Goal: Task Accomplishment & Management: Manage account settings

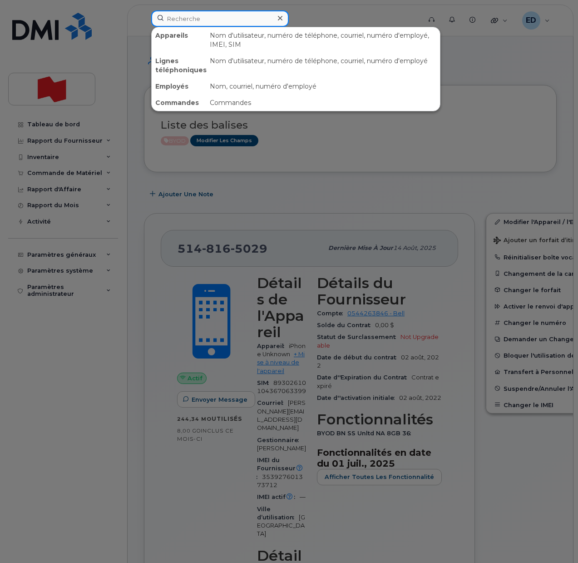
click at [188, 20] on input at bounding box center [220, 18] width 138 height 16
paste input "[PERSON_NAME]"
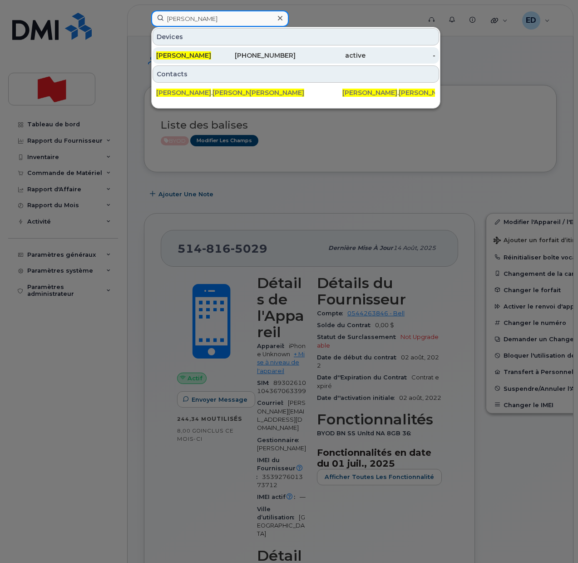
type input "[PERSON_NAME]"
click at [190, 57] on span "[PERSON_NAME]" at bounding box center [183, 55] width 55 height 8
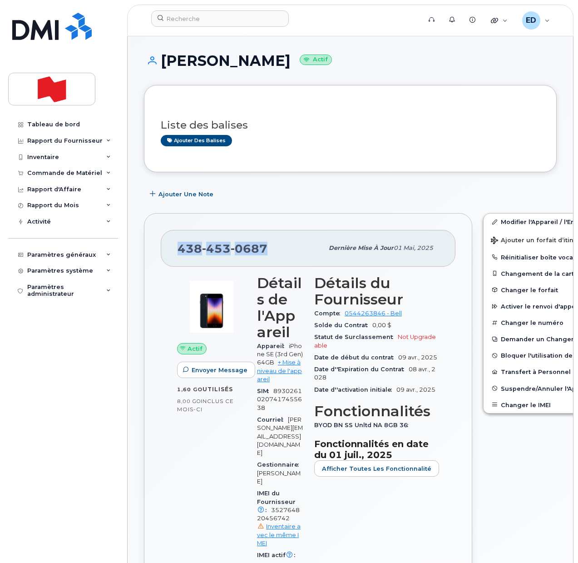
drag, startPoint x: 275, startPoint y: 249, endPoint x: 181, endPoint y: 252, distance: 94.0
click at [181, 252] on div "438 453 0687" at bounding box center [251, 247] width 146 height 19
copy span "438 453 0687"
click at [506, 388] on span "Suspendre/Annuler l'Appareil" at bounding box center [548, 388] width 94 height 7
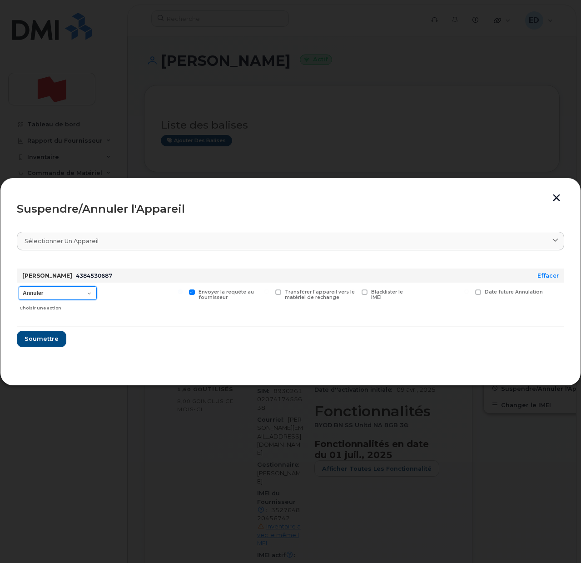
drag, startPoint x: 82, startPoint y: 293, endPoint x: 68, endPoint y: 299, distance: 15.7
click at [82, 293] on select "Annuler Suspendre - Prolonger la suspension Suspendre - Tarif réduit Suspendre …" at bounding box center [58, 293] width 78 height 14
select select "[object Object]"
click at [19, 286] on select "Annuler Suspendre - Prolonger la suspension Suspendre - Tarif réduit Suspendre …" at bounding box center [58, 293] width 78 height 14
click at [49, 342] on span "Soumettre" at bounding box center [41, 338] width 34 height 9
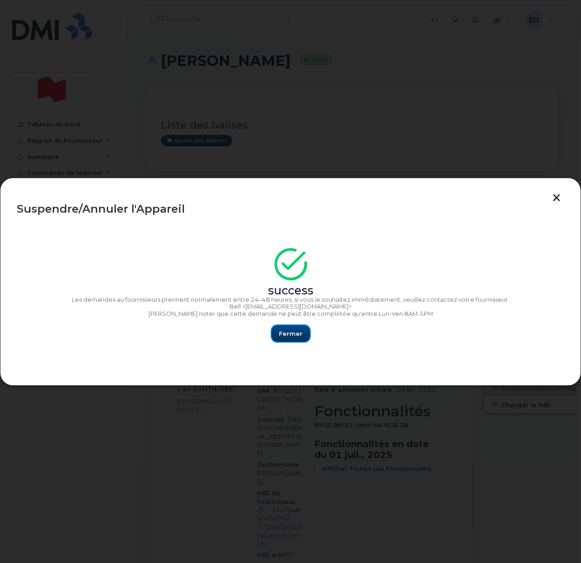
click at [291, 328] on button "Fermer" at bounding box center [291, 333] width 38 height 16
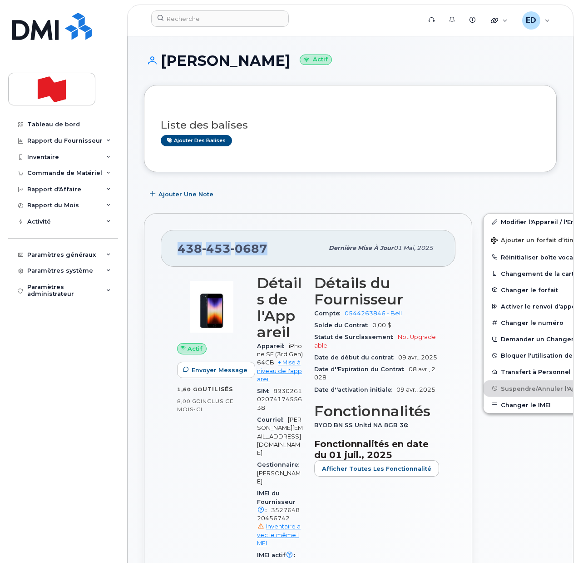
copy span "438 453 0687"
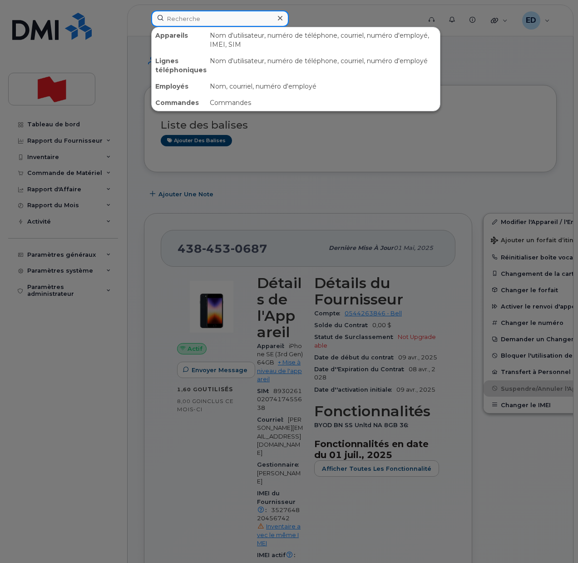
click at [197, 22] on input at bounding box center [220, 18] width 138 height 16
paste input "4384530687"
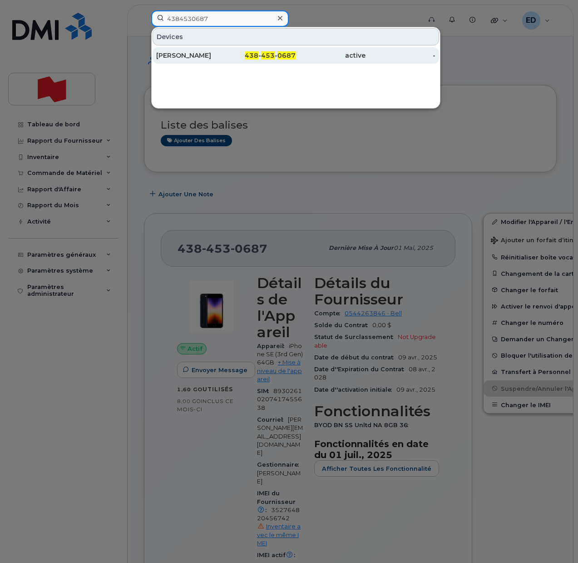
type input "4384530687"
click at [204, 59] on div "[PERSON_NAME]" at bounding box center [191, 55] width 70 height 9
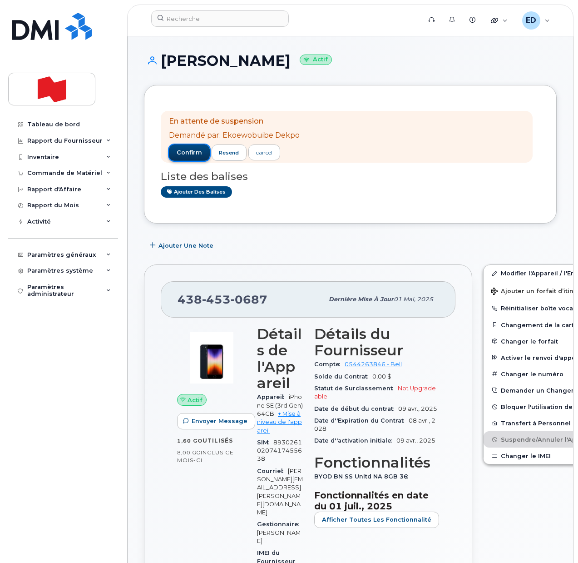
click at [187, 151] on span "confirm" at bounding box center [189, 152] width 25 height 8
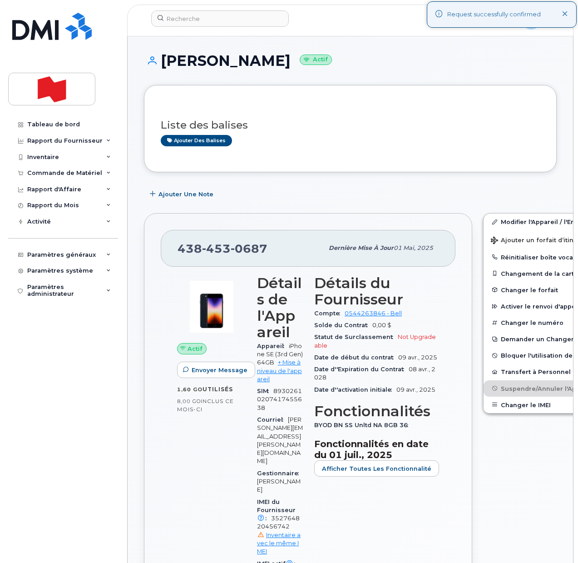
click at [351, 128] on h3 "Liste des balises" at bounding box center [350, 124] width 379 height 11
click at [160, 195] on span "Ajouter une Note" at bounding box center [185, 194] width 55 height 9
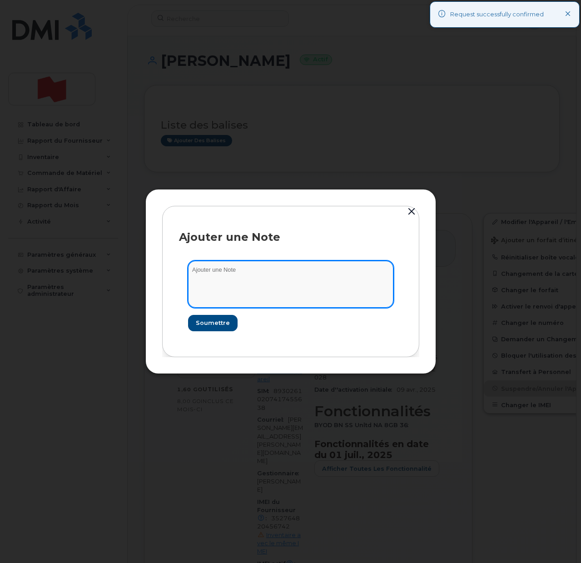
click at [235, 286] on textarea at bounding box center [290, 284] width 205 height 46
paste textarea "SCTASK0200211"
type textarea "SCTASK0200211"
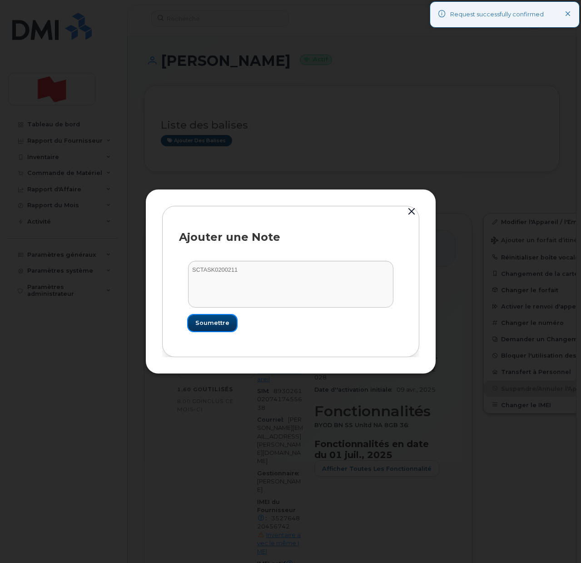
click at [216, 322] on span "Soumettre" at bounding box center [212, 322] width 34 height 9
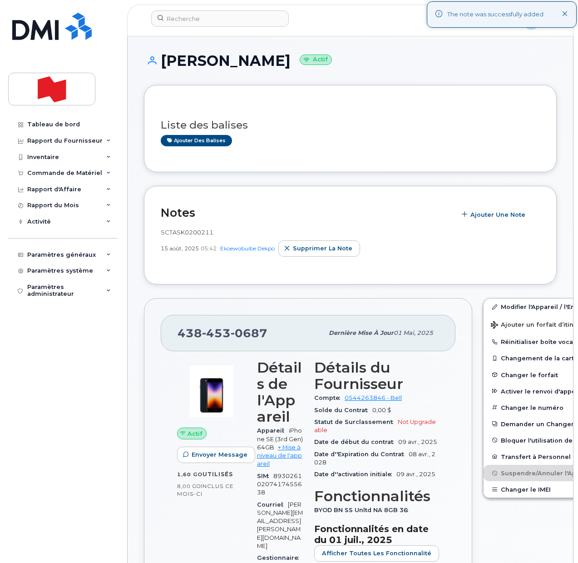
click at [331, 148] on div "En attente de suspension Demandé par: Ekoewobuibe Dekpo confirm resend cancel L…" at bounding box center [350, 129] width 379 height 54
drag, startPoint x: 268, startPoint y: 335, endPoint x: 179, endPoint y: 331, distance: 89.1
click at [179, 331] on div "438 453 0687" at bounding box center [251, 332] width 146 height 19
copy span "438 453 0687"
click at [189, 20] on input at bounding box center [220, 18] width 138 height 16
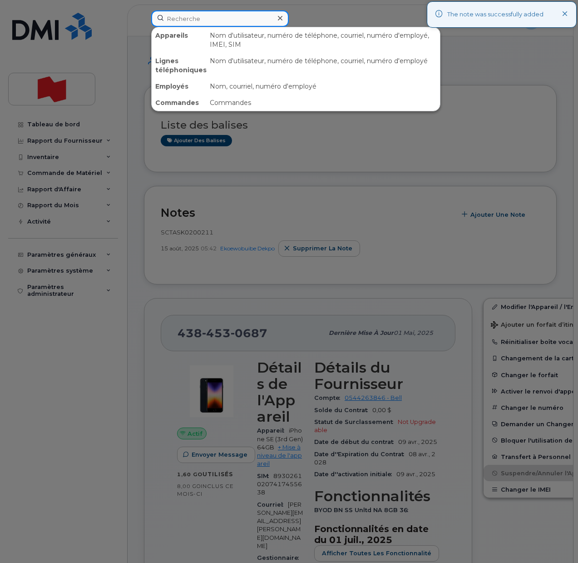
paste input "4384530687"
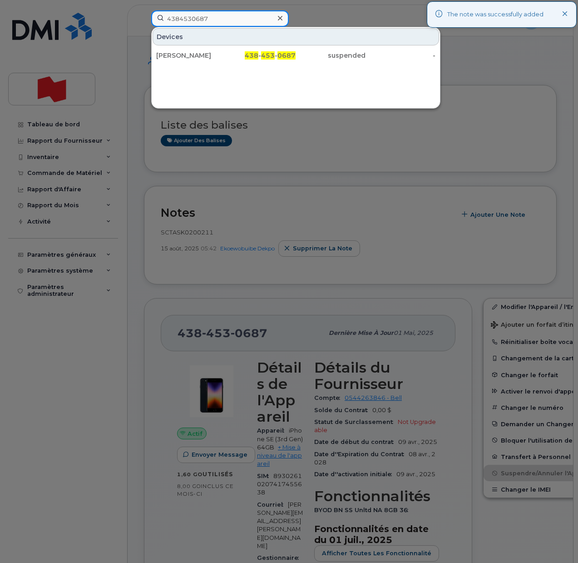
type input "4384530687"
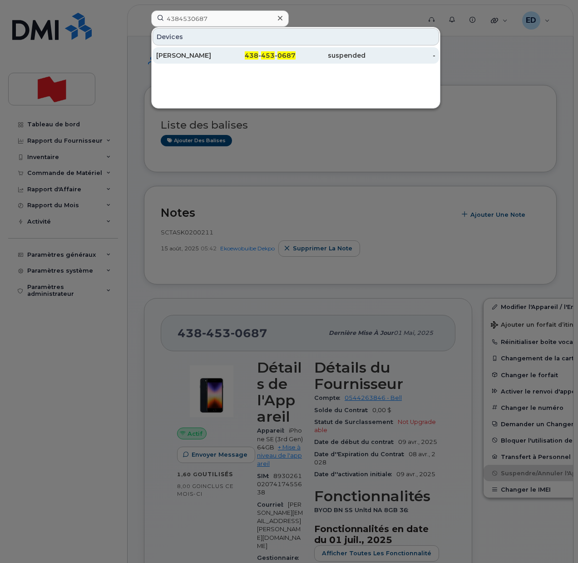
click at [176, 58] on div "Charles Larochelle" at bounding box center [191, 55] width 70 height 9
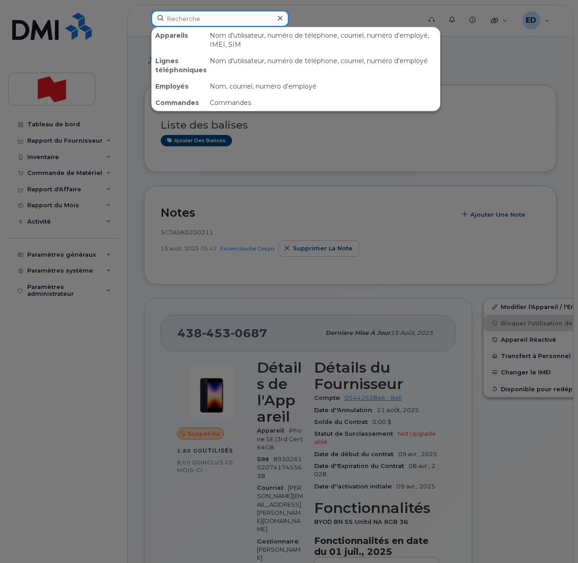
drag, startPoint x: 200, startPoint y: 15, endPoint x: 204, endPoint y: 19, distance: 5.5
click at [202, 17] on input at bounding box center [220, 18] width 138 height 16
paste input "[PERSON_NAME]"
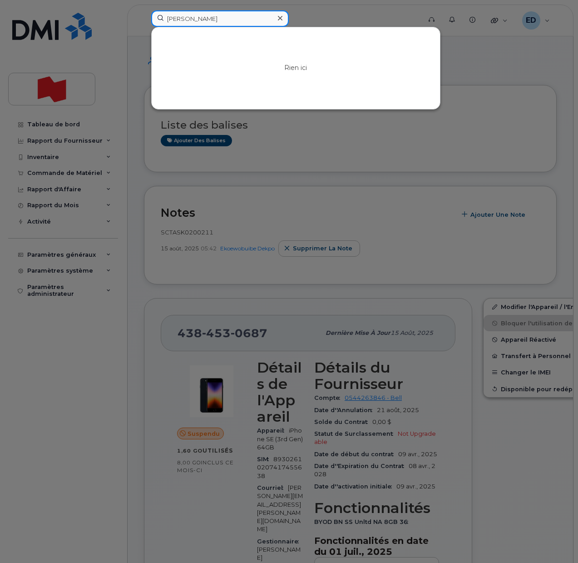
click at [213, 17] on input "[PERSON_NAME]" at bounding box center [220, 18] width 138 height 16
type input "[PERSON_NAME] [PERSON_NAME]"
drag, startPoint x: 246, startPoint y: 19, endPoint x: 169, endPoint y: 22, distance: 77.2
click at [169, 22] on input "[PERSON_NAME] [PERSON_NAME]" at bounding box center [220, 18] width 138 height 16
click at [199, 23] on input at bounding box center [220, 18] width 138 height 16
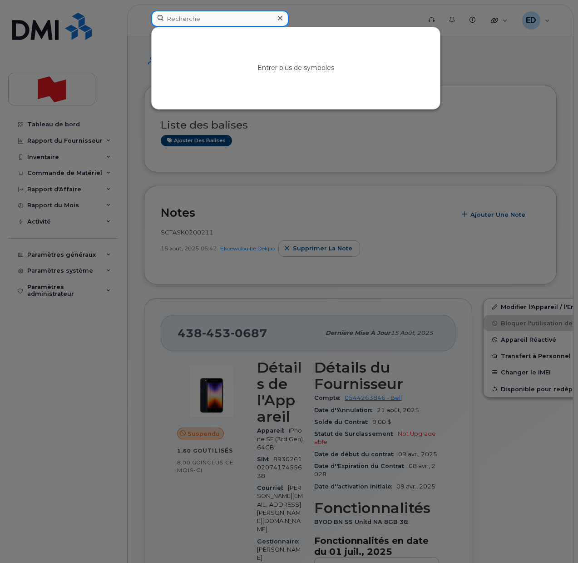
paste input "[PERSON_NAME][EMAIL_ADDRESS][PERSON_NAME][DOMAIN_NAME]"
drag, startPoint x: 264, startPoint y: 20, endPoint x: 165, endPoint y: 10, distance: 99.9
click at [165, 10] on div "nathan.duffar-calder@bnc.ca Rien ici" at bounding box center [283, 20] width 278 height 20
paste input "438-451-9055"
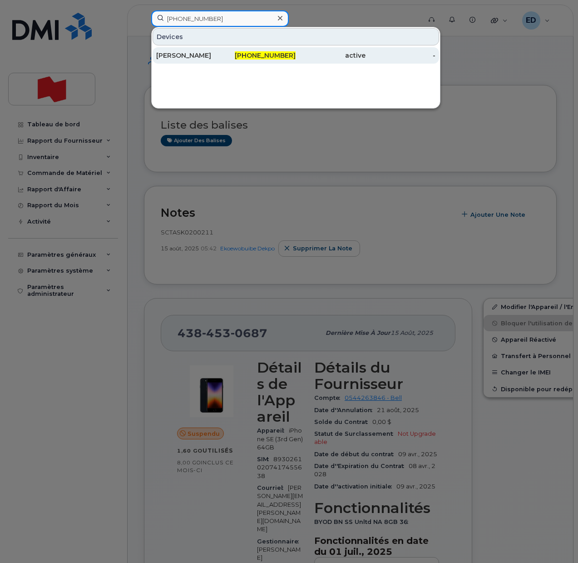
type input "438-451-9055"
click at [175, 54] on div "Nathan Duffar-Calder" at bounding box center [191, 55] width 70 height 9
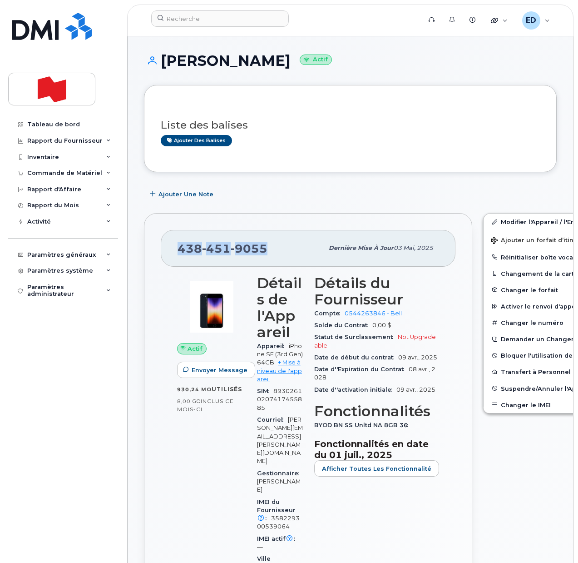
drag, startPoint x: 267, startPoint y: 245, endPoint x: 180, endPoint y: 249, distance: 86.8
click at [180, 249] on div "438 451 9055" at bounding box center [251, 247] width 146 height 19
copy span "438 451 9055"
drag, startPoint x: 334, startPoint y: 188, endPoint x: 335, endPoint y: 197, distance: 9.5
click at [334, 187] on div "Ajouter une Note" at bounding box center [350, 194] width 413 height 16
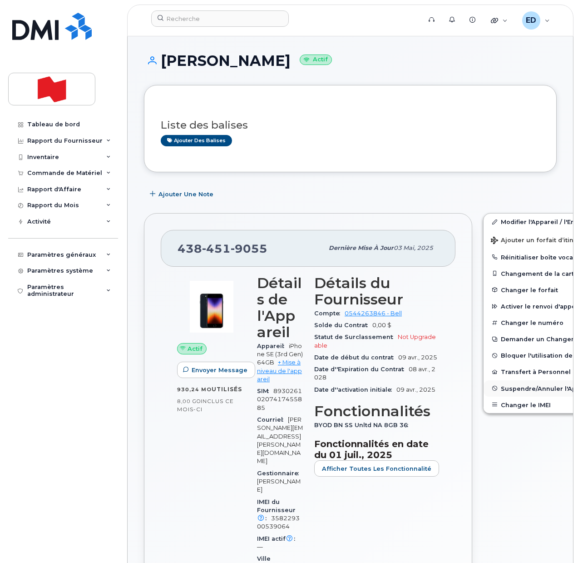
click at [505, 393] on button "Suspendre/Annuler l'Appareil" at bounding box center [554, 388] width 141 height 16
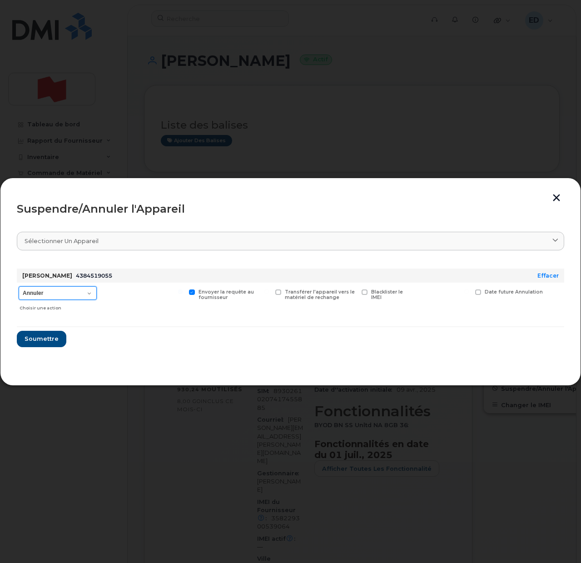
click at [80, 294] on select "Annuler Suspendre - Prolonger la suspension Suspendre - Tarif réduit Suspendre …" at bounding box center [58, 293] width 78 height 14
select select "[object Object]"
click at [19, 286] on select "Annuler Suspendre - Prolonger la suspension Suspendre - Tarif réduit Suspendre …" at bounding box center [58, 293] width 78 height 14
click at [32, 331] on button "Soumettre" at bounding box center [41, 339] width 49 height 16
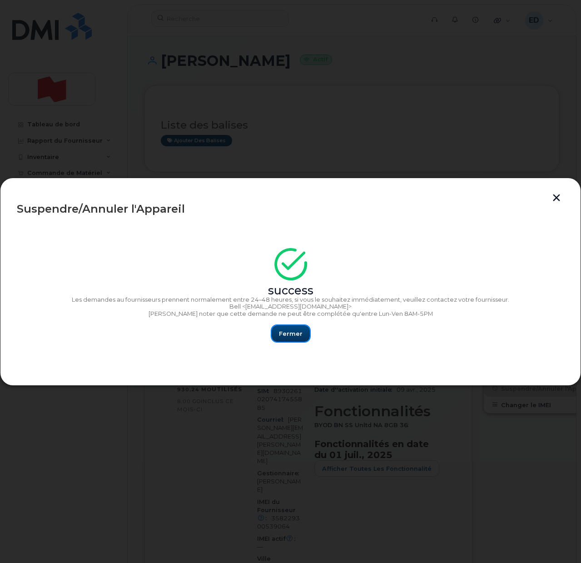
click at [304, 332] on button "Fermer" at bounding box center [291, 333] width 38 height 16
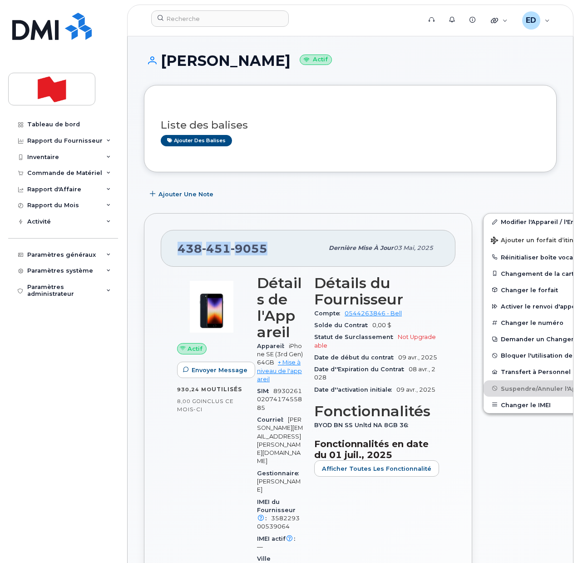
drag, startPoint x: 272, startPoint y: 245, endPoint x: 181, endPoint y: 252, distance: 91.5
click at [181, 252] on div "438 451 9055" at bounding box center [251, 247] width 146 height 19
copy span "438 451 9055"
click at [202, 17] on input at bounding box center [220, 18] width 138 height 16
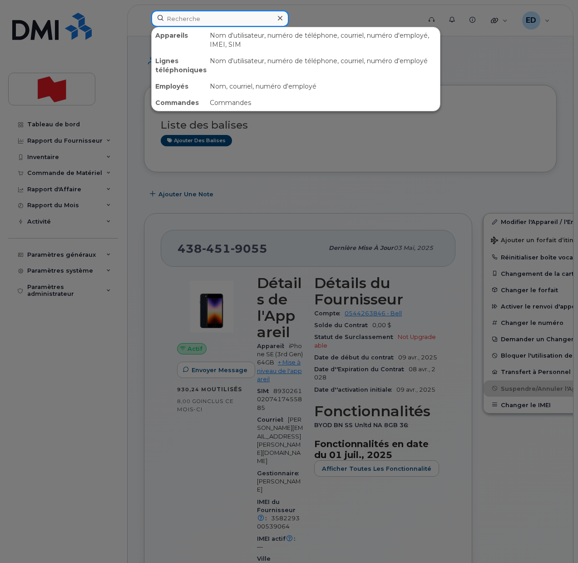
paste input "4384519055"
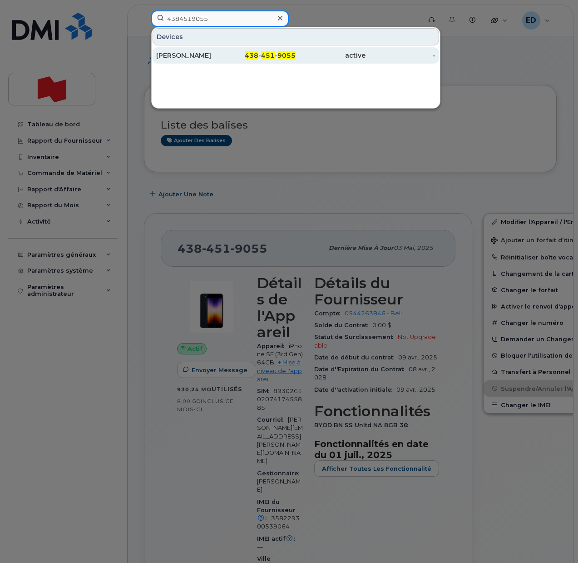
type input "4384519055"
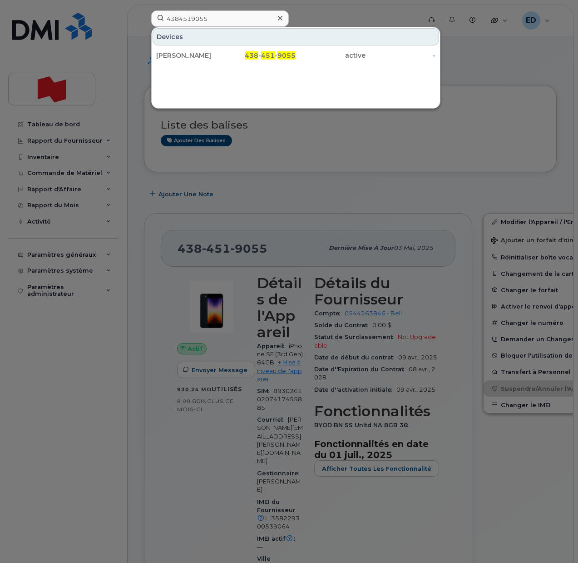
drag, startPoint x: 203, startPoint y: 58, endPoint x: 228, endPoint y: 68, distance: 26.9
click at [203, 58] on div "Nathan Duffar-Calder" at bounding box center [191, 55] width 70 height 9
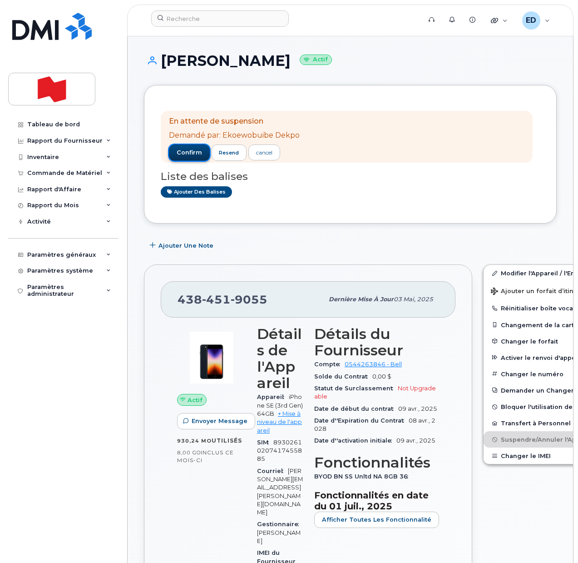
click at [198, 155] on span "confirm" at bounding box center [189, 152] width 25 height 8
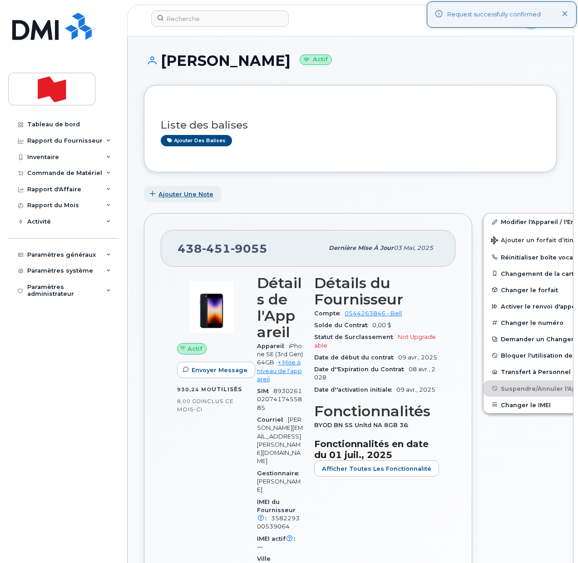
click at [178, 191] on span "Ajouter une Note" at bounding box center [185, 194] width 55 height 9
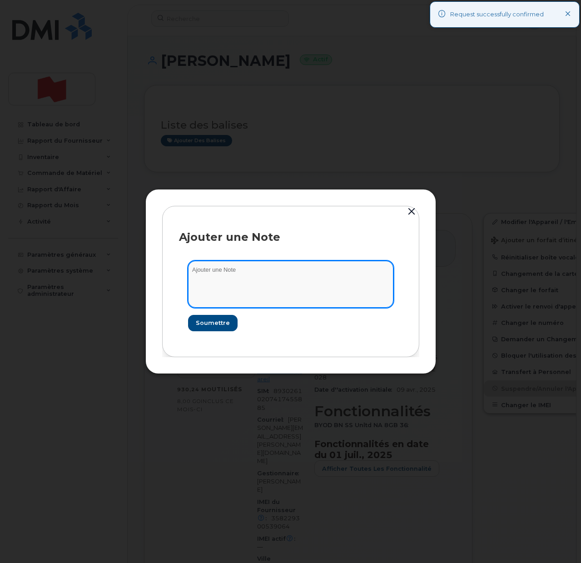
click at [229, 286] on textarea at bounding box center [290, 284] width 205 height 46
paste textarea "SCTASK0200214"
type textarea "SCTASK0200214"
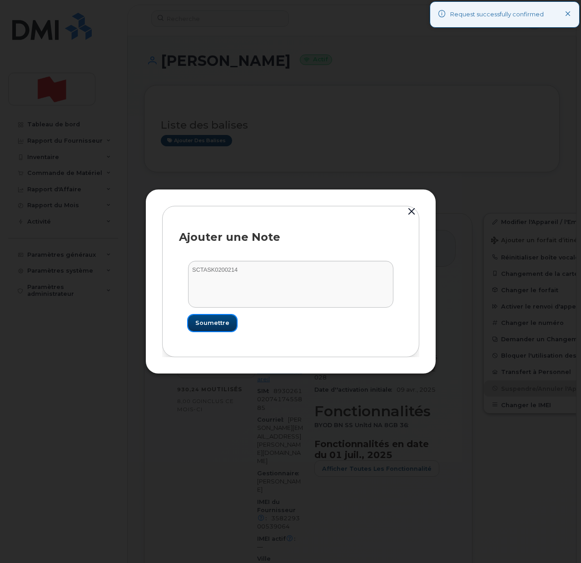
click at [218, 323] on span "Soumettre" at bounding box center [212, 322] width 34 height 9
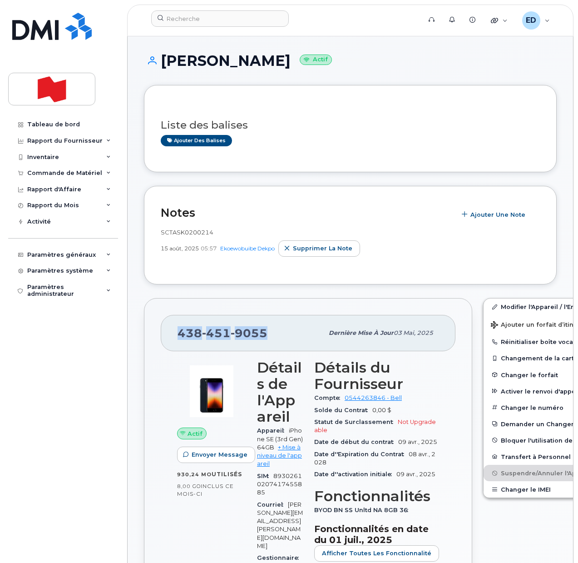
drag, startPoint x: 272, startPoint y: 334, endPoint x: 178, endPoint y: 336, distance: 94.5
click at [178, 336] on div "438 451 9055" at bounding box center [251, 332] width 146 height 19
copy span "438 451 9055"
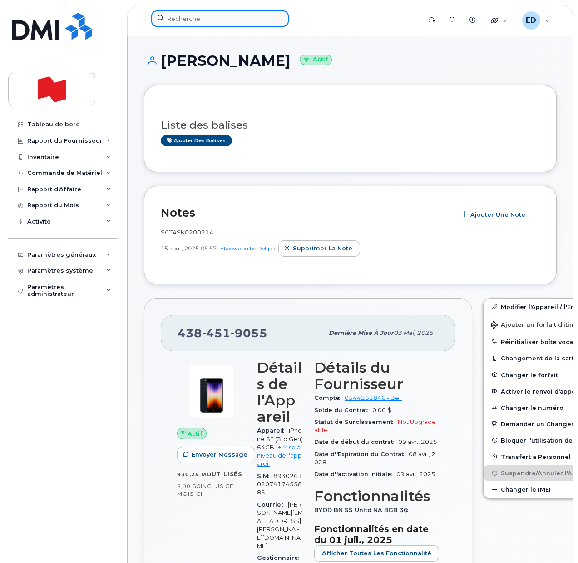
click at [195, 21] on input at bounding box center [220, 18] width 138 height 16
paste input "[PERSON_NAME]"
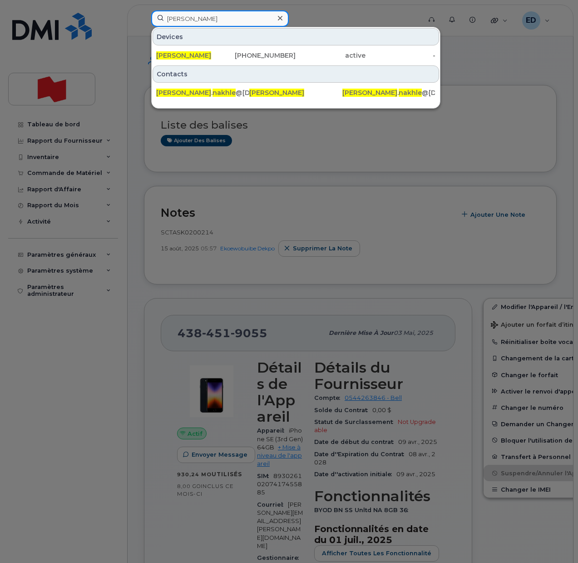
type input "[PERSON_NAME]"
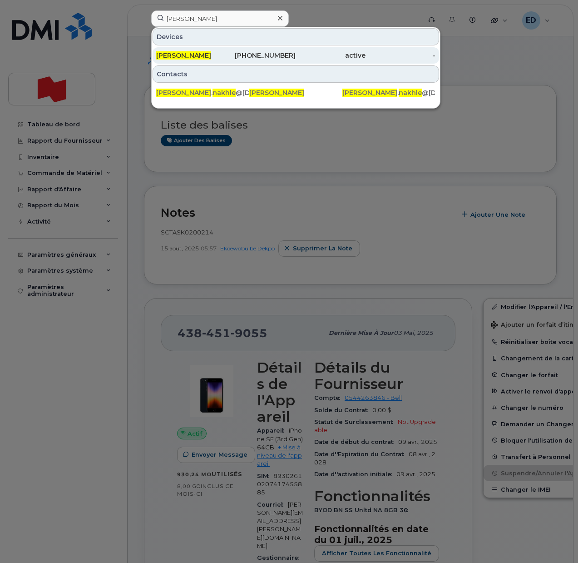
drag, startPoint x: 178, startPoint y: 57, endPoint x: 183, endPoint y: 60, distance: 5.2
click at [178, 57] on span "Joe Nakhle" at bounding box center [183, 55] width 55 height 8
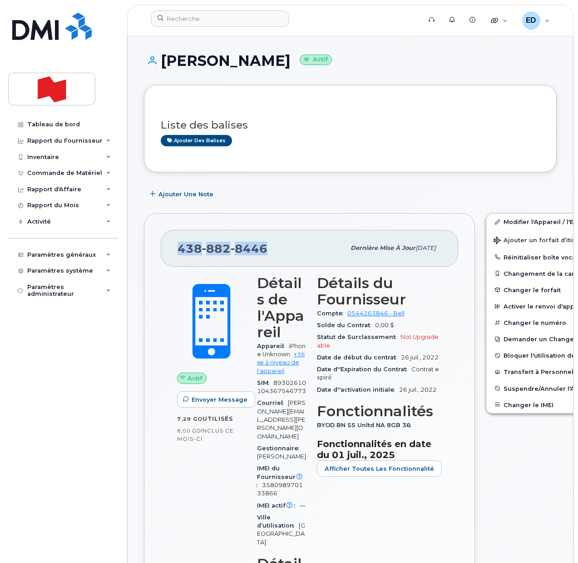
drag, startPoint x: 280, startPoint y: 249, endPoint x: 180, endPoint y: 249, distance: 99.9
click at [180, 249] on div "[PHONE_NUMBER]" at bounding box center [262, 247] width 168 height 19
copy span "[PHONE_NUMBER]"
click at [318, 148] on div "Liste des balises Ajouter des balises" at bounding box center [350, 129] width 379 height 54
click at [504, 389] on span "Suspendre/Annuler l'Appareil" at bounding box center [551, 388] width 94 height 7
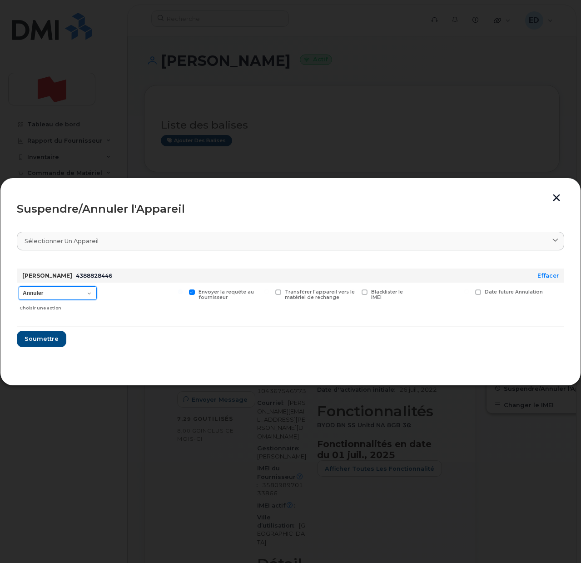
click at [77, 295] on select "Annuler Suspendre - Prolonger la suspension Suspendre - Tarif réduit Suspendre …" at bounding box center [58, 293] width 78 height 14
select select "[object Object]"
click at [19, 286] on select "Annuler Suspendre - Prolonger la suspension Suspendre - Tarif réduit Suspendre …" at bounding box center [58, 293] width 78 height 14
click at [46, 339] on span "Soumettre" at bounding box center [41, 338] width 34 height 9
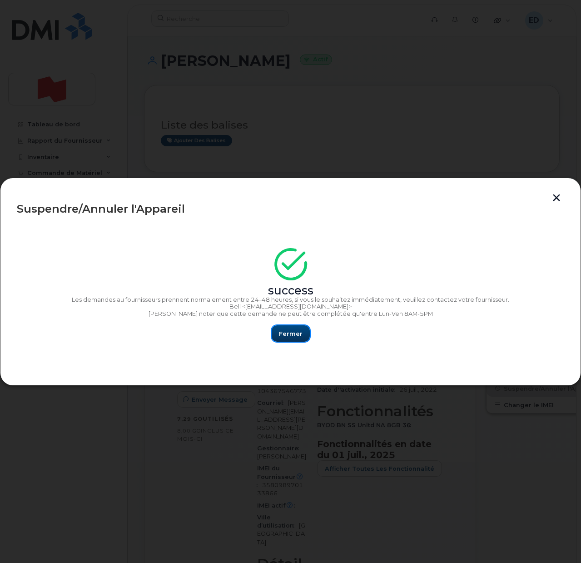
click at [295, 335] on span "Fermer" at bounding box center [291, 333] width 24 height 9
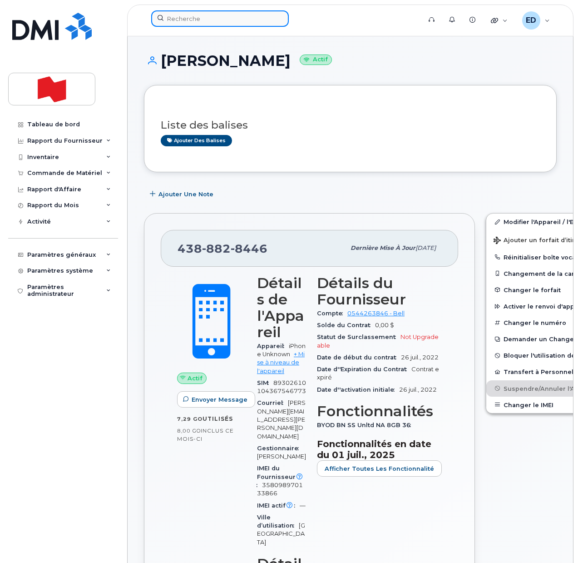
click at [201, 15] on input at bounding box center [220, 18] width 138 height 16
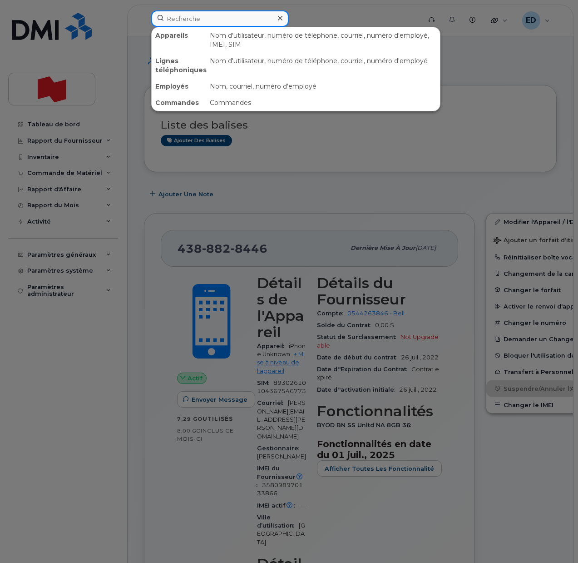
paste input "438-882-8446"
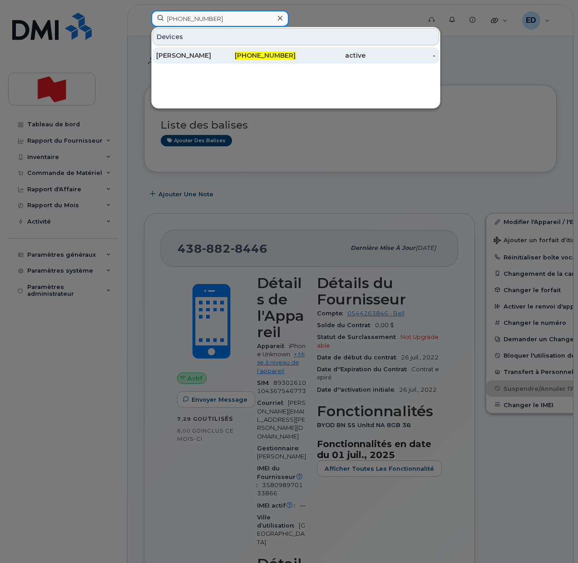
type input "438-882-8446"
click at [181, 58] on div "Joe Nakhle" at bounding box center [191, 55] width 70 height 9
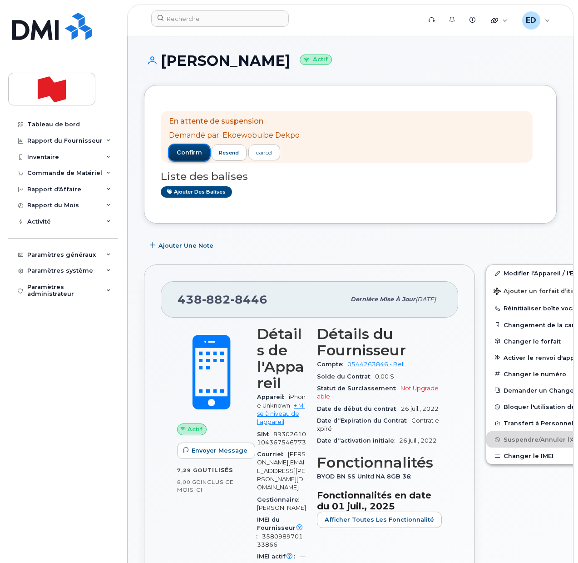
click at [191, 151] on span "confirm" at bounding box center [189, 152] width 25 height 8
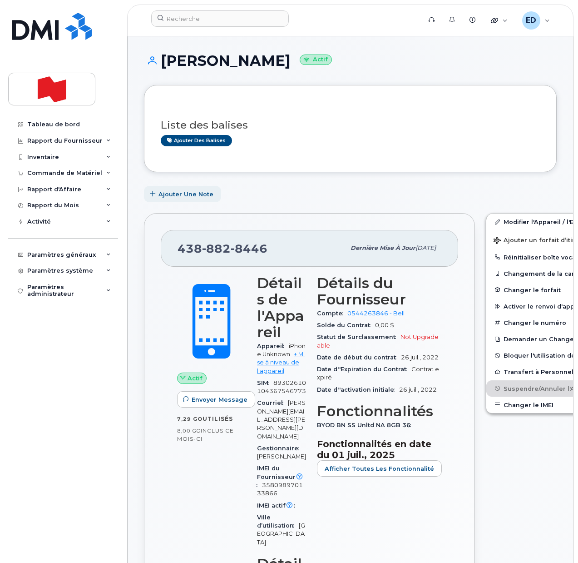
click at [169, 195] on span "Ajouter une Note" at bounding box center [185, 194] width 55 height 9
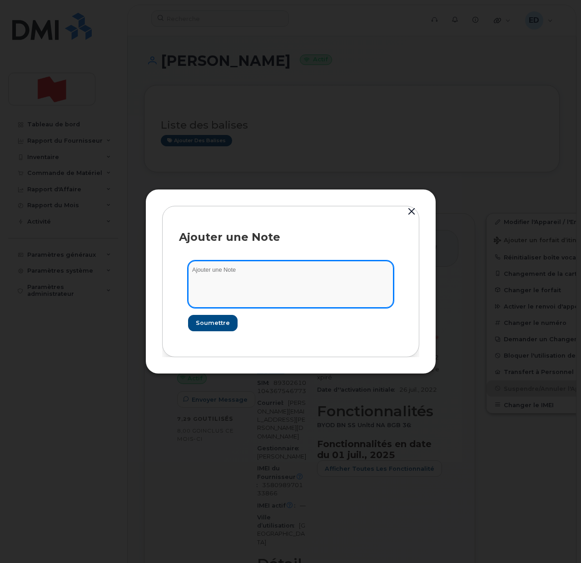
click at [234, 286] on textarea at bounding box center [290, 284] width 205 height 46
paste textarea "SCTASK0196477"
type textarea "SCTASK0196477"
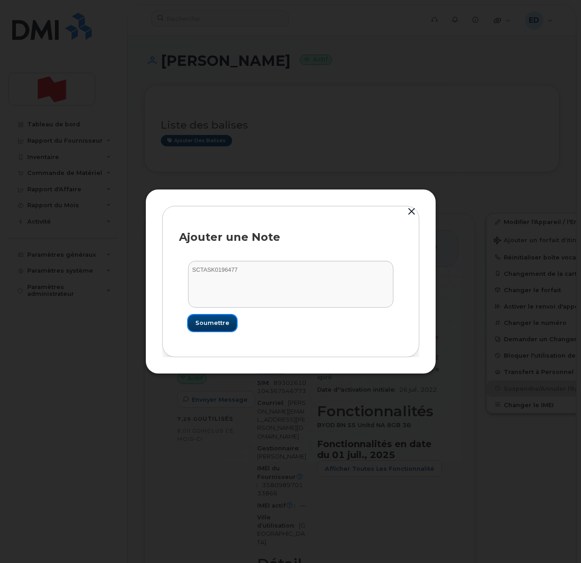
click at [210, 320] on span "Soumettre" at bounding box center [212, 322] width 34 height 9
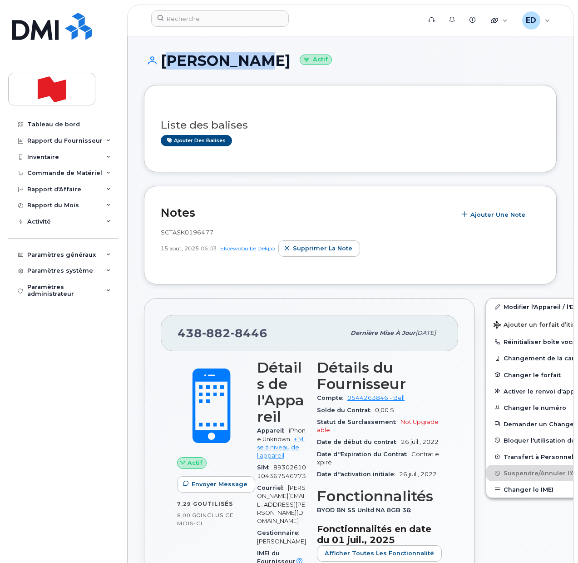
drag, startPoint x: 247, startPoint y: 63, endPoint x: 163, endPoint y: 57, distance: 84.2
click at [163, 57] on h1 "Joe Nakhle Actif" at bounding box center [350, 61] width 413 height 16
copy h1 "Joe Nakhle"
drag, startPoint x: 243, startPoint y: 332, endPoint x: 181, endPoint y: 334, distance: 62.2
click at [181, 334] on div "438 882 8446" at bounding box center [262, 332] width 168 height 19
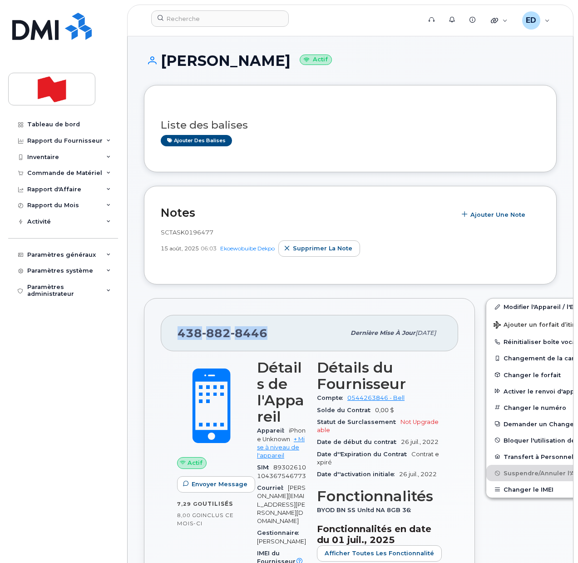
copy span "438 882 8446"
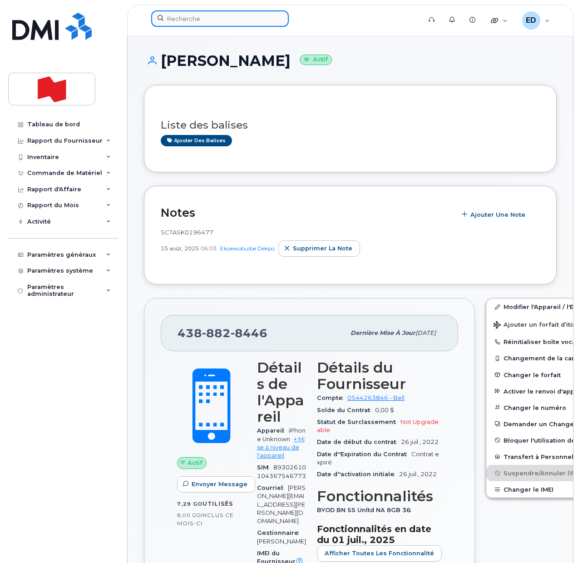
click at [180, 23] on input at bounding box center [220, 18] width 138 height 16
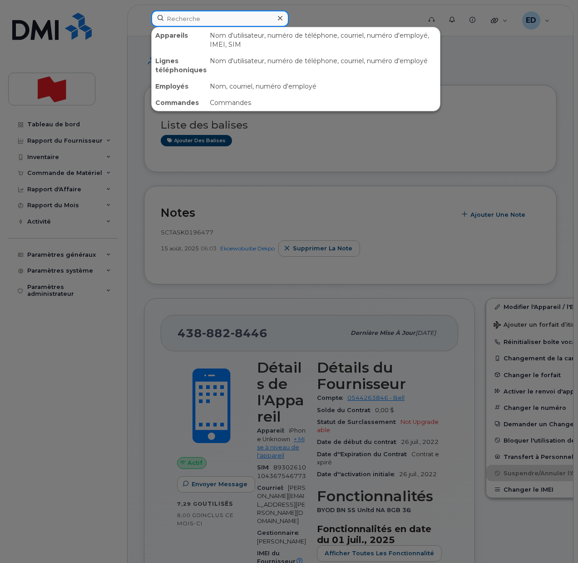
paste input "Marta Krotecki"
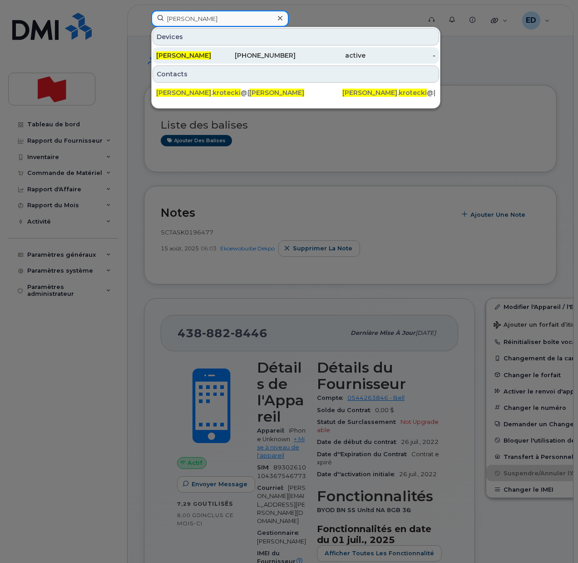
type input "Marta Krotecki"
click at [193, 56] on span "Marta Krotecki" at bounding box center [183, 55] width 55 height 8
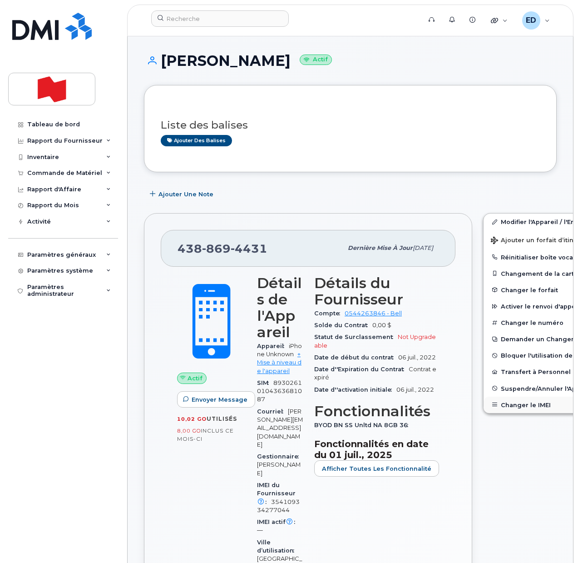
click at [502, 409] on button "Changer le IMEI" at bounding box center [554, 404] width 141 height 16
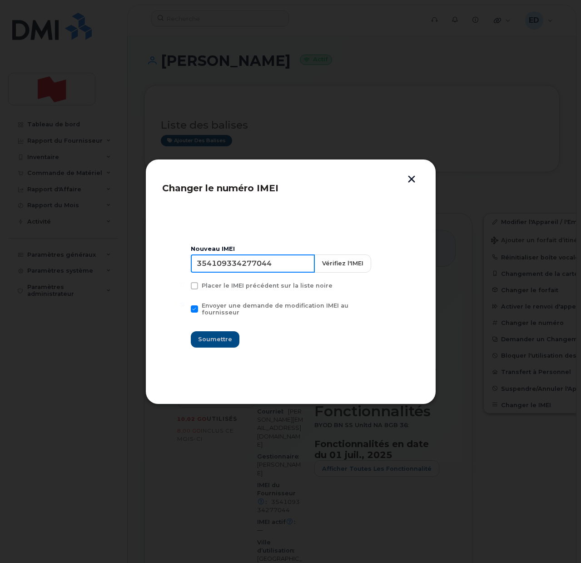
click at [229, 268] on input "354109334277044" at bounding box center [253, 263] width 124 height 18
drag, startPoint x: 410, startPoint y: 175, endPoint x: 416, endPoint y: 193, distance: 19.4
click at [410, 176] on button "button" at bounding box center [412, 180] width 14 height 10
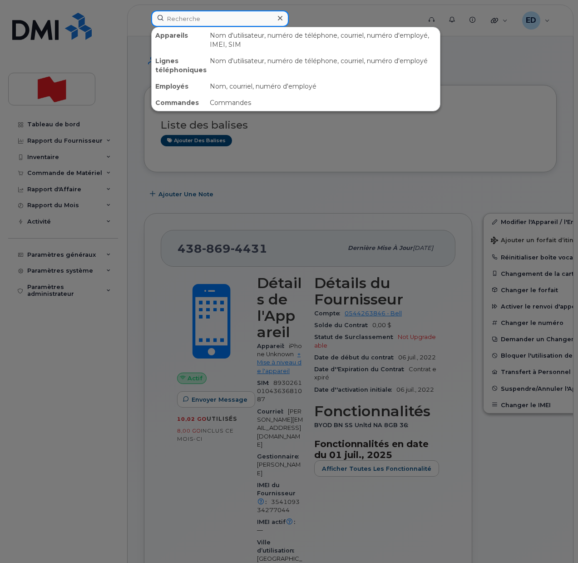
click at [181, 22] on input at bounding box center [220, 18] width 138 height 16
paste input "Martin Circe"
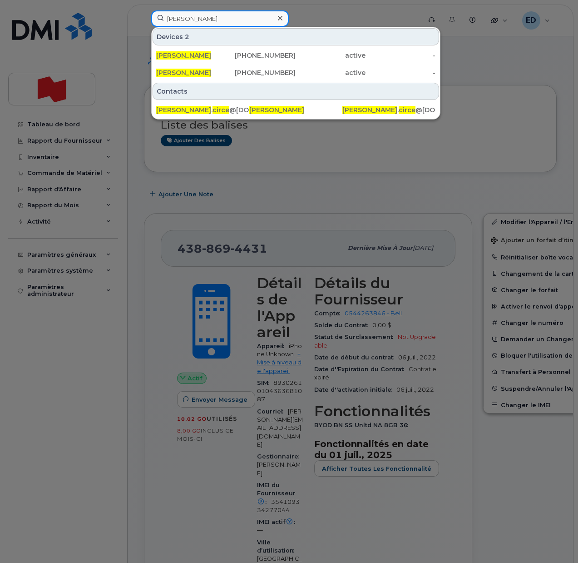
drag, startPoint x: 235, startPoint y: 19, endPoint x: 170, endPoint y: 25, distance: 65.6
click at [162, 19] on input "Martin Circe" at bounding box center [220, 18] width 138 height 16
paste input "[PERSON_NAME]"
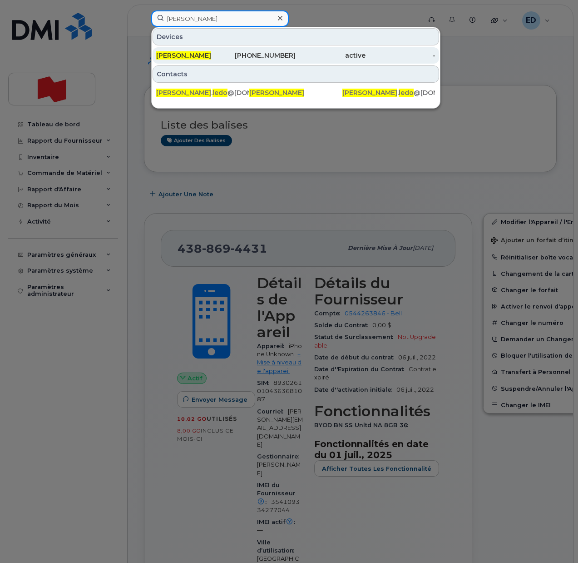
type input "[PERSON_NAME]"
click at [188, 53] on span "Nelson Ledo" at bounding box center [183, 55] width 55 height 8
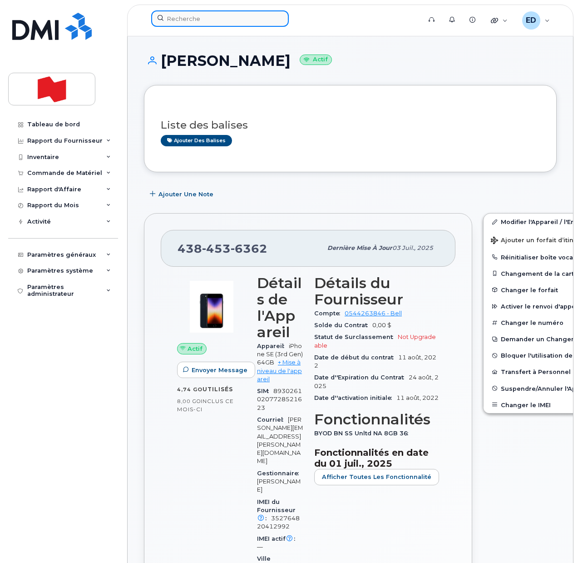
click at [203, 15] on input at bounding box center [220, 18] width 138 height 16
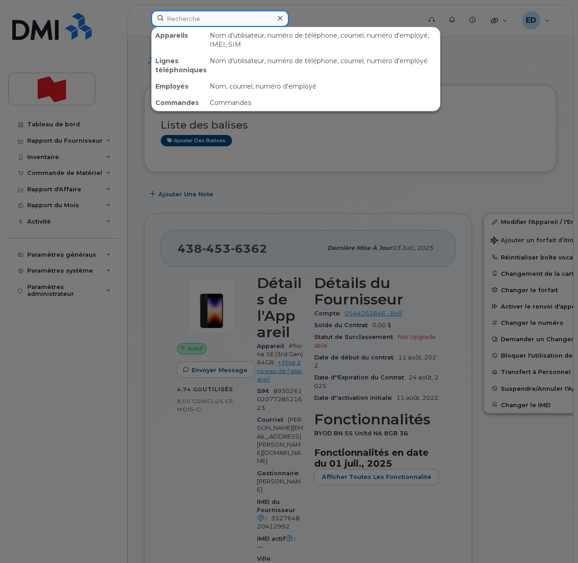
paste input "[PERSON_NAME]"
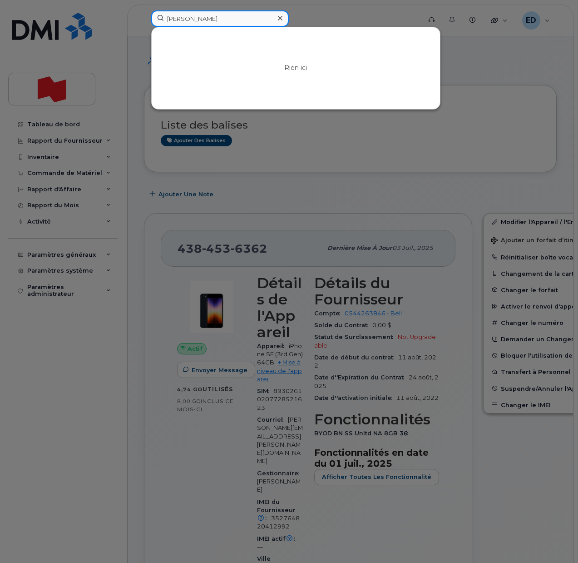
type input "[PERSON_NAME]"
click at [279, 15] on icon at bounding box center [280, 18] width 5 height 7
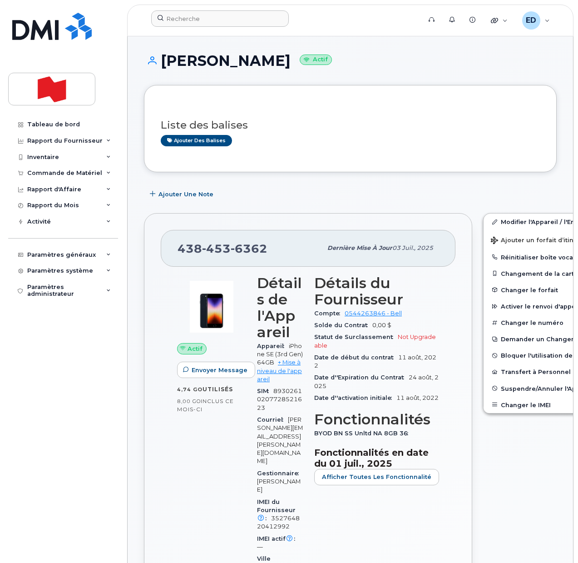
click at [308, 15] on form at bounding box center [283, 18] width 264 height 16
click at [181, 16] on input at bounding box center [220, 18] width 138 height 16
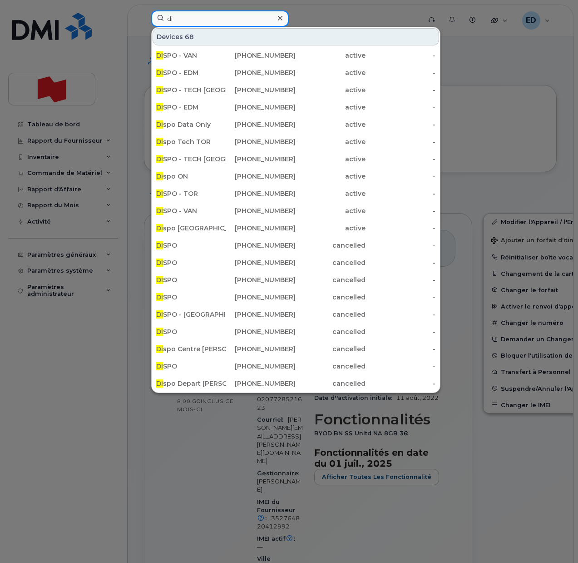
type input "d"
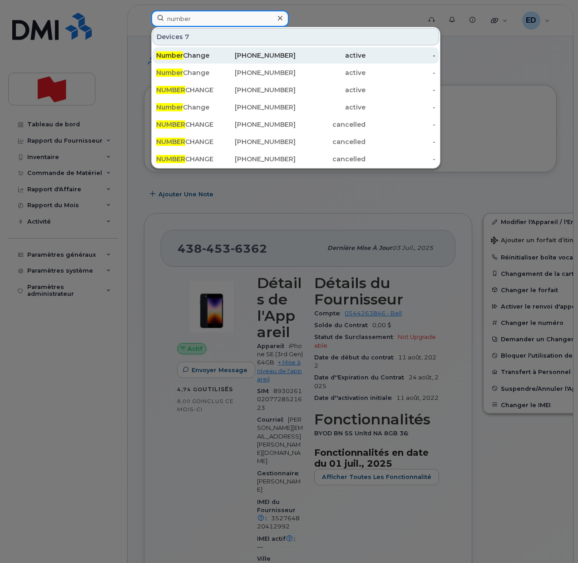
type input "number"
click at [191, 58] on div "Number Change" at bounding box center [191, 55] width 70 height 9
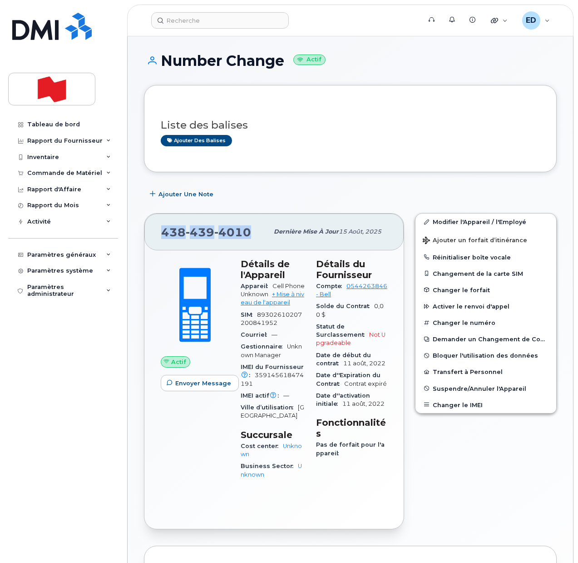
drag, startPoint x: 252, startPoint y: 234, endPoint x: 164, endPoint y: 236, distance: 87.7
click at [164, 236] on div "[PHONE_NUMBER]" at bounding box center [214, 231] width 107 height 19
copy span "[PHONE_NUMBER]"
drag, startPoint x: 455, startPoint y: 222, endPoint x: 467, endPoint y: 226, distance: 13.1
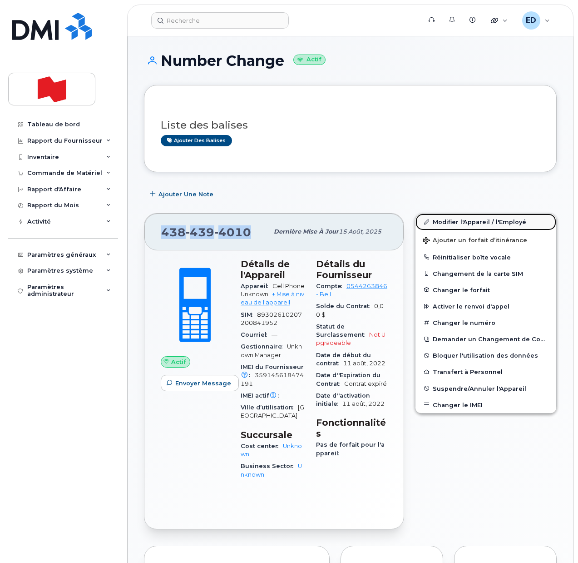
click at [455, 222] on link "Modifier l'Appareil / l'Employé" at bounding box center [485, 221] width 141 height 16
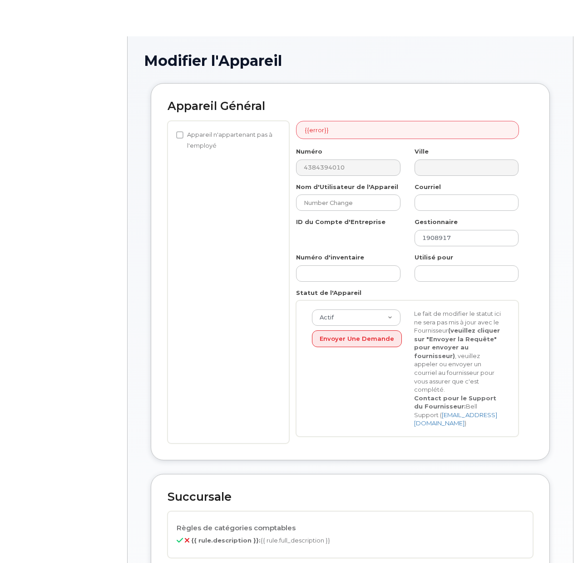
select select "22916206"
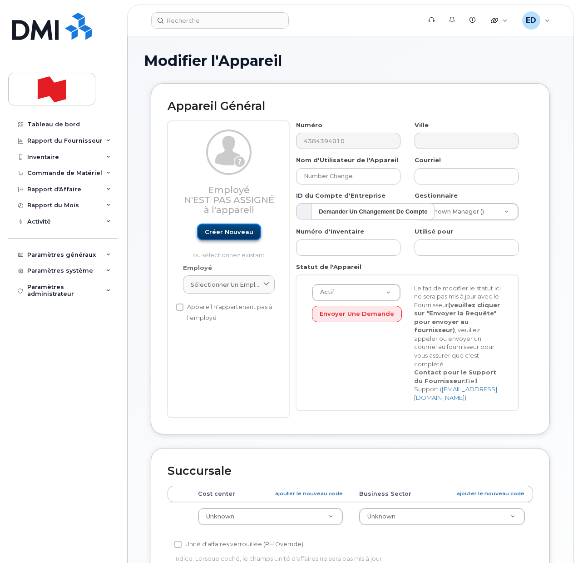
click at [228, 233] on link "Créer nouveau" at bounding box center [229, 231] width 64 height 17
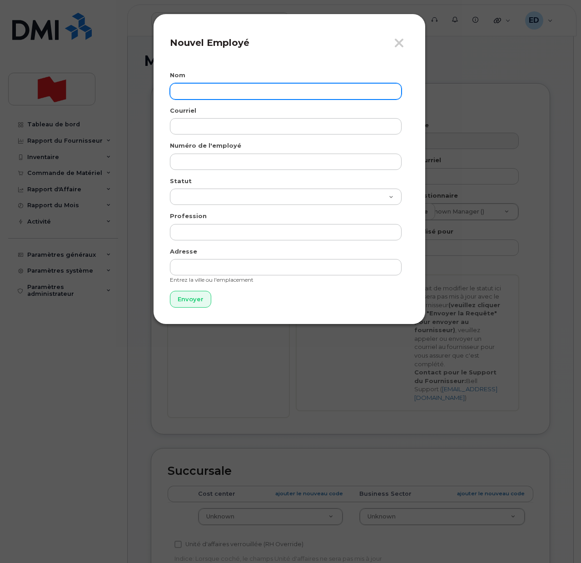
click at [207, 96] on input "text" at bounding box center [286, 91] width 232 height 16
paste input "Tarek Hassan"
type input "Tarek Hassan"
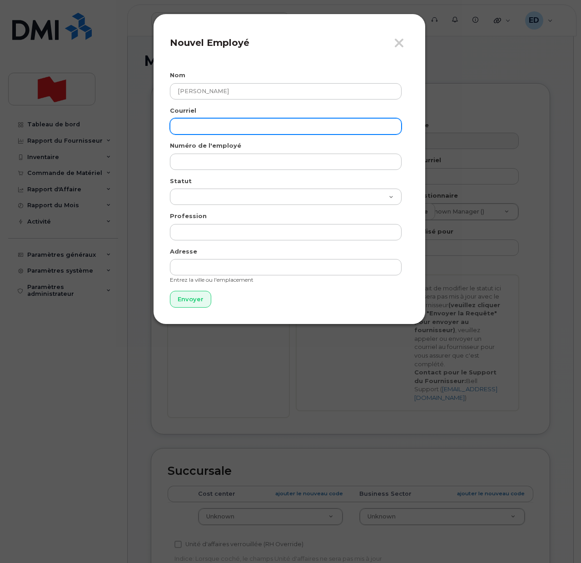
drag, startPoint x: 193, startPoint y: 123, endPoint x: 196, endPoint y: 143, distance: 19.3
click at [193, 123] on input "email" at bounding box center [286, 126] width 232 height 16
paste input "tarek.hassan@bnc.ca"
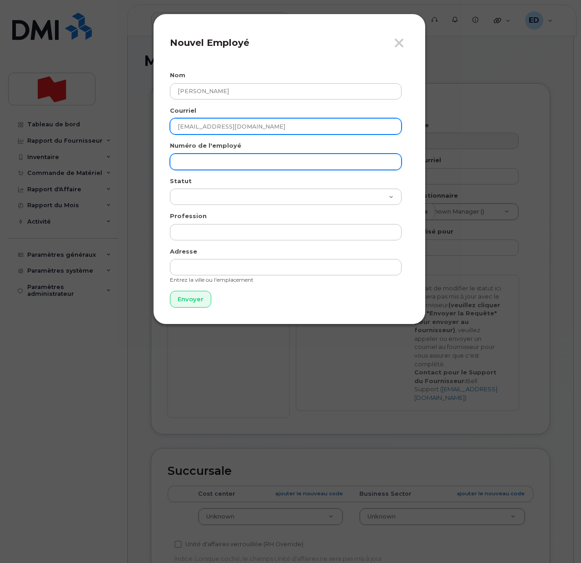
type input "tarek.hassan@bnc.ca"
drag, startPoint x: 191, startPoint y: 161, endPoint x: 199, endPoint y: 163, distance: 8.4
click at [191, 161] on input "text" at bounding box center [286, 161] width 232 height 16
paste input "tarek.hassan@bnc.ca"
type input "tarek.hassan@bnc.ca"
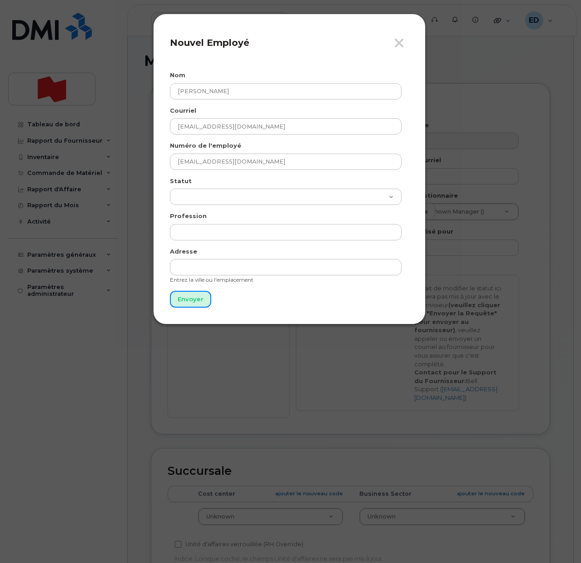
click at [191, 302] on input "Envoyer" at bounding box center [190, 299] width 41 height 17
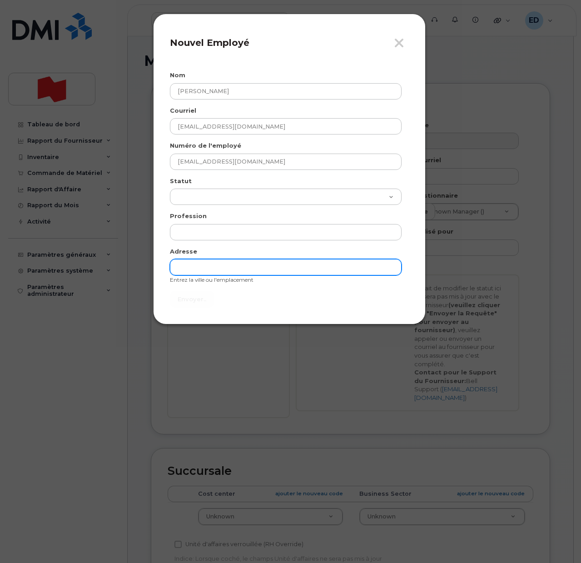
type input "Envoyer"
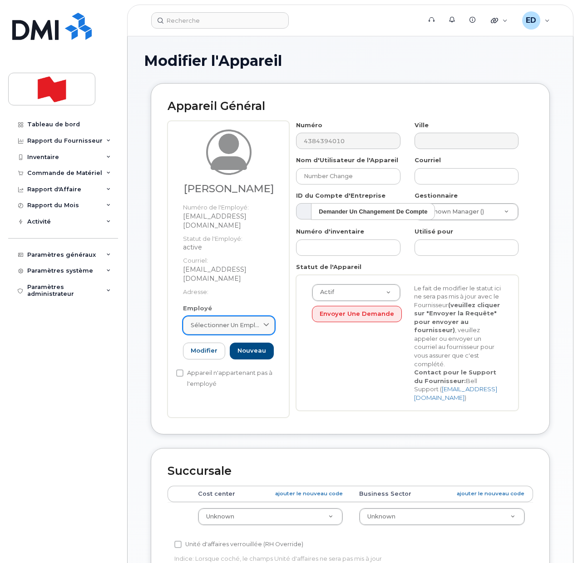
click at [255, 321] on span "Sélectionner un employé" at bounding box center [225, 325] width 69 height 9
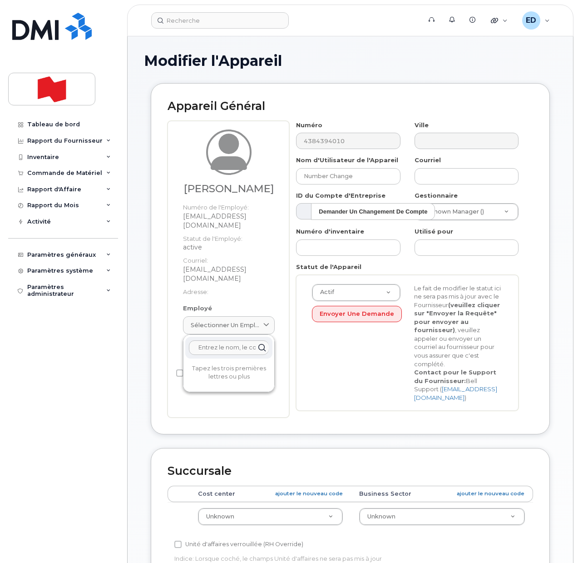
paste input "tarek.hassan@bnc.ca"
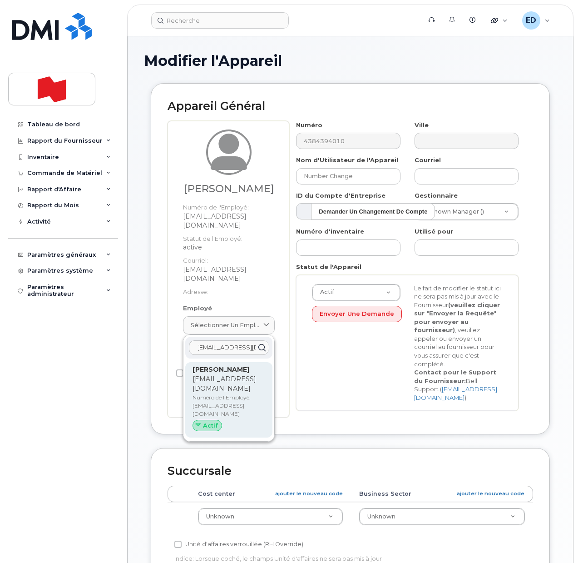
type input "tarek.hassan@bnc.ca"
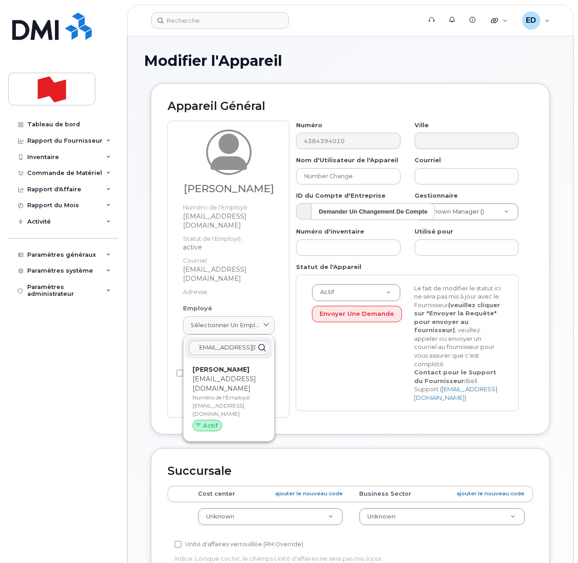
drag, startPoint x: 214, startPoint y: 367, endPoint x: 342, endPoint y: 42, distance: 349.0
click at [214, 393] on p "Numéro de l'Employé: tarek.hassan@bnc.ca" at bounding box center [229, 405] width 73 height 25
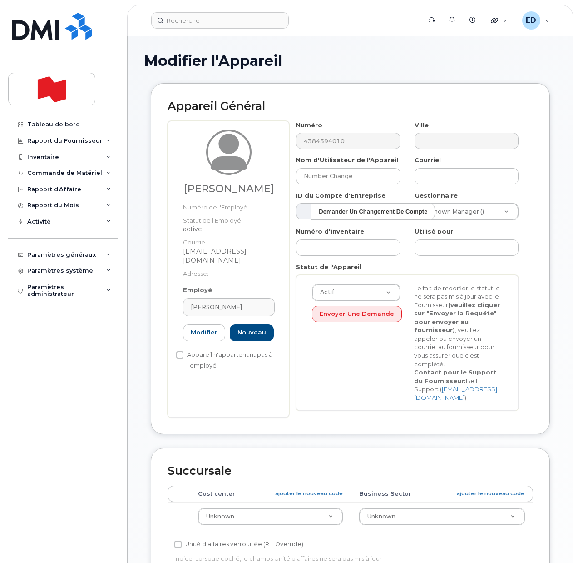
type input "Tarek Hassan"
type input "tarek.hassan@bnc.ca"
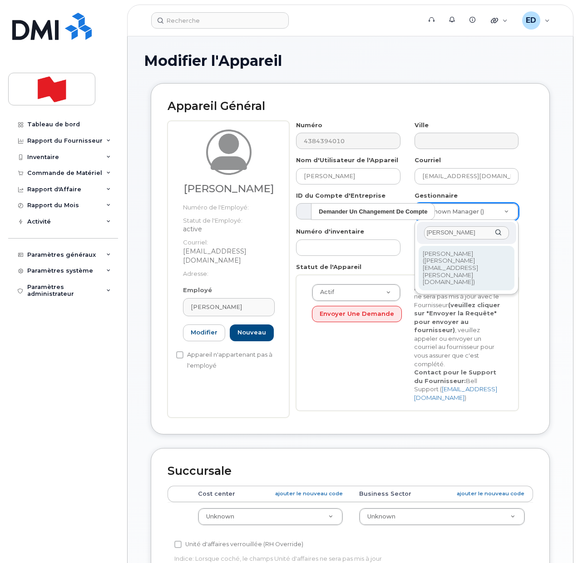
type input "shaun mccrory"
type input "1921180"
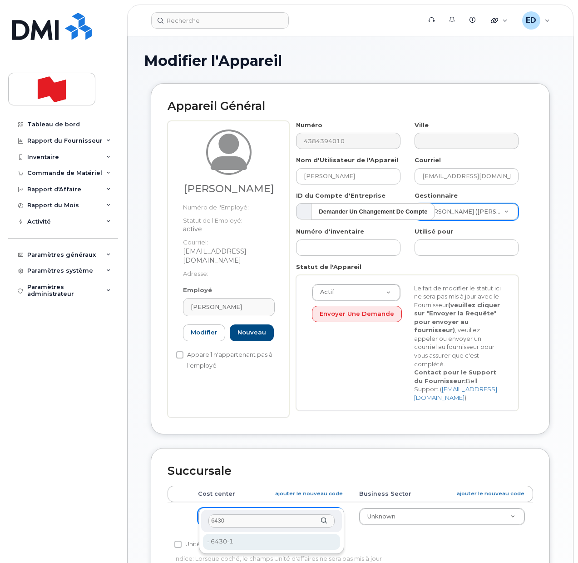
type input "6430"
type input "22916504"
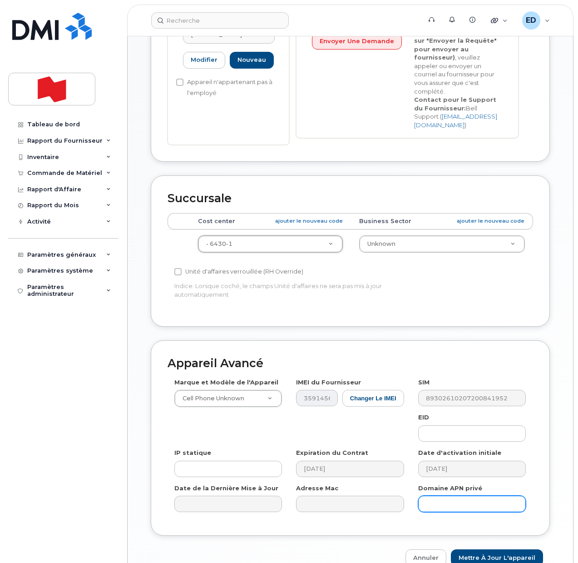
scroll to position [284, 0]
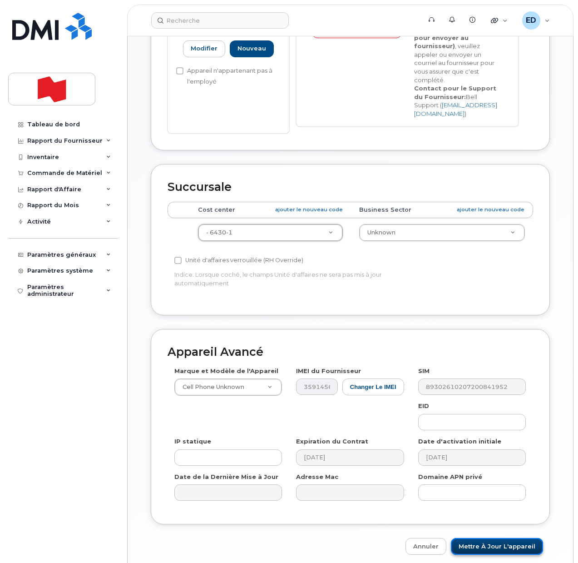
click at [494, 538] on input "Mettre à jour l'appareil" at bounding box center [497, 546] width 92 height 17
type input "Sauvegarde..."
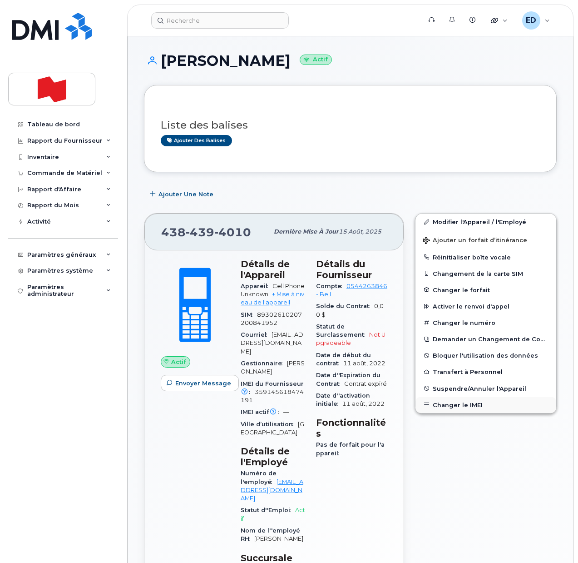
click at [452, 404] on button "Changer le IMEI" at bounding box center [485, 404] width 141 height 16
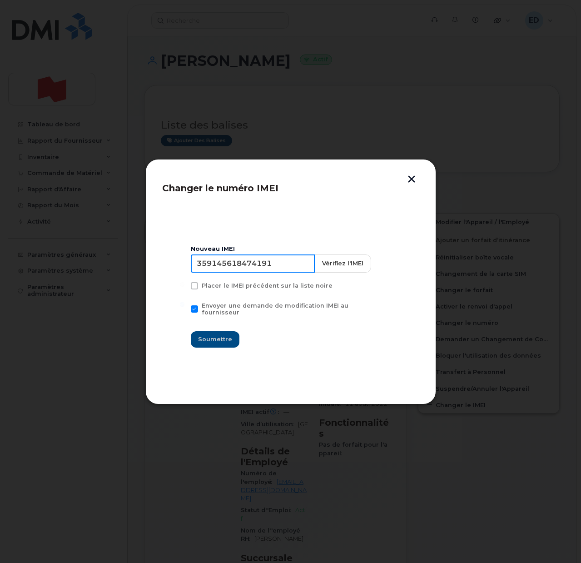
click at [253, 267] on input "359145618474191" at bounding box center [253, 263] width 124 height 18
type input "4"
type input "353927601449454"
click at [216, 335] on span "Soumettre" at bounding box center [215, 339] width 34 height 9
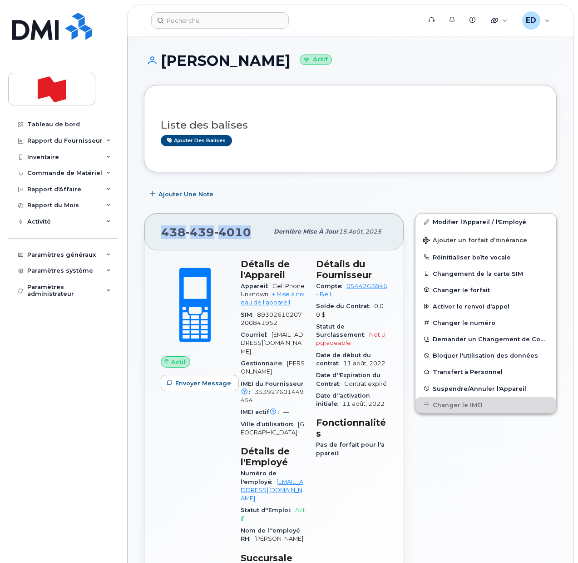
drag, startPoint x: 251, startPoint y: 234, endPoint x: 162, endPoint y: 231, distance: 89.0
click at [162, 231] on div "438 439 4010" at bounding box center [214, 231] width 107 height 19
copy span "438 439 4010"
click at [194, 21] on input at bounding box center [220, 20] width 138 height 16
paste input "[PERSON_NAME]"
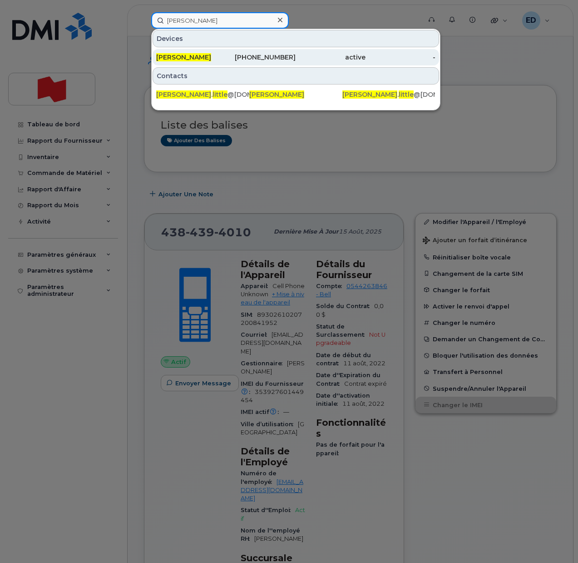
type input "[PERSON_NAME]"
click at [192, 56] on span "[PERSON_NAME]" at bounding box center [183, 57] width 55 height 8
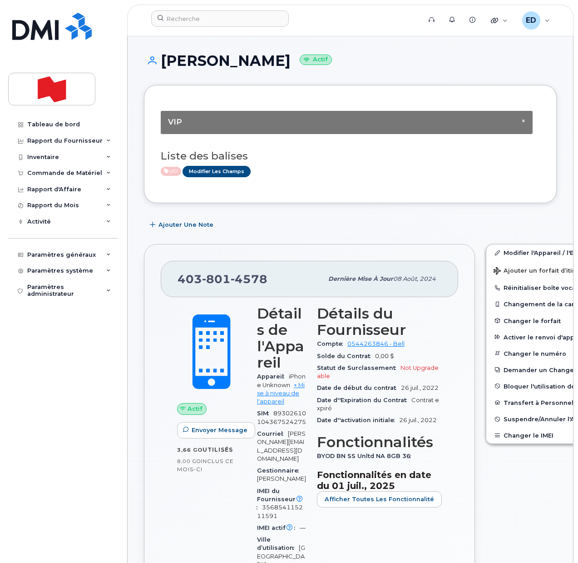
click at [320, 172] on div "VIP Modifier les Champs" at bounding box center [347, 171] width 372 height 11
click at [501, 435] on button "Changer le IMEI" at bounding box center [556, 435] width 141 height 16
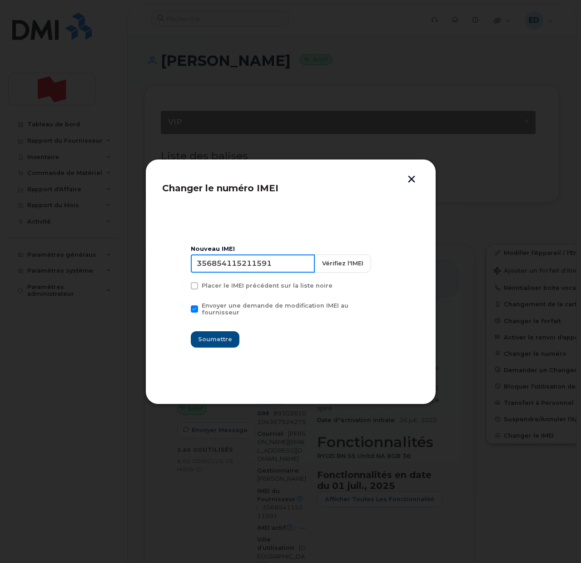
click at [247, 264] on input "356854115211591" at bounding box center [253, 263] width 124 height 18
click at [415, 183] on button "button" at bounding box center [412, 180] width 14 height 10
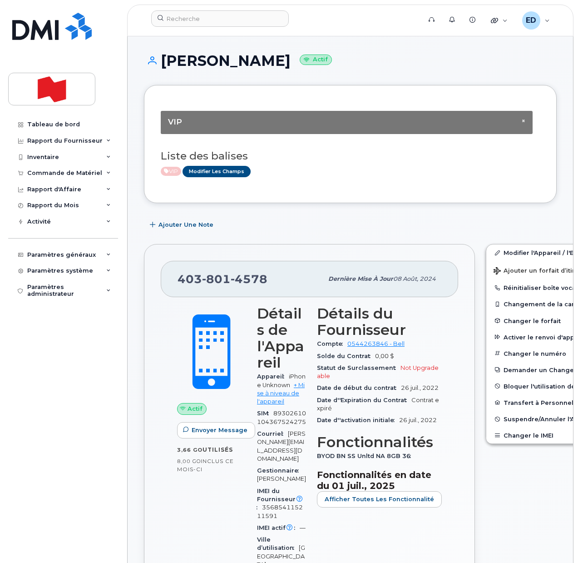
click at [380, 189] on div "× VIP Liste des balises VIP Modifier les Champs" at bounding box center [350, 144] width 413 height 118
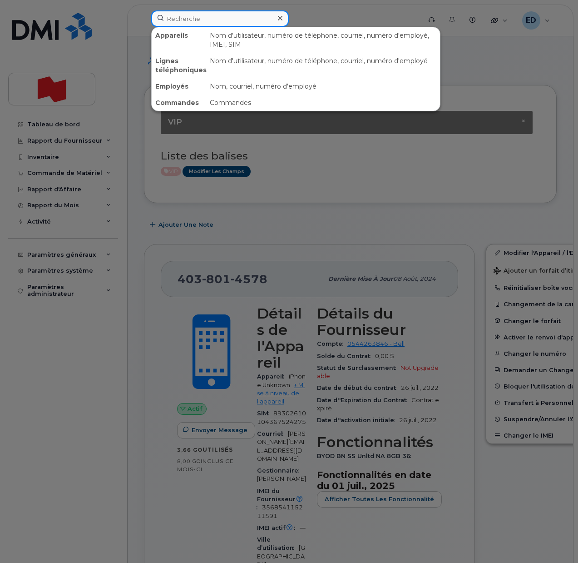
click at [185, 20] on input at bounding box center [220, 18] width 138 height 16
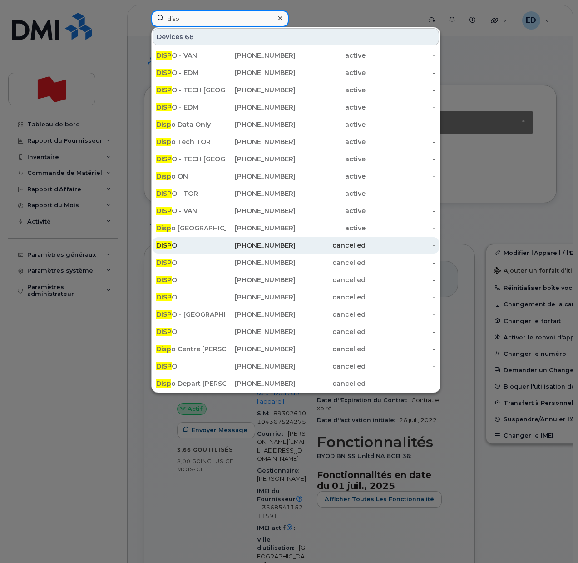
type input "disp"
click at [190, 241] on div "DISP O" at bounding box center [191, 245] width 70 height 9
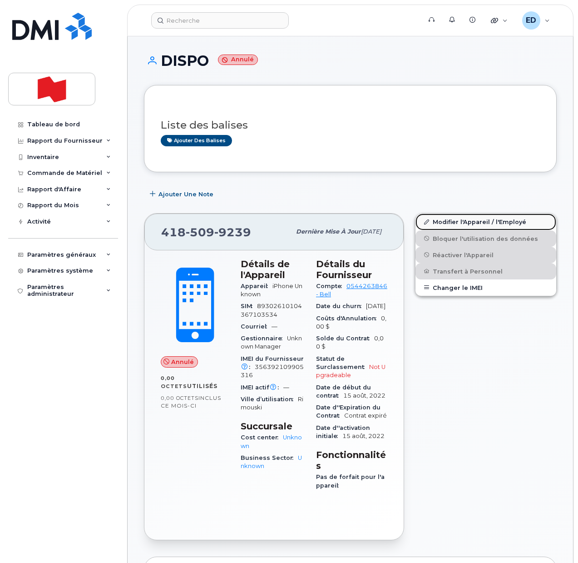
click at [447, 221] on link "Modifier l'Appareil / l'Employé" at bounding box center [485, 221] width 141 height 16
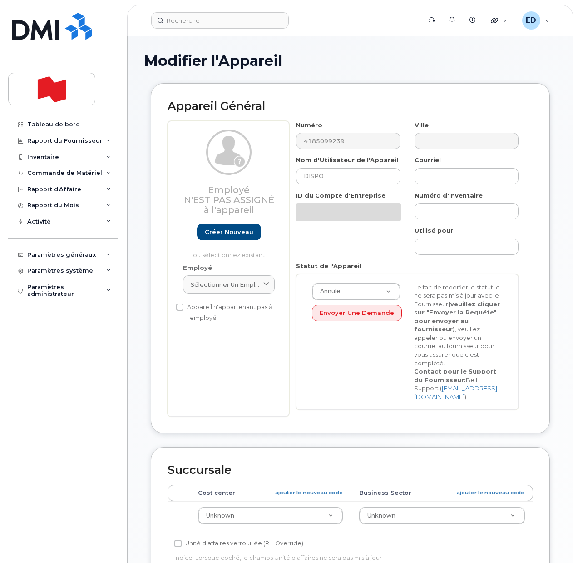
select select "22916206"
drag, startPoint x: 336, startPoint y: 176, endPoint x: 300, endPoint y: 174, distance: 36.4
click at [300, 174] on input "DISPO" at bounding box center [348, 176] width 104 height 16
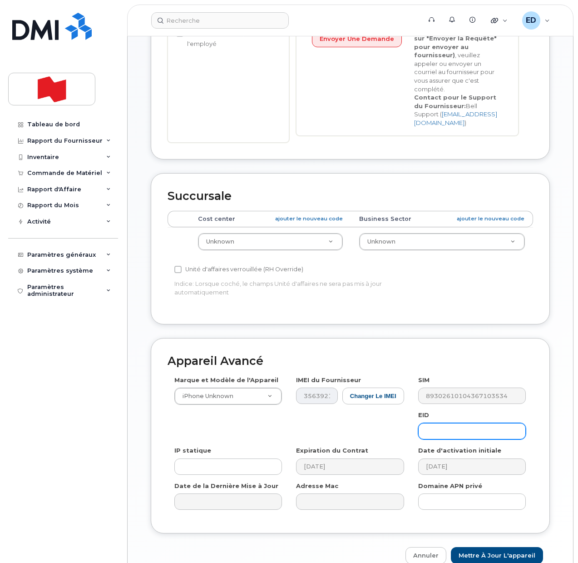
scroll to position [311, 0]
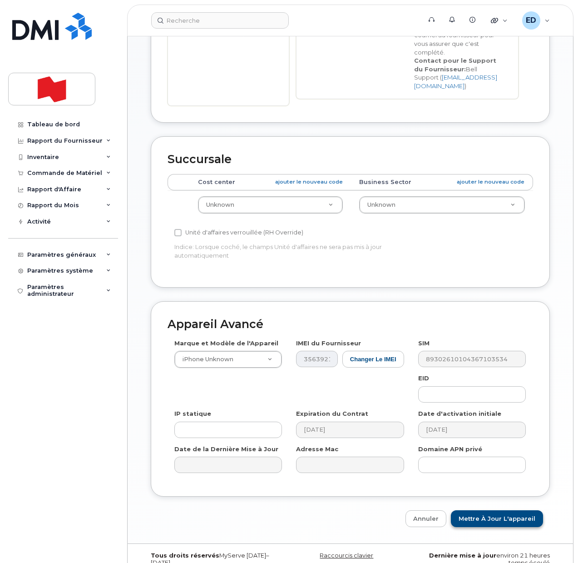
type input "Cancel"
click at [494, 510] on input "Mettre à jour l'appareil" at bounding box center [497, 518] width 92 height 17
type input "Sauvegarde..."
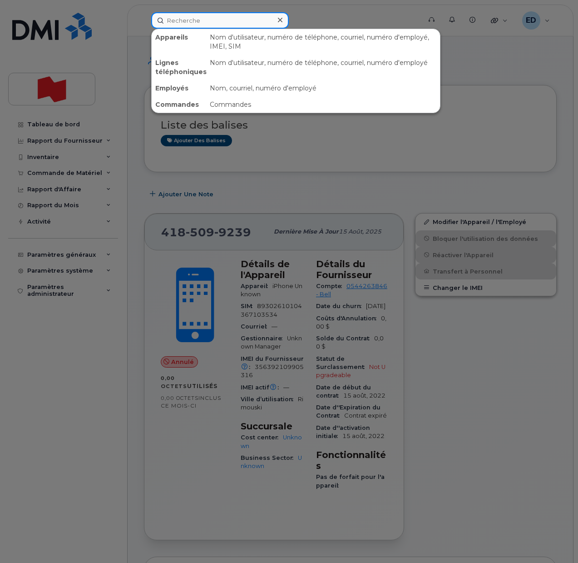
click at [193, 27] on input at bounding box center [220, 20] width 138 height 16
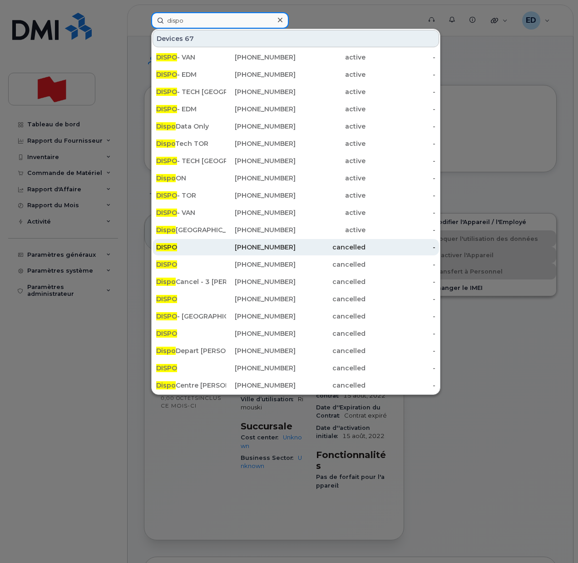
type input "dispo"
click at [203, 245] on div "DISPO" at bounding box center [191, 246] width 70 height 9
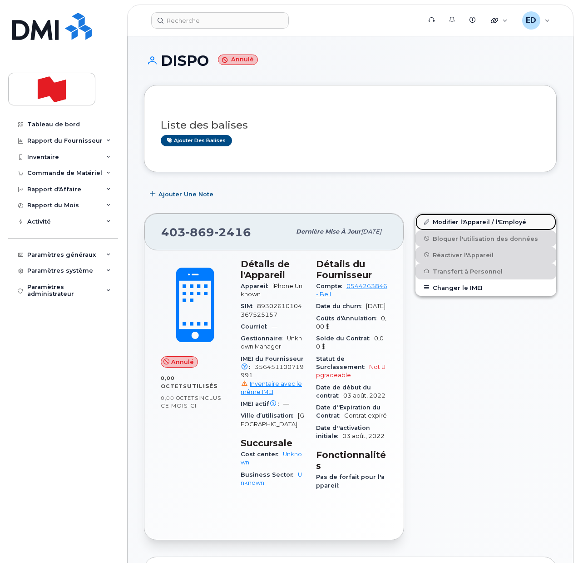
click at [443, 224] on link "Modifier l'Appareil / l'Employé" at bounding box center [485, 221] width 141 height 16
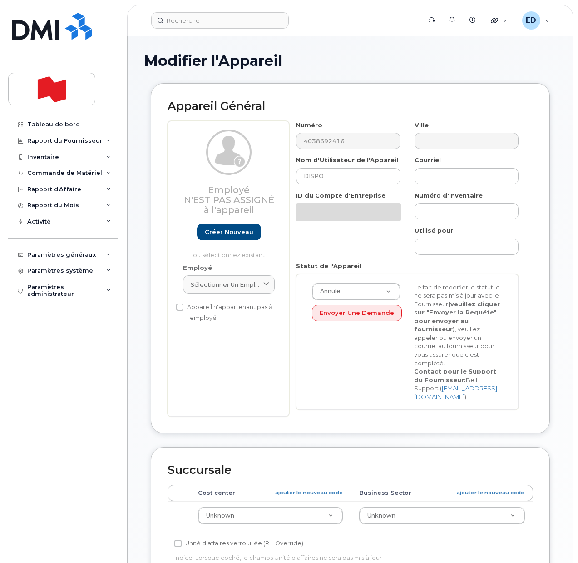
select select "22916206"
drag, startPoint x: 344, startPoint y: 177, endPoint x: 274, endPoint y: 176, distance: 69.9
click at [274, 176] on div "Employé N'est pas assigné à l'appareil Créer nouveau ou sélectionnez existant E…" at bounding box center [350, 269] width 365 height 296
click at [315, 176] on input "Not dispo" at bounding box center [348, 176] width 104 height 16
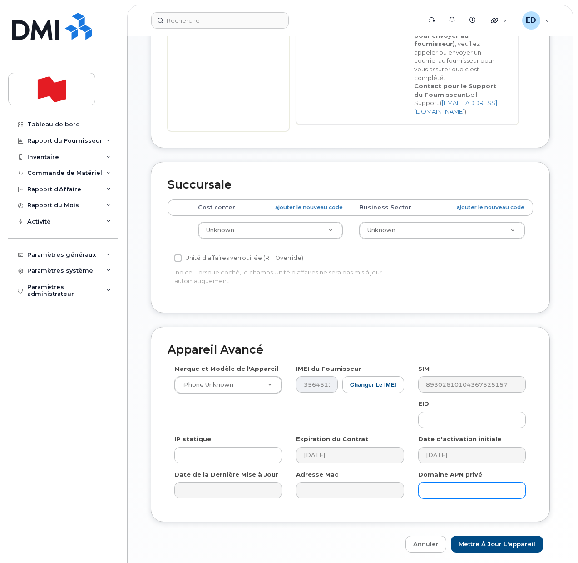
scroll to position [311, 0]
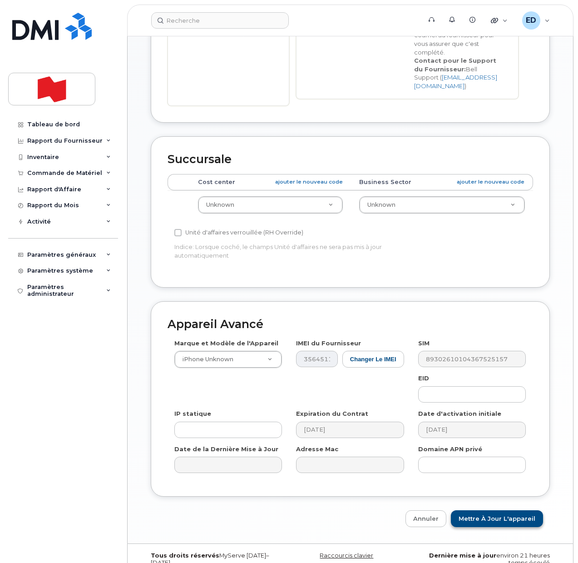
type input "Non dispo"
click at [490, 510] on input "Mettre à jour l'appareil" at bounding box center [497, 518] width 92 height 17
type input "Sauvegarde..."
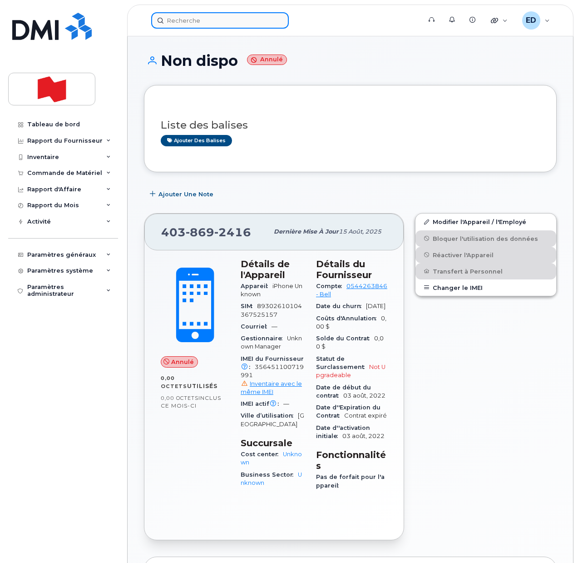
click at [196, 24] on input at bounding box center [220, 20] width 138 height 16
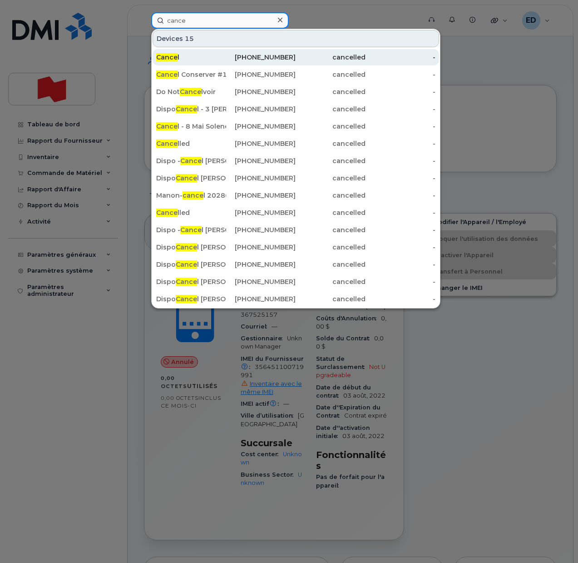
type input "cance"
click at [175, 55] on span "Cance" at bounding box center [166, 57] width 21 height 8
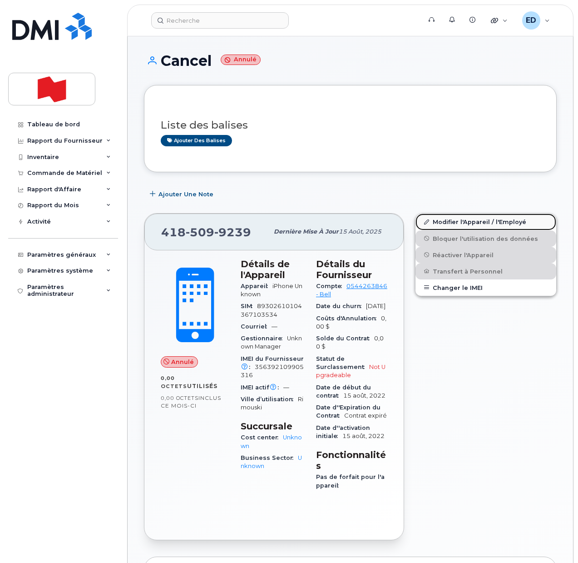
click at [453, 222] on link "Modifier l'Appareil / l'Employé" at bounding box center [485, 221] width 141 height 16
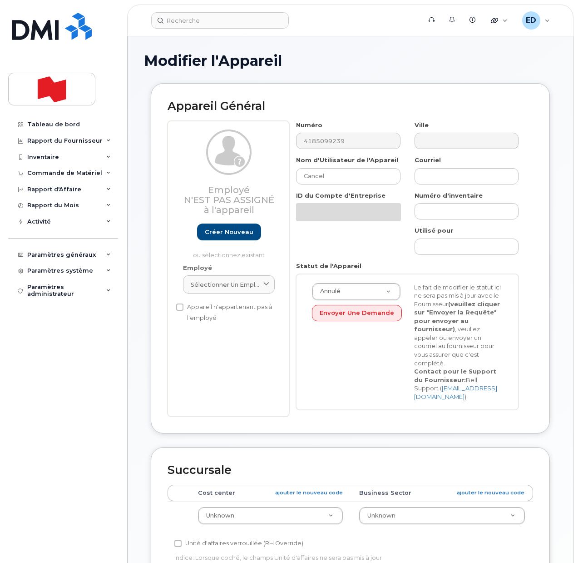
select select "22916206"
drag, startPoint x: 340, startPoint y: 178, endPoint x: 289, endPoint y: 179, distance: 50.4
click at [289, 179] on div "Nom d'Utilisateur de l'Appareil Cancel" at bounding box center [348, 170] width 118 height 29
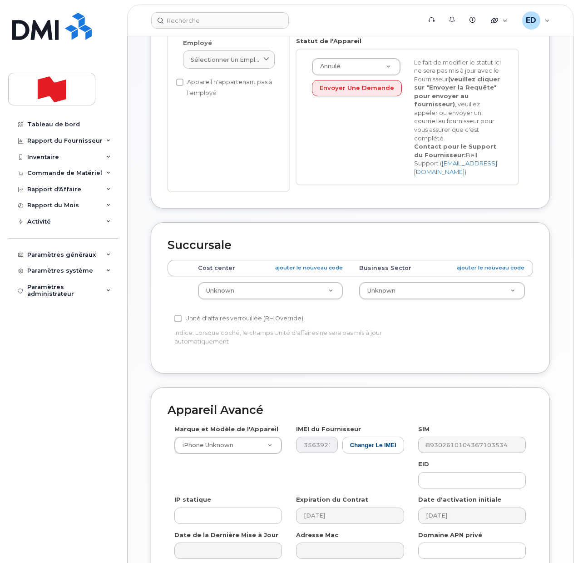
scroll to position [284, 0]
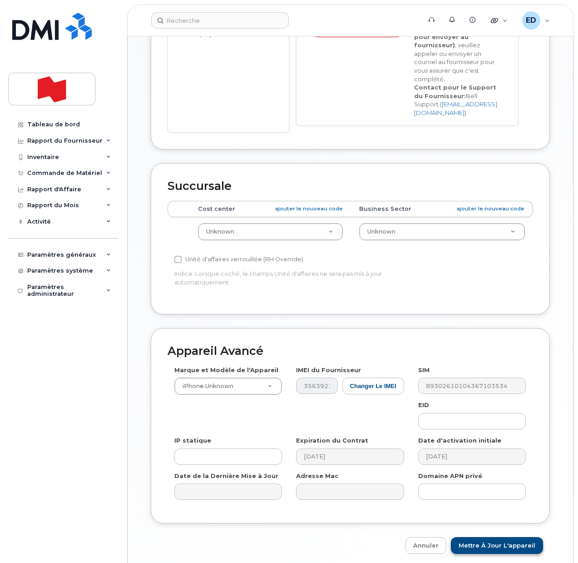
type input "Non dispo"
click at [484, 537] on input "Mettre à jour l'appareil" at bounding box center [497, 545] width 92 height 17
type input "Sauvegarde..."
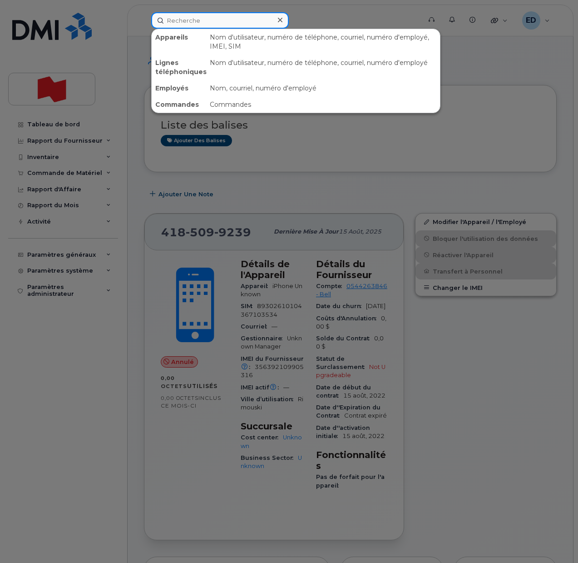
click at [192, 20] on input at bounding box center [220, 20] width 138 height 16
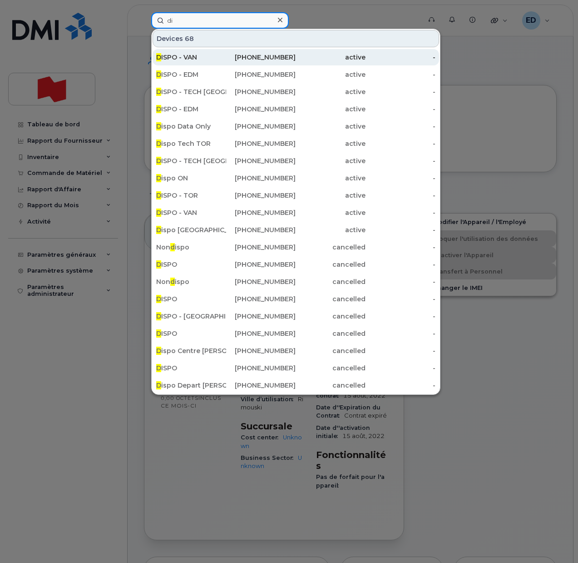
type input "d"
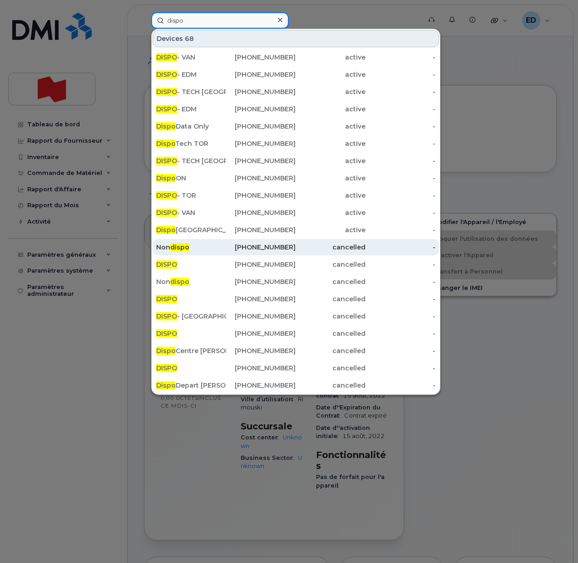
type input "dispo"
click at [195, 247] on div "Non dispo" at bounding box center [191, 246] width 70 height 9
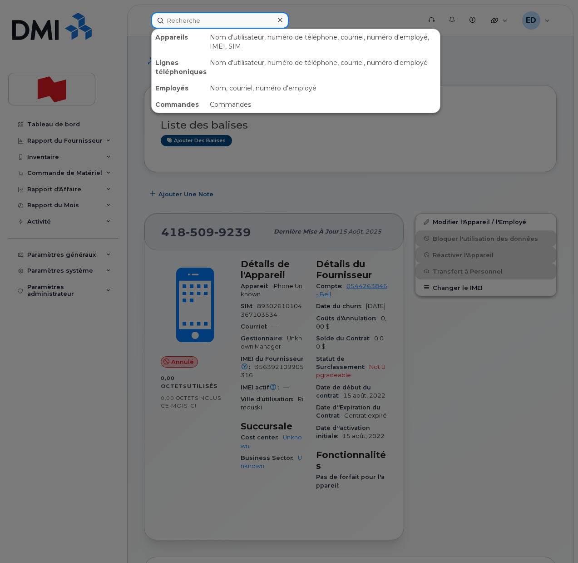
drag, startPoint x: 195, startPoint y: 17, endPoint x: 202, endPoint y: 18, distance: 7.3
click at [195, 15] on input at bounding box center [220, 20] width 138 height 16
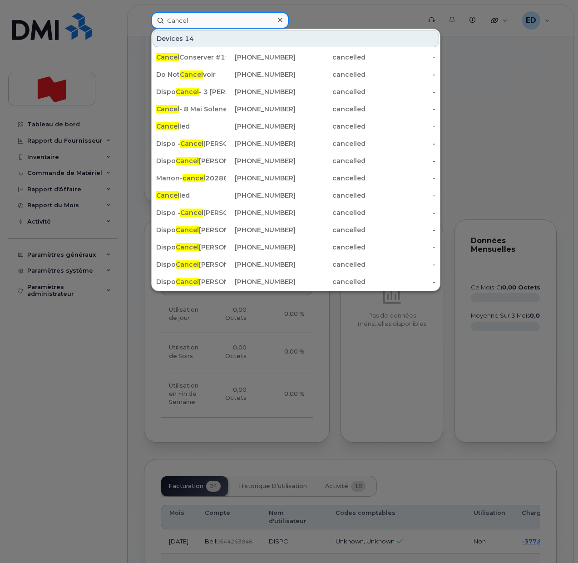
scroll to position [341, 0]
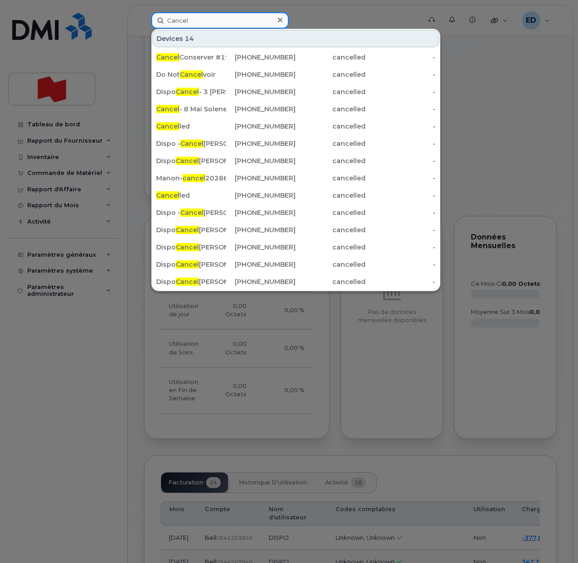
type input "Cancel"
click at [284, 18] on div at bounding box center [279, 20] width 13 height 13
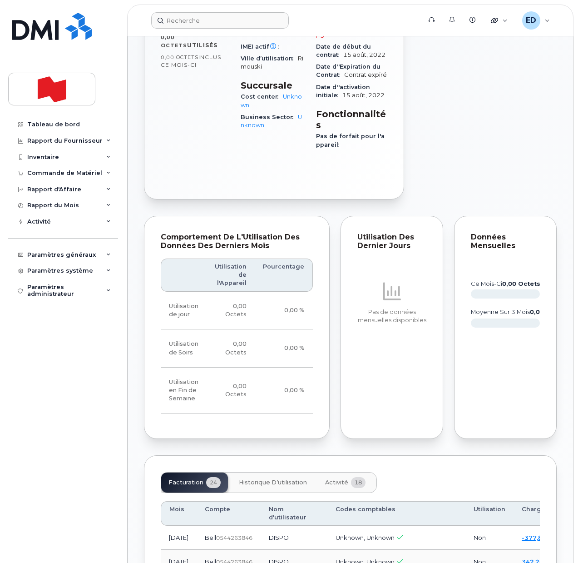
click at [463, 176] on div "Modifier l'Appareil / l'Employé Bloquer l'utilisation des données Réactiver l'A…" at bounding box center [486, 35] width 153 height 337
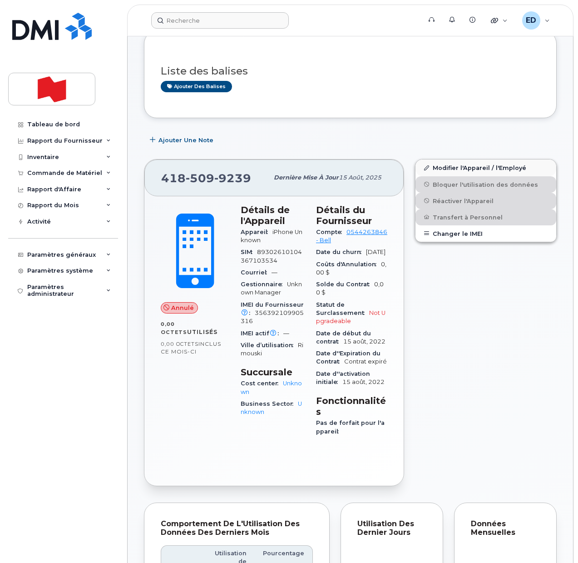
scroll to position [0, 0]
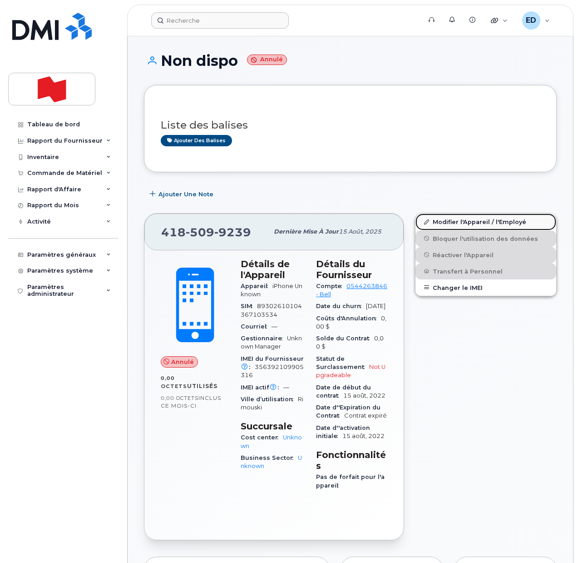
click at [436, 224] on link "Modifier l'Appareil / l'Employé" at bounding box center [485, 221] width 141 height 16
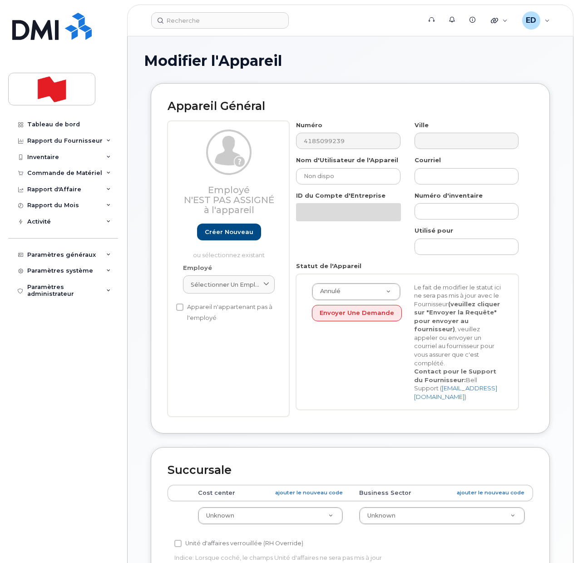
select select "22916206"
drag, startPoint x: 348, startPoint y: 174, endPoint x: 291, endPoint y: 175, distance: 56.8
click at [291, 175] on div "Nom d'Utilisateur de l'Appareil Non dispo" at bounding box center [348, 170] width 118 height 29
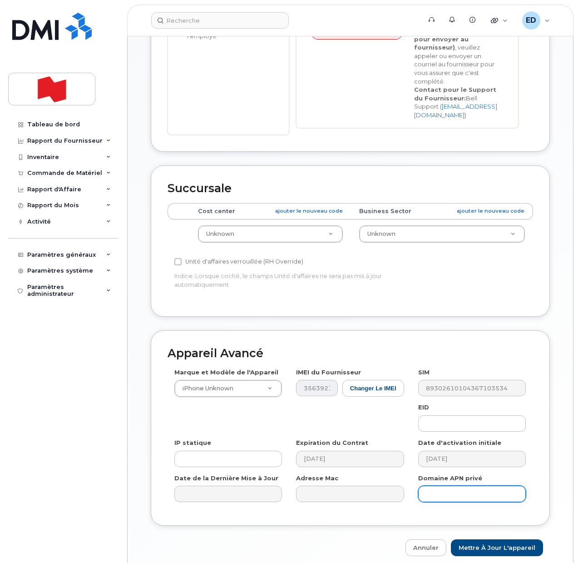
scroll to position [284, 0]
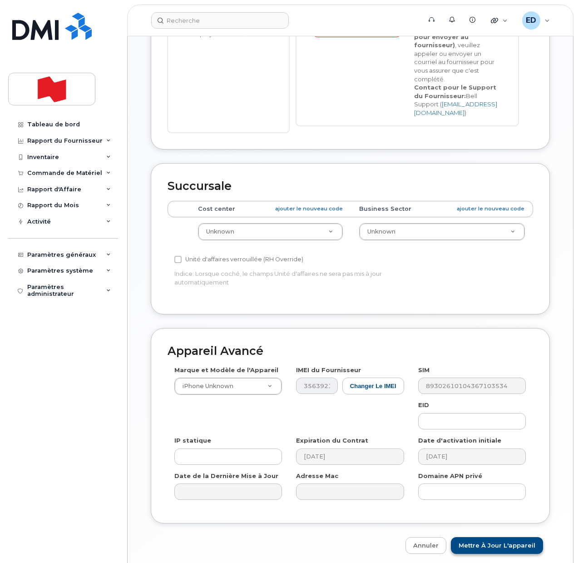
type input "Cancel"
click at [488, 537] on input "Mettre à jour l'appareil" at bounding box center [497, 545] width 92 height 17
type input "Sauvegarde..."
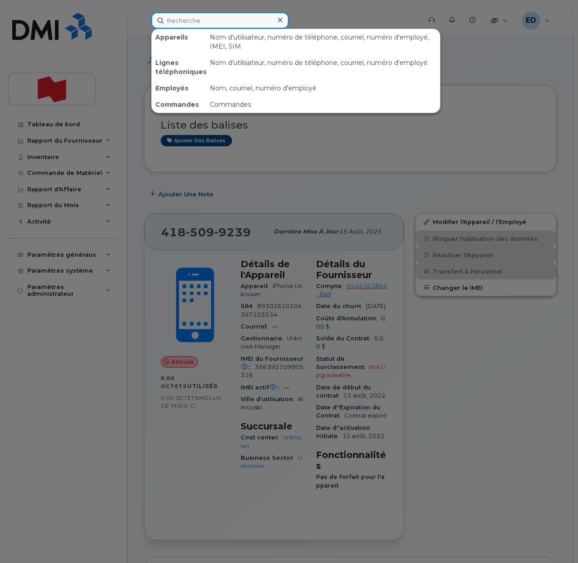
click at [200, 22] on input at bounding box center [220, 20] width 138 height 16
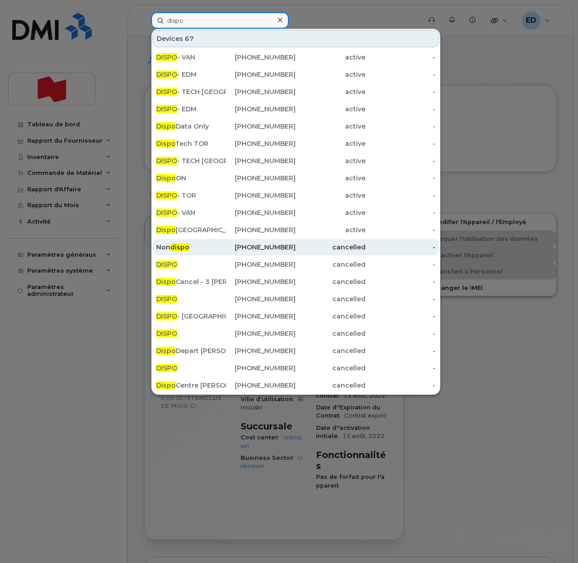
type input "dispo"
click at [171, 243] on div "Non dispo" at bounding box center [191, 246] width 70 height 9
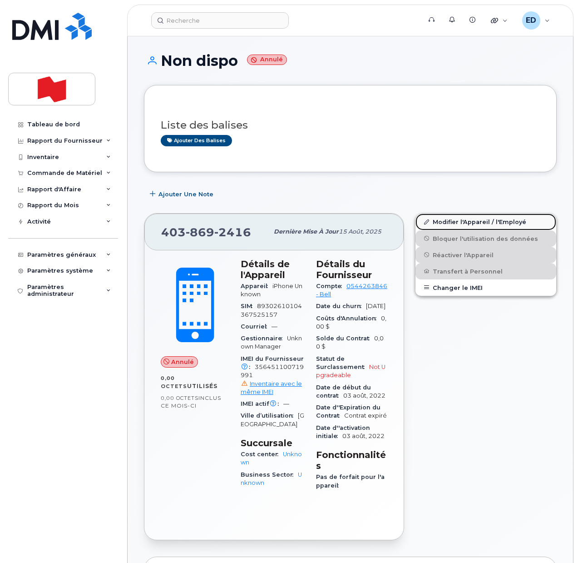
click at [444, 224] on link "Modifier l'Appareil / l'Employé" at bounding box center [485, 221] width 141 height 16
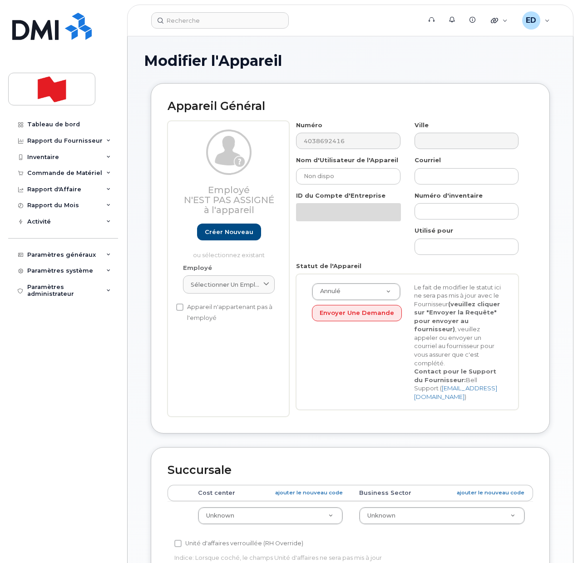
select select "22916206"
drag, startPoint x: 355, startPoint y: 175, endPoint x: 300, endPoint y: 177, distance: 55.9
click at [300, 177] on input "Non dispo" at bounding box center [348, 176] width 104 height 16
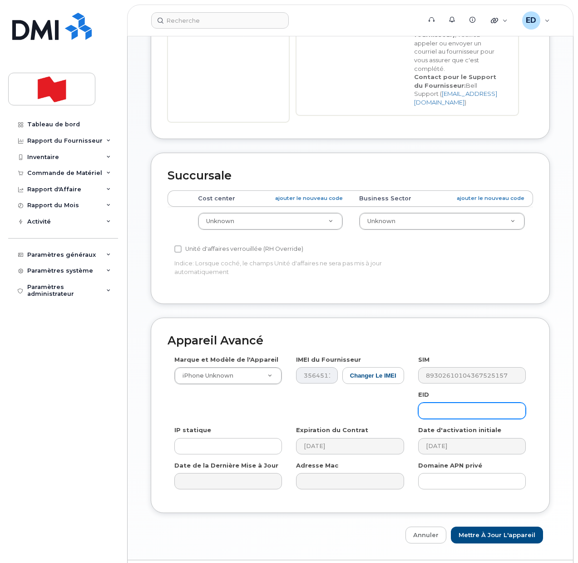
scroll to position [311, 0]
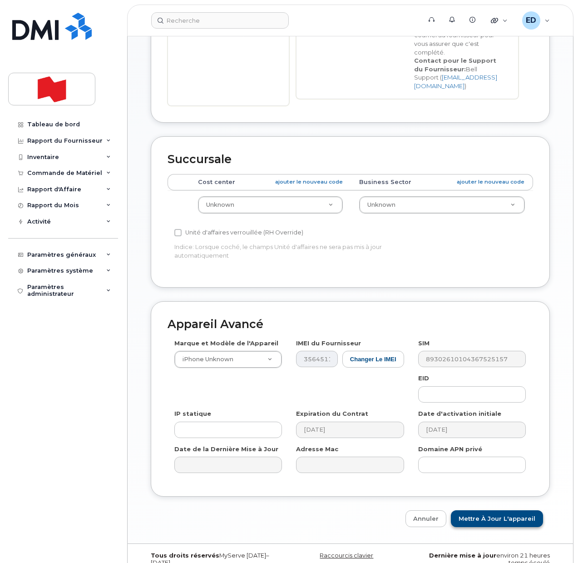
type input "Cancel"
drag, startPoint x: 494, startPoint y: 502, endPoint x: 497, endPoint y: 507, distance: 5.1
click at [495, 510] on input "Mettre à jour l'appareil" at bounding box center [497, 518] width 92 height 17
type input "Sauvegarde..."
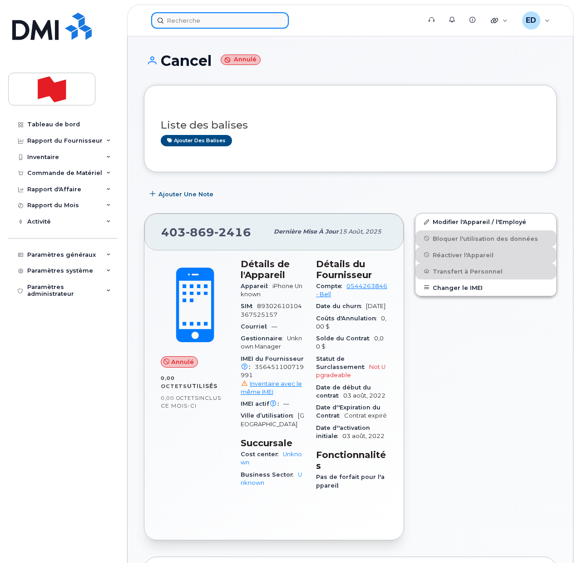
click at [192, 24] on input at bounding box center [220, 20] width 138 height 16
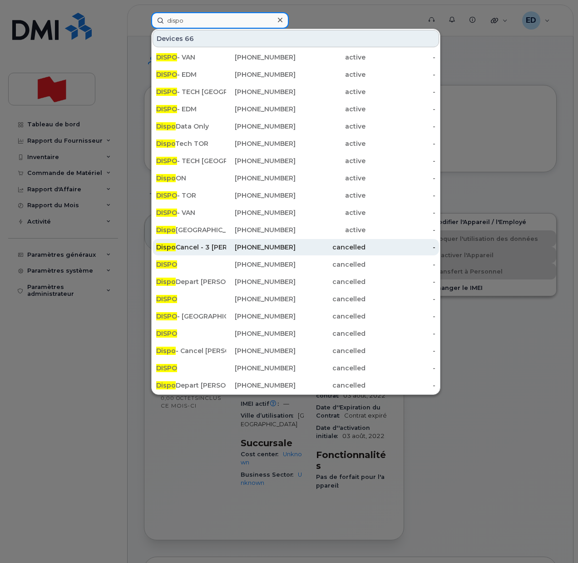
type input "dispo"
click at [191, 245] on div "Dispo Cancel - 3 [PERSON_NAME]" at bounding box center [191, 246] width 70 height 9
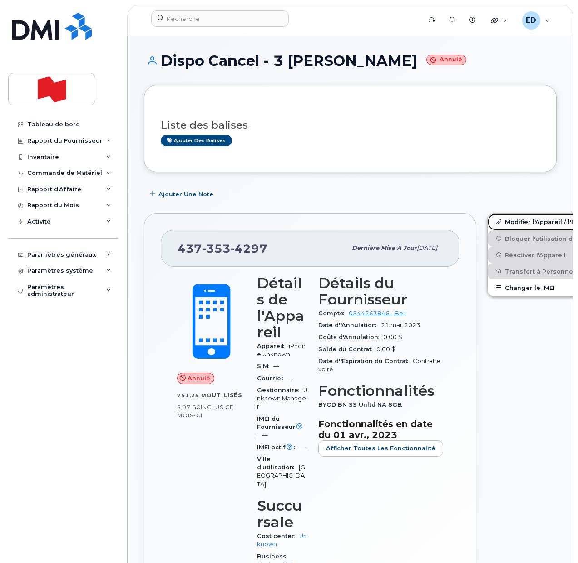
click at [497, 224] on link "Modifier l'Appareil / l'Employé" at bounding box center [558, 221] width 141 height 16
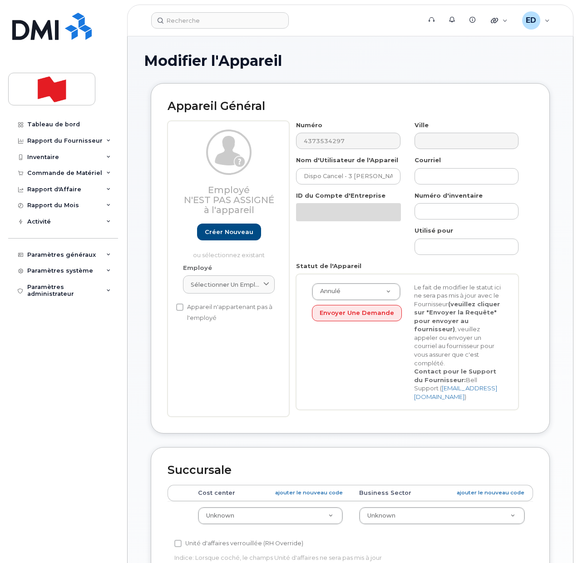
select select "22916206"
click at [316, 179] on input "Dispo Cancel - 3 [PERSON_NAME]" at bounding box center [348, 176] width 104 height 16
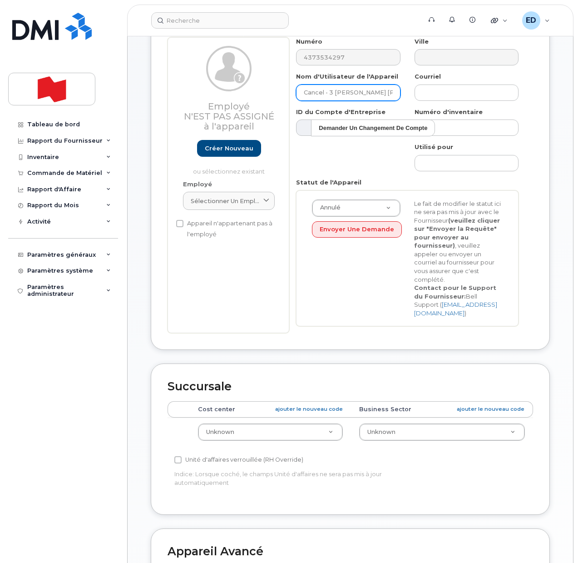
scroll to position [284, 0]
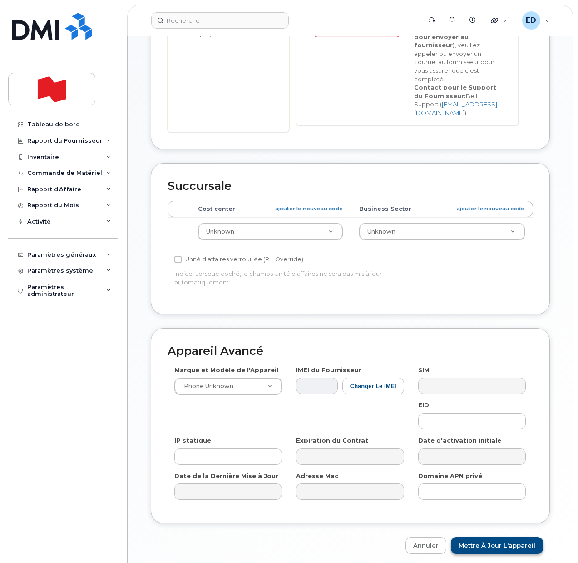
type input "Cancel - 3 [PERSON_NAME] [PERSON_NAME]"
click at [489, 537] on input "Mettre à jour l'appareil" at bounding box center [497, 545] width 92 height 17
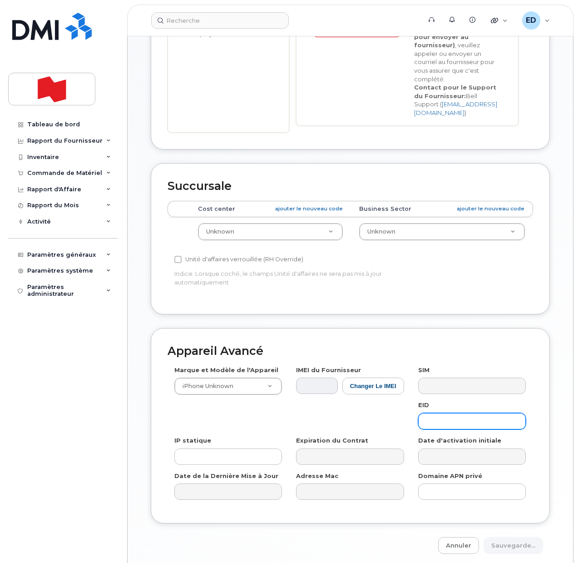
type input "Sauvegarde..."
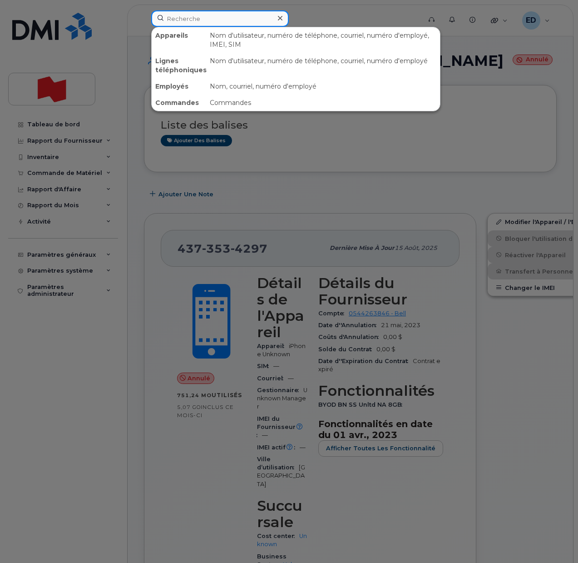
click at [193, 13] on input at bounding box center [220, 18] width 138 height 16
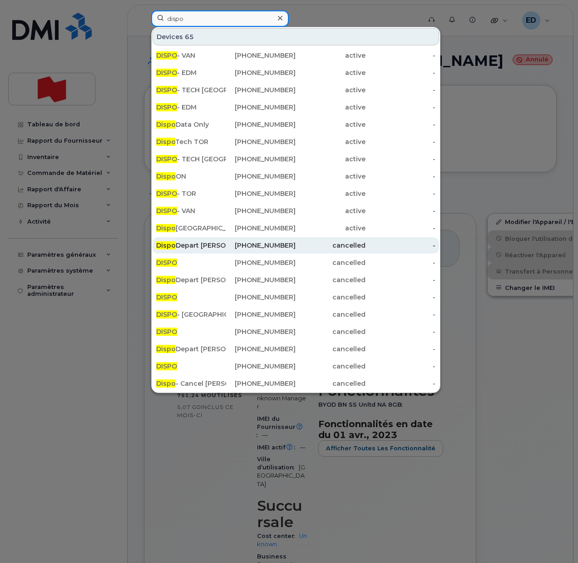
type input "dispo"
click at [189, 244] on div "Dispo Depart [PERSON_NAME]" at bounding box center [191, 245] width 70 height 9
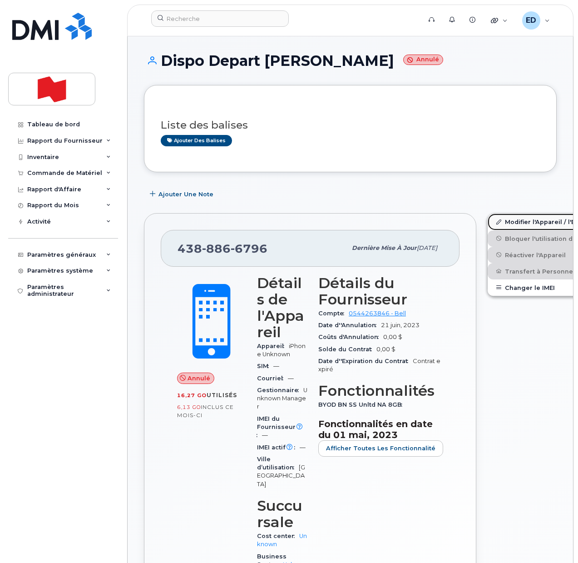
click at [493, 224] on link "Modifier l'Appareil / l'Employé" at bounding box center [558, 221] width 141 height 16
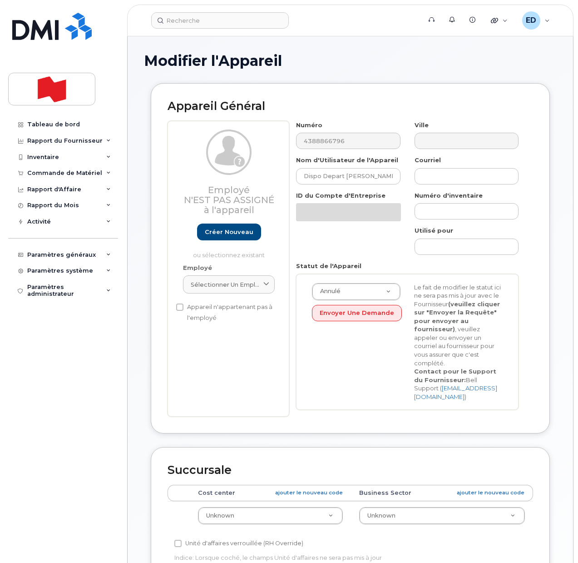
select select "22916206"
click input "Dispo Depart Mathieu Giguere"
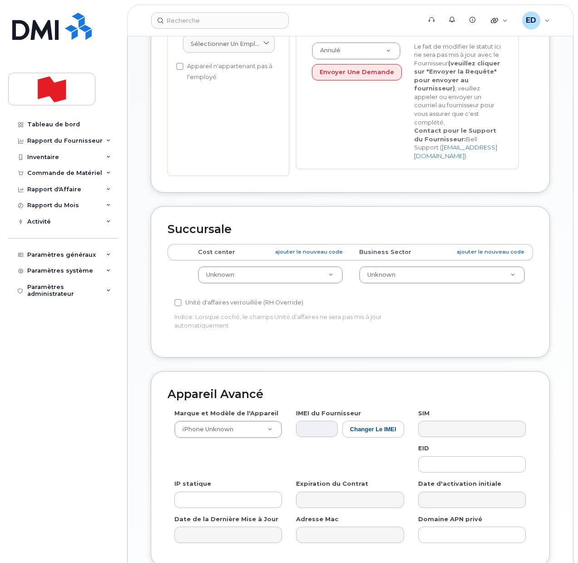
scroll to position [311, 0]
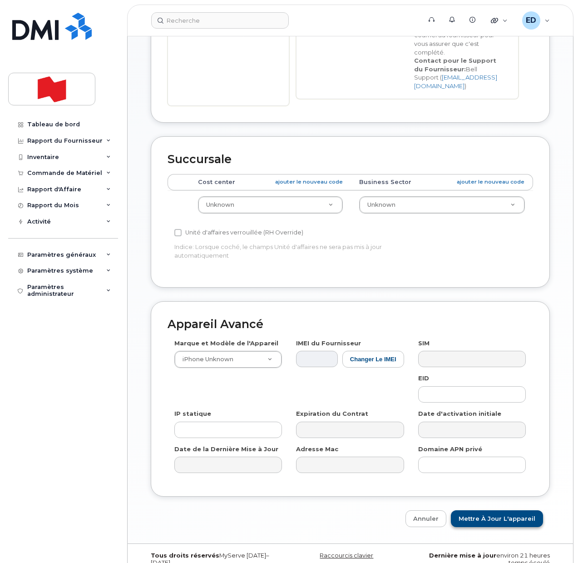
type input "Depart Mathieu Giguere"
click input "Mettre à jour l'appareil"
type input "Sauvegarde..."
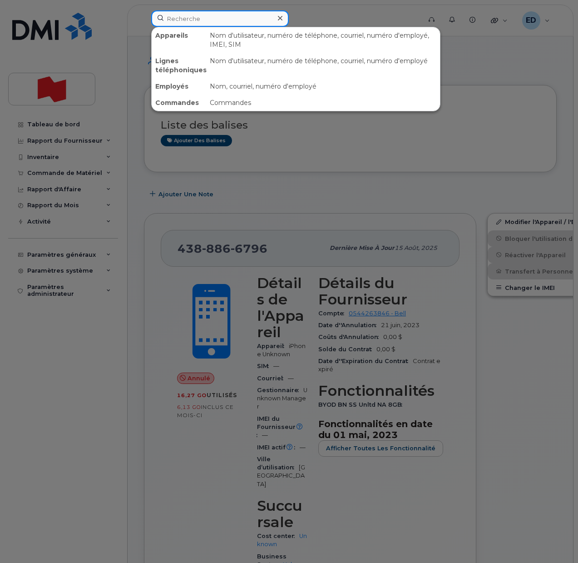
click at [187, 22] on input at bounding box center [220, 18] width 138 height 16
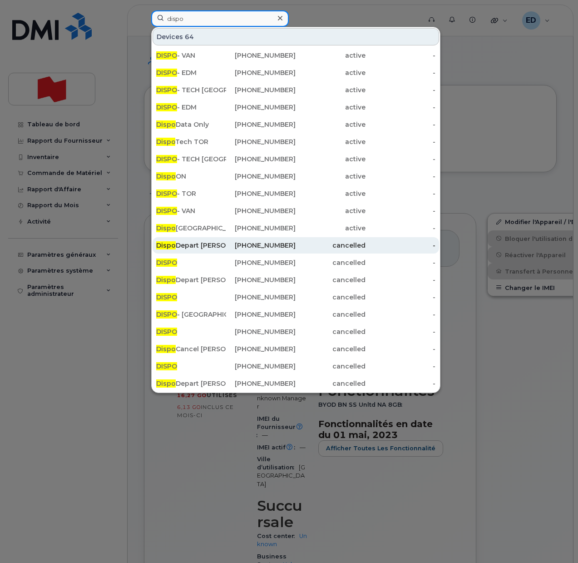
type input "dispo"
click at [191, 247] on div "Dispo Depart [PERSON_NAME] [PERSON_NAME]" at bounding box center [191, 245] width 70 height 9
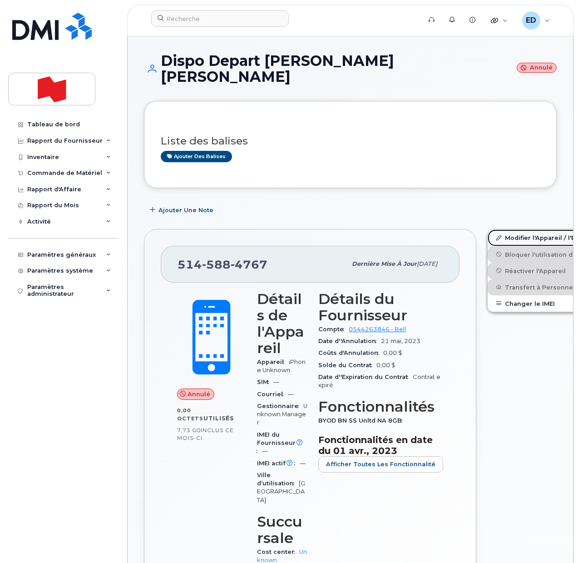
click at [494, 229] on link "Modifier l'Appareil / l'Employé" at bounding box center [558, 237] width 141 height 16
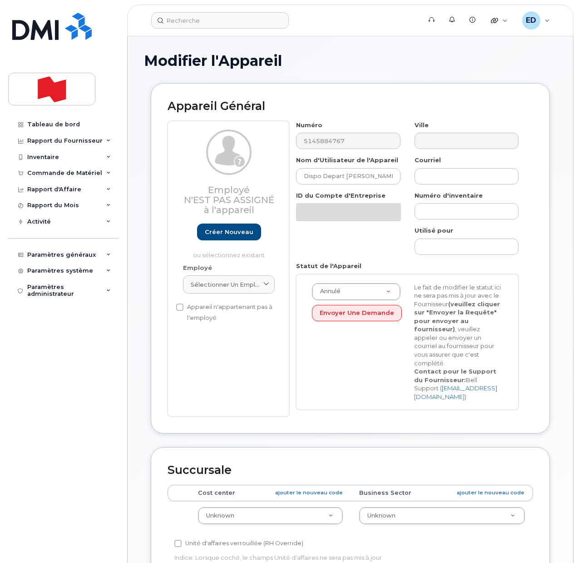
select select "22916206"
click at [312, 178] on input "Dispo Depart [PERSON_NAME] [PERSON_NAME]" at bounding box center [348, 176] width 104 height 16
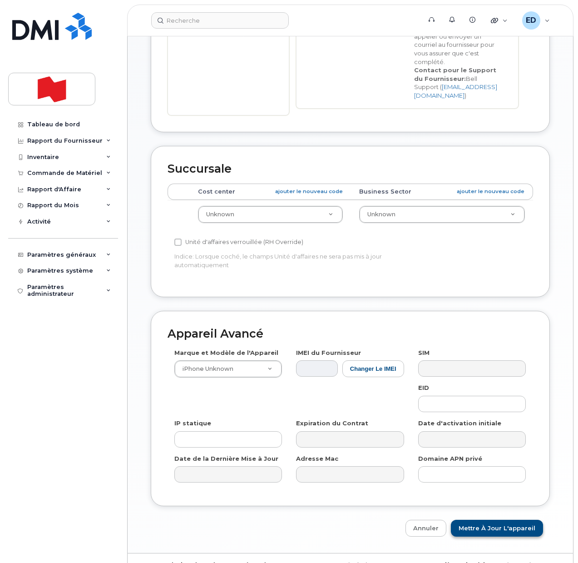
scroll to position [311, 0]
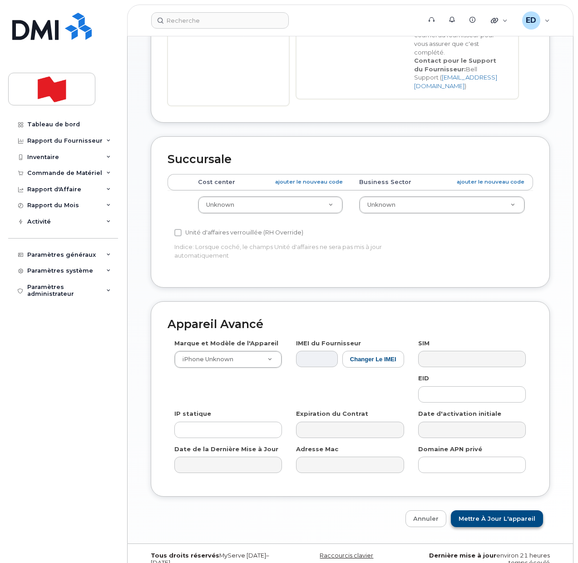
type input "Depart Nadine Chue Chong Chee"
click at [480, 510] on input "Mettre à jour l'appareil" at bounding box center [497, 518] width 92 height 17
type input "Sauvegarde..."
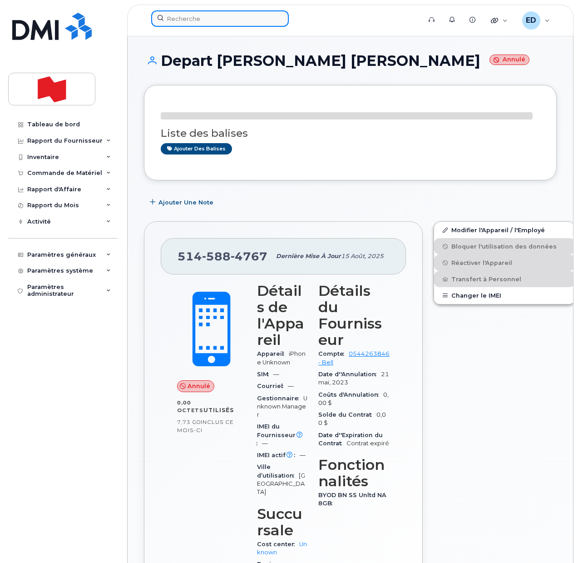
click at [190, 25] on input at bounding box center [220, 18] width 138 height 16
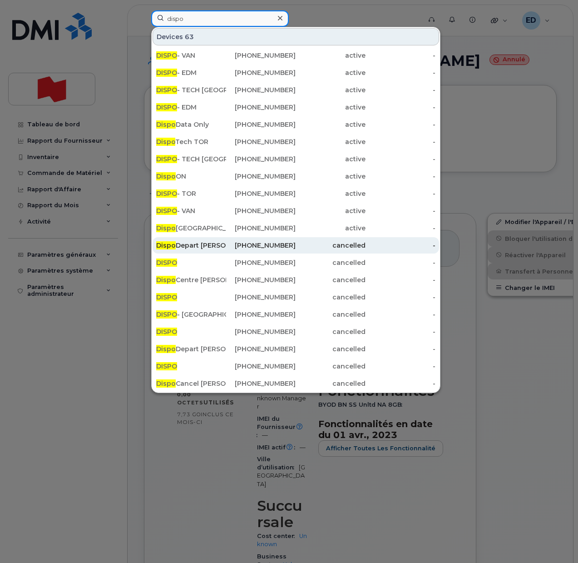
type input "dispo"
click at [218, 242] on div "Dispo Depart Maxime Jean Bernard" at bounding box center [191, 245] width 70 height 9
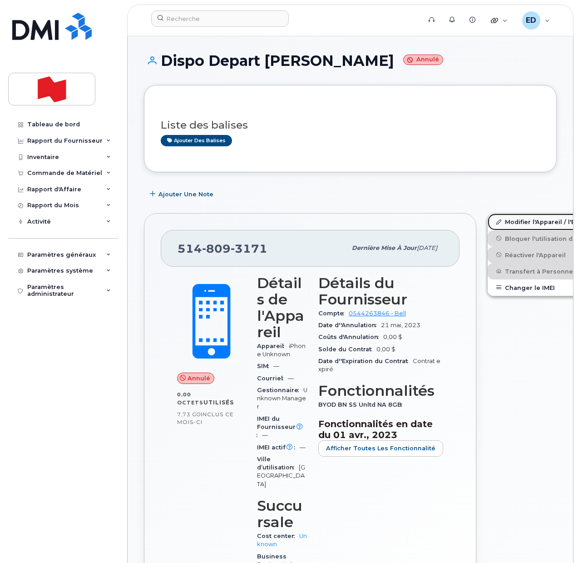
click at [502, 220] on link "Modifier l'Appareil / l'Employé" at bounding box center [558, 221] width 141 height 16
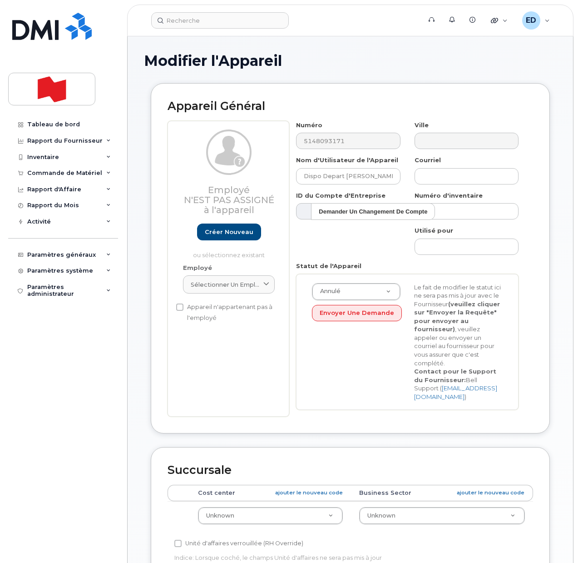
select select "22916206"
click at [312, 179] on input "Dispo Depart Maxime Jean Bernard" at bounding box center [348, 176] width 104 height 16
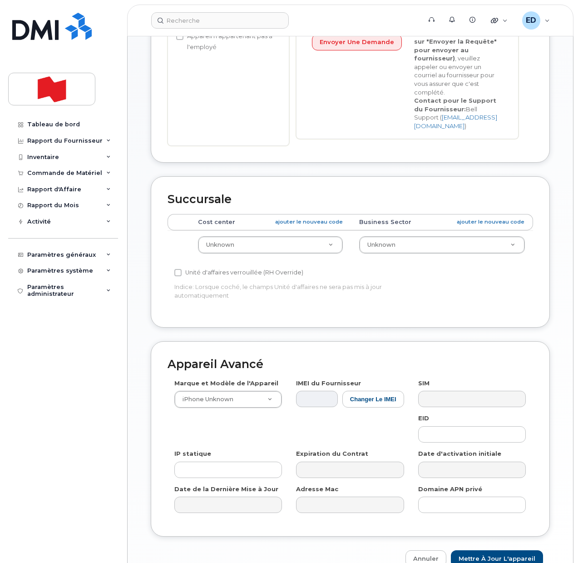
scroll to position [311, 0]
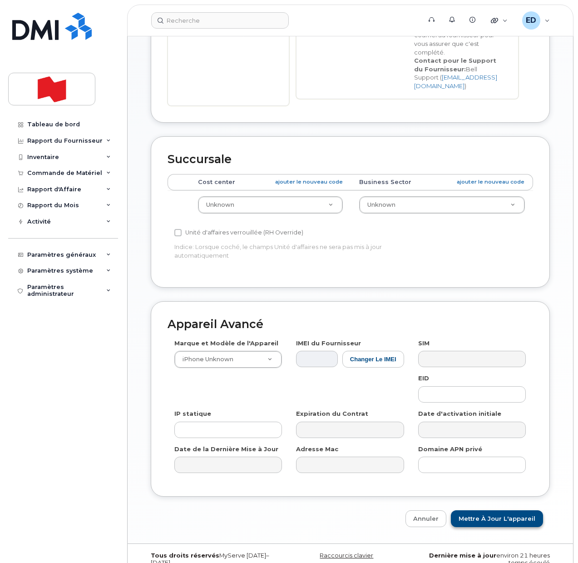
type input "Depart Maxime Jean Bernard"
click at [487, 510] on input "Mettre à jour l'appareil" at bounding box center [497, 518] width 92 height 17
type input "Sauvegarde..."
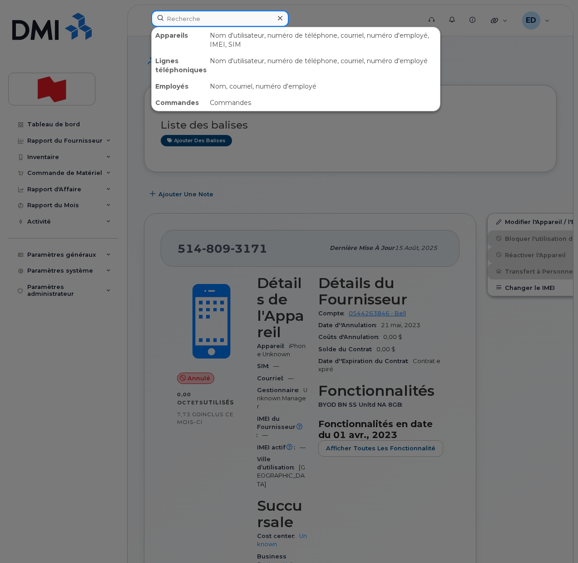
click at [206, 20] on input at bounding box center [220, 18] width 138 height 16
click at [494, 64] on div at bounding box center [289, 281] width 578 height 563
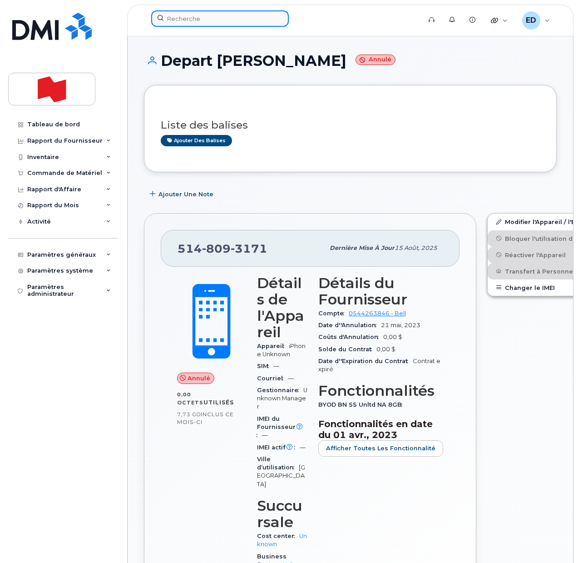
click at [231, 22] on input at bounding box center [220, 18] width 138 height 16
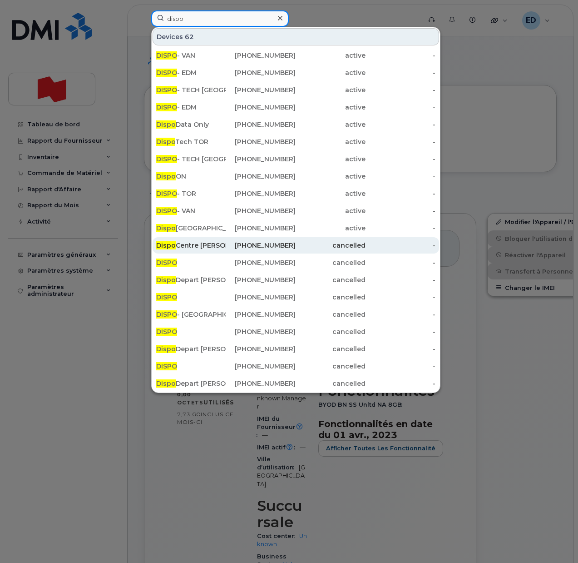
type input "dispo"
click at [194, 244] on div "Dispo Centre D'appel Sherbrooke" at bounding box center [191, 245] width 70 height 9
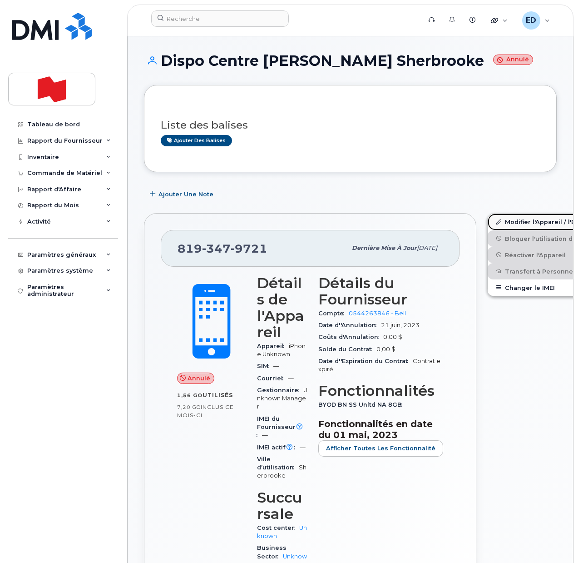
click at [496, 224] on link "Modifier l'Appareil / l'Employé" at bounding box center [558, 221] width 141 height 16
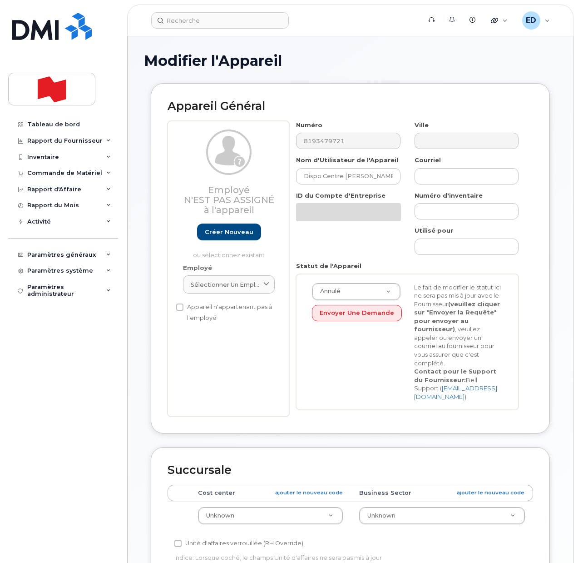
select select "22916206"
click at [317, 180] on input "Dispo Centre D'appel Sherbrooke" at bounding box center [348, 176] width 104 height 16
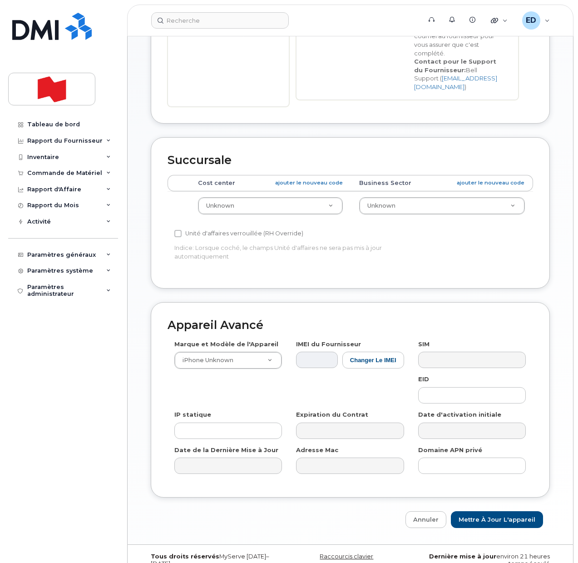
scroll to position [311, 0]
type input "Centre D'appel Sherbrooke"
click at [507, 510] on input "Mettre à jour l'appareil" at bounding box center [497, 518] width 92 height 17
type input "Sauvegarde..."
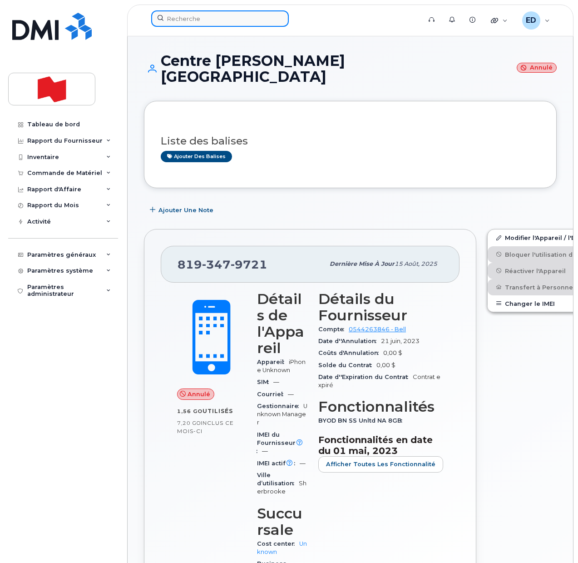
click at [196, 18] on input at bounding box center [220, 18] width 138 height 16
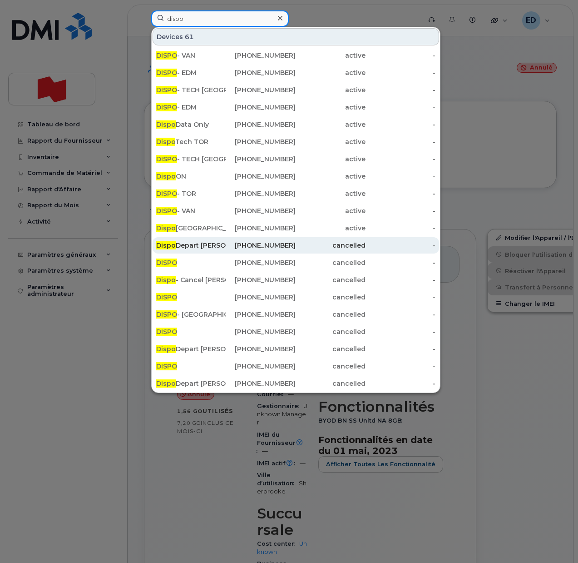
type input "dispo"
click at [227, 244] on div "[PHONE_NUMBER]" at bounding box center [261, 245] width 70 height 9
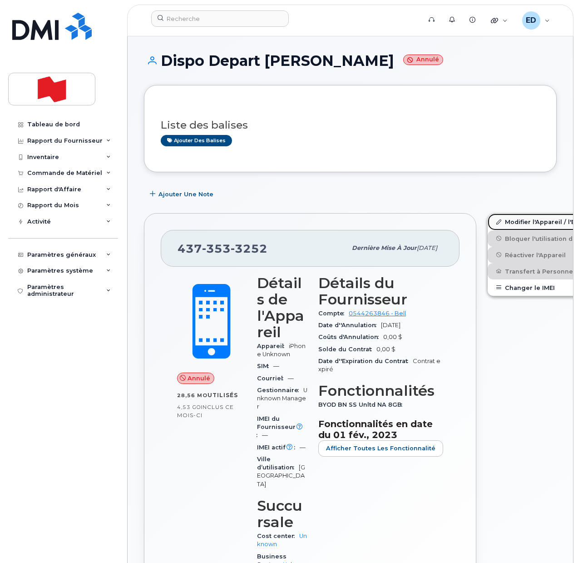
click at [492, 222] on link "Modifier l'Appareil / l'Employé" at bounding box center [558, 221] width 141 height 16
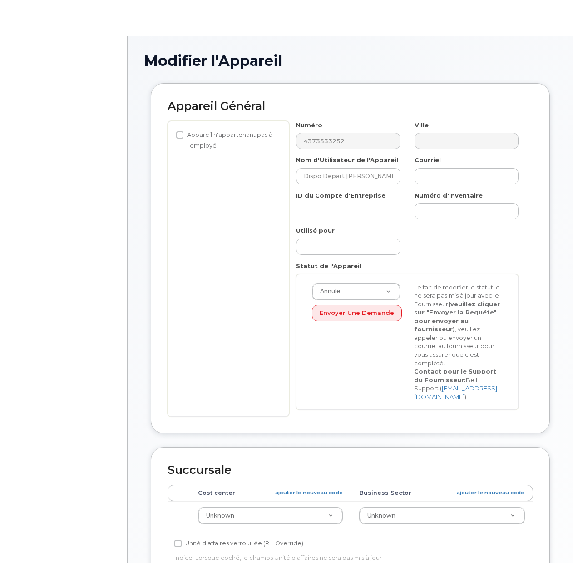
select select "22916206"
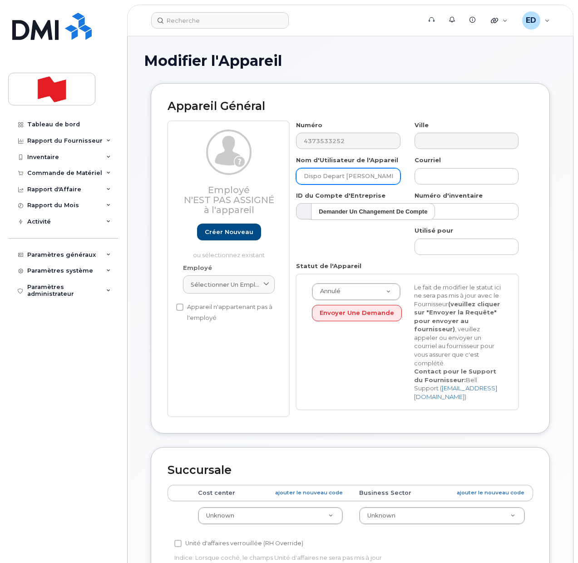
click at [314, 181] on input "Dispo Depart [PERSON_NAME]" at bounding box center [348, 176] width 104 height 16
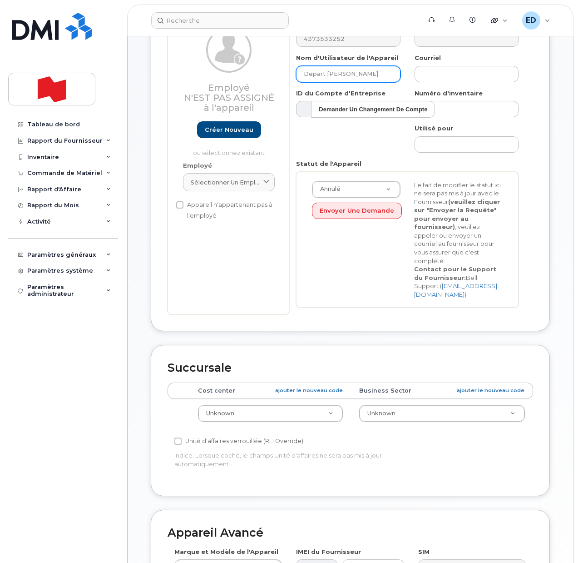
scroll to position [311, 0]
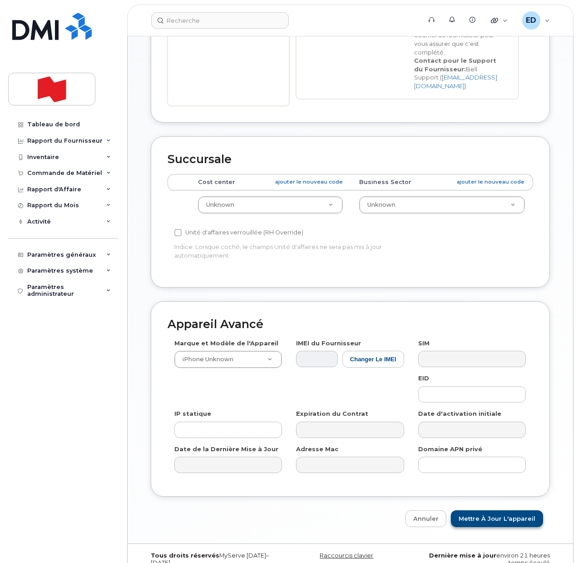
type input "Depart Eugene Nechai"
click at [474, 510] on input "Mettre à jour l'appareil" at bounding box center [497, 518] width 92 height 17
type input "Sauvegarde..."
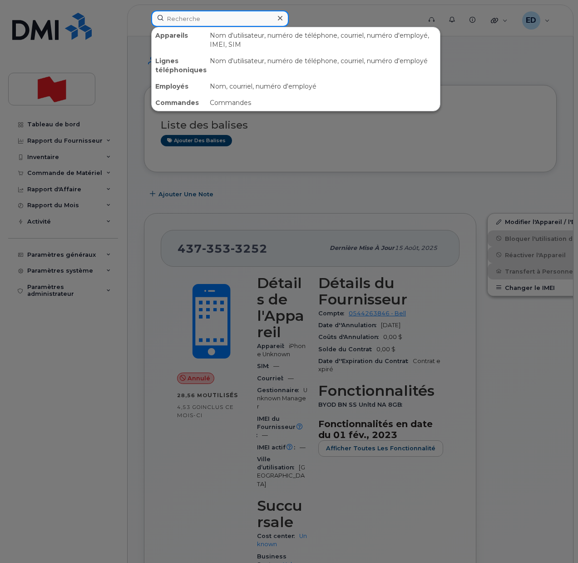
click at [190, 21] on input at bounding box center [220, 18] width 138 height 16
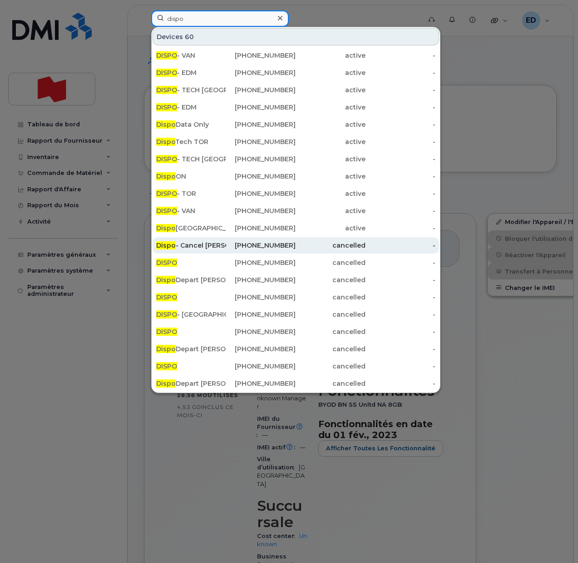
type input "dispo"
click at [196, 246] on div "Dispo - Cancel Philippe Landry" at bounding box center [191, 245] width 70 height 9
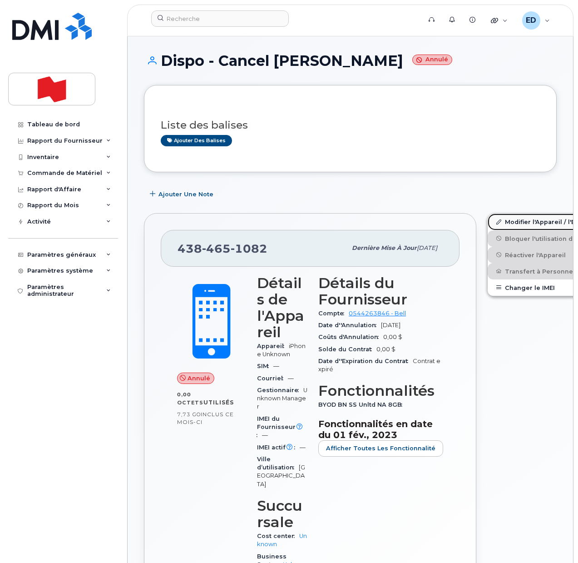
click at [490, 220] on link "Modifier l'Appareil / l'Employé" at bounding box center [558, 221] width 141 height 16
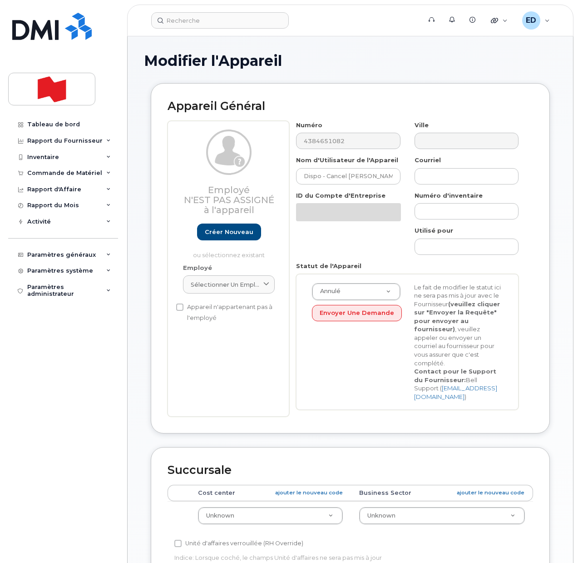
select select "22916206"
click at [317, 177] on input "Dispo - Cancel [PERSON_NAME]" at bounding box center [348, 176] width 104 height 16
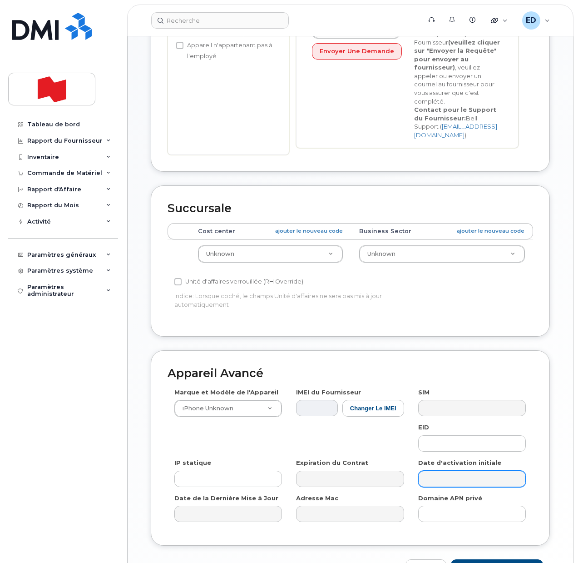
scroll to position [284, 0]
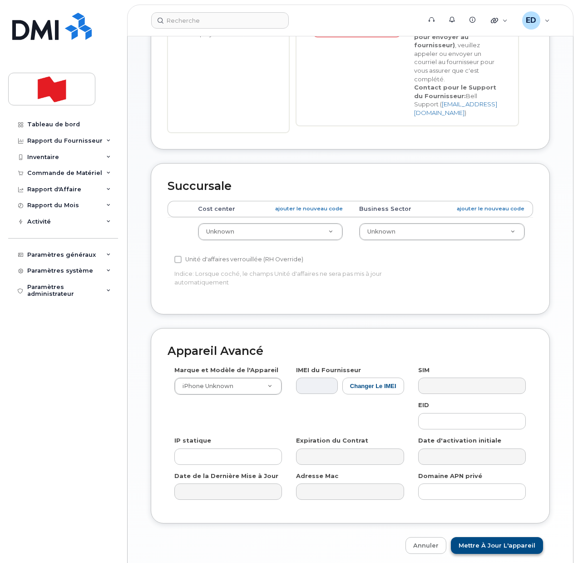
type input "Cancel Philippe Landry"
click at [493, 537] on input "Mettre à jour l'appareil" at bounding box center [497, 545] width 92 height 17
type input "Sauvegarde..."
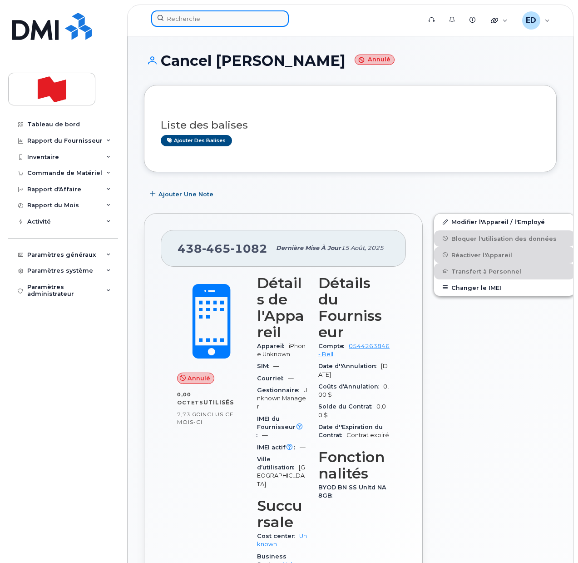
click at [185, 21] on input at bounding box center [220, 18] width 138 height 16
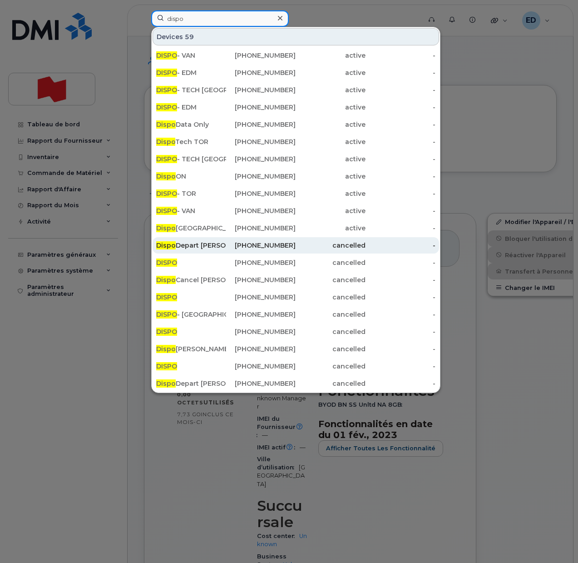
type input "dispo"
click at [207, 243] on div "Dispo Depart [PERSON_NAME]" at bounding box center [191, 245] width 70 height 9
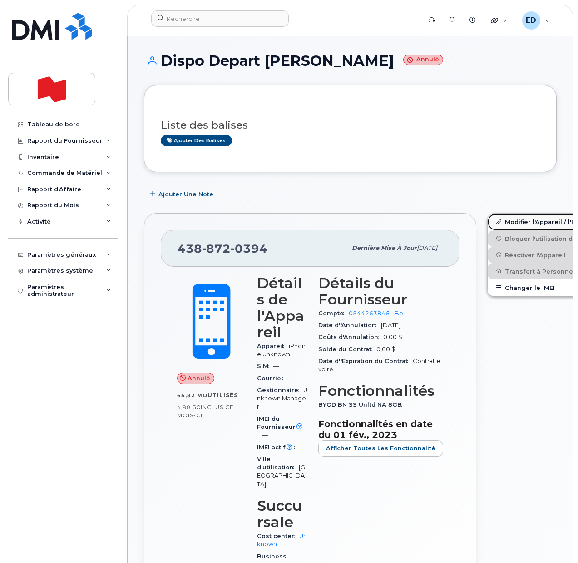
click at [496, 223] on link "Modifier l'Appareil / l'Employé" at bounding box center [558, 221] width 141 height 16
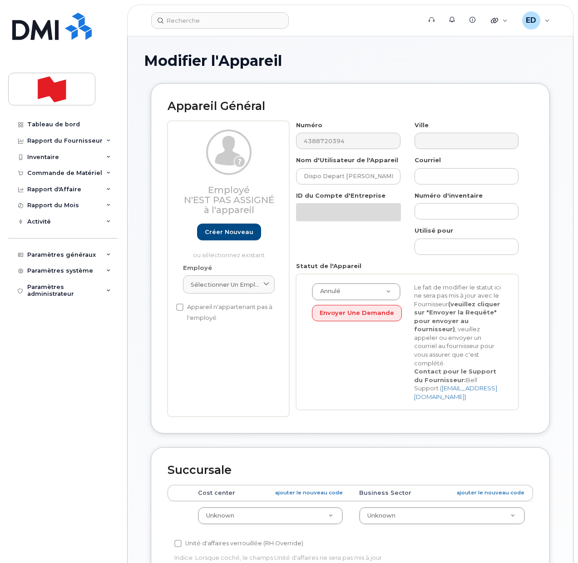
select select "22916206"
drag, startPoint x: 323, startPoint y: 179, endPoint x: 291, endPoint y: 178, distance: 32.7
click at [292, 178] on div "Nom d'Utilisateur de l'Appareil Dispo Depart Alexandre Tessier" at bounding box center [348, 170] width 118 height 29
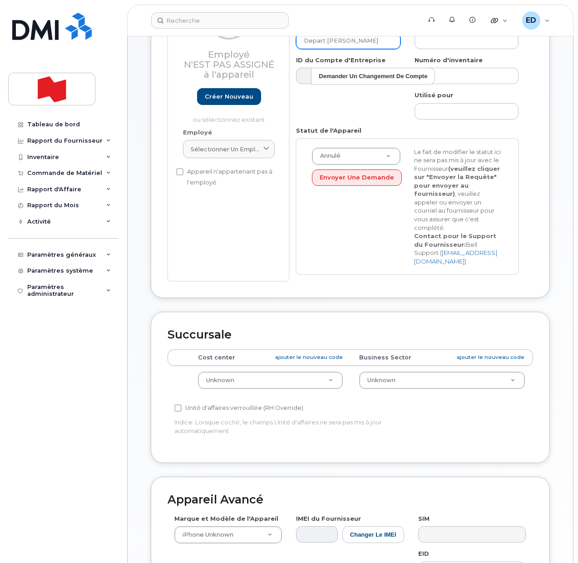
scroll to position [284, 0]
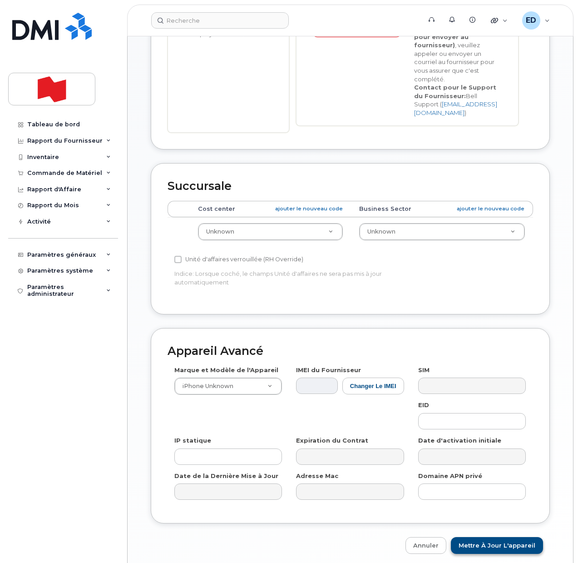
type input "Depart Alexandre Tessier"
click at [480, 537] on input "Mettre à jour l'appareil" at bounding box center [497, 545] width 92 height 17
type input "Sauvegarde..."
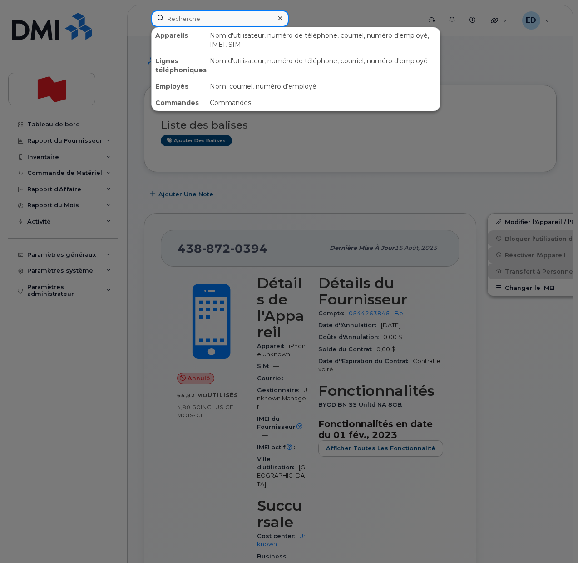
click at [212, 21] on input at bounding box center [220, 18] width 138 height 16
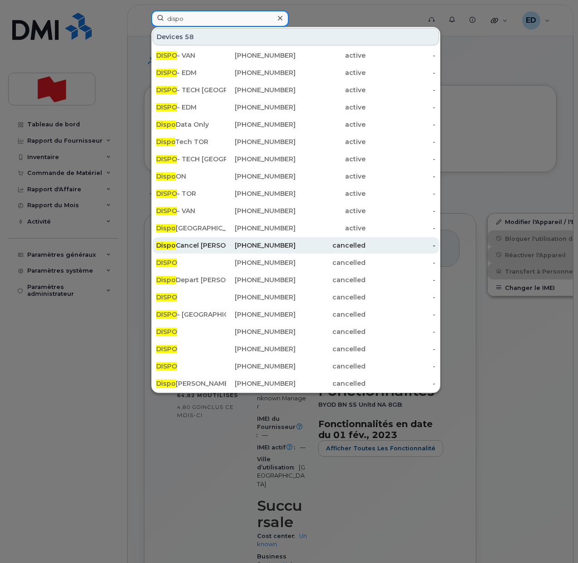
type input "dispo"
click at [188, 243] on div "Dispo Cancel Cassandre Jean" at bounding box center [191, 245] width 70 height 9
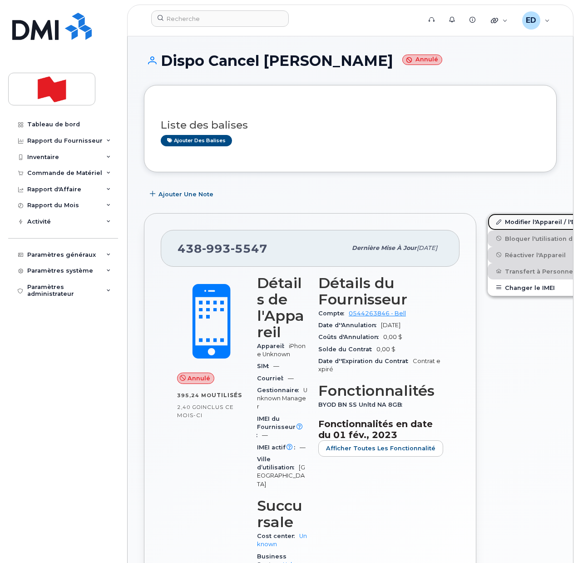
click at [492, 222] on link "Modifier l'Appareil / l'Employé" at bounding box center [558, 221] width 141 height 16
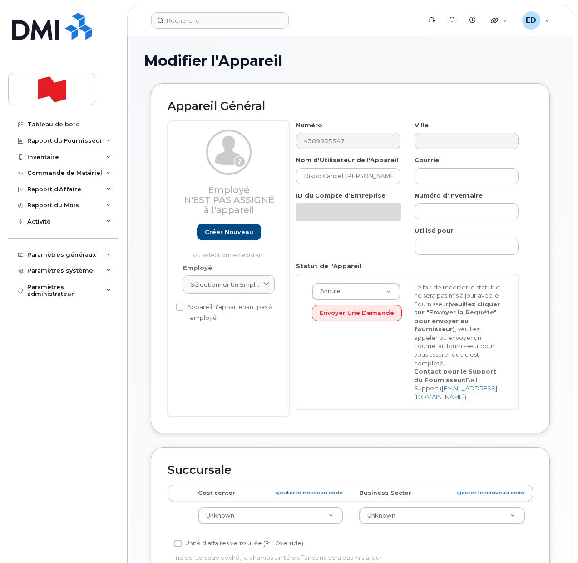
select select "22916206"
click at [311, 178] on input "Dispo Cancel Cassandre Jean" at bounding box center [348, 176] width 104 height 16
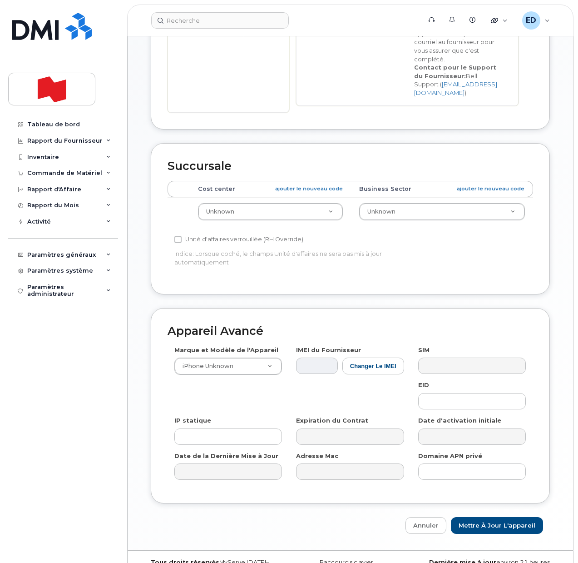
scroll to position [311, 0]
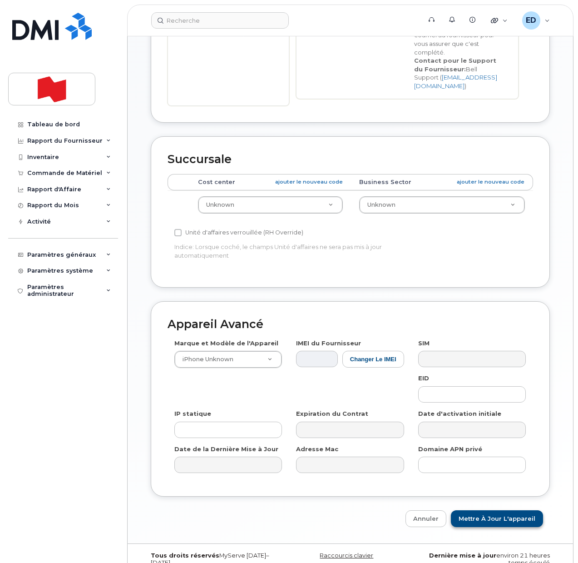
type input "Cancel Cassandre Jean"
click at [491, 510] on input "Mettre à jour l'appareil" at bounding box center [497, 518] width 92 height 17
type input "Sauvegarde..."
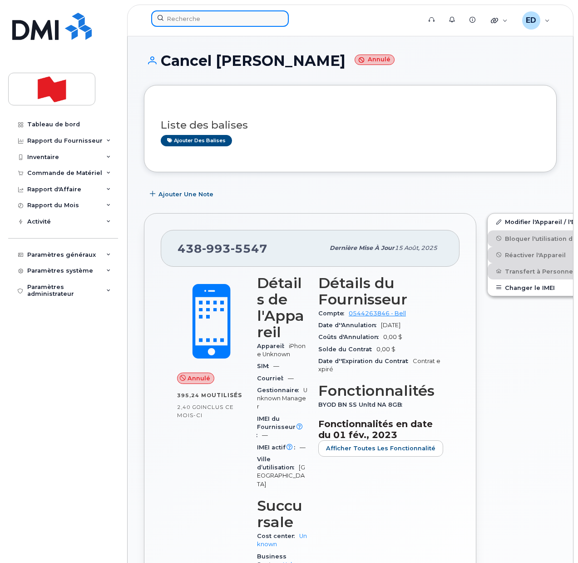
click at [198, 17] on input at bounding box center [220, 18] width 138 height 16
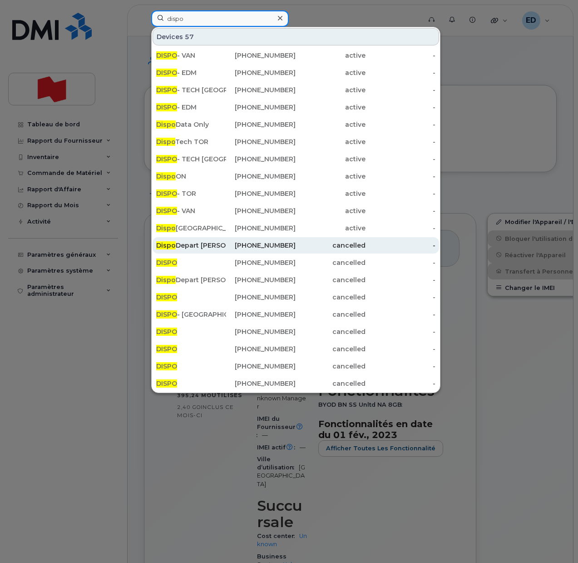
type input "dispo"
click at [209, 244] on div "Dispo Depart [PERSON_NAME]" at bounding box center [191, 245] width 70 height 9
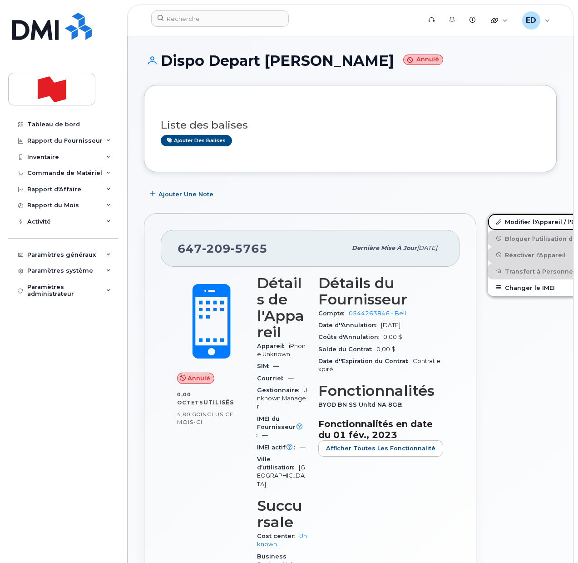
drag, startPoint x: 493, startPoint y: 222, endPoint x: 496, endPoint y: 229, distance: 7.5
click at [494, 222] on link "Modifier l'Appareil / l'Employé" at bounding box center [558, 221] width 141 height 16
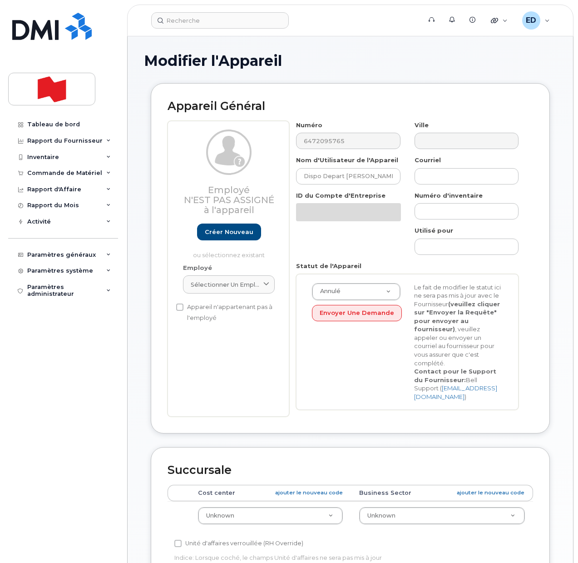
select select "22916206"
click at [318, 175] on input "Dispo Depart [PERSON_NAME]" at bounding box center [348, 176] width 104 height 16
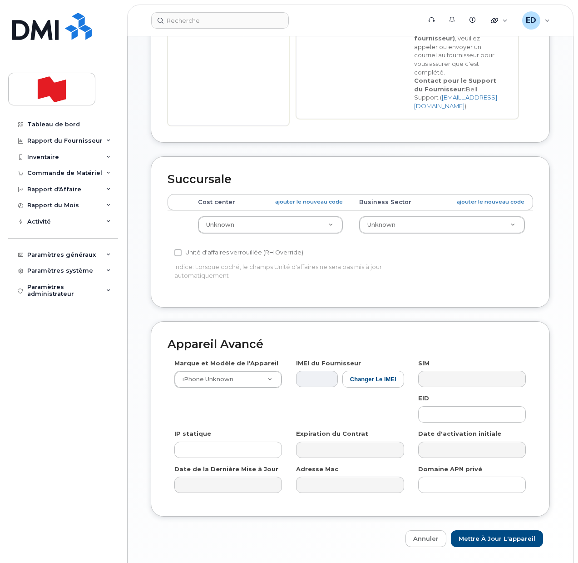
scroll to position [311, 0]
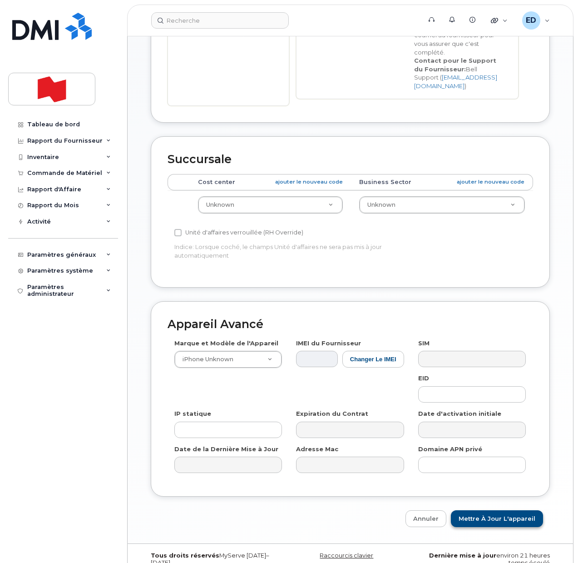
type input "Depart [PERSON_NAME]"
click at [480, 510] on input "Mettre à jour l'appareil" at bounding box center [497, 518] width 92 height 17
type input "Sauvegarde..."
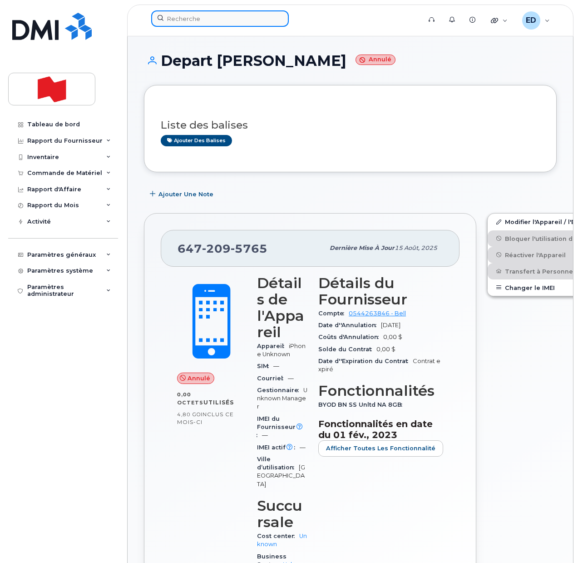
click at [190, 18] on input at bounding box center [220, 18] width 138 height 16
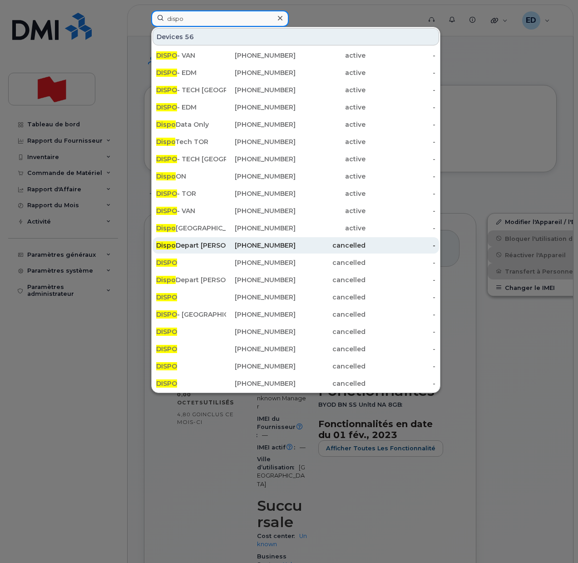
type input "dispo"
click at [209, 242] on div "Dispo Depart [PERSON_NAME]" at bounding box center [191, 245] width 70 height 9
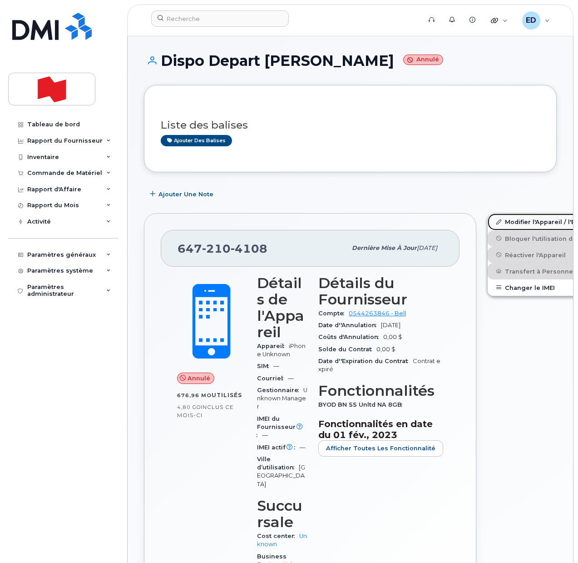
click at [492, 222] on link "Modifier l'Appareil / l'Employé" at bounding box center [558, 221] width 141 height 16
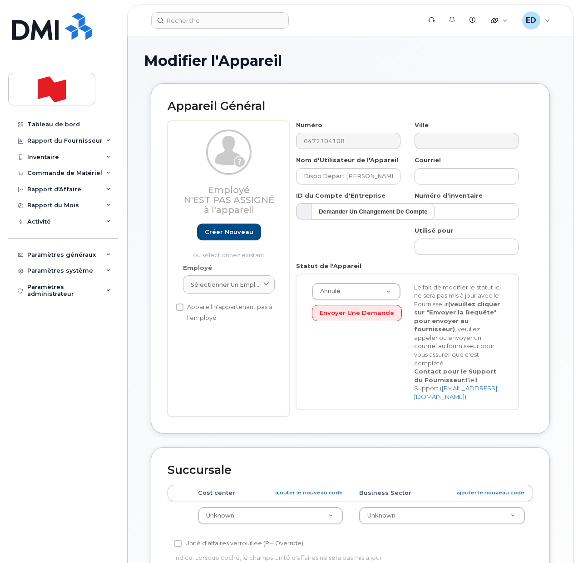
select select "22916206"
click at [316, 175] on input "Dispo Depart [PERSON_NAME]" at bounding box center [348, 176] width 104 height 16
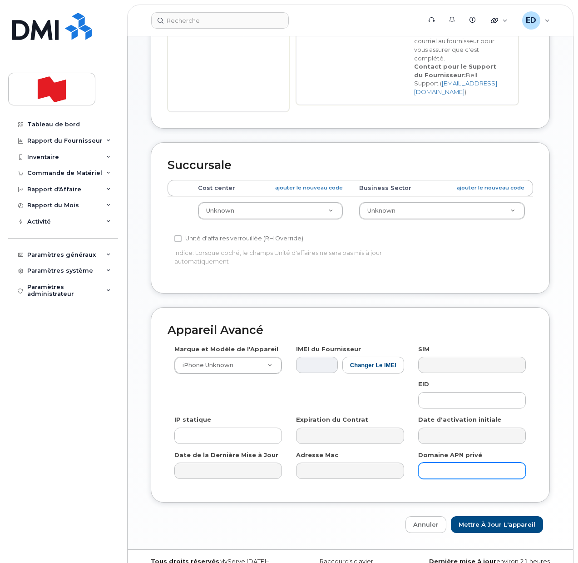
scroll to position [311, 0]
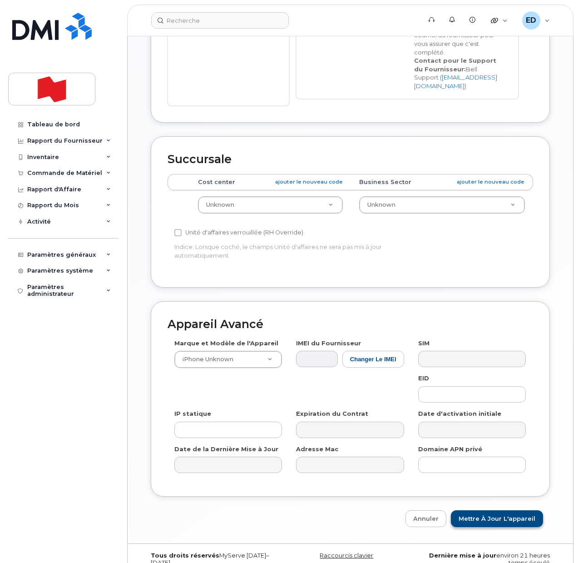
type input "Depart [PERSON_NAME]"
click at [476, 510] on input "Mettre à jour l'appareil" at bounding box center [497, 518] width 92 height 17
type input "Sauvegarde..."
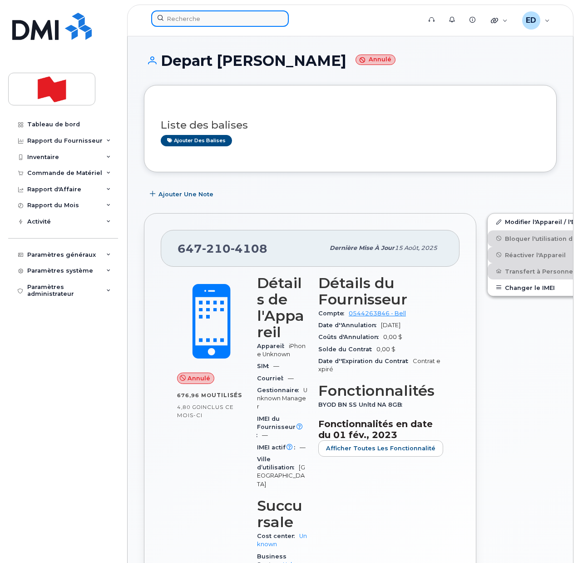
click at [195, 17] on input at bounding box center [220, 18] width 138 height 16
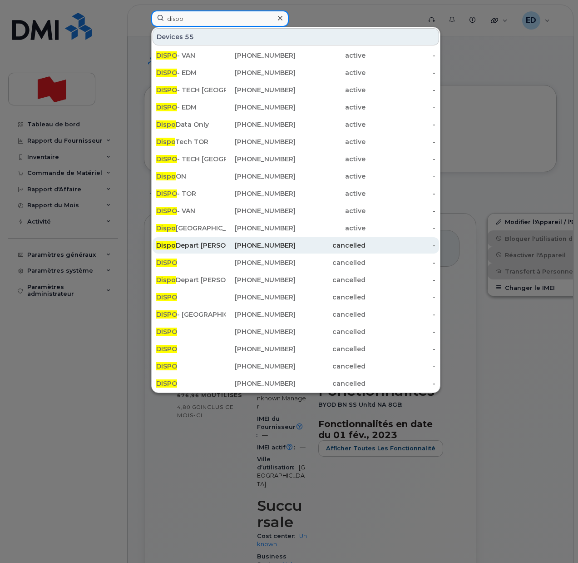
type input "dispo"
click at [185, 246] on div "Dispo Depart Divya Hari" at bounding box center [191, 245] width 70 height 9
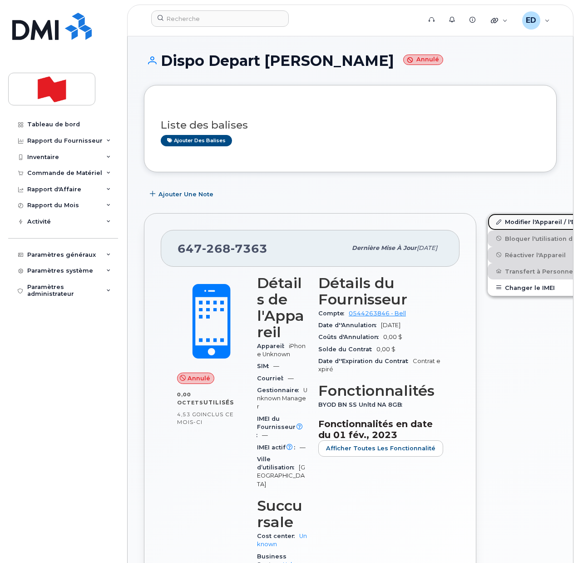
click at [497, 223] on link "Modifier l'Appareil / l'Employé" at bounding box center [558, 221] width 141 height 16
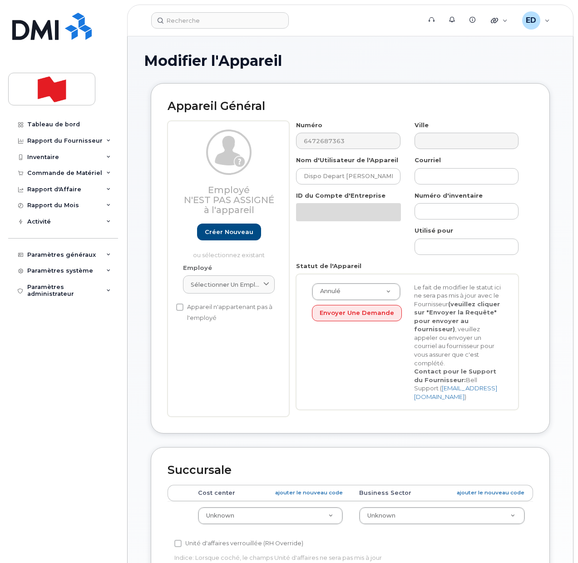
select select "22916206"
click at [316, 175] on input "Dispo Depart [PERSON_NAME]" at bounding box center [348, 176] width 104 height 16
click at [316, 175] on input "Dispo Depart Divya Hari" at bounding box center [348, 176] width 104 height 16
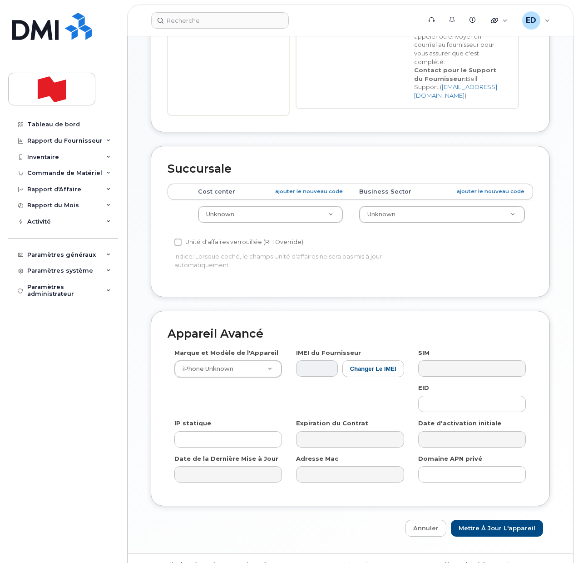
scroll to position [311, 0]
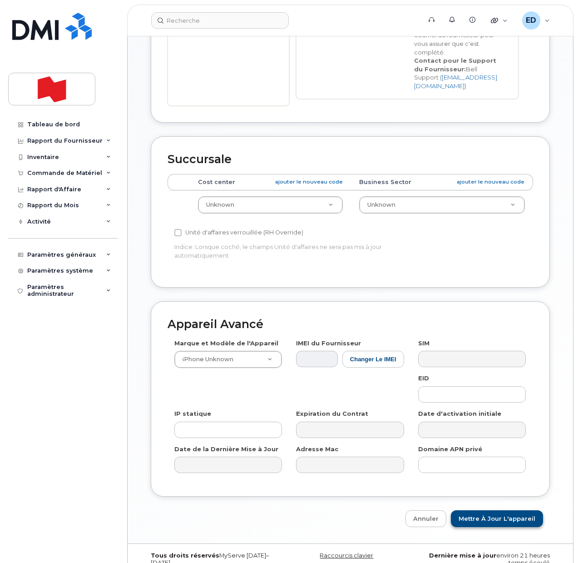
type input "Depart Divya Hari"
click at [495, 510] on input "Mettre à jour l'appareil" at bounding box center [497, 518] width 92 height 17
type input "Sauvegarde..."
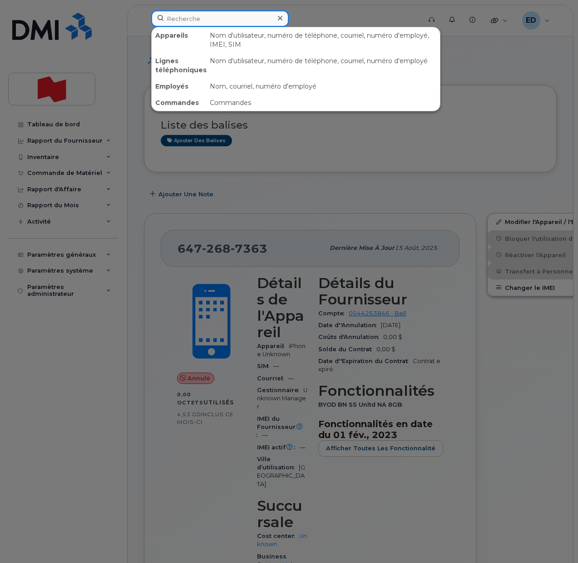
click at [256, 20] on input at bounding box center [220, 18] width 138 height 16
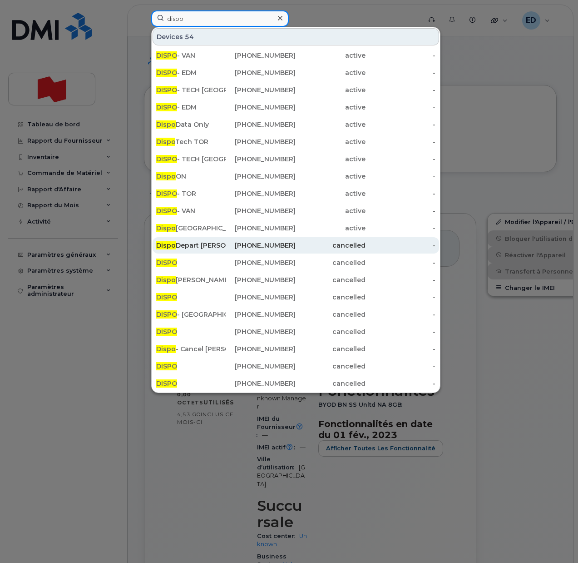
type input "dispo"
click at [197, 243] on div "Dispo Depart Julie Djiezion" at bounding box center [191, 245] width 70 height 9
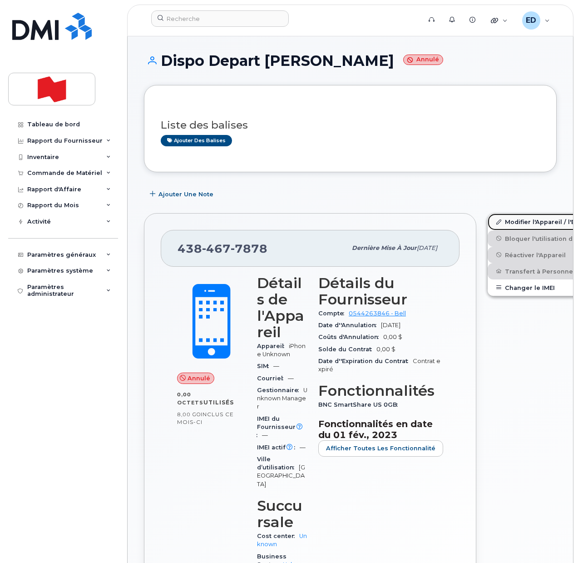
click at [498, 222] on link "Modifier l'Appareil / l'Employé" at bounding box center [558, 221] width 141 height 16
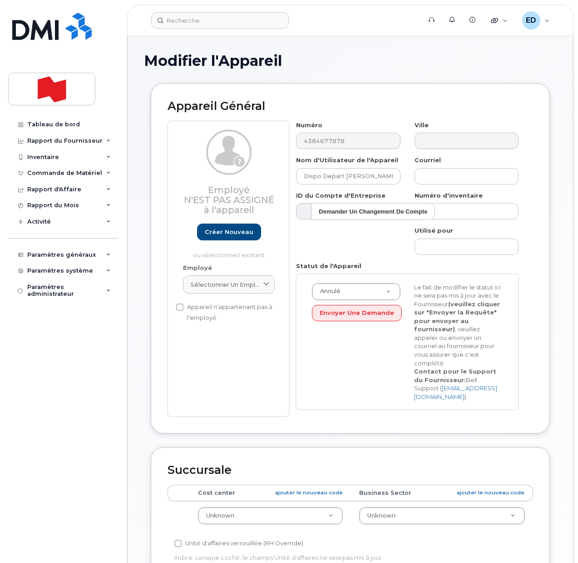
select select "22916206"
click at [315, 176] on input "Dispo Depart [PERSON_NAME]" at bounding box center [348, 176] width 104 height 16
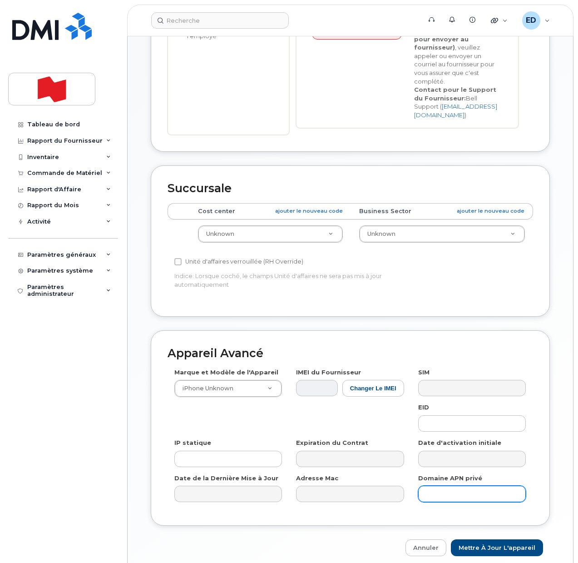
scroll to position [284, 0]
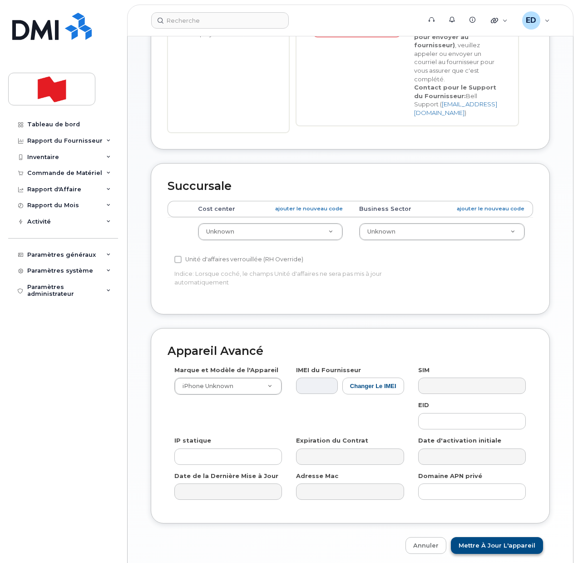
type input "Depart Julie Djiezion"
click at [497, 537] on input "Mettre à jour l'appareil" at bounding box center [497, 545] width 92 height 17
type input "Sauvegarde..."
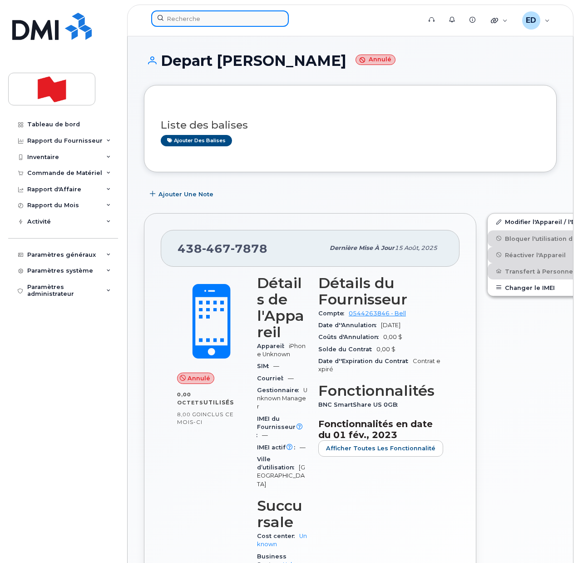
click at [193, 22] on input at bounding box center [220, 18] width 138 height 16
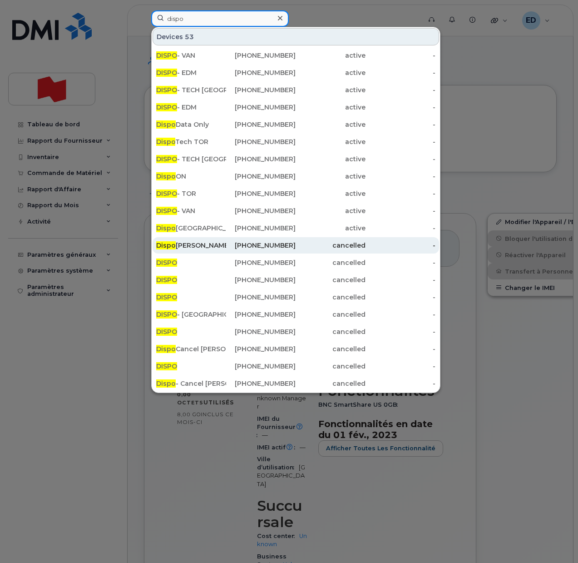
type input "dispo"
click at [193, 241] on div "Dispo Gda [PERSON_NAME]" at bounding box center [191, 245] width 70 height 9
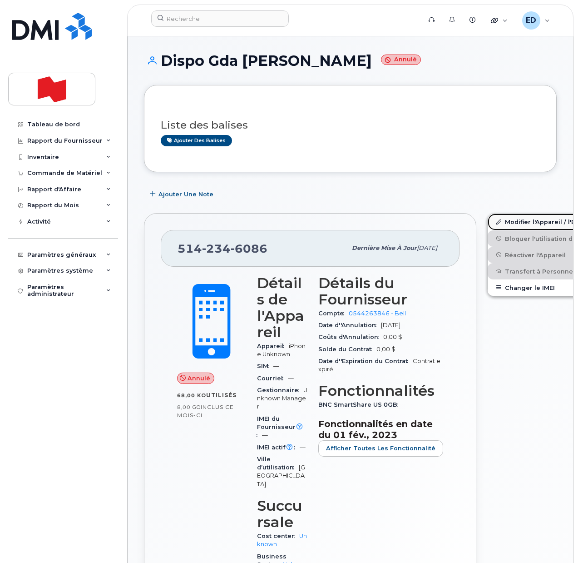
click at [488, 220] on link "Modifier l'Appareil / l'Employé" at bounding box center [558, 221] width 141 height 16
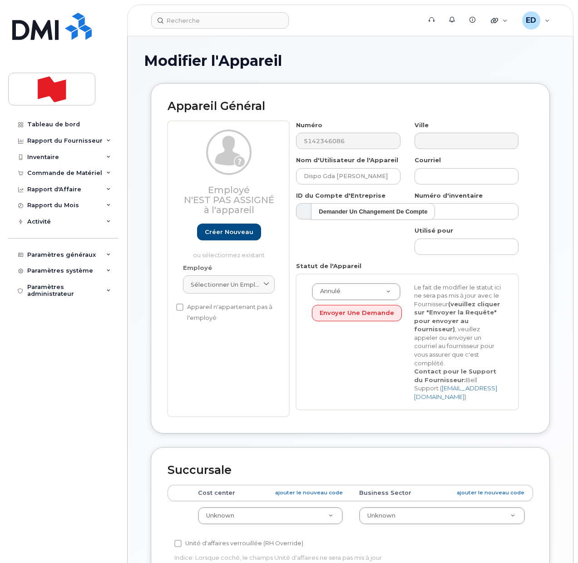
select select "22916206"
click at [315, 176] on input "Dispo Gda Louis Berard" at bounding box center [348, 176] width 104 height 16
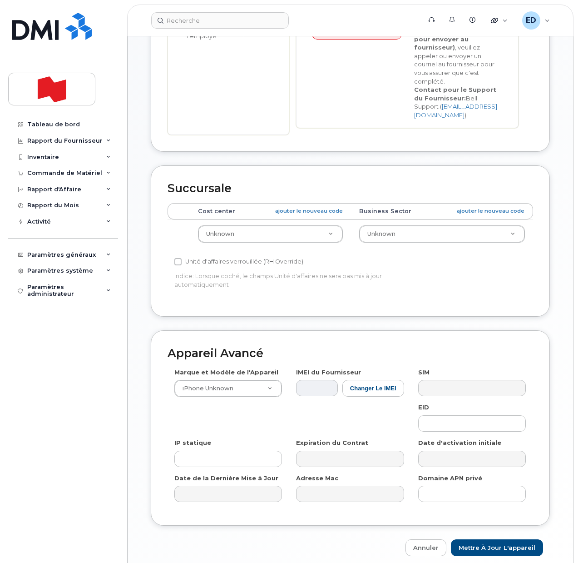
scroll to position [284, 0]
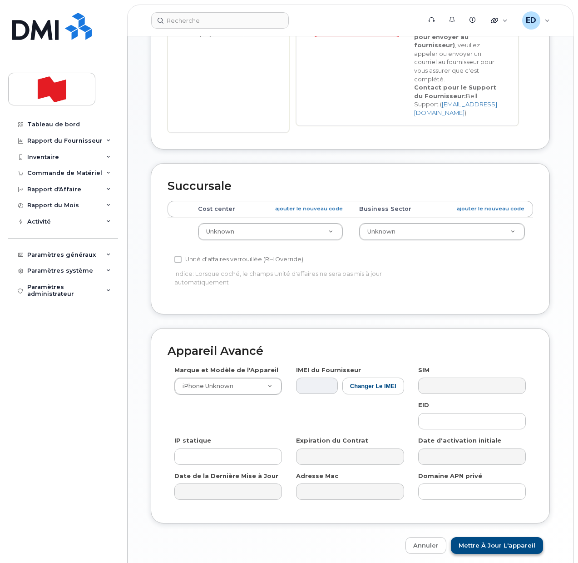
type input "Gda Louis Berard"
click at [485, 537] on input "Mettre à jour l'appareil" at bounding box center [497, 545] width 92 height 17
type input "Sauvegarde..."
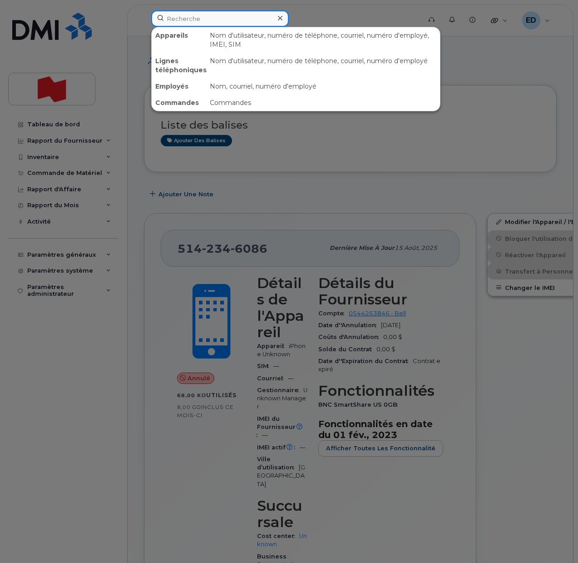
click at [198, 19] on input at bounding box center [220, 18] width 138 height 16
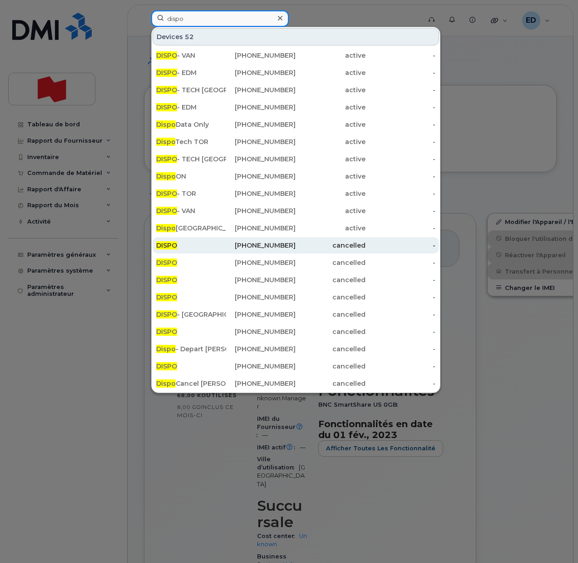
type input "dispo"
click at [215, 243] on div "DISPO" at bounding box center [191, 245] width 70 height 9
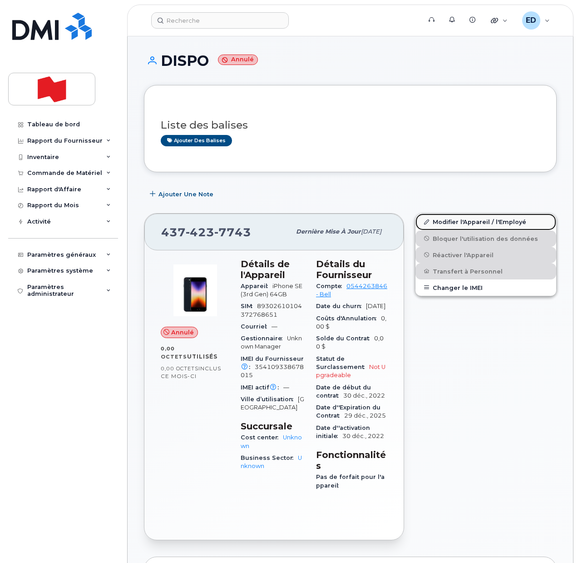
click at [436, 221] on link "Modifier l'Appareil / l'Employé" at bounding box center [485, 221] width 141 height 16
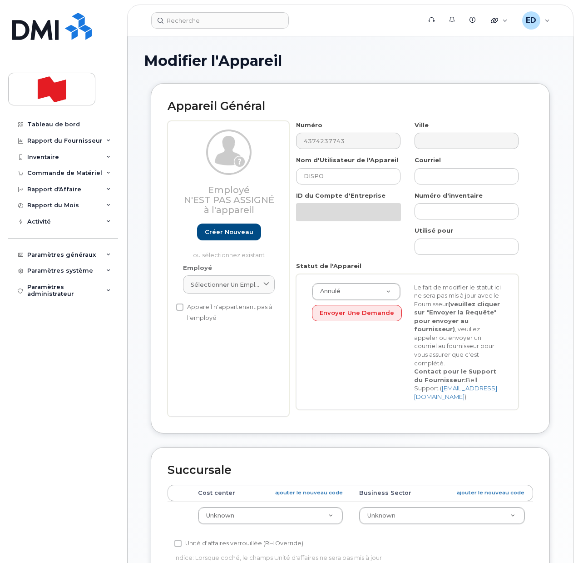
select select "22916206"
click at [309, 173] on input "DISPO" at bounding box center [348, 176] width 104 height 16
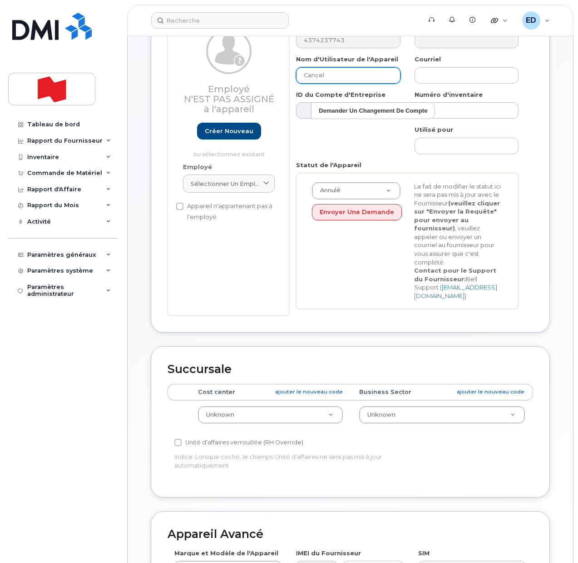
scroll to position [311, 0]
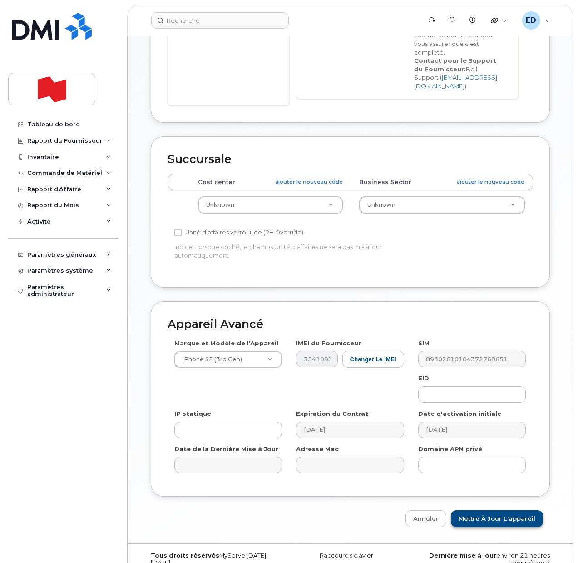
type input "Cancel"
click at [478, 510] on input "Mettre à jour l'appareil" at bounding box center [497, 518] width 92 height 17
type input "Sauvegarde..."
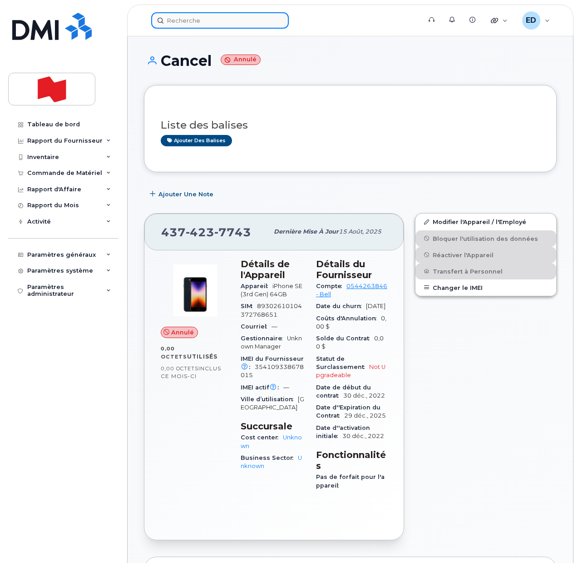
click at [185, 21] on input at bounding box center [220, 20] width 138 height 16
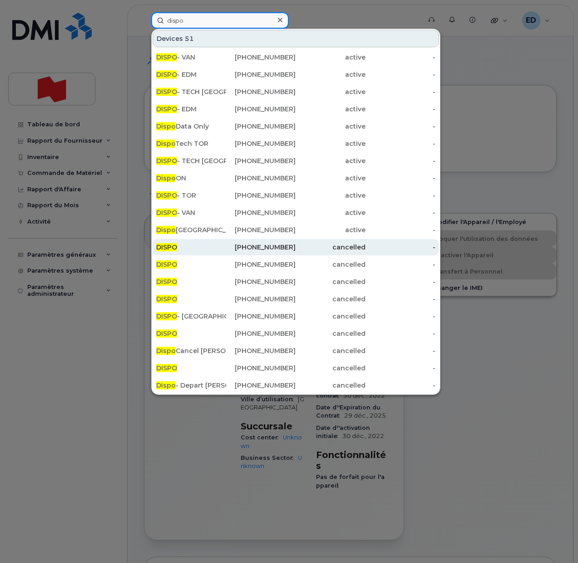
type input "dispo"
click at [193, 247] on div "DISPO" at bounding box center [191, 246] width 70 height 9
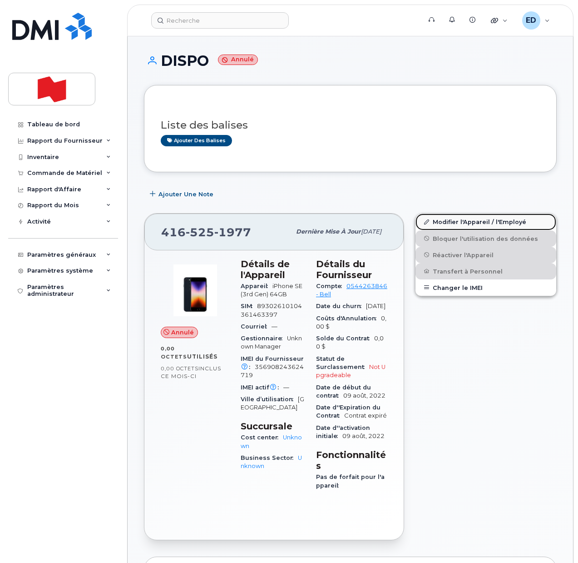
click at [441, 221] on link "Modifier l'Appareil / l'Employé" at bounding box center [485, 221] width 141 height 16
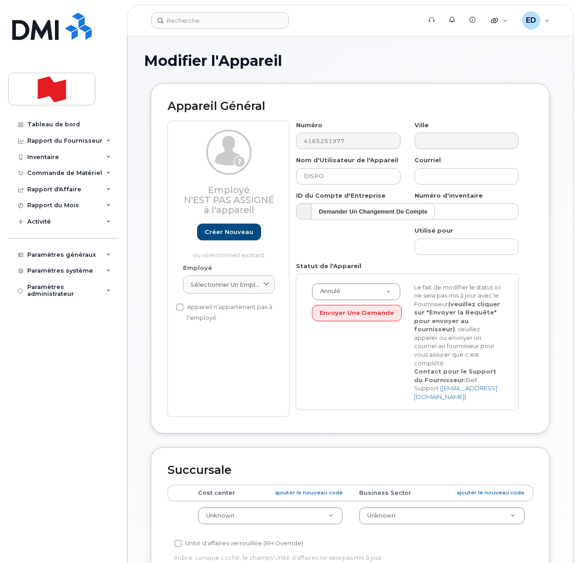
select select "22916206"
drag, startPoint x: 333, startPoint y: 176, endPoint x: 290, endPoint y: 177, distance: 43.6
click at [290, 177] on div "Nom d'Utilisateur de l'Appareil DISPO" at bounding box center [348, 170] width 118 height 29
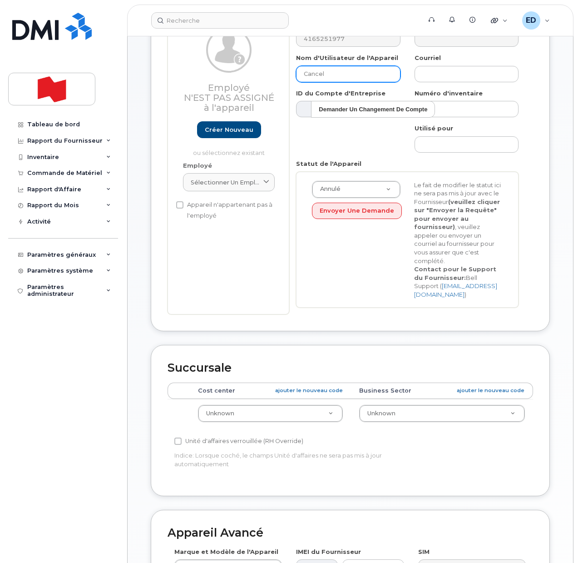
scroll to position [311, 0]
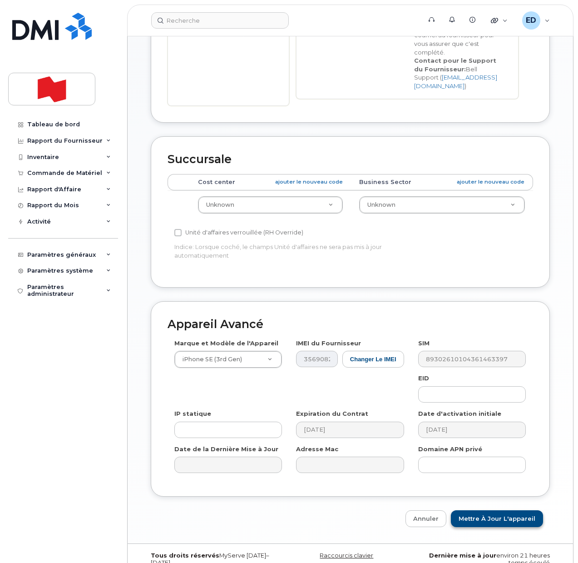
type input "Cancel"
click at [489, 510] on input "Mettre à jour l'appareil" at bounding box center [497, 518] width 92 height 17
type input "Sauvegarde..."
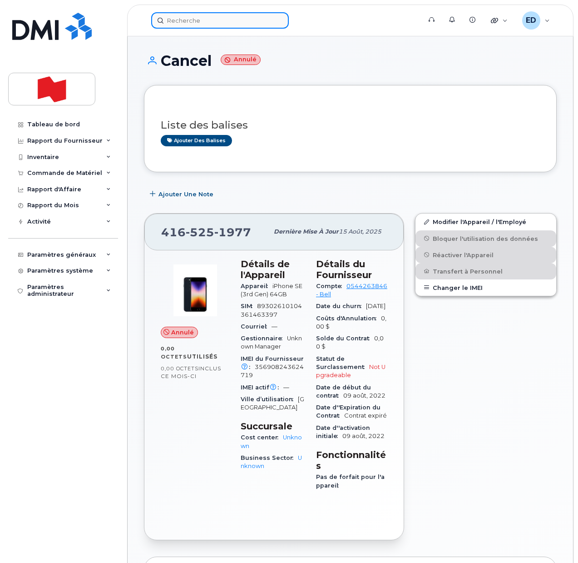
click at [200, 22] on input at bounding box center [220, 20] width 138 height 16
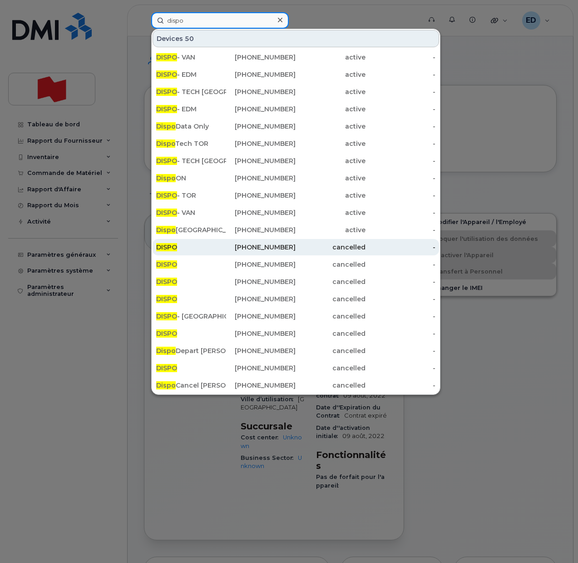
type input "dispo"
click at [207, 245] on div "DISPO" at bounding box center [191, 246] width 70 height 9
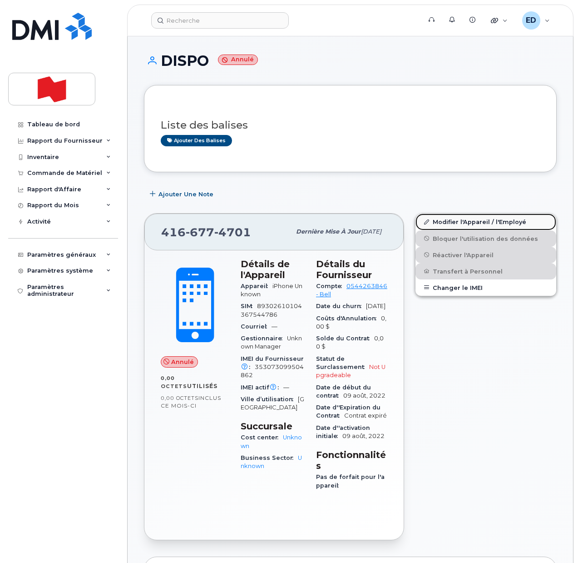
click at [442, 218] on link "Modifier l'Appareil / l'Employé" at bounding box center [485, 221] width 141 height 16
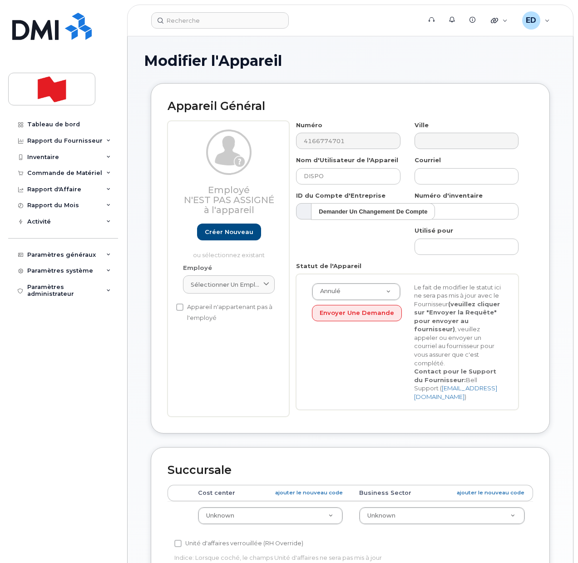
select select "22916206"
click at [318, 172] on input "DISPO" at bounding box center [348, 176] width 104 height 16
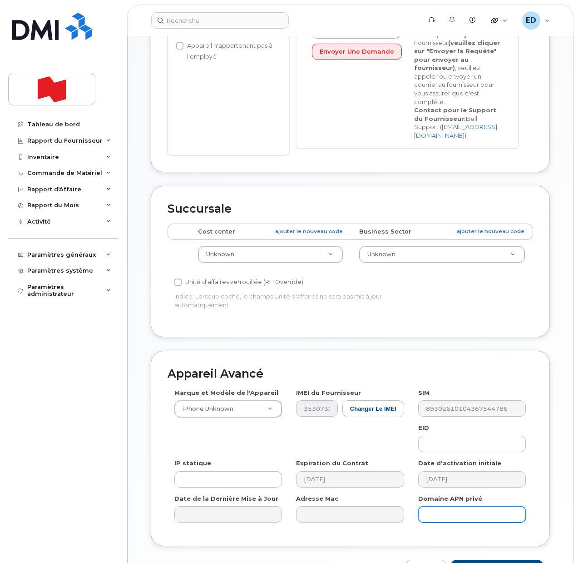
scroll to position [311, 0]
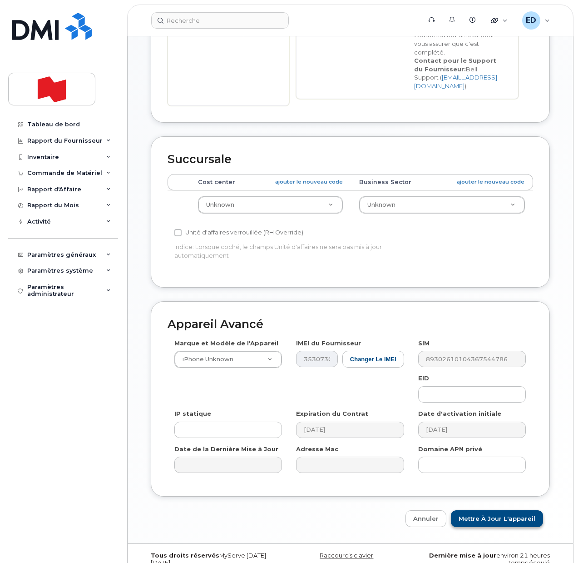
type input "Cancel"
click at [503, 510] on input "Mettre à jour l'appareil" at bounding box center [497, 518] width 92 height 17
type input "Sauvegarde..."
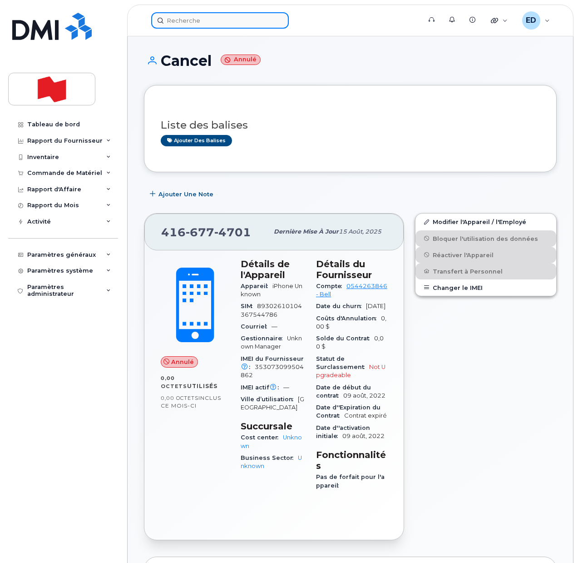
click at [190, 20] on input at bounding box center [220, 20] width 138 height 16
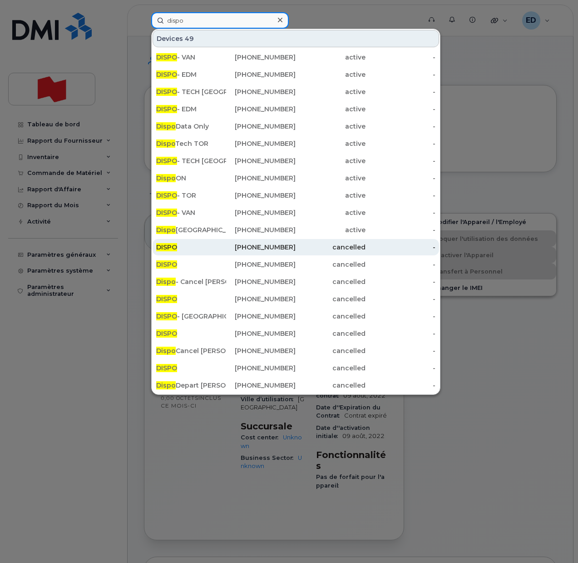
type input "dispo"
click at [197, 244] on div "DISPO" at bounding box center [191, 246] width 70 height 9
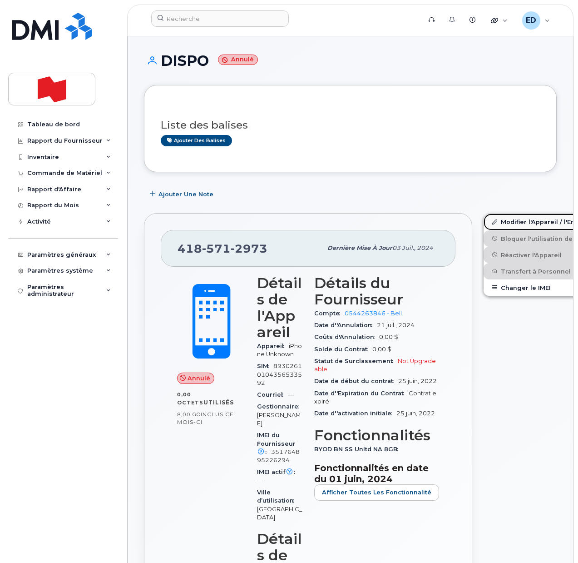
click at [496, 222] on link "Modifier l'Appareil / l'Employé" at bounding box center [554, 221] width 141 height 16
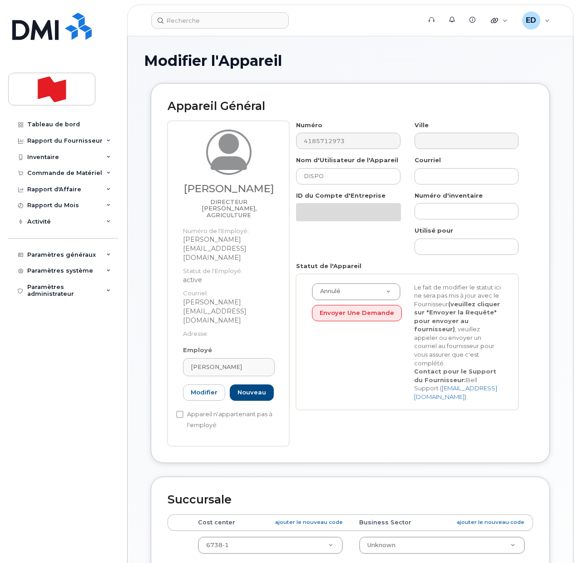
select select "22916206"
drag, startPoint x: 336, startPoint y: 174, endPoint x: 281, endPoint y: 171, distance: 55.0
click at [281, 171] on div "NICOLAS SIMONEAU DIRECTEUR SAE, AGRICULTURE Numéro de l'Employé: nicolas.simone…" at bounding box center [350, 284] width 365 height 326
type input "Cancel"
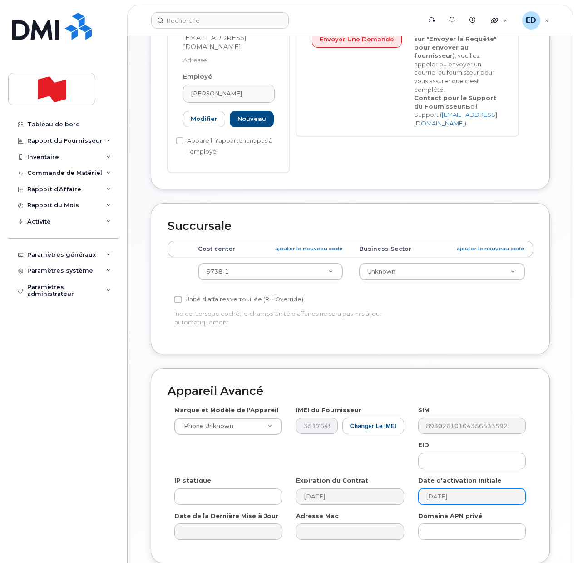
scroll to position [326, 0]
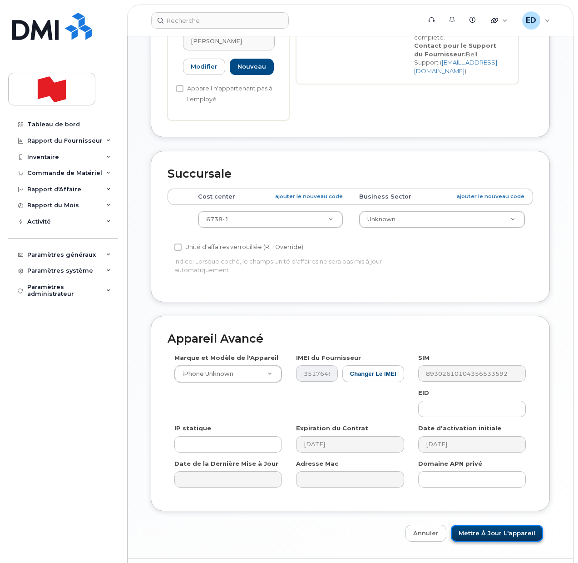
click at [494, 524] on input "Mettre à jour l'appareil" at bounding box center [497, 532] width 92 height 17
type input "Sauvegarde..."
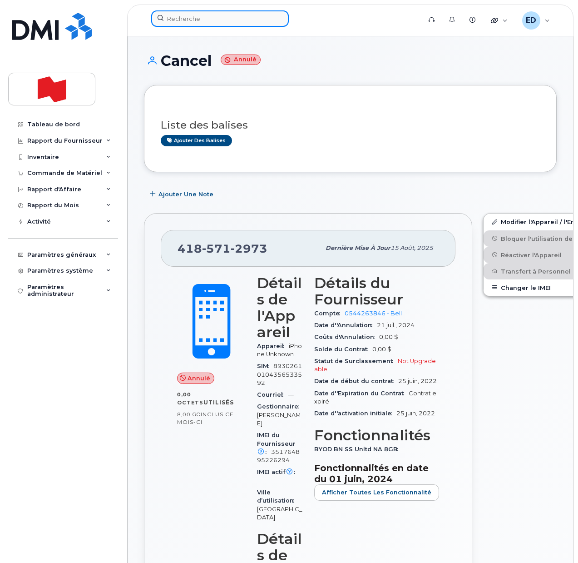
click at [195, 20] on input at bounding box center [220, 18] width 138 height 16
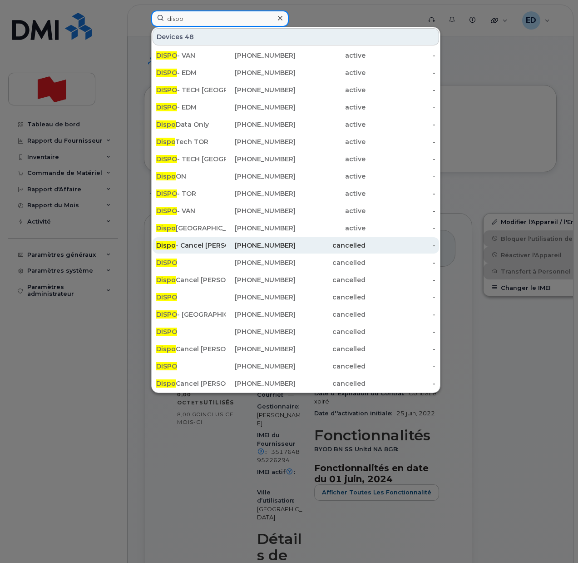
type input "dispo"
click at [208, 242] on div "Dispo - Cancel [PERSON_NAME]" at bounding box center [191, 245] width 70 height 9
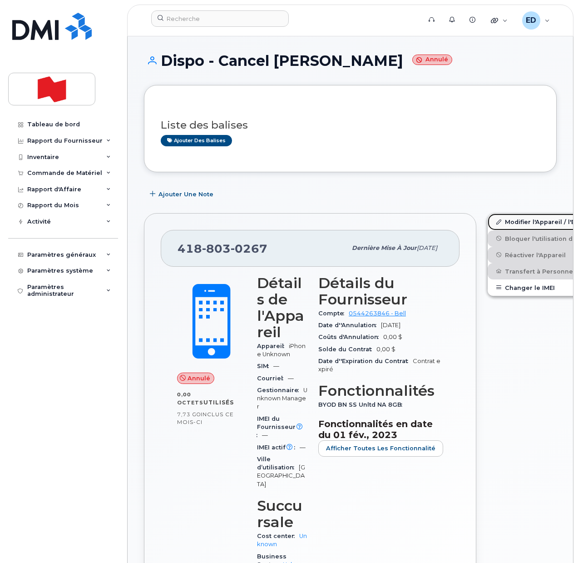
click at [491, 221] on link "Modifier l'Appareil / l'Employé" at bounding box center [558, 221] width 141 height 16
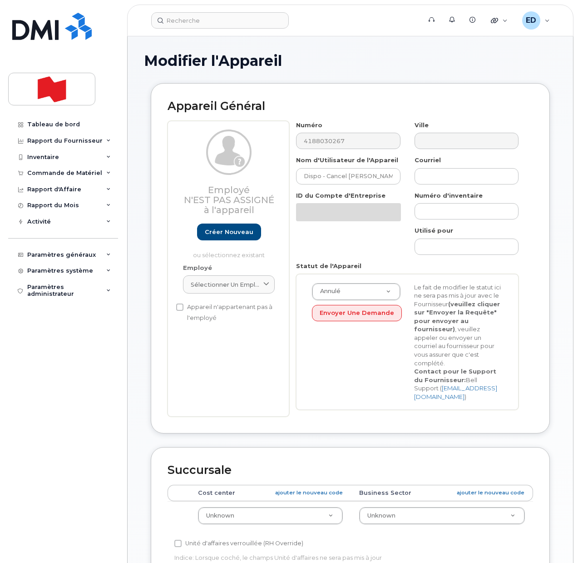
select select "22916206"
drag, startPoint x: 328, startPoint y: 177, endPoint x: 300, endPoint y: 175, distance: 28.7
click at [300, 175] on input "Dispo - Cancel Nancy Grondin" at bounding box center [348, 176] width 104 height 16
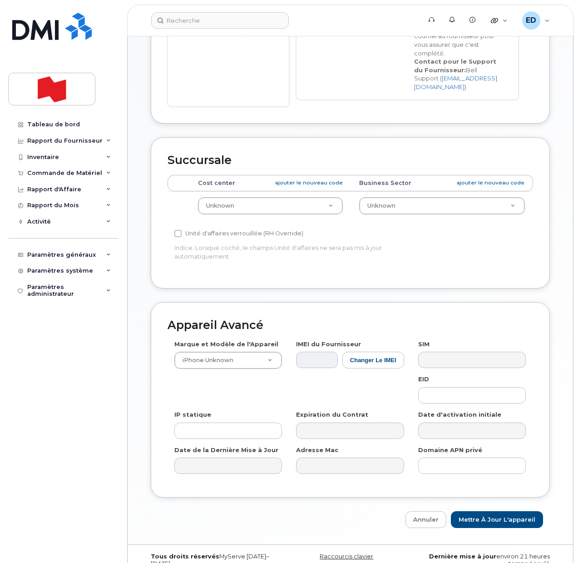
scroll to position [311, 0]
type input "Cancel Nancy Grondin"
click at [499, 510] on input "Mettre à jour l'appareil" at bounding box center [497, 518] width 92 height 17
type input "Sauvegarde..."
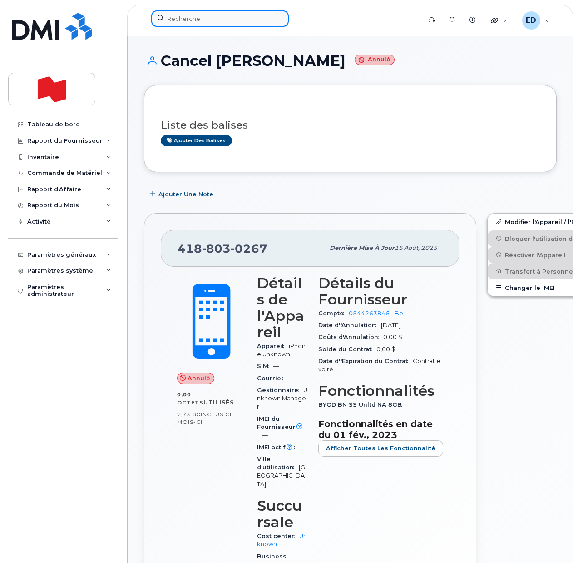
click at [192, 21] on input at bounding box center [220, 18] width 138 height 16
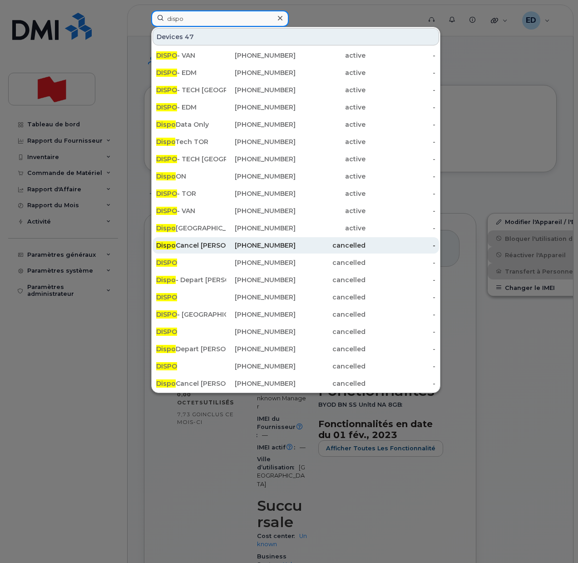
type input "dispo"
click at [205, 241] on div "Dispo Cancel Pascal Vignaud" at bounding box center [191, 245] width 70 height 9
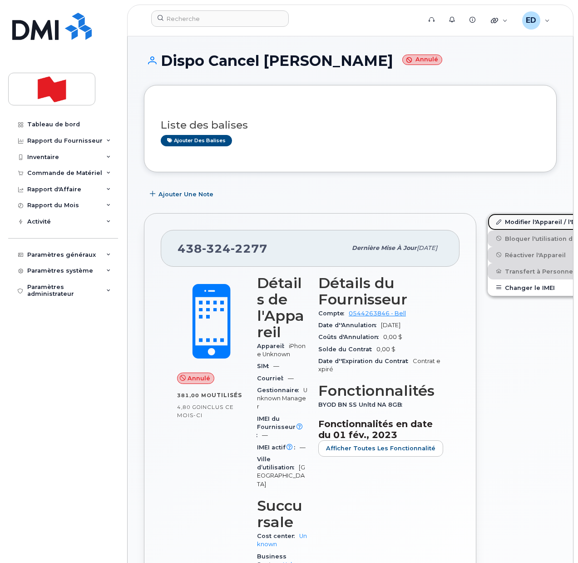
click at [492, 222] on link "Modifier l'Appareil / l'Employé" at bounding box center [558, 221] width 141 height 16
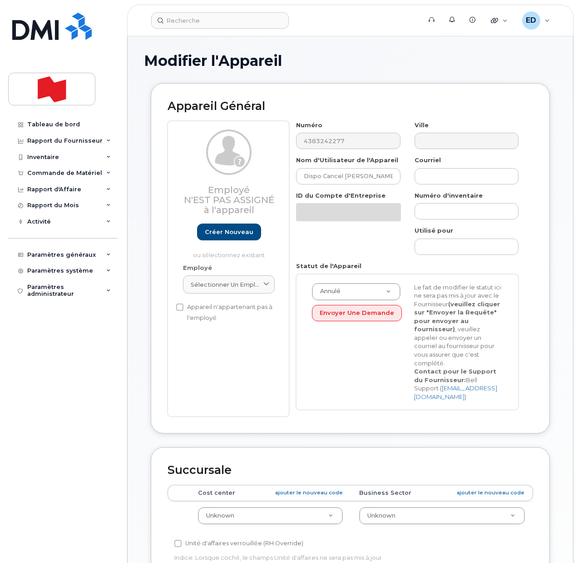
select select "22916206"
click at [312, 175] on input "Dispo Cancel [PERSON_NAME]" at bounding box center [348, 176] width 104 height 16
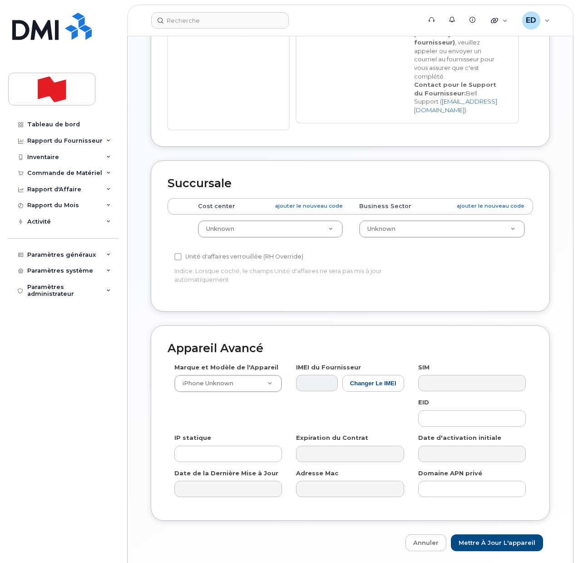
scroll to position [311, 0]
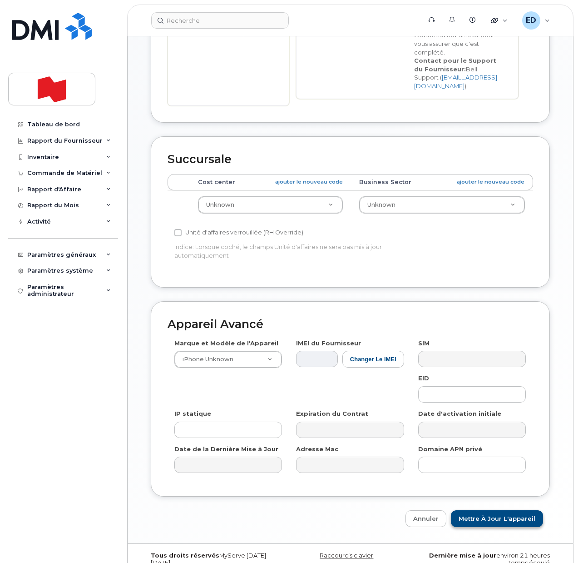
type input "Cancel [PERSON_NAME]"
click at [477, 510] on input "Mettre à jour l'appareil" at bounding box center [497, 518] width 92 height 17
type input "Sauvegarde..."
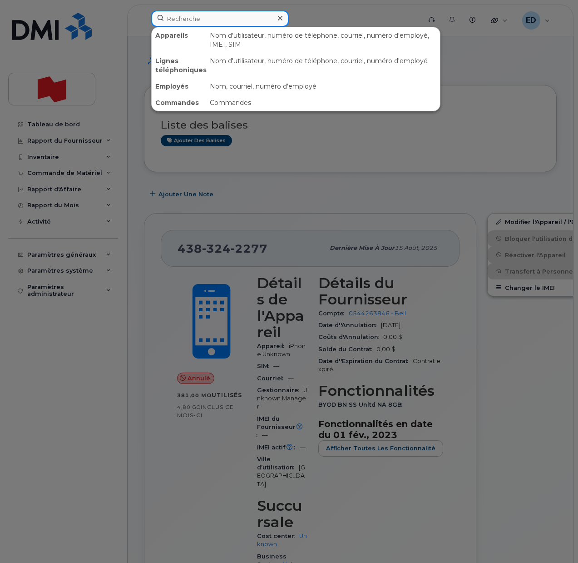
click at [185, 23] on input at bounding box center [220, 18] width 138 height 16
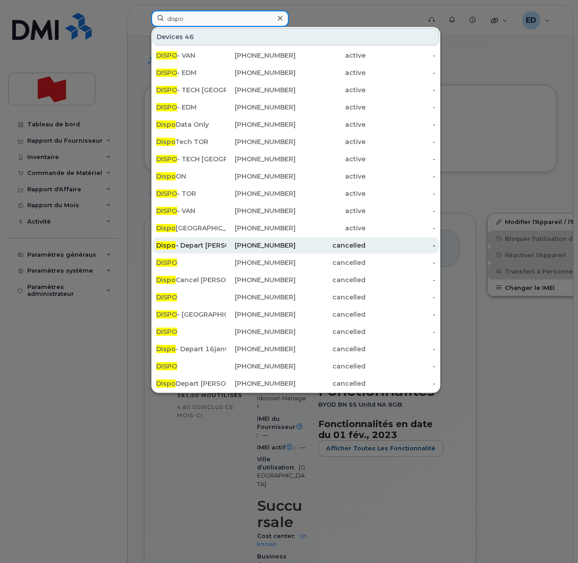
type input "dispo"
click at [200, 243] on div "Dispo - Depart [PERSON_NAME]" at bounding box center [191, 245] width 70 height 9
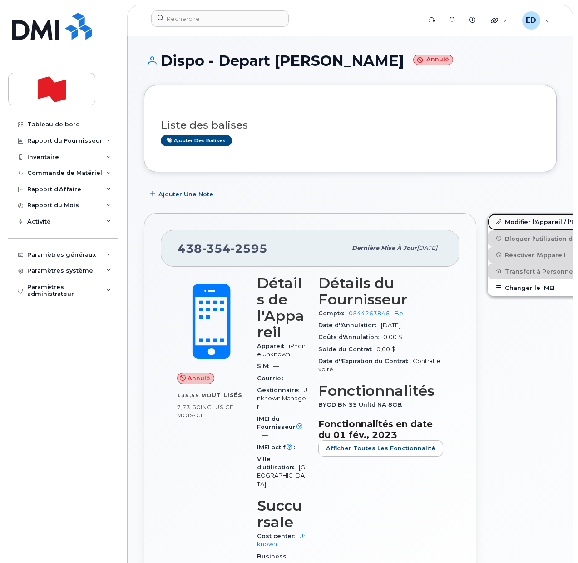
click at [496, 219] on link "Modifier l'Appareil / l'Employé" at bounding box center [558, 221] width 141 height 16
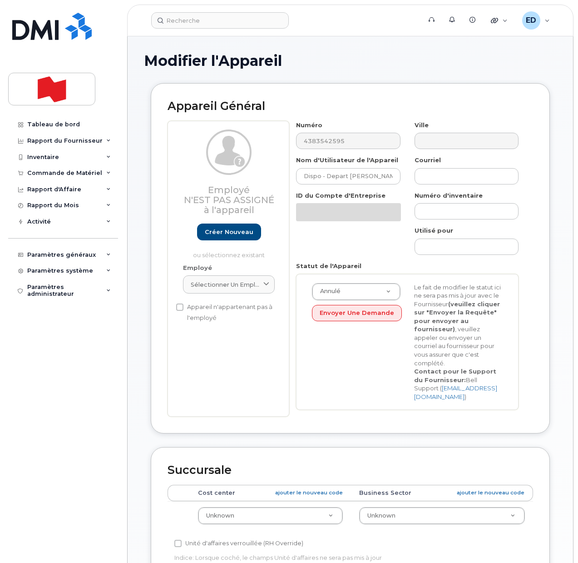
select select "22916206"
drag, startPoint x: 326, startPoint y: 175, endPoint x: 303, endPoint y: 176, distance: 23.6
click at [303, 176] on input "Dispo - Depart [PERSON_NAME]" at bounding box center [348, 176] width 104 height 16
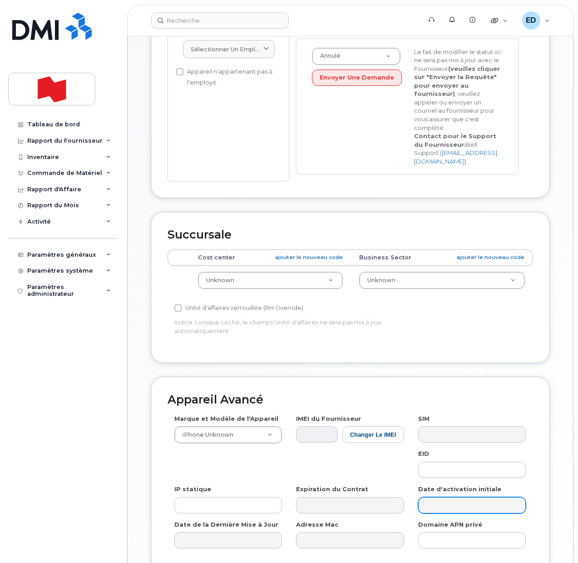
scroll to position [311, 0]
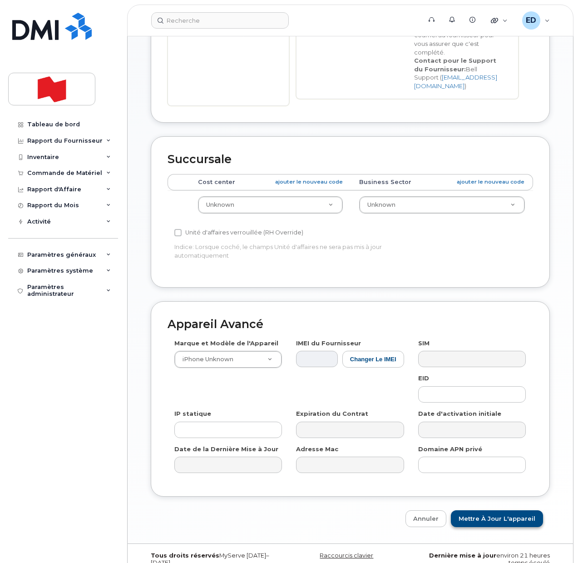
type input "Depart [PERSON_NAME]"
click at [496, 510] on input "Mettre à jour l'appareil" at bounding box center [497, 518] width 92 height 17
type input "Sauvegarde..."
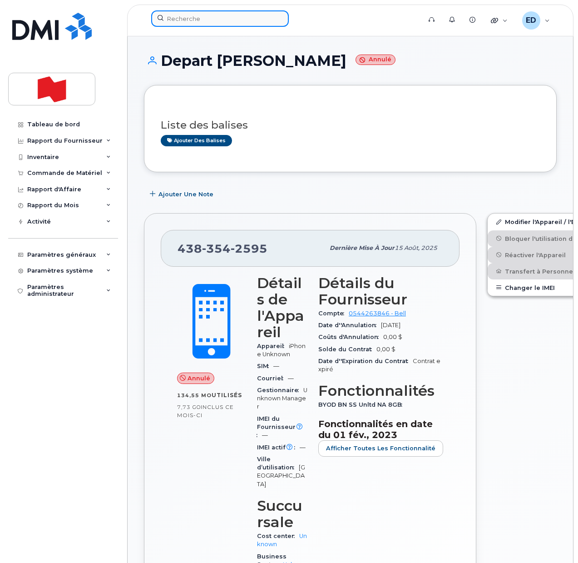
click at [193, 20] on input at bounding box center [220, 18] width 138 height 16
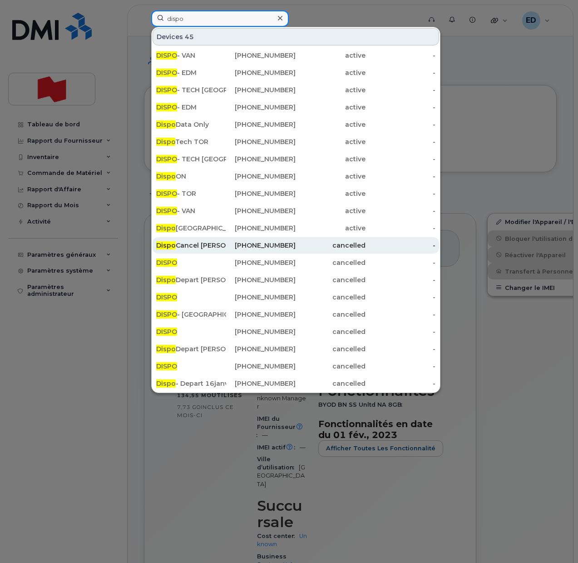
type input "dispo"
click at [204, 245] on div "Dispo Cancel [PERSON_NAME]" at bounding box center [191, 245] width 70 height 9
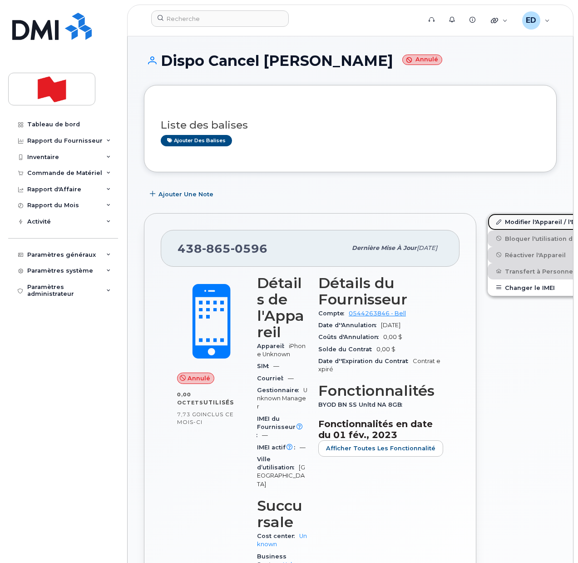
click at [498, 225] on link "Modifier l'Appareil / l'Employé" at bounding box center [558, 221] width 141 height 16
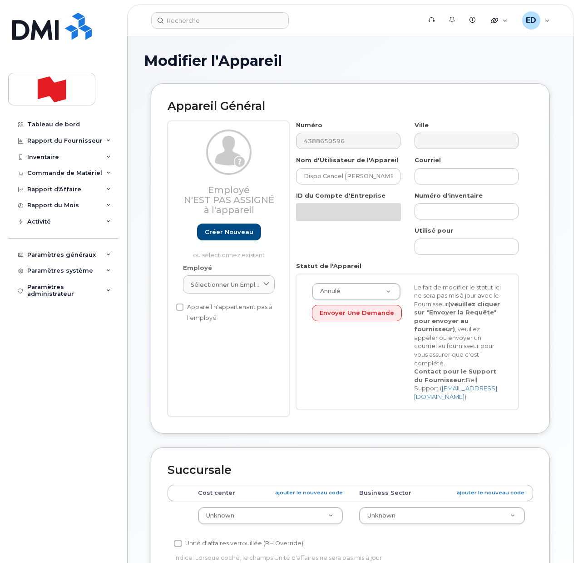
select select "22916206"
click at [315, 176] on input "Dispo Cancel [PERSON_NAME]" at bounding box center [348, 176] width 104 height 16
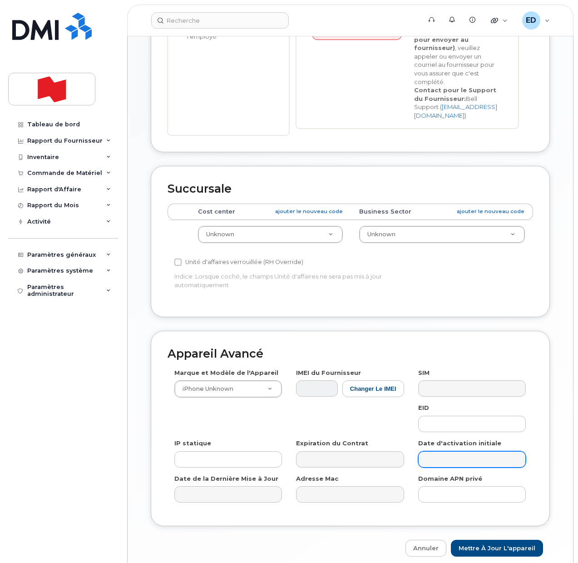
scroll to position [284, 0]
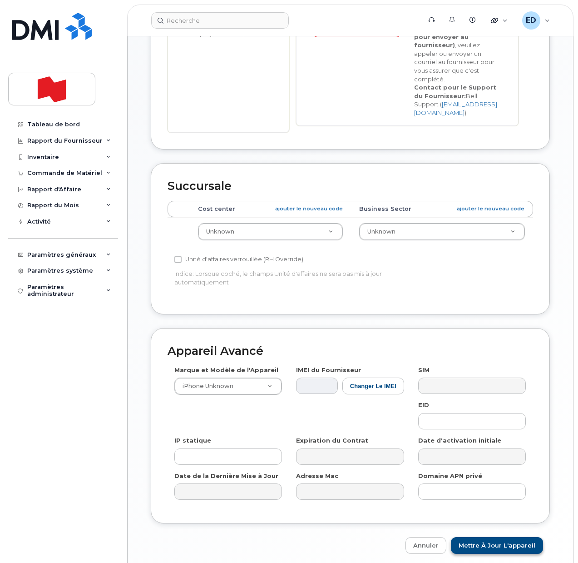
type input "Cancel [PERSON_NAME]"
click at [491, 537] on input "Mettre à jour l'appareil" at bounding box center [497, 545] width 92 height 17
type input "Sauvegarde..."
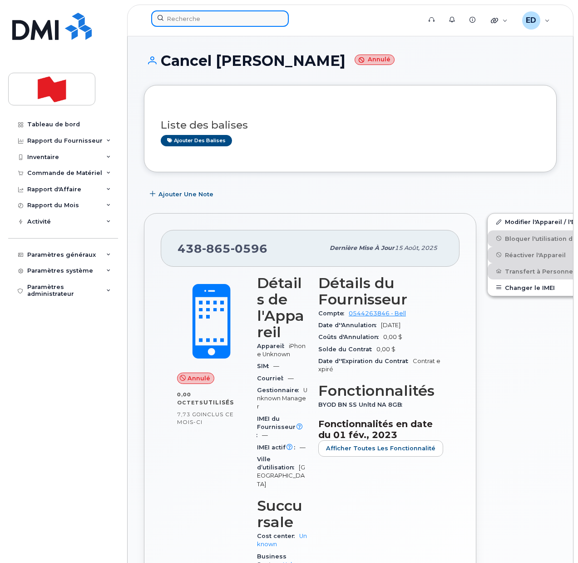
click at [242, 18] on input at bounding box center [220, 18] width 138 height 16
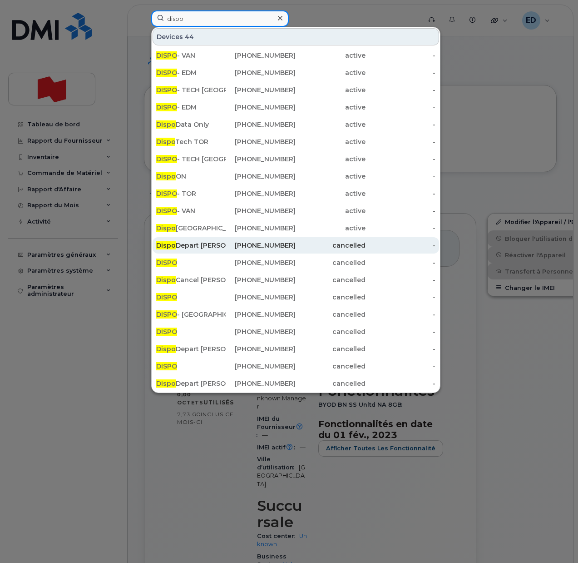
type input "dispo"
click at [223, 246] on div "Dispo Depart Sana Arfaoui" at bounding box center [191, 245] width 70 height 9
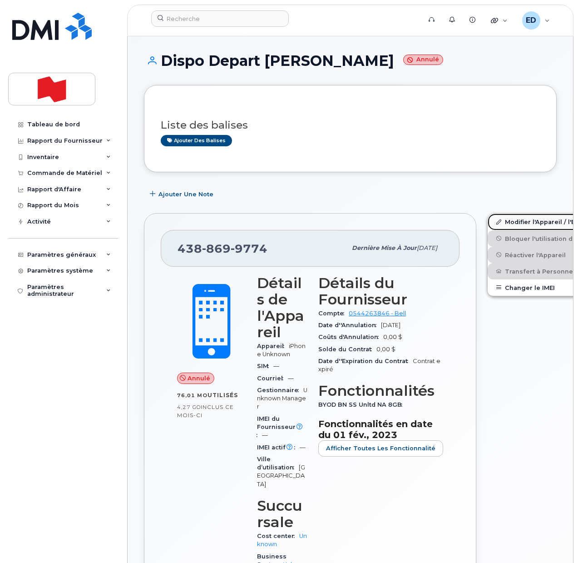
click at [491, 219] on link "Modifier l'Appareil / l'Employé" at bounding box center [558, 221] width 141 height 16
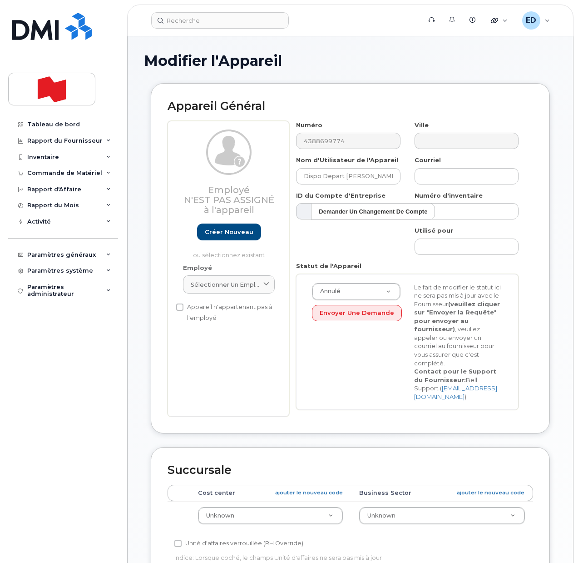
select select "22916206"
click at [310, 178] on input "Dispo Depart [PERSON_NAME]" at bounding box center [348, 176] width 104 height 16
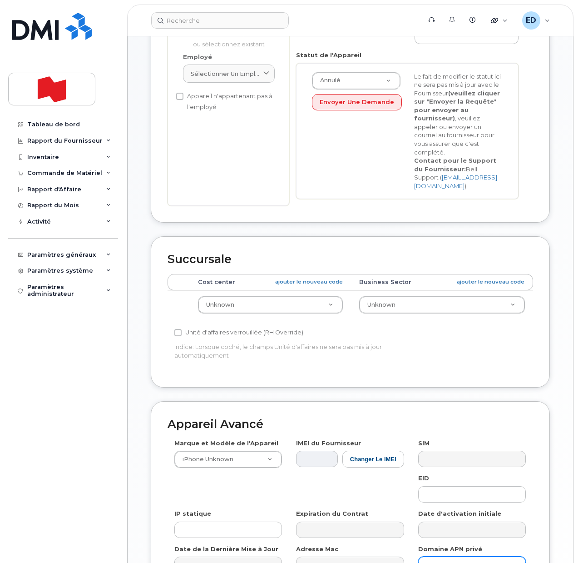
scroll to position [311, 0]
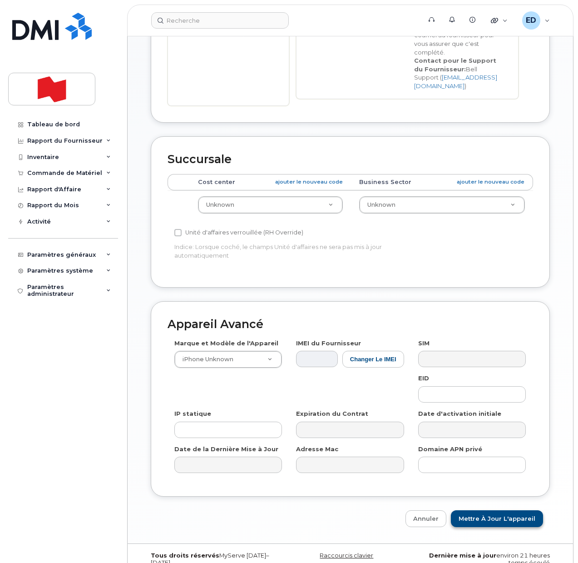
type input "Depart [PERSON_NAME]"
click at [483, 510] on input "Mettre à jour l'appareil" at bounding box center [497, 518] width 92 height 17
type input "Sauvegarde..."
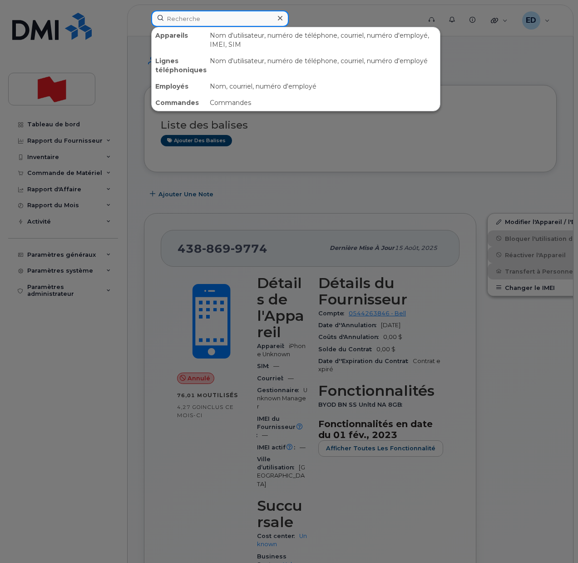
click at [200, 20] on input at bounding box center [220, 18] width 138 height 16
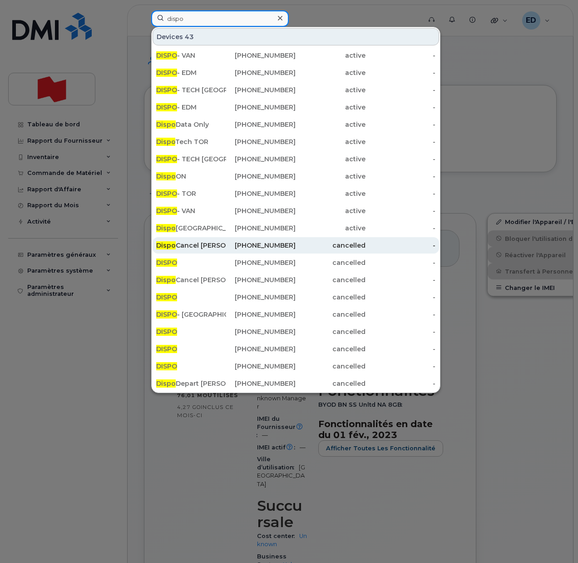
type input "dispo"
click at [193, 246] on div "Dispo Cancel [PERSON_NAME]" at bounding box center [191, 245] width 70 height 9
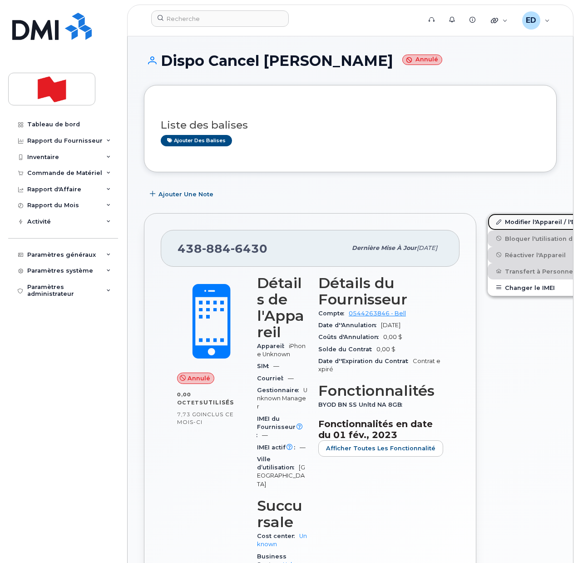
click at [489, 222] on link "Modifier l'Appareil / l'Employé" at bounding box center [558, 221] width 141 height 16
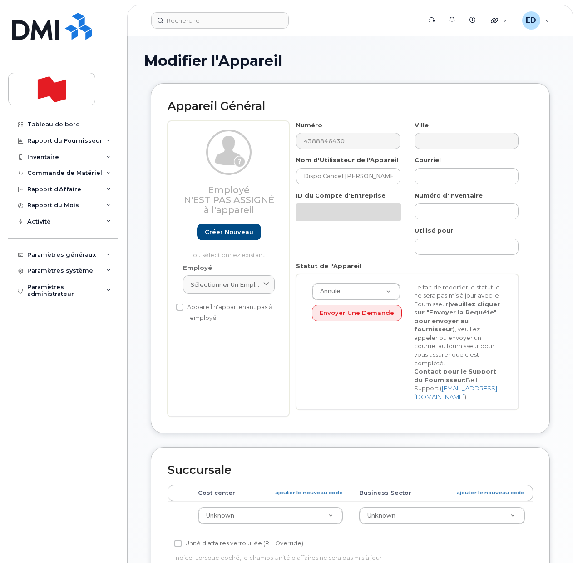
select select "22916206"
click at [310, 173] on input "Dispo Cancel Natacha Barthelemy" at bounding box center [348, 176] width 104 height 16
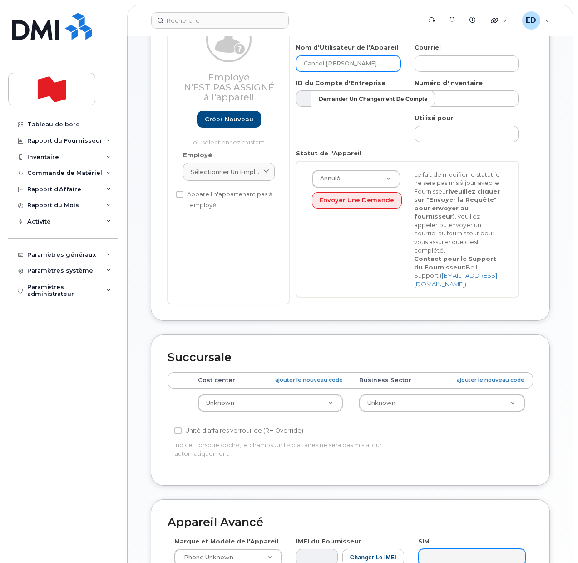
scroll to position [311, 0]
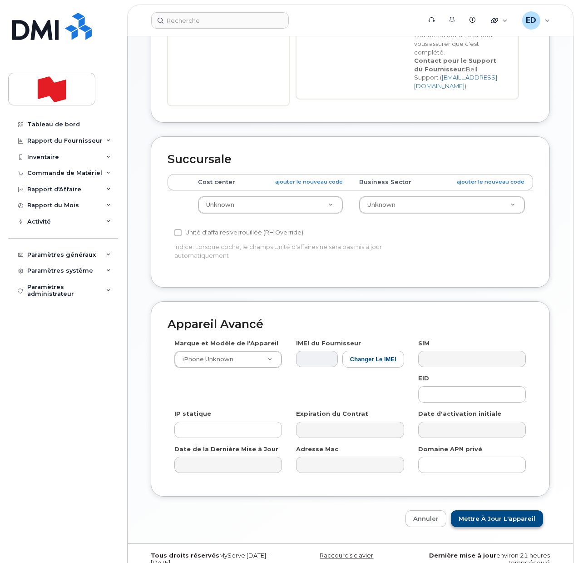
type input "Cancel Natacha Barthelemy"
click at [500, 510] on input "Mettre à jour l'appareil" at bounding box center [497, 518] width 92 height 17
type input "Sauvegarde..."
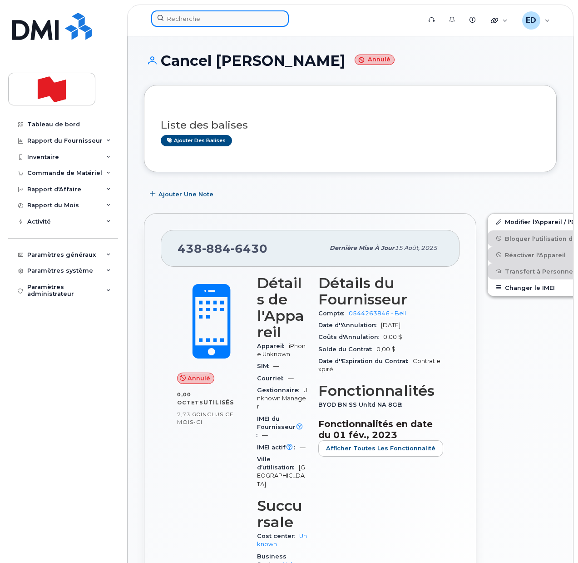
click at [196, 21] on input at bounding box center [220, 18] width 138 height 16
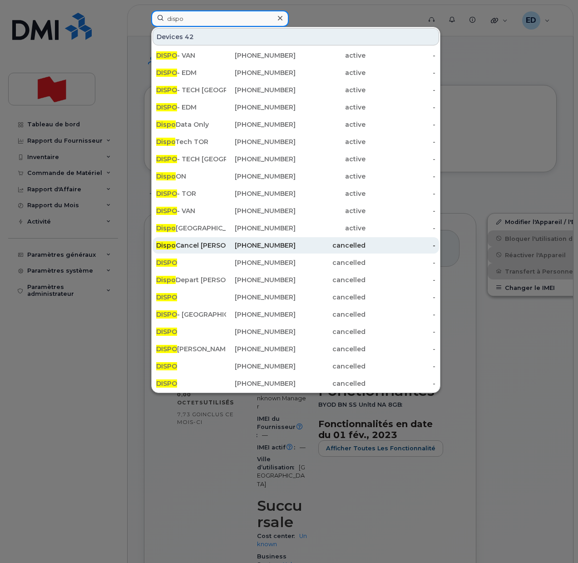
type input "dispo"
click at [211, 241] on div "Dispo Cancel Parisa Beheshti" at bounding box center [191, 245] width 70 height 9
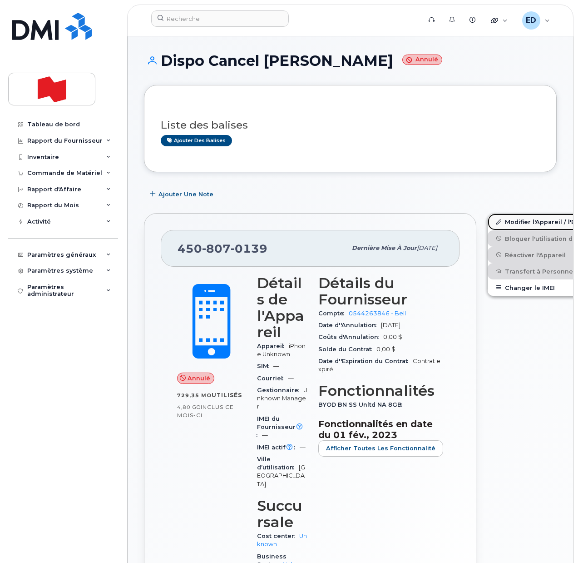
click at [488, 219] on link "Modifier l'Appareil / l'Employé" at bounding box center [558, 221] width 141 height 16
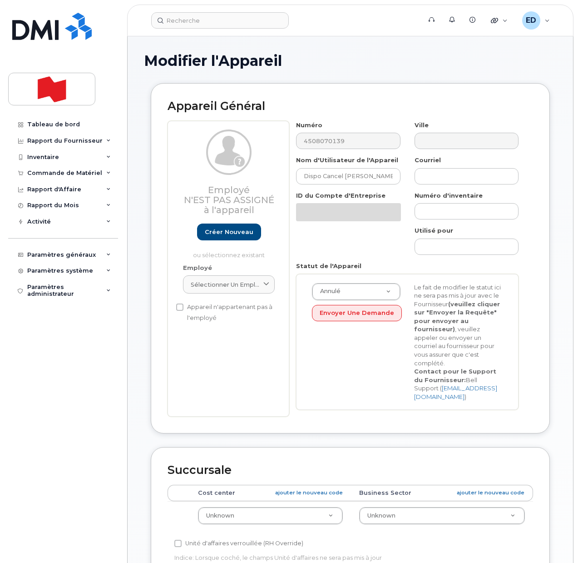
select select "22916206"
click at [316, 178] on input "Dispo Cancel Parisa Beheshti" at bounding box center [348, 176] width 104 height 16
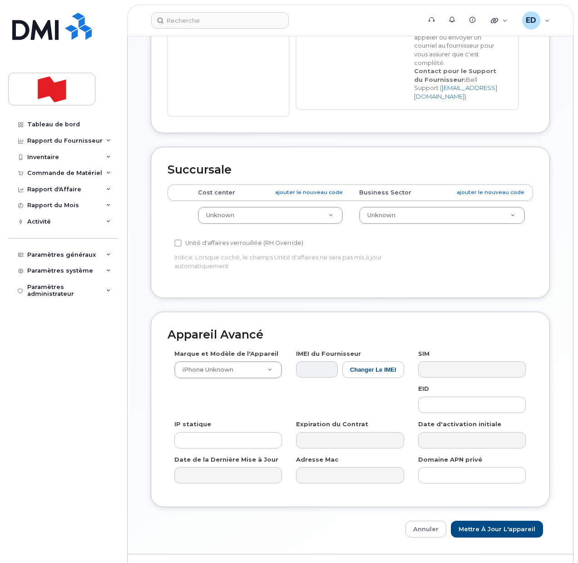
scroll to position [311, 0]
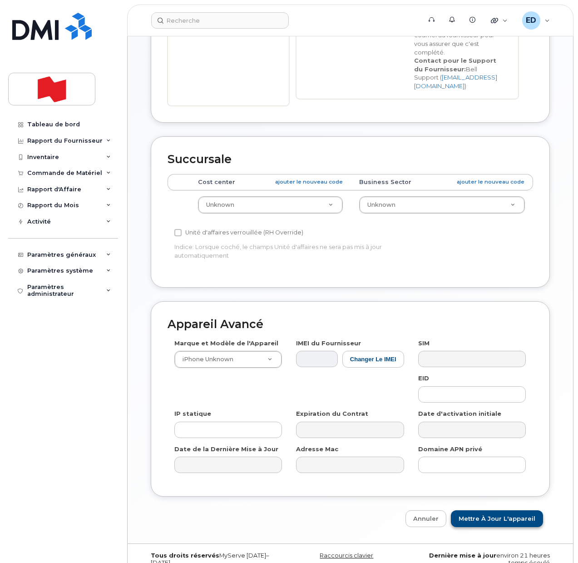
type input "Cancel Parisa Beheshti"
click at [498, 510] on input "Mettre à jour l'appareil" at bounding box center [497, 518] width 92 height 17
type input "Sauvegarde..."
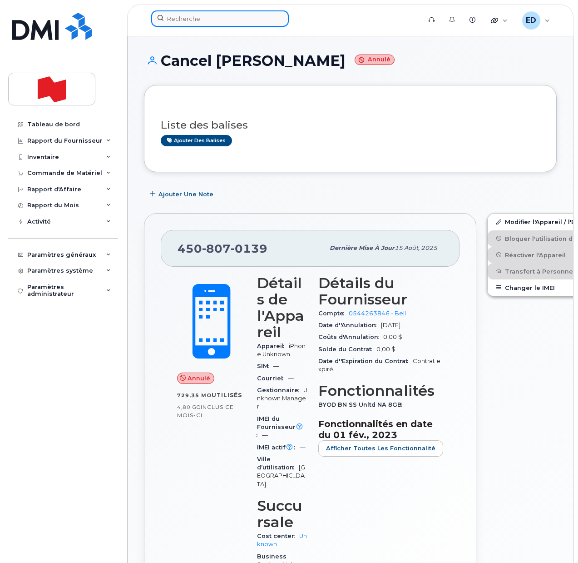
click at [183, 19] on input at bounding box center [220, 18] width 138 height 16
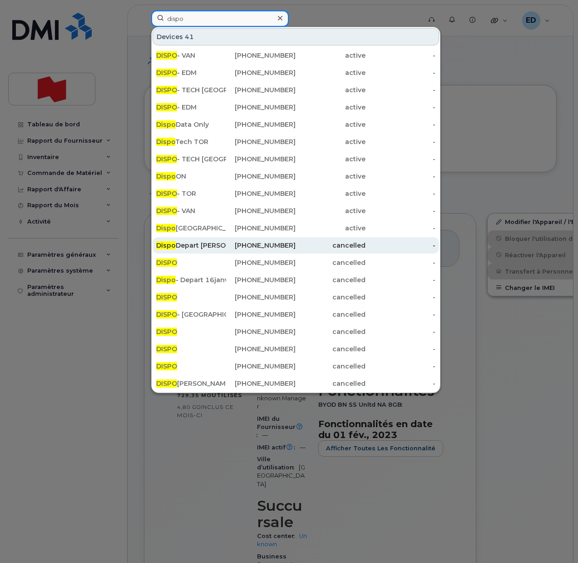
type input "dispo"
click at [191, 241] on div "Dispo Depart Denis Campeau" at bounding box center [191, 245] width 70 height 9
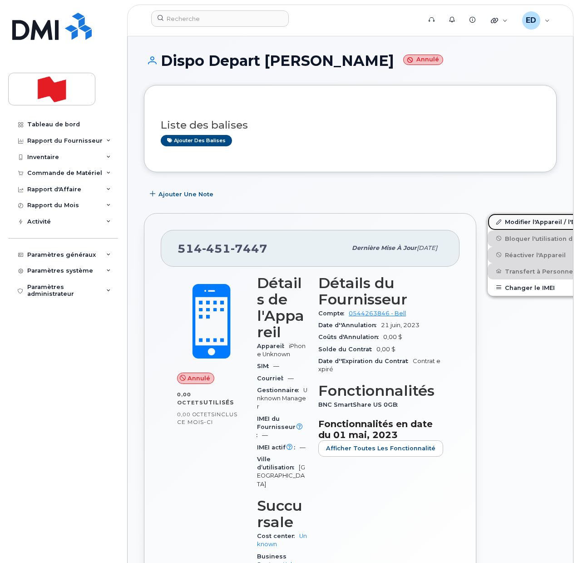
click at [493, 220] on link "Modifier l'Appareil / l'Employé" at bounding box center [558, 221] width 141 height 16
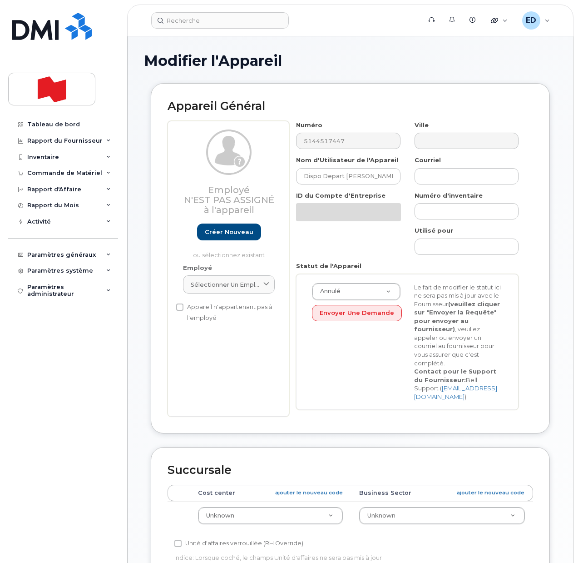
select select "22916206"
click at [313, 175] on input "Dispo Depart [PERSON_NAME]" at bounding box center [348, 176] width 104 height 16
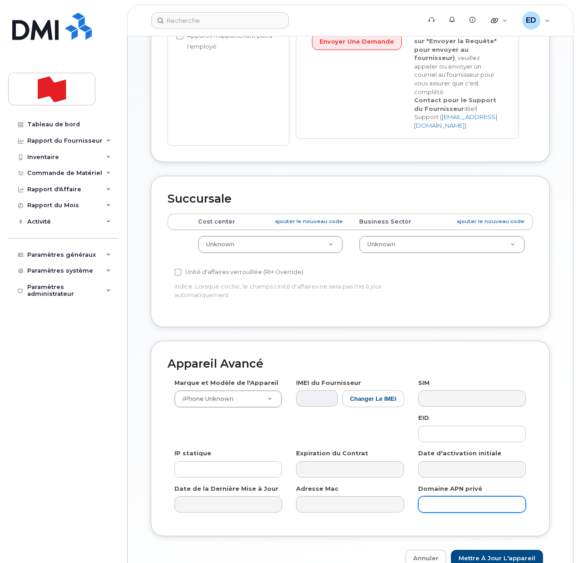
scroll to position [311, 0]
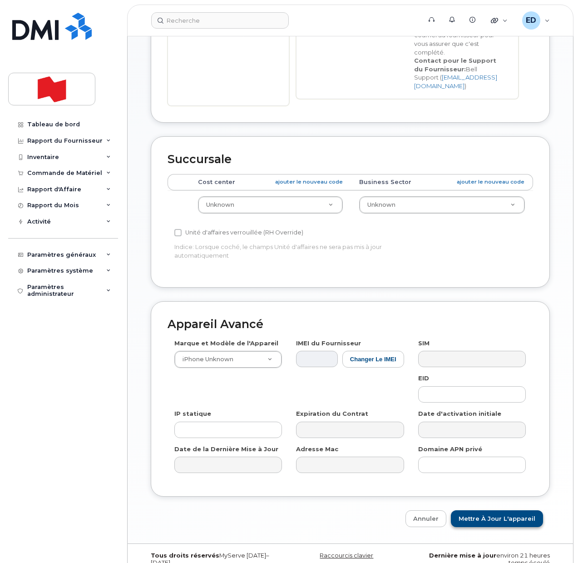
type input "Depart Denis Campeau"
click at [483, 510] on input "Mettre à jour l'appareil" at bounding box center [497, 518] width 92 height 17
type input "Sauvegarde..."
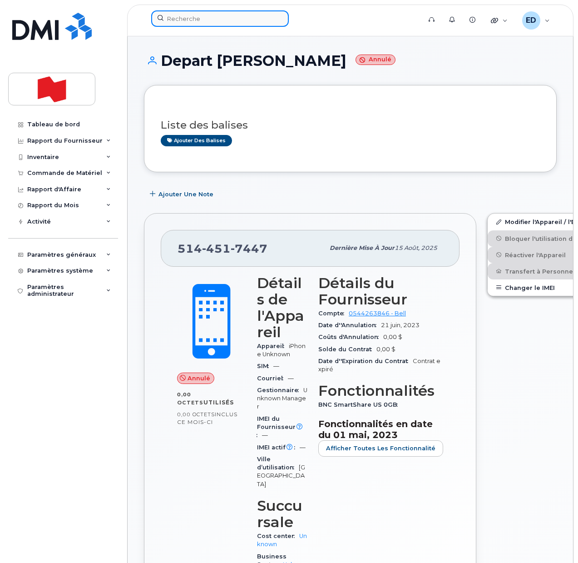
click at [209, 18] on input at bounding box center [220, 18] width 138 height 16
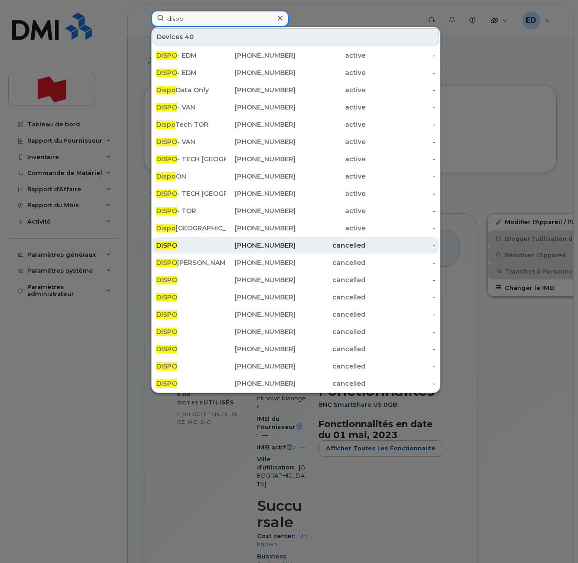
type input "dispo"
click at [178, 245] on div "DISPO" at bounding box center [191, 245] width 70 height 9
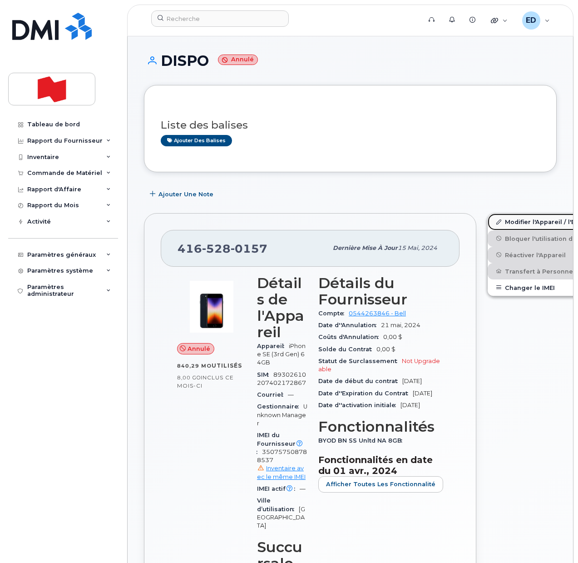
click at [495, 217] on link "Modifier l'Appareil / l'Employé" at bounding box center [558, 221] width 141 height 16
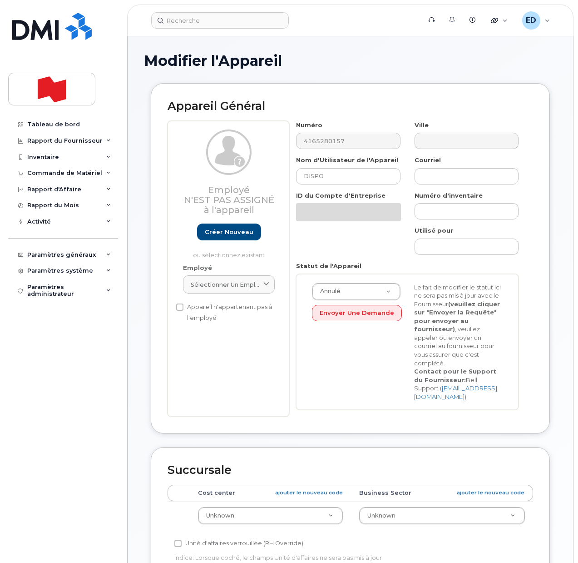
select select "22916206"
click at [317, 178] on input "DISPO" at bounding box center [348, 176] width 104 height 16
type input "Cancel"
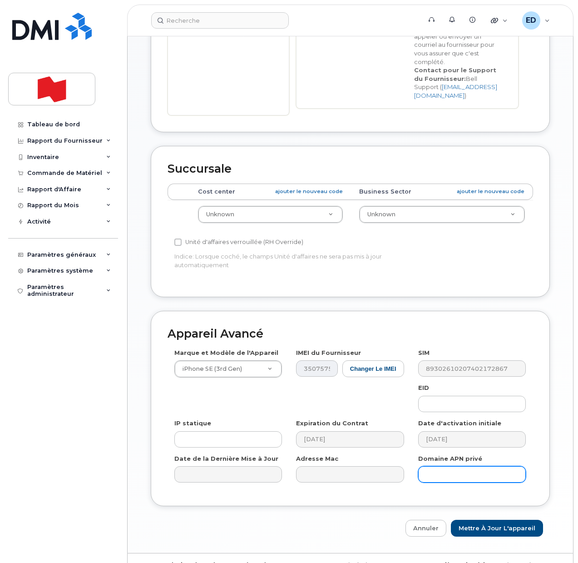
scroll to position [311, 0]
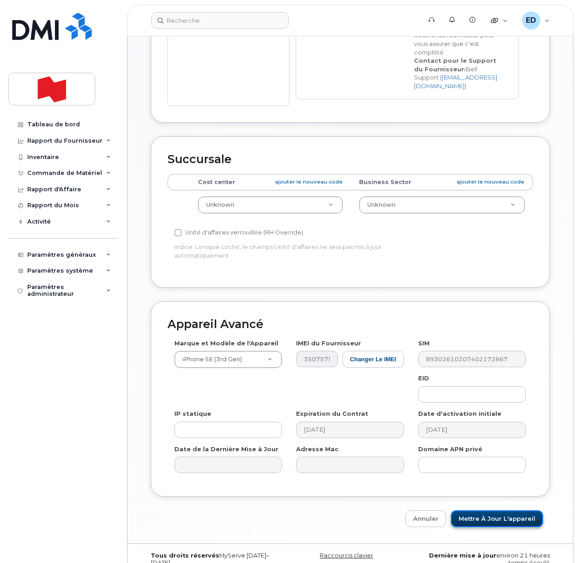
click at [483, 510] on input "Mettre à jour l'appareil" at bounding box center [497, 518] width 92 height 17
type input "Sauvegarde..."
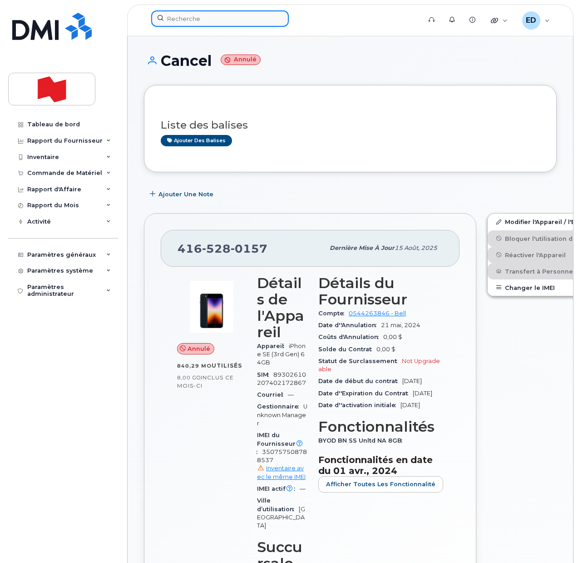
click at [190, 17] on input at bounding box center [220, 18] width 138 height 16
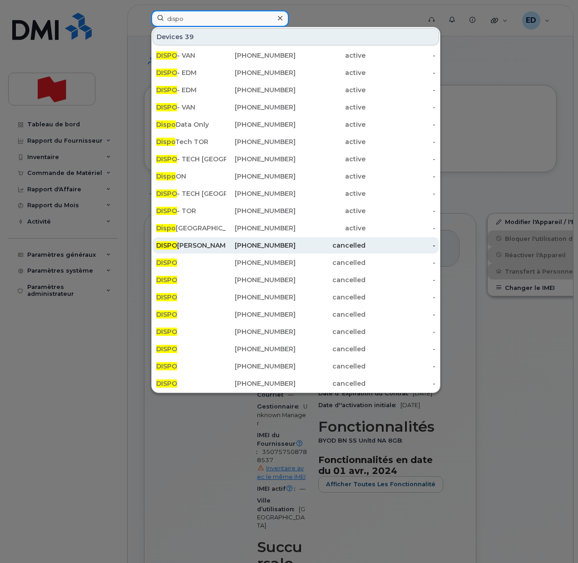
type input "dispo"
click at [214, 243] on div "DISPO Rami Jrad" at bounding box center [191, 245] width 70 height 9
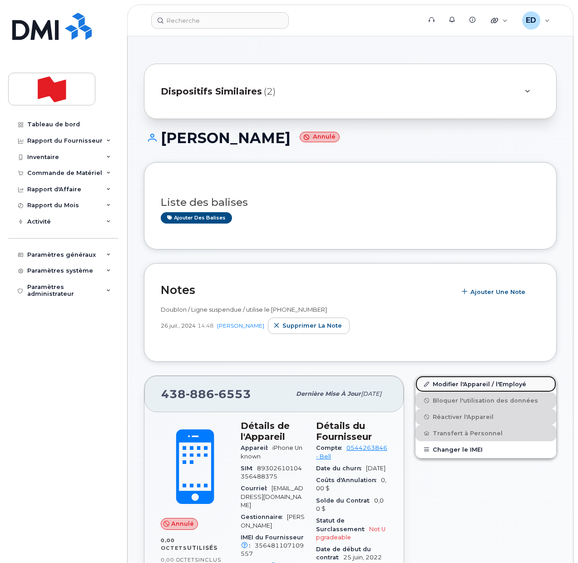
click at [440, 385] on link "Modifier l'Appareil / l'Employé" at bounding box center [485, 383] width 141 height 16
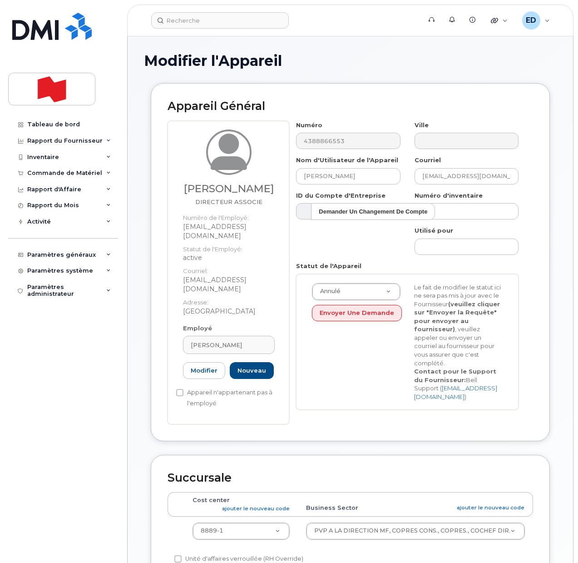
select select "25594327"
click at [315, 176] on input "[PERSON_NAME]" at bounding box center [348, 176] width 104 height 16
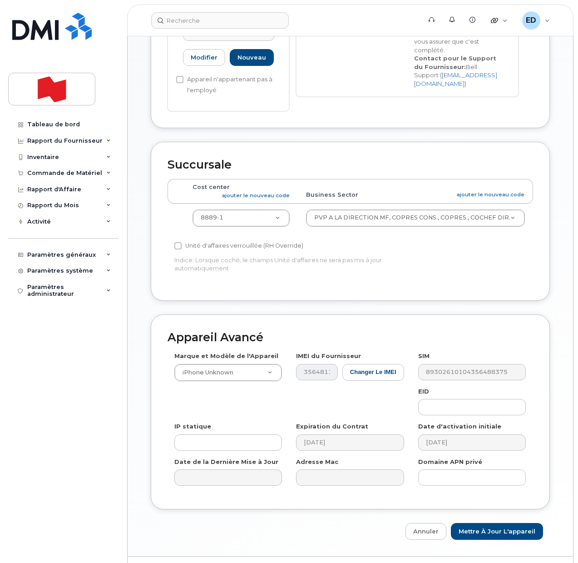
scroll to position [324, 0]
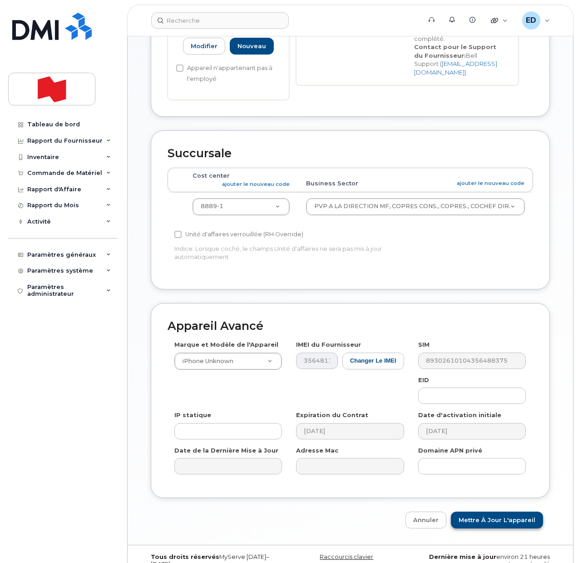
type input "Cancel [PERSON_NAME]"
drag, startPoint x: 495, startPoint y: 498, endPoint x: 554, endPoint y: 497, distance: 58.6
click at [497, 511] on input "Mettre à jour l'appareil" at bounding box center [497, 519] width 92 height 17
type input "Sauvegarde..."
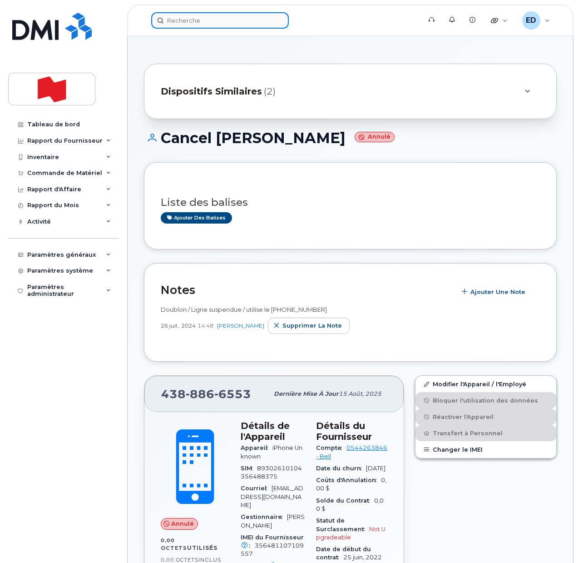
click at [200, 20] on input at bounding box center [220, 20] width 138 height 16
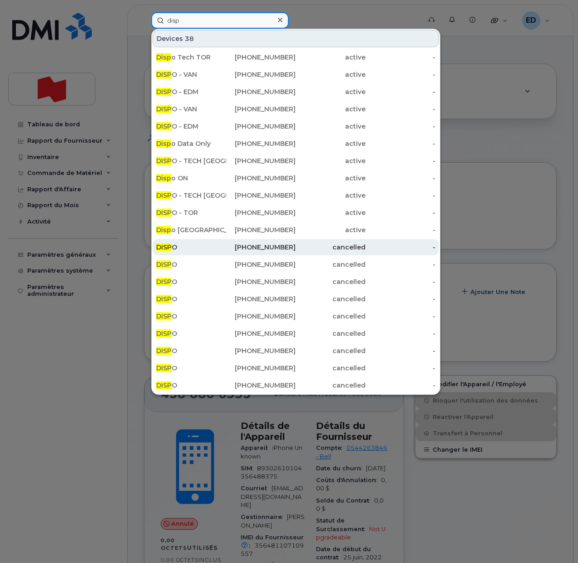
type input "disp"
click at [188, 242] on div "DISP O" at bounding box center [191, 246] width 70 height 9
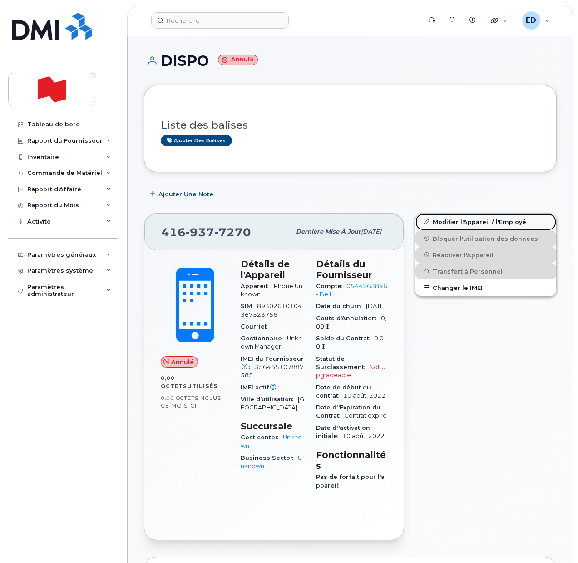
click at [441, 221] on link "Modifier l'Appareil / l'Employé" at bounding box center [485, 221] width 141 height 16
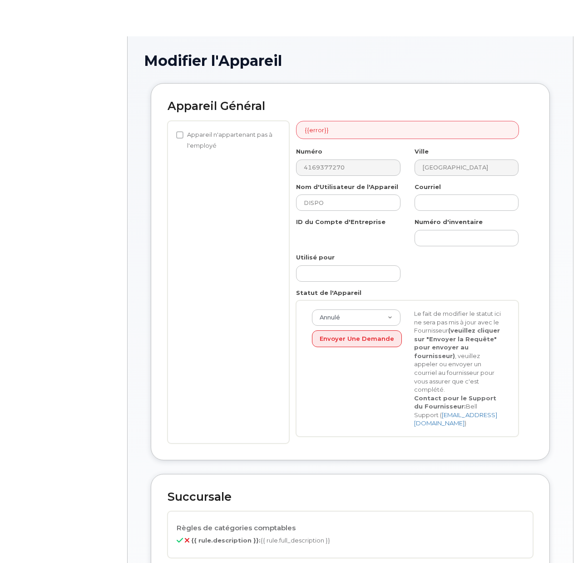
select select "22916206"
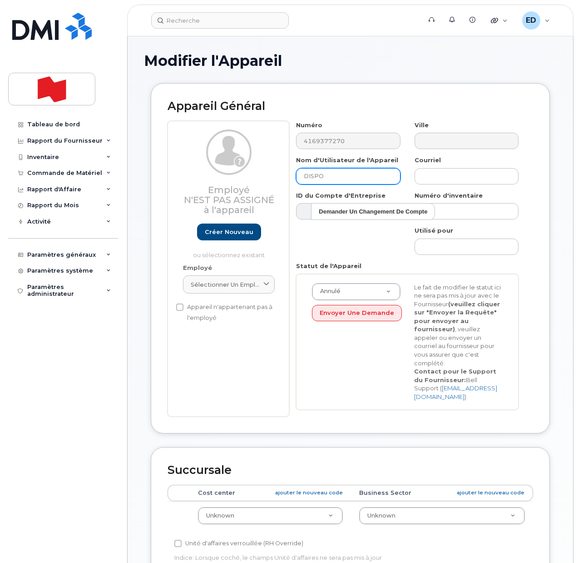
click at [315, 173] on input "DISPO" at bounding box center [348, 176] width 104 height 16
type input "Cancel"
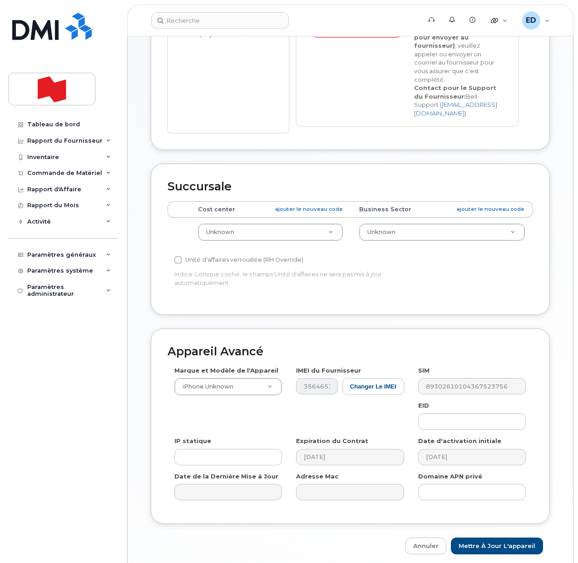
scroll to position [311, 0]
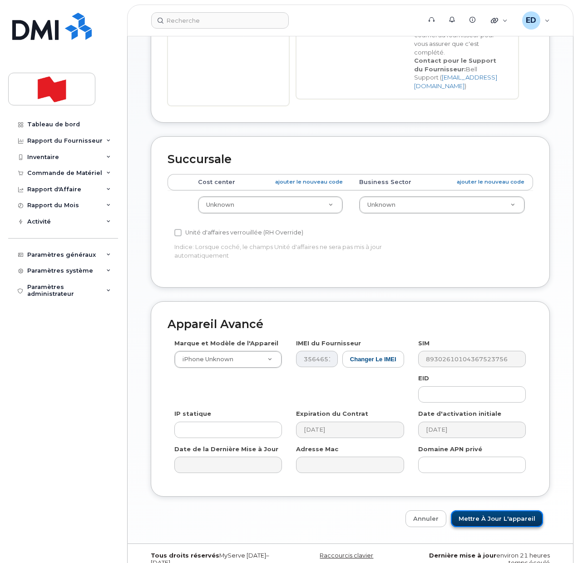
click at [490, 510] on input "Mettre à jour l'appareil" at bounding box center [497, 518] width 92 height 17
type input "Sauvegarde..."
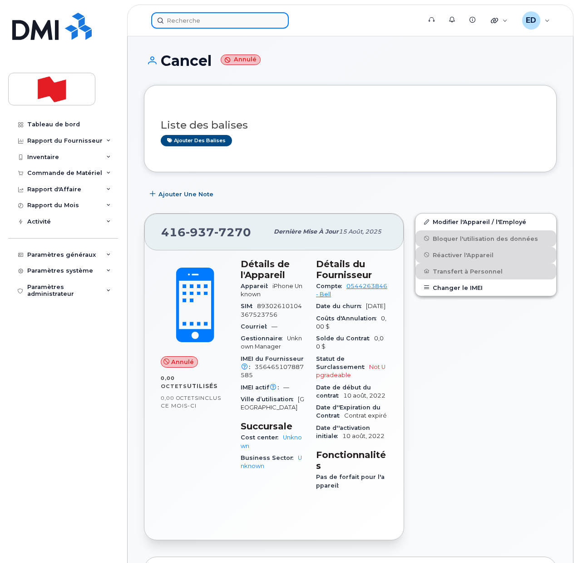
click at [193, 21] on input at bounding box center [220, 20] width 138 height 16
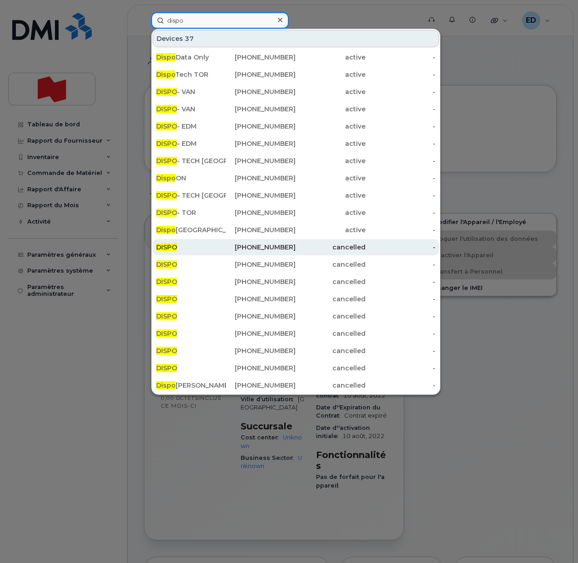
type input "dispo"
click at [192, 242] on div "DISPO" at bounding box center [191, 246] width 70 height 9
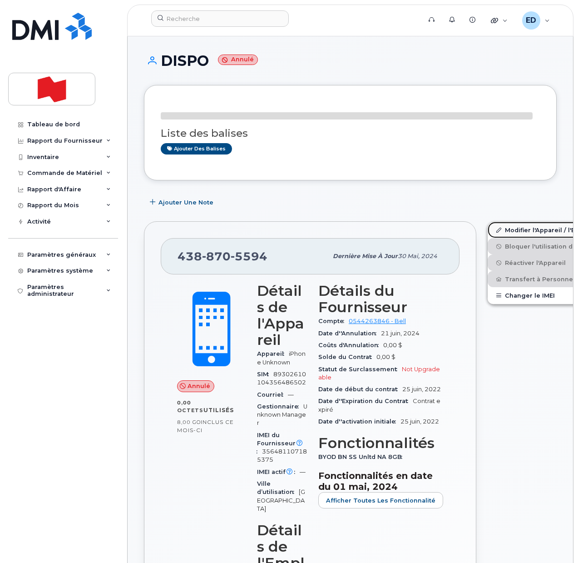
click at [498, 229] on link "Modifier l'Appareil / l'Employé" at bounding box center [558, 230] width 141 height 16
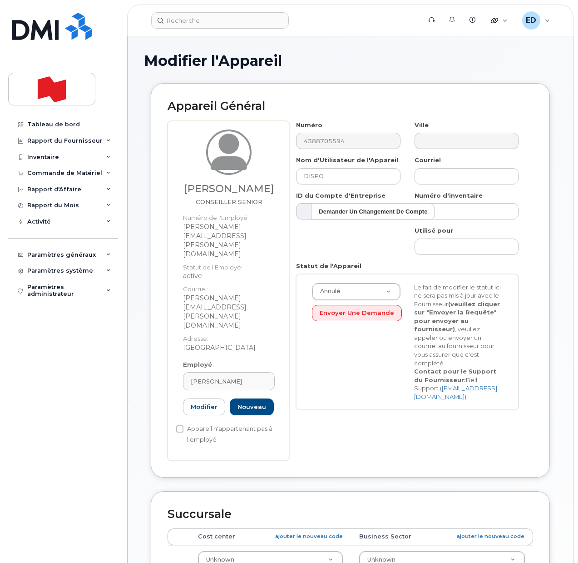
select select "22916206"
type input "Cancel"
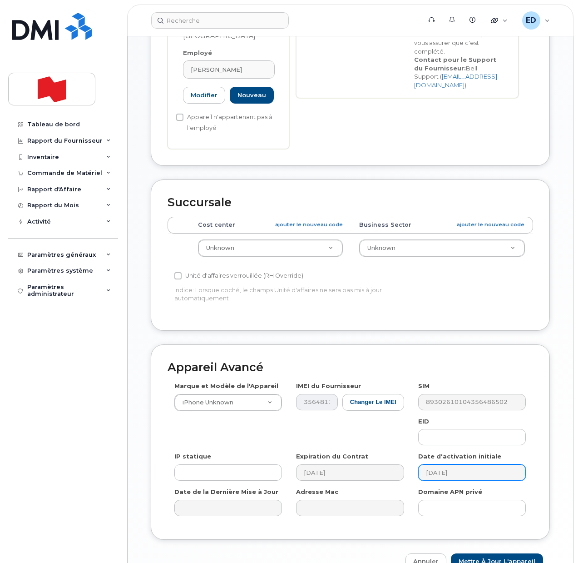
scroll to position [316, 0]
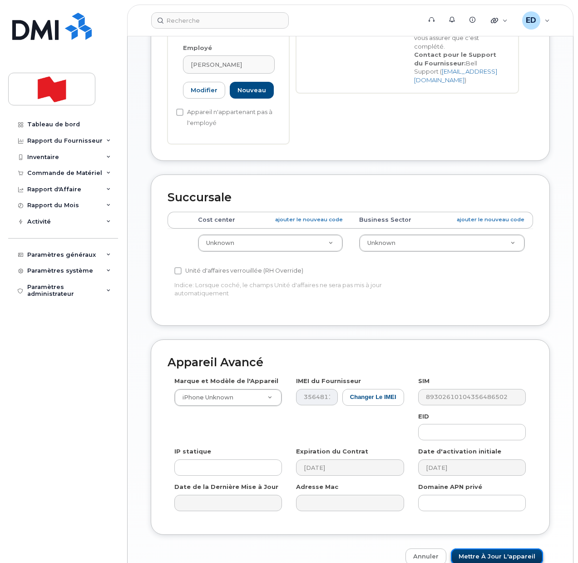
click at [489, 548] on input "Mettre à jour l'appareil" at bounding box center [497, 556] width 92 height 17
type input "Sauvegarde..."
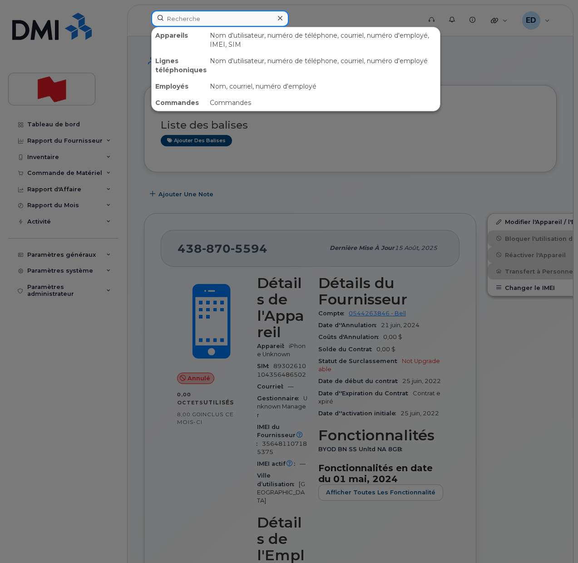
click at [207, 20] on input at bounding box center [220, 18] width 138 height 16
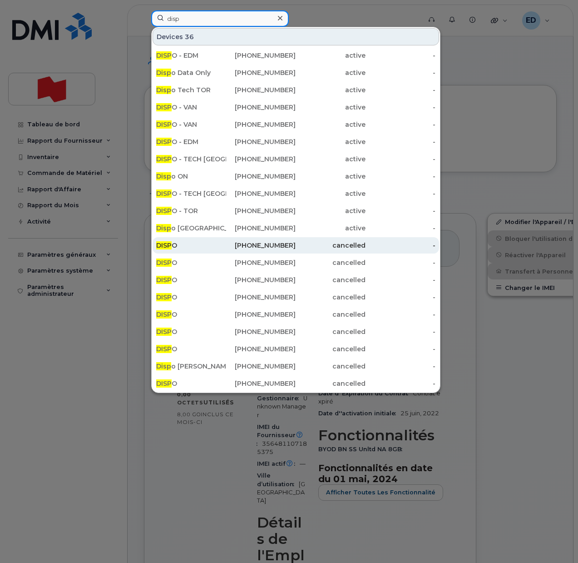
type input "disp"
click at [204, 243] on div "DISP O" at bounding box center [191, 245] width 70 height 9
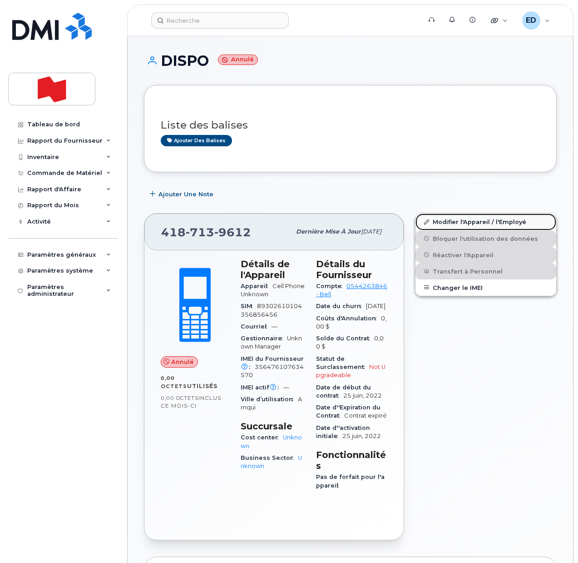
click at [437, 220] on link "Modifier l'Appareil / l'Employé" at bounding box center [485, 221] width 141 height 16
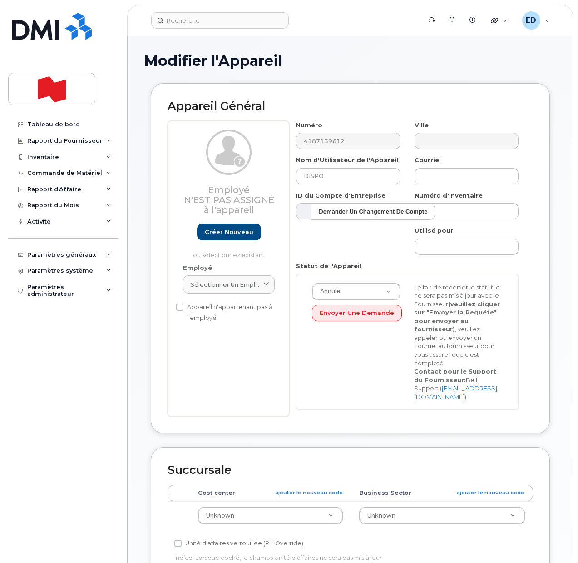
select select "22916206"
click at [319, 178] on input "DISPO" at bounding box center [348, 176] width 104 height 16
type input "Cancel"
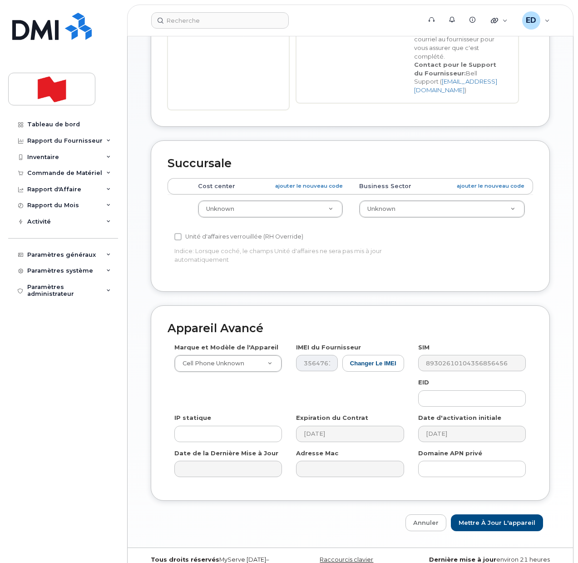
scroll to position [311, 0]
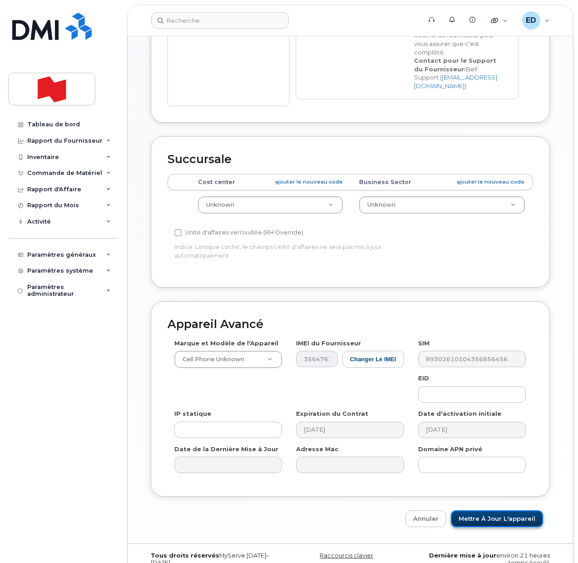
click at [491, 510] on input "Mettre à jour l'appareil" at bounding box center [497, 518] width 92 height 17
type input "Sauvegarde..."
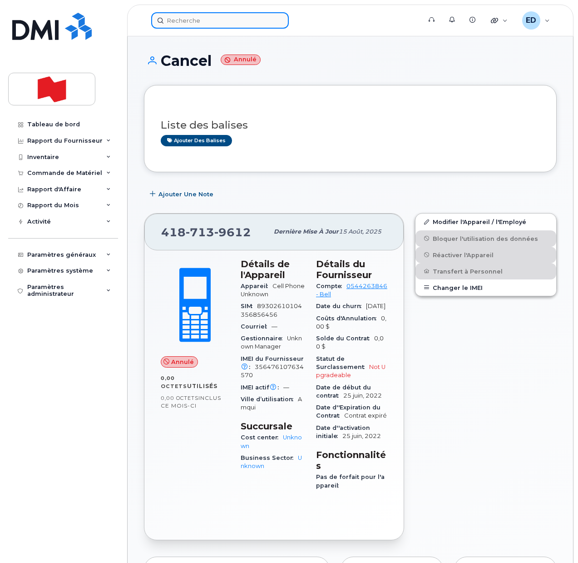
click at [190, 19] on input at bounding box center [220, 20] width 138 height 16
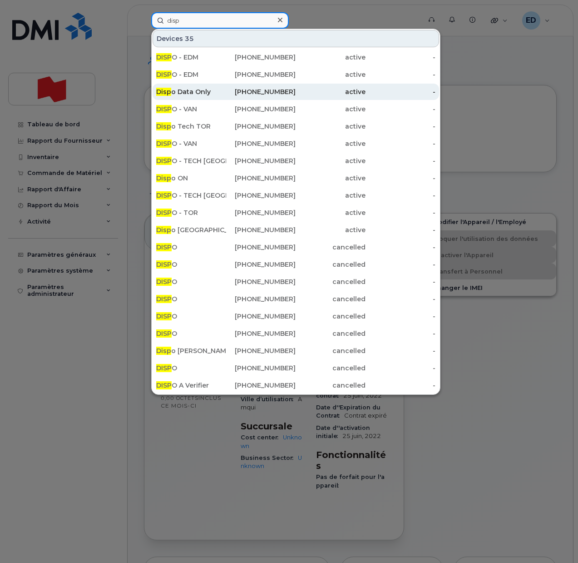
type input "disp"
click at [178, 92] on div "Disp o Data Only" at bounding box center [191, 91] width 70 height 9
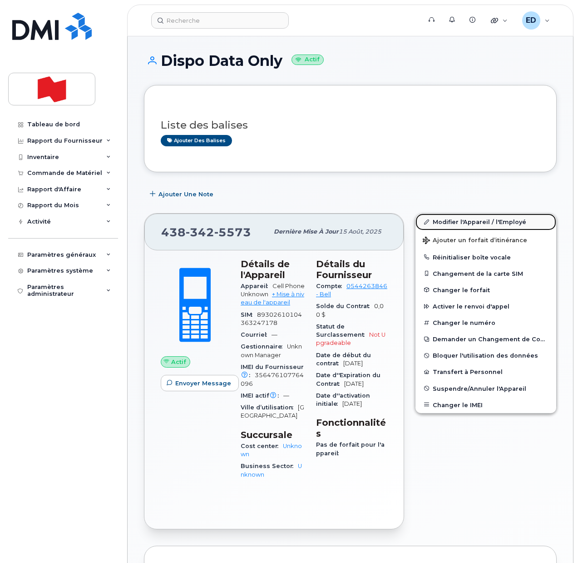
click at [443, 222] on link "Modifier l'Appareil / l'Employé" at bounding box center [485, 221] width 141 height 16
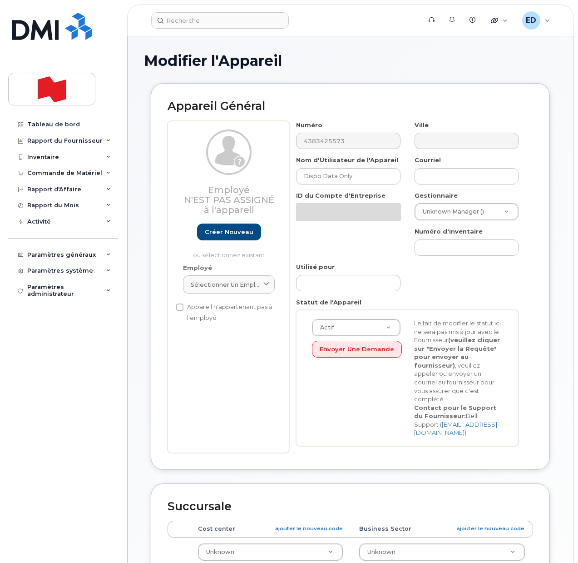
select select "22916206"
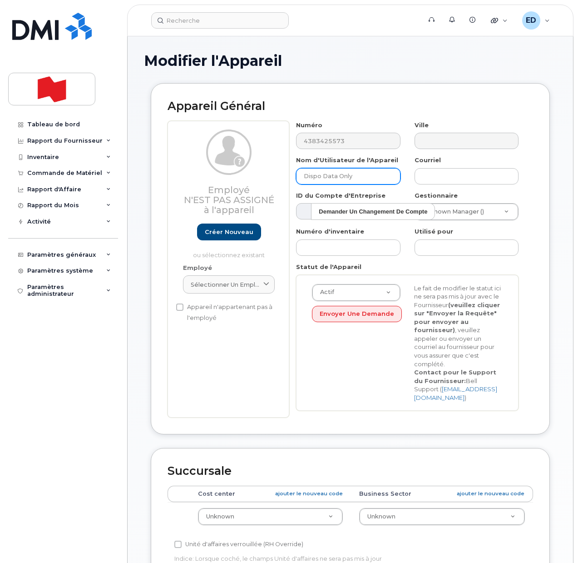
click at [313, 176] on input "Dispo Data Only" at bounding box center [348, 176] width 104 height 16
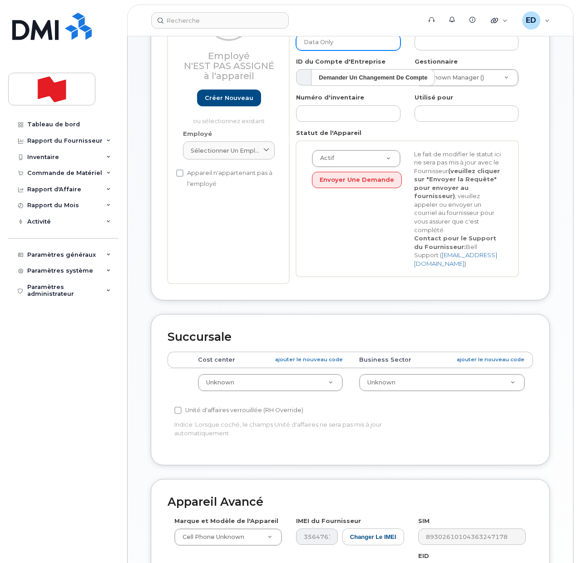
scroll to position [311, 0]
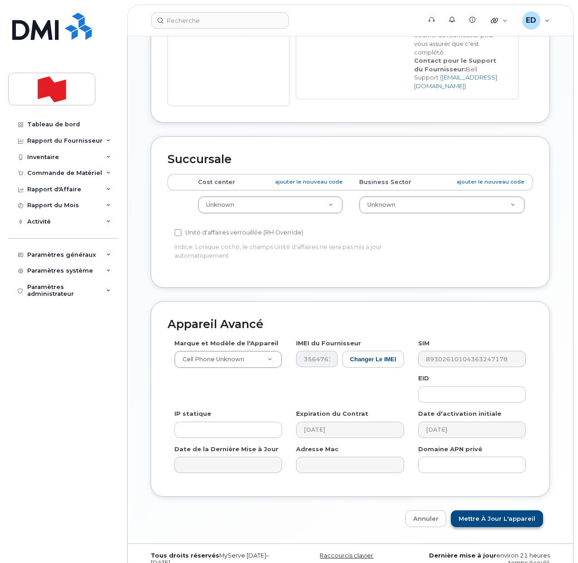
type input "Data Only"
click at [486, 510] on input "Mettre à jour l'appareil" at bounding box center [497, 518] width 92 height 17
type input "Sauvegarde..."
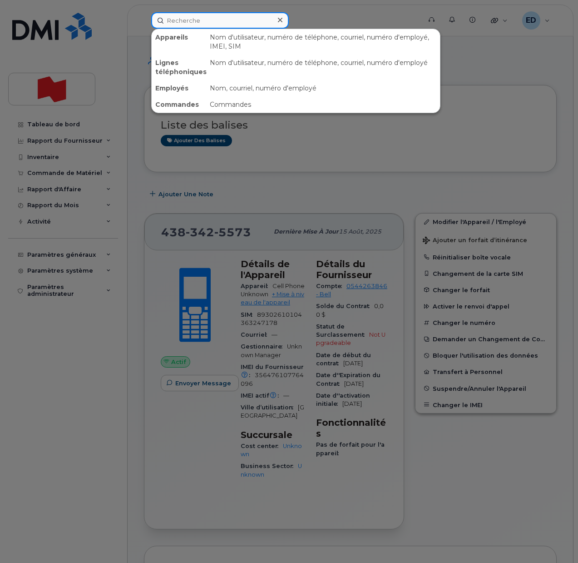
click at [203, 22] on input at bounding box center [220, 20] width 138 height 16
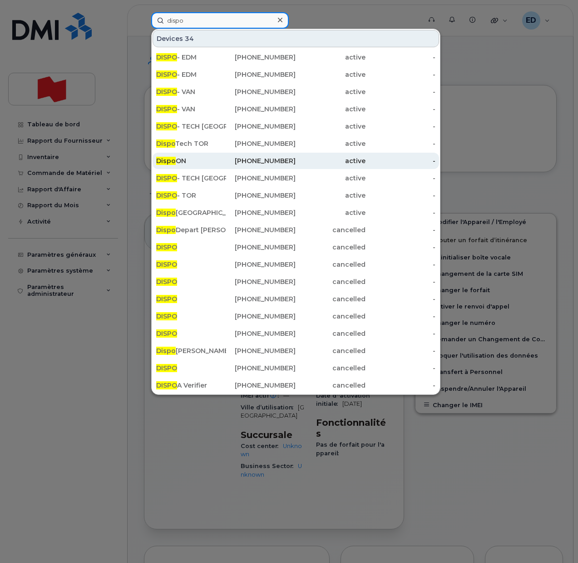
type input "dispo"
click at [202, 162] on div "Dispo ON" at bounding box center [191, 160] width 70 height 9
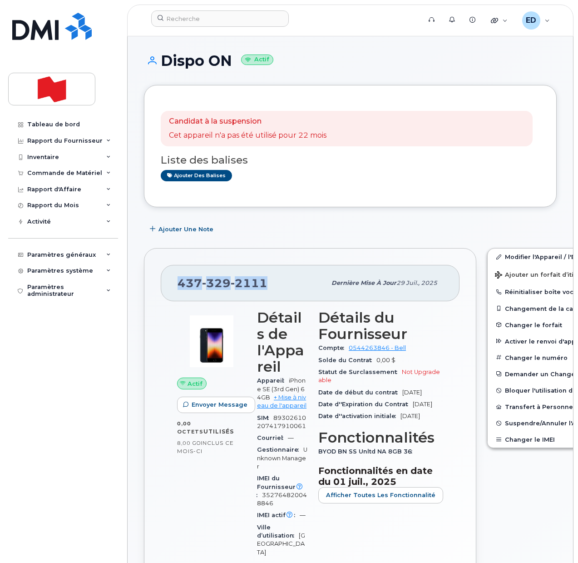
drag, startPoint x: 270, startPoint y: 281, endPoint x: 180, endPoint y: 278, distance: 90.0
click at [180, 278] on div "437 329 2111" at bounding box center [252, 282] width 148 height 19
copy span "437 329 2111"
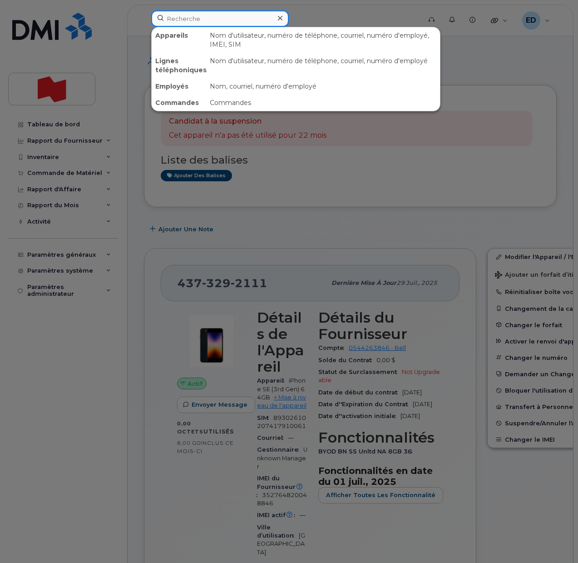
click at [201, 23] on input at bounding box center [220, 18] width 138 height 16
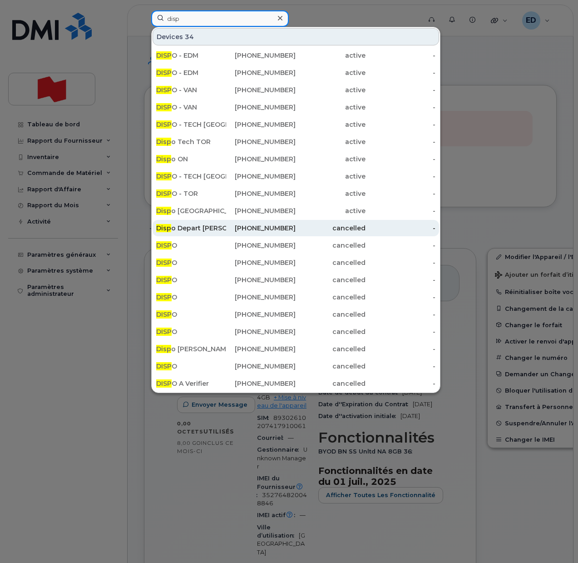
type input "disp"
click at [175, 225] on div "Disp o Depart Michael Steinberg" at bounding box center [191, 227] width 70 height 9
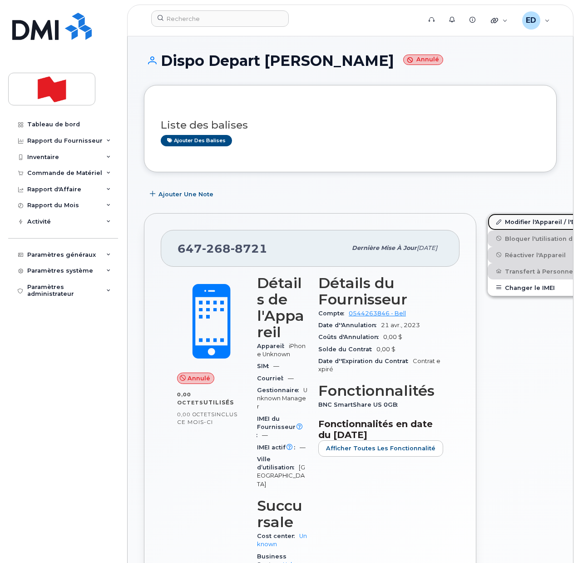
click at [492, 220] on link "Modifier l'Appareil / l'Employé" at bounding box center [558, 221] width 141 height 16
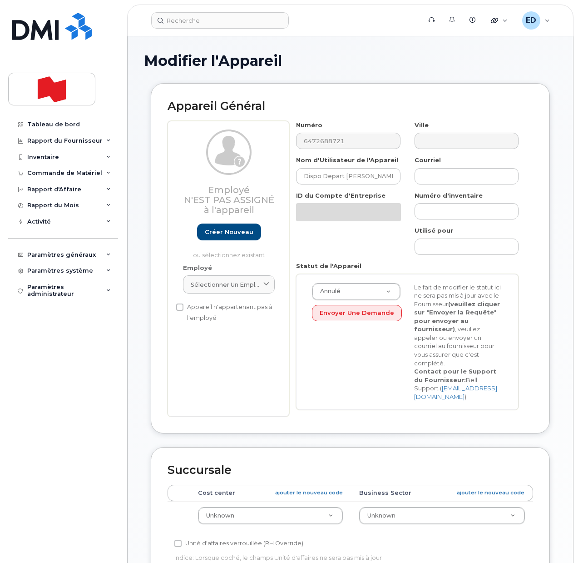
select select "22916206"
drag, startPoint x: 314, startPoint y: 177, endPoint x: 306, endPoint y: 177, distance: 7.3
click at [306, 177] on input "Dispo Depart [PERSON_NAME]" at bounding box center [348, 176] width 104 height 16
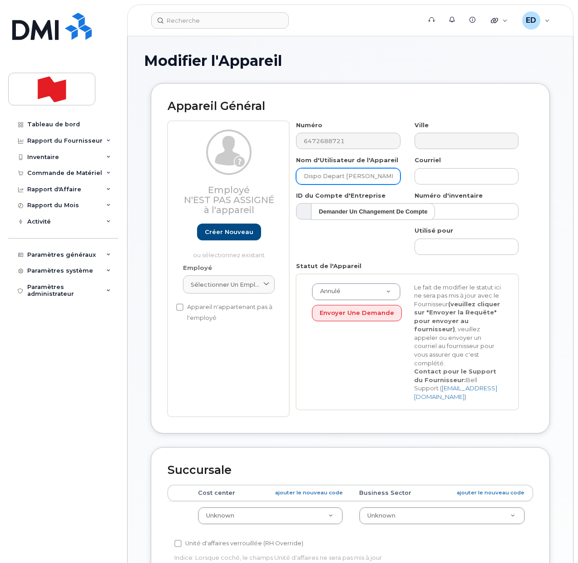
click at [306, 177] on input "Dispo Depart [PERSON_NAME]" at bounding box center [348, 176] width 104 height 16
click at [306, 177] on input "Dispo Depart Michael Steinberg" at bounding box center [348, 176] width 104 height 16
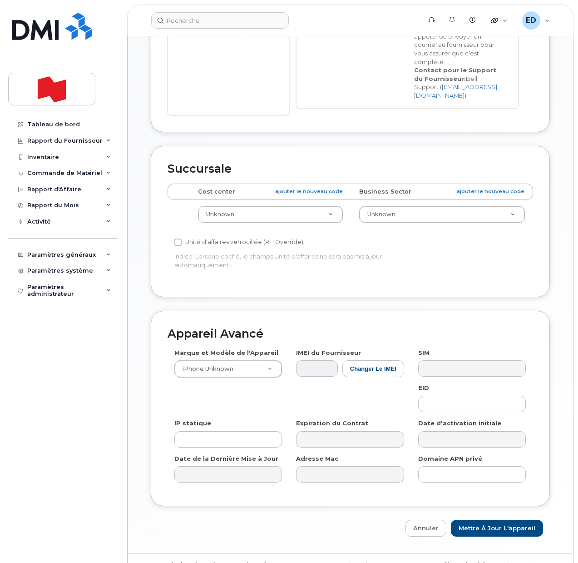
scroll to position [311, 0]
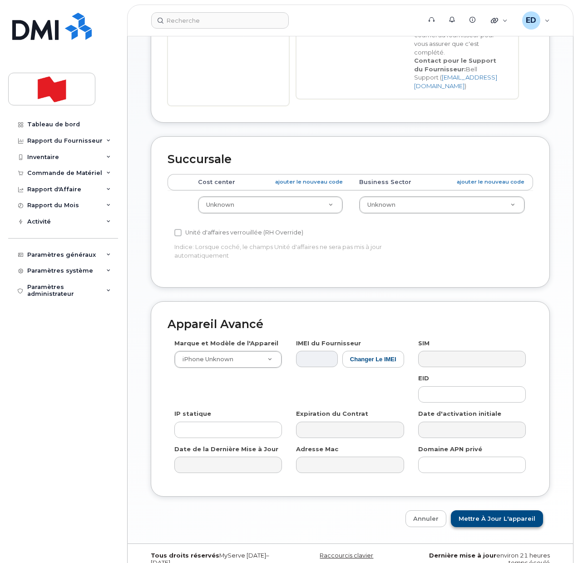
type input "Depart Michael Steinberg"
click at [482, 510] on input "Mettre à jour l'appareil" at bounding box center [497, 518] width 92 height 17
type input "Sauvegarde..."
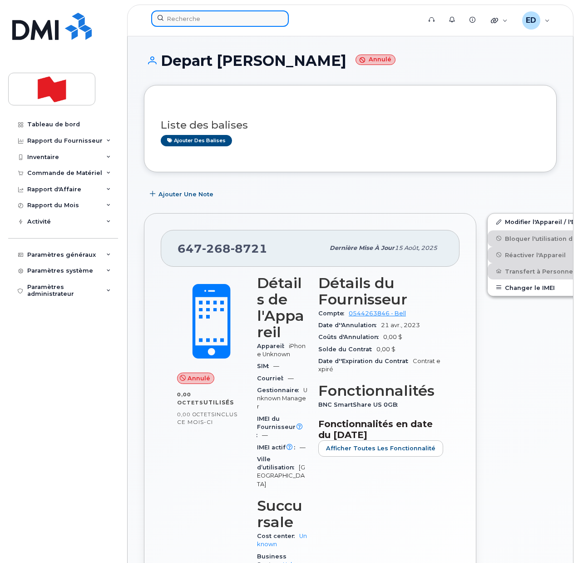
click at [188, 13] on input at bounding box center [220, 18] width 138 height 16
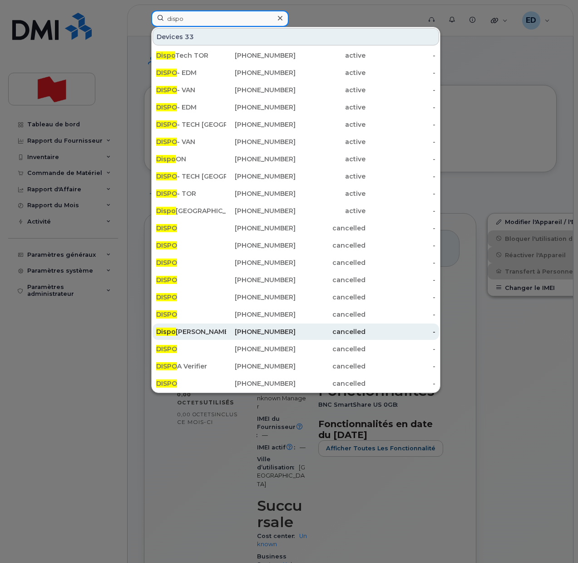
type input "dispo"
click at [192, 332] on div "Dispo Myriam Cloutier" at bounding box center [191, 331] width 70 height 9
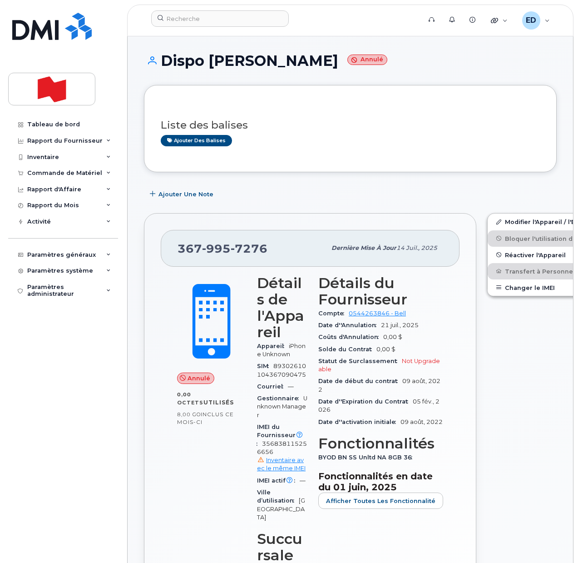
drag, startPoint x: 425, startPoint y: 69, endPoint x: 409, endPoint y: 68, distance: 16.9
click at [425, 69] on div "Dispo [PERSON_NAME] Annulé" at bounding box center [350, 69] width 413 height 32
click at [212, 20] on input at bounding box center [220, 18] width 138 height 16
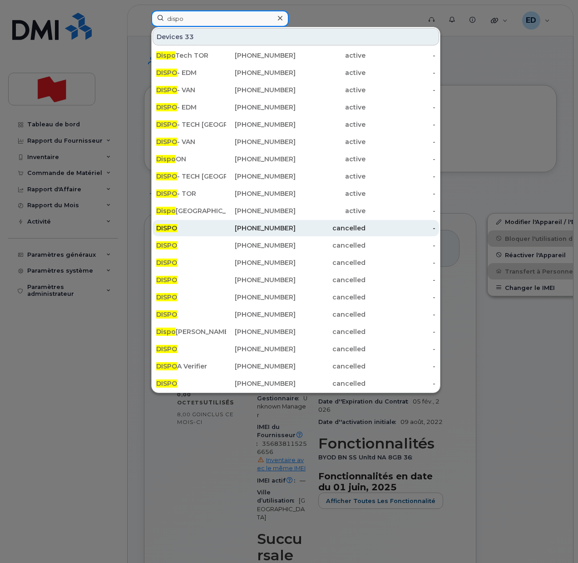
type input "dispo"
click at [204, 229] on div "DISPO" at bounding box center [191, 227] width 70 height 9
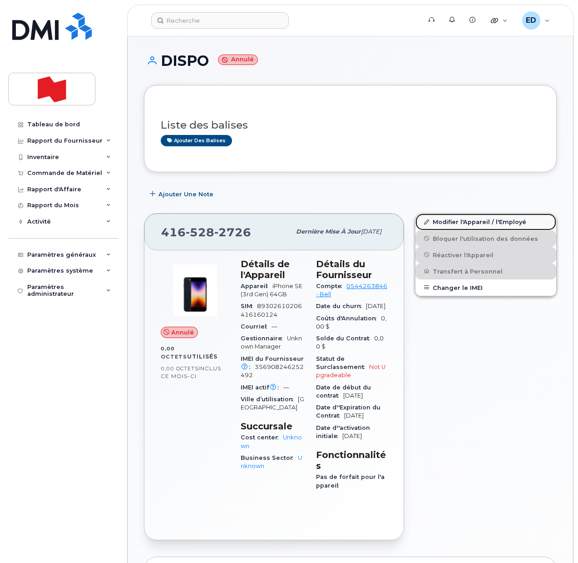
click at [438, 221] on link "Modifier l'Appareil / l'Employé" at bounding box center [485, 221] width 141 height 16
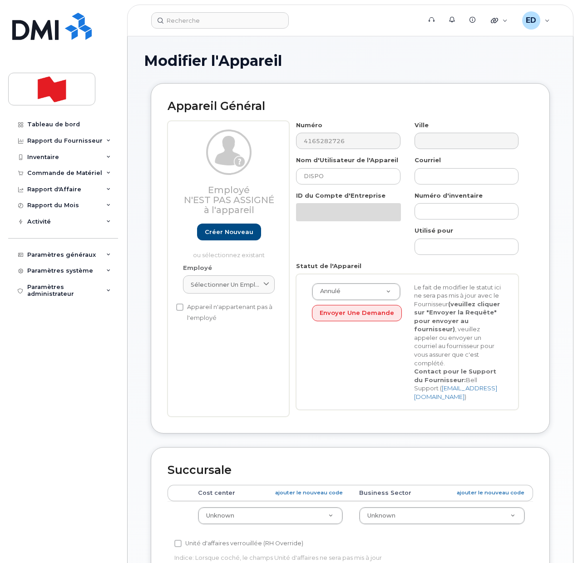
select select "22916206"
click at [315, 176] on input "DISPO" at bounding box center [348, 176] width 104 height 16
type input "Cancel"
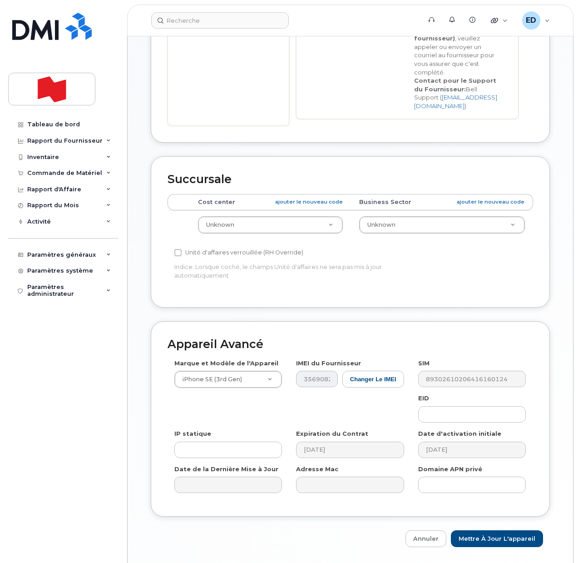
scroll to position [311, 0]
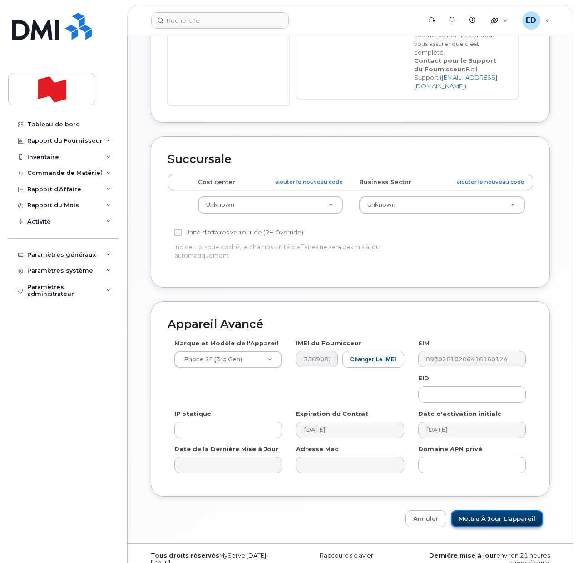
click at [489, 510] on input "Mettre à jour l'appareil" at bounding box center [497, 518] width 92 height 17
type input "Sauvegarde..."
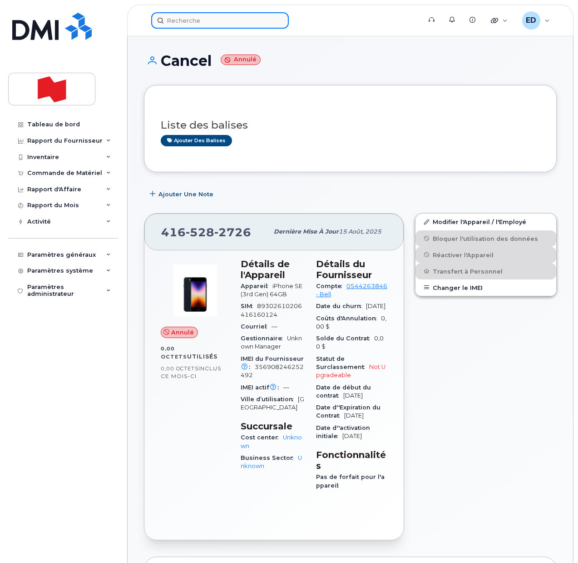
click at [206, 18] on input at bounding box center [220, 20] width 138 height 16
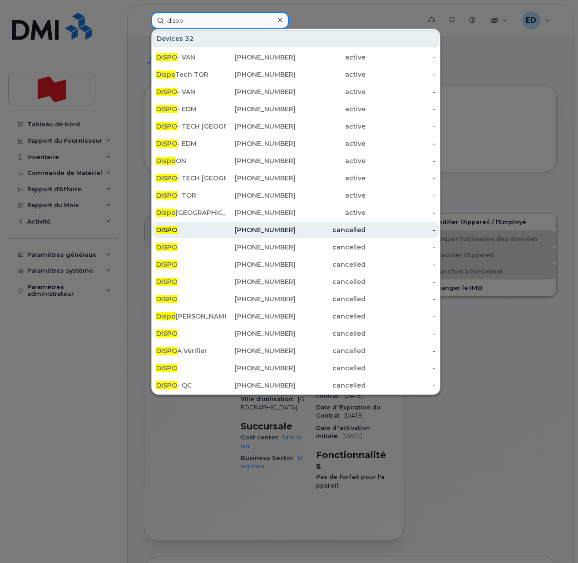
type input "dispo"
click at [192, 228] on div "DISPO" at bounding box center [191, 229] width 70 height 9
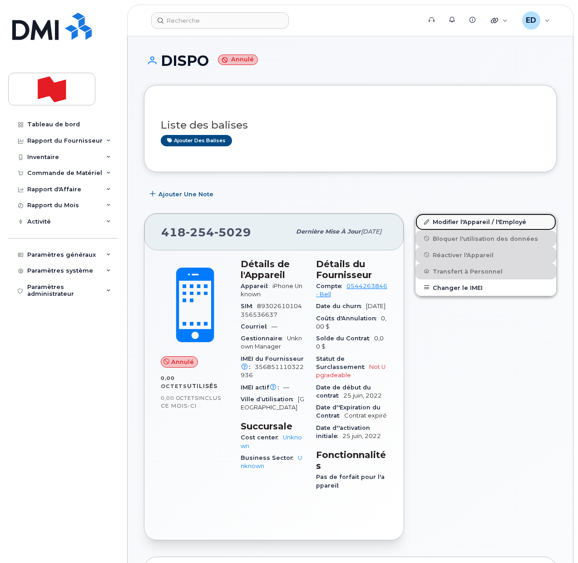
click at [450, 220] on link "Modifier l'Appareil / l'Employé" at bounding box center [485, 221] width 141 height 16
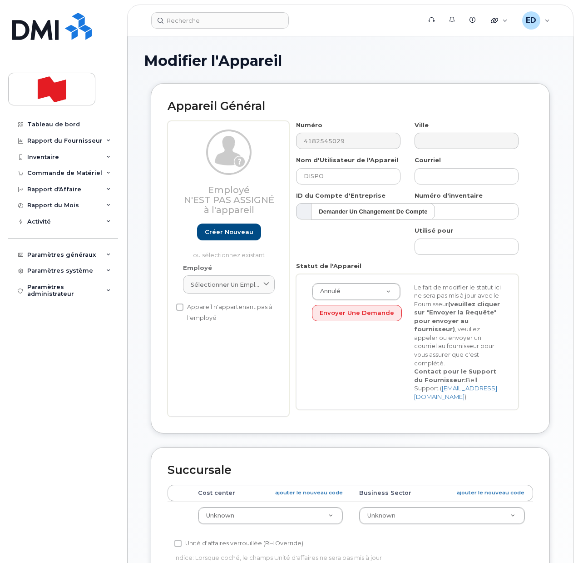
select select "22916206"
click at [313, 174] on input "DISPO" at bounding box center [348, 176] width 104 height 16
type input "Cancel"
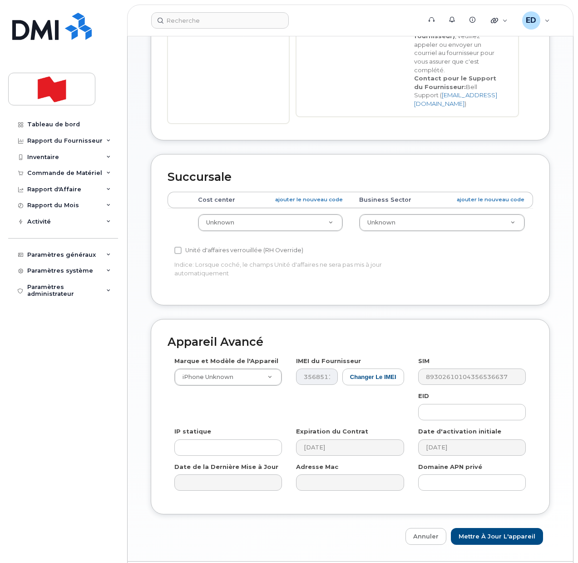
scroll to position [311, 0]
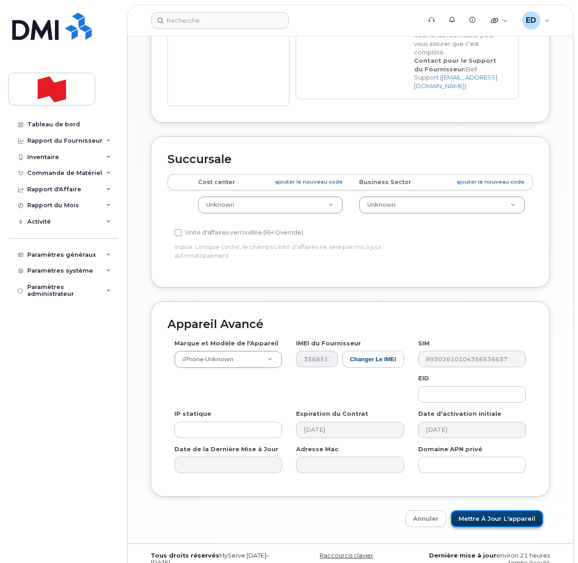
click at [492, 510] on input "Mettre à jour l'appareil" at bounding box center [497, 518] width 92 height 17
type input "Sauvegarde..."
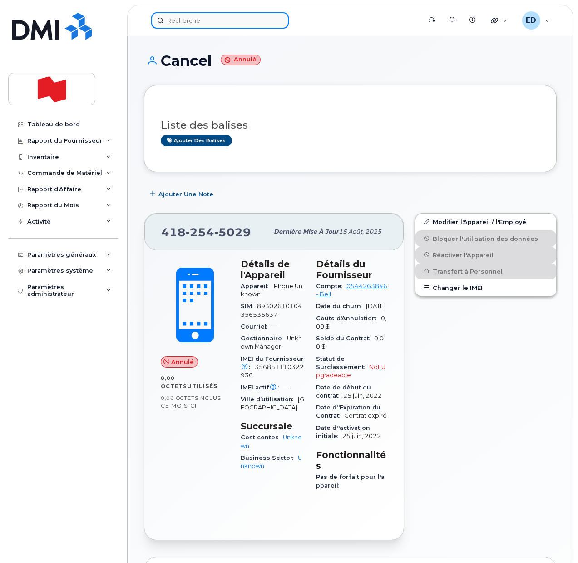
click at [192, 24] on input at bounding box center [220, 20] width 138 height 16
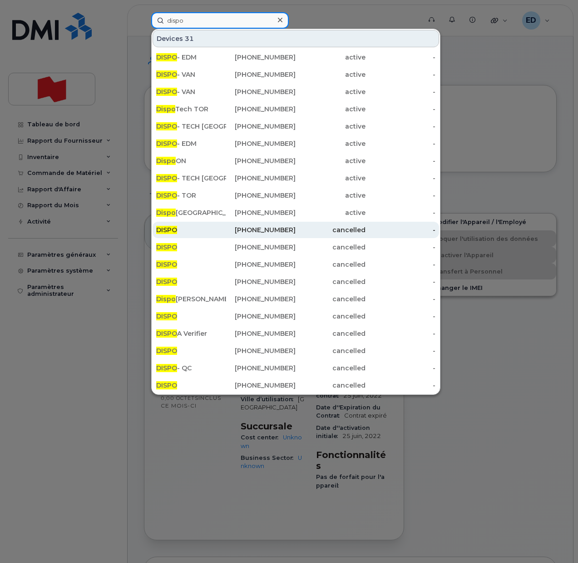
type input "dispo"
click at [226, 230] on div "DISPO" at bounding box center [191, 229] width 70 height 9
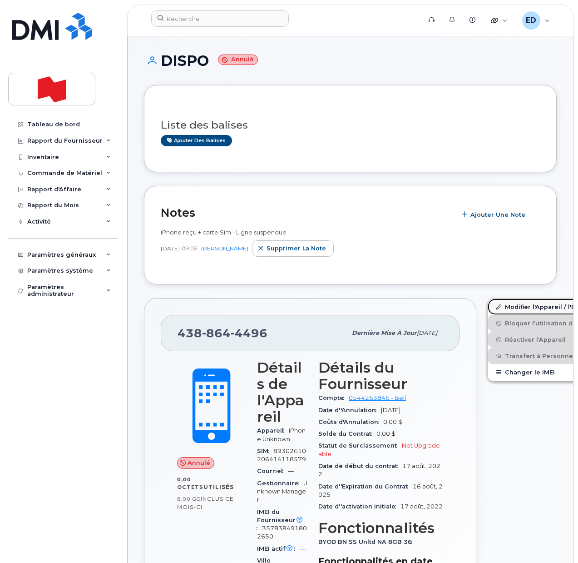
click at [494, 304] on link "Modifier l'Appareil / l'Employé" at bounding box center [558, 306] width 141 height 16
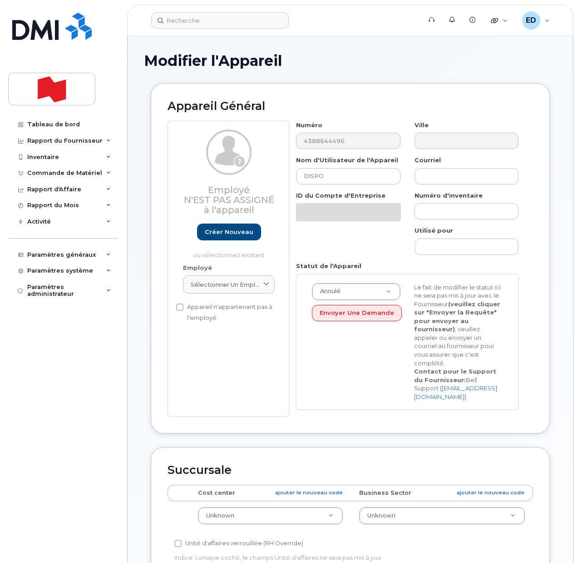
select select "22916206"
click at [311, 176] on input "DISPO" at bounding box center [348, 176] width 104 height 16
type input "Cancel"
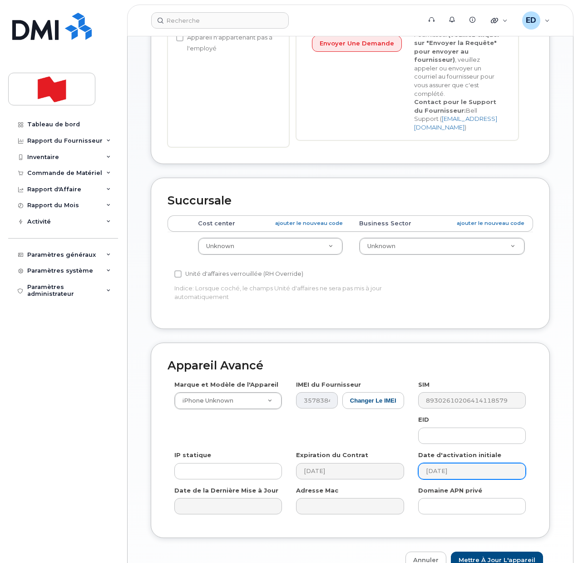
scroll to position [311, 0]
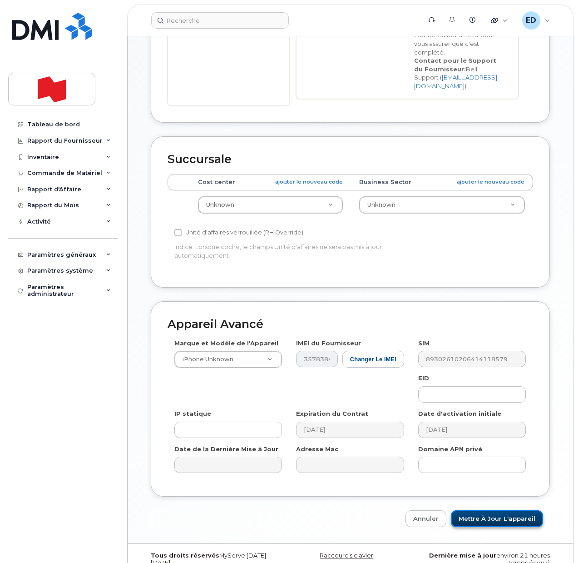
click at [483, 510] on input "Mettre à jour l'appareil" at bounding box center [497, 518] width 92 height 17
type input "Sauvegarde..."
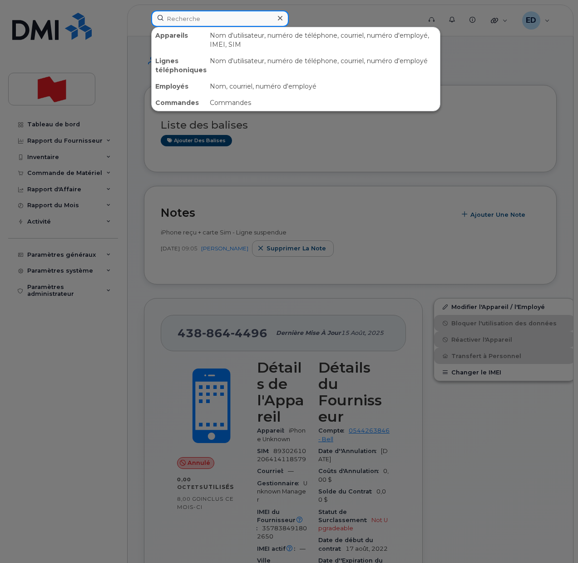
click at [200, 21] on input at bounding box center [220, 18] width 138 height 16
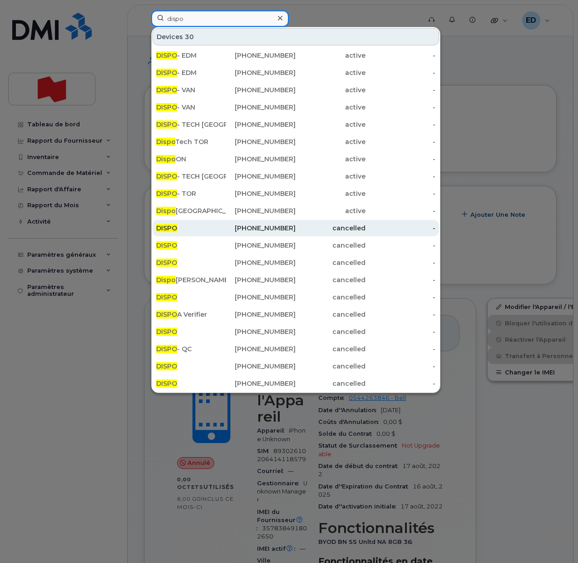
type input "dispo"
click at [214, 230] on div "DISPO" at bounding box center [191, 227] width 70 height 9
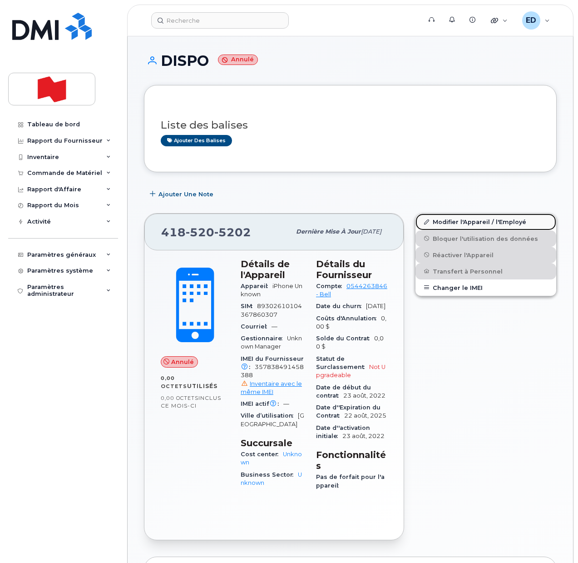
click at [441, 219] on link "Modifier l'Appareil / l'Employé" at bounding box center [485, 221] width 141 height 16
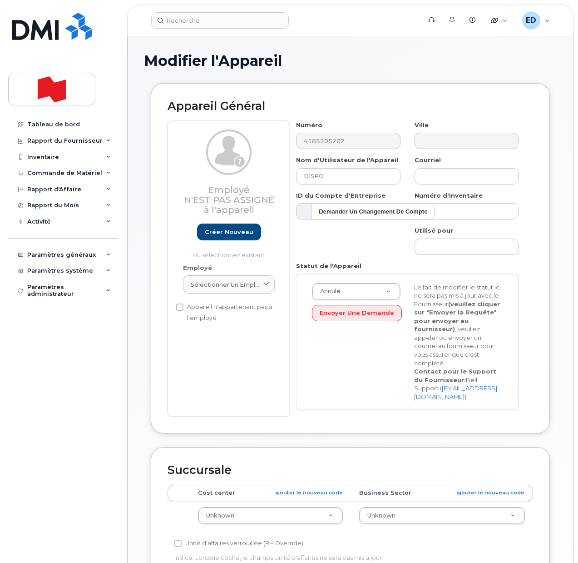
select select "22916206"
click at [322, 178] on input "DISPO" at bounding box center [348, 176] width 104 height 16
type input "Cancel"
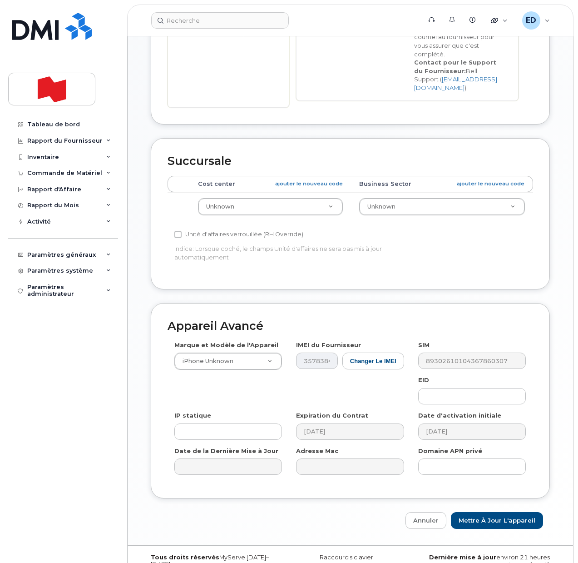
scroll to position [311, 0]
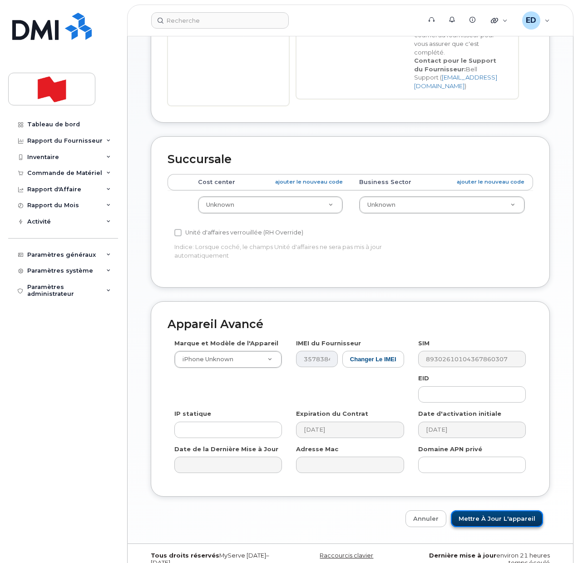
click at [482, 510] on input "Mettre à jour l'appareil" at bounding box center [497, 518] width 92 height 17
type input "Sauvegarde..."
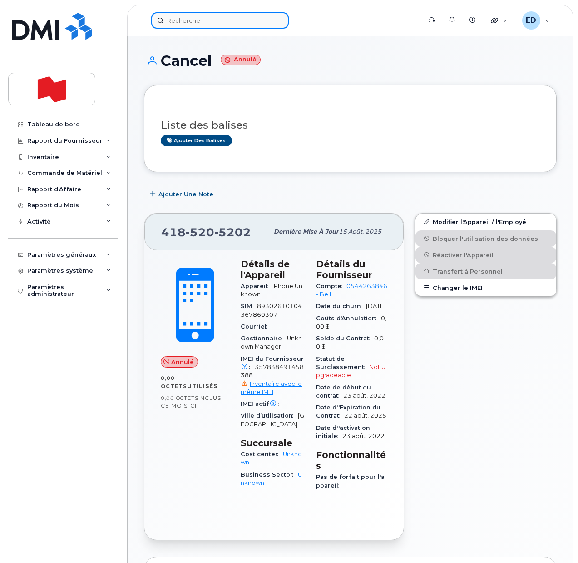
click at [187, 25] on input at bounding box center [220, 20] width 138 height 16
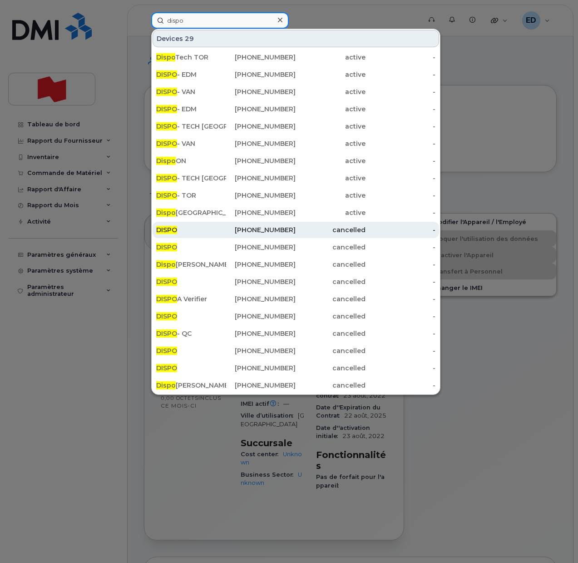
type input "dispo"
click at [223, 229] on div "DISPO" at bounding box center [191, 229] width 70 height 9
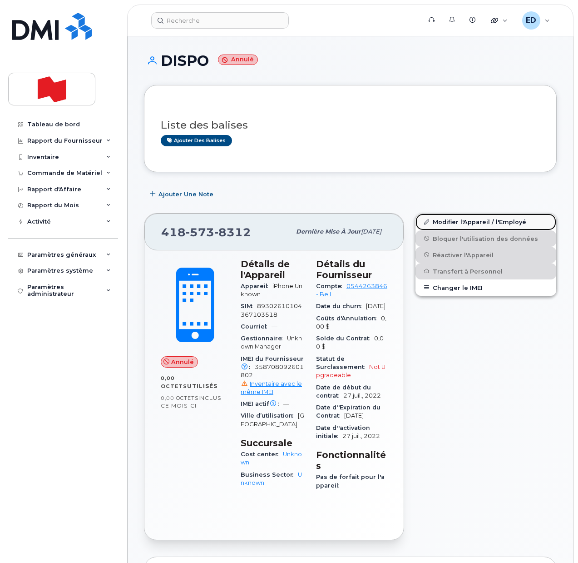
click at [441, 219] on link "Modifier l'Appareil / l'Employé" at bounding box center [485, 221] width 141 height 16
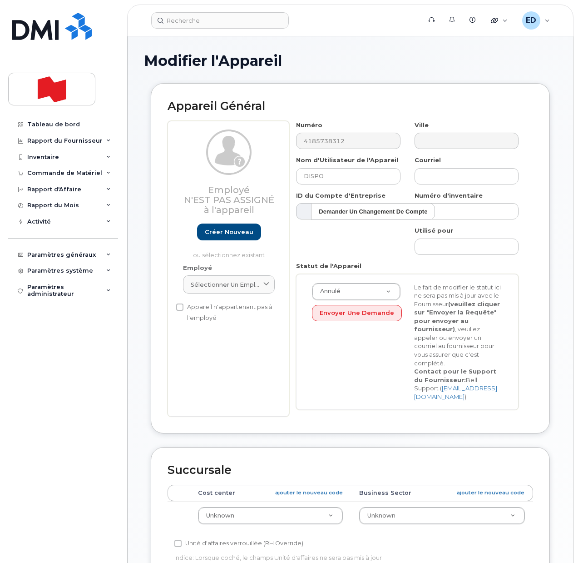
select select "22916206"
click at [312, 176] on input "DISPO" at bounding box center [348, 176] width 104 height 16
type input "Cancel"
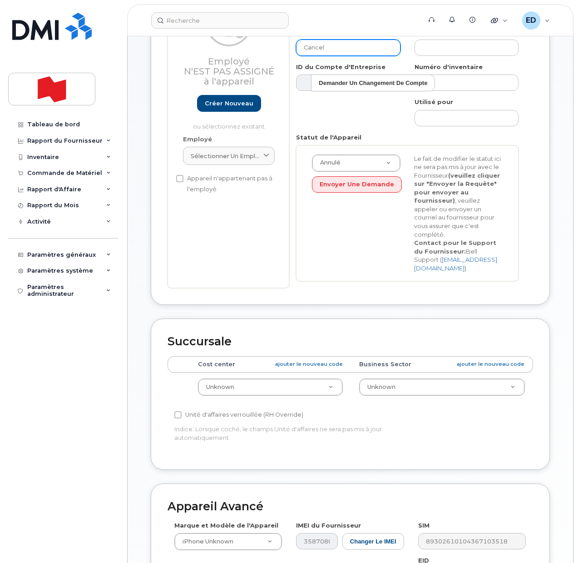
scroll to position [311, 0]
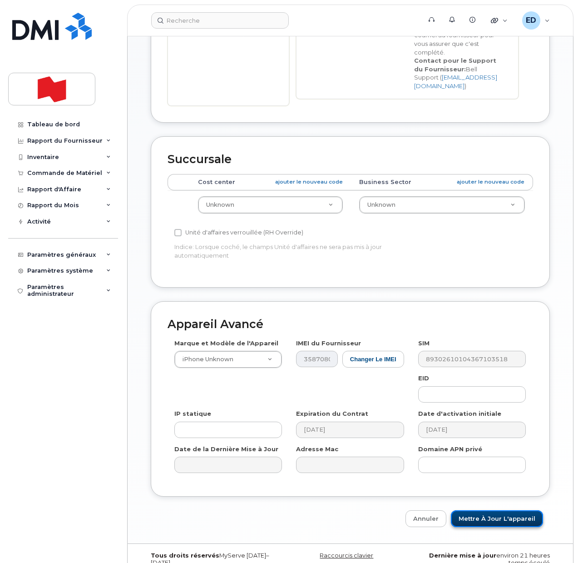
drag, startPoint x: 480, startPoint y: 499, endPoint x: 485, endPoint y: 505, distance: 7.4
click at [482, 510] on input "Mettre à jour l'appareil" at bounding box center [497, 518] width 92 height 17
type input "Sauvegarde..."
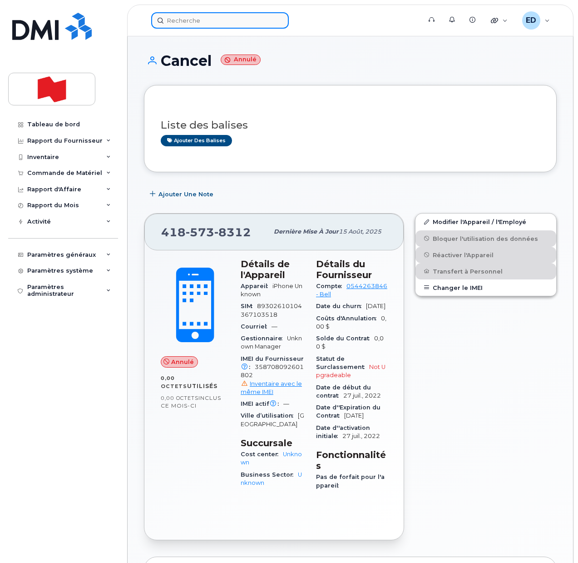
click at [190, 23] on input at bounding box center [220, 20] width 138 height 16
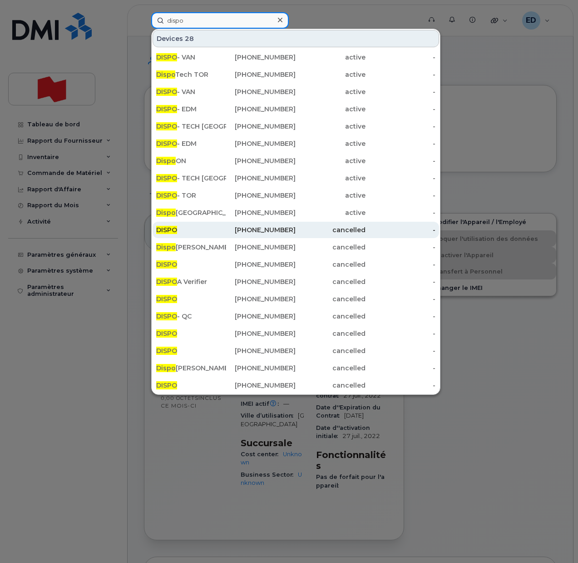
type input "dispo"
click at [226, 229] on div "416-998-8051" at bounding box center [261, 229] width 70 height 9
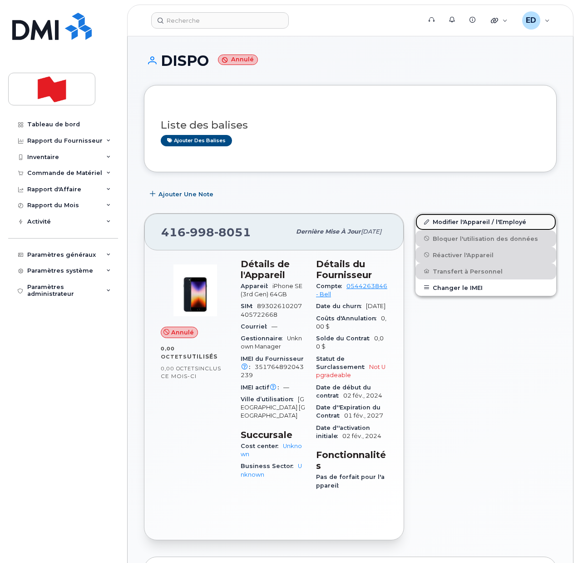
click at [445, 220] on link "Modifier l'Appareil / l'Employé" at bounding box center [485, 221] width 141 height 16
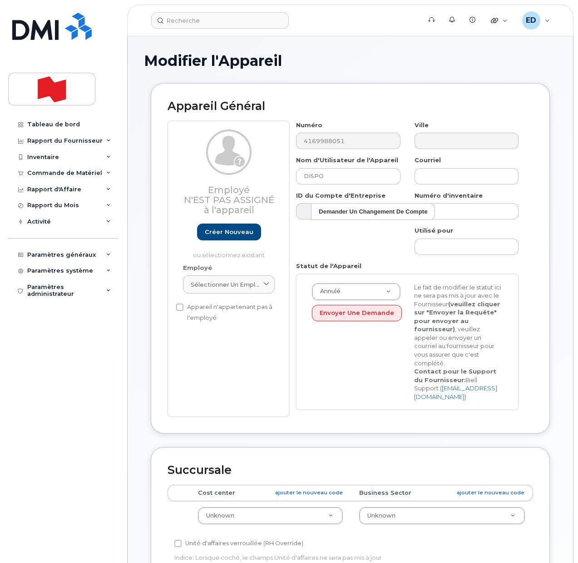
select select "22916206"
click at [316, 175] on input "DISPO" at bounding box center [348, 176] width 104 height 16
type input "Cancel"
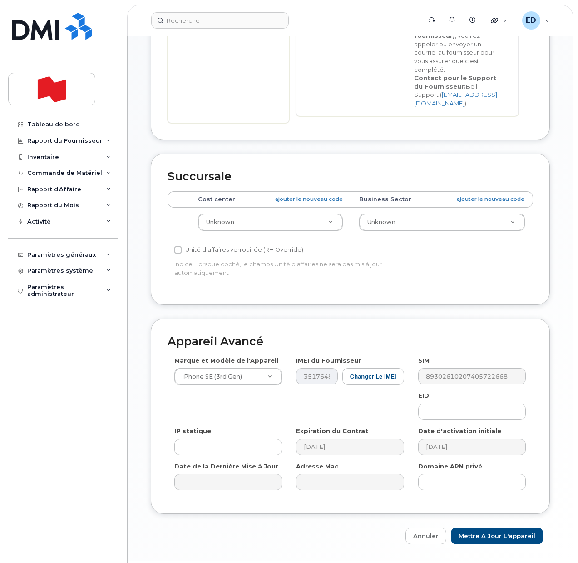
scroll to position [311, 0]
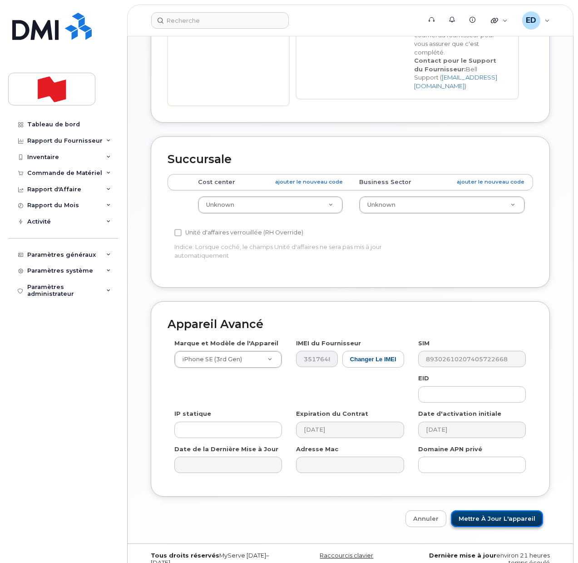
click at [490, 510] on input "Mettre à jour l'appareil" at bounding box center [497, 518] width 92 height 17
type input "Sauvegarde..."
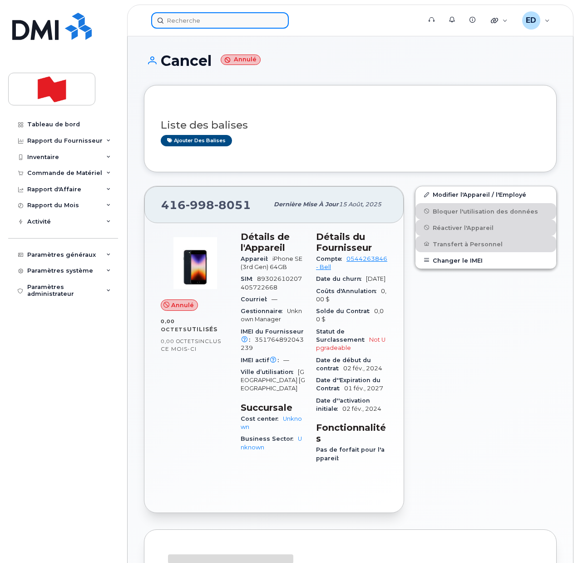
click at [194, 16] on input at bounding box center [220, 20] width 138 height 16
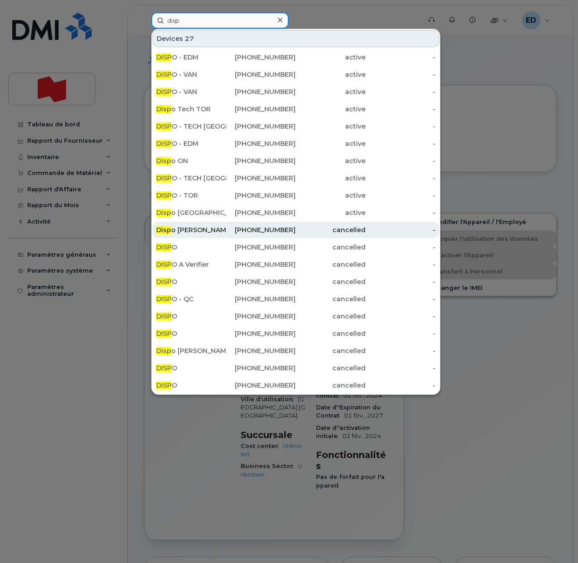
type input "disp"
click at [191, 229] on div "Disp o [PERSON_NAME]" at bounding box center [191, 229] width 70 height 9
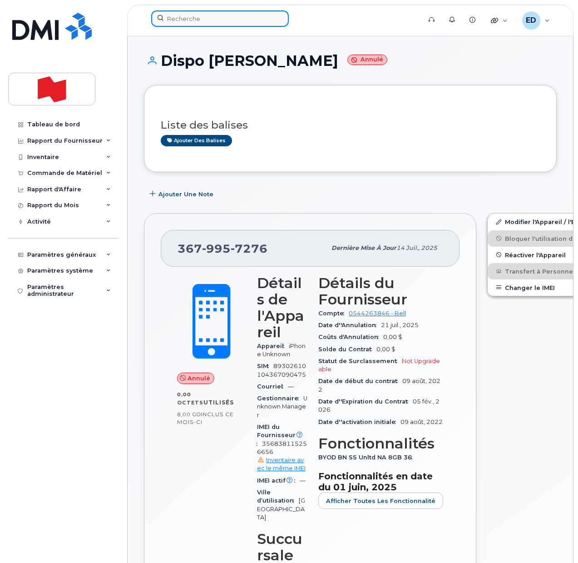
click at [192, 18] on input at bounding box center [220, 18] width 138 height 16
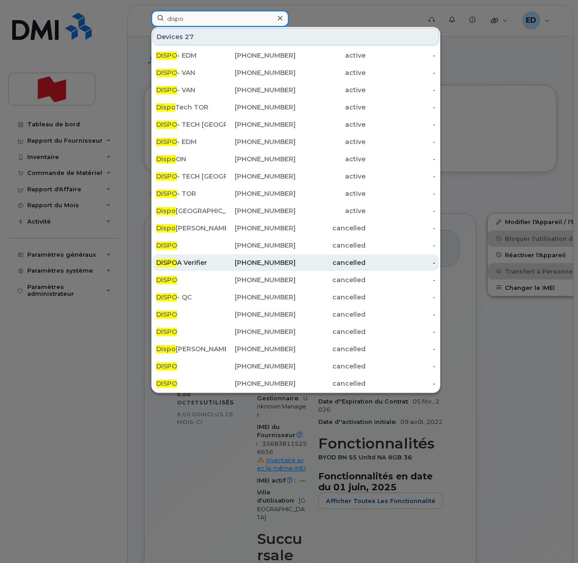
type input "dispo"
click at [211, 262] on div "DISPO A Verifier" at bounding box center [191, 262] width 70 height 9
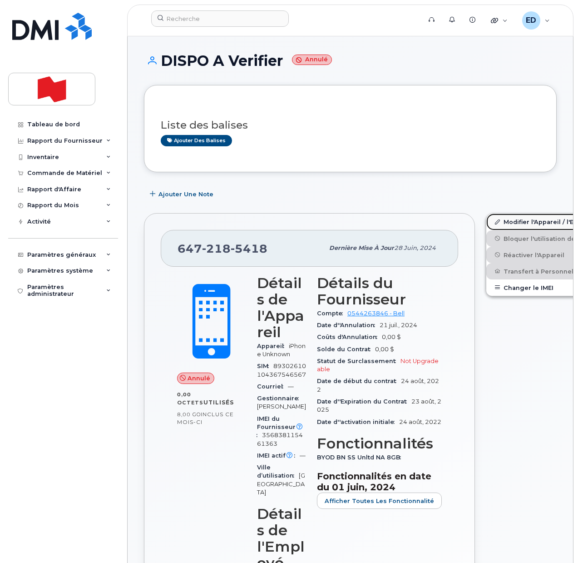
click at [498, 221] on link "Modifier l'Appareil / l'Employé" at bounding box center [556, 221] width 141 height 16
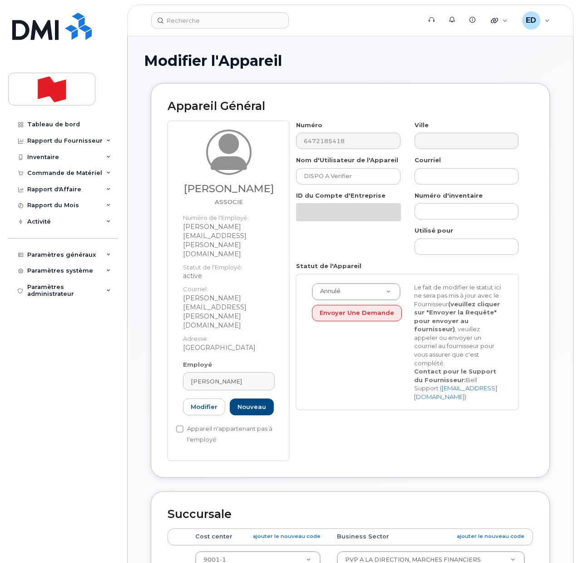
select select "22917073"
drag, startPoint x: 362, startPoint y: 176, endPoint x: 292, endPoint y: 179, distance: 70.4
click at [292, 179] on div "Nom d'Utilisateur de l'Appareil DISPO A Verifier" at bounding box center [348, 170] width 118 height 29
type input "Cancel"
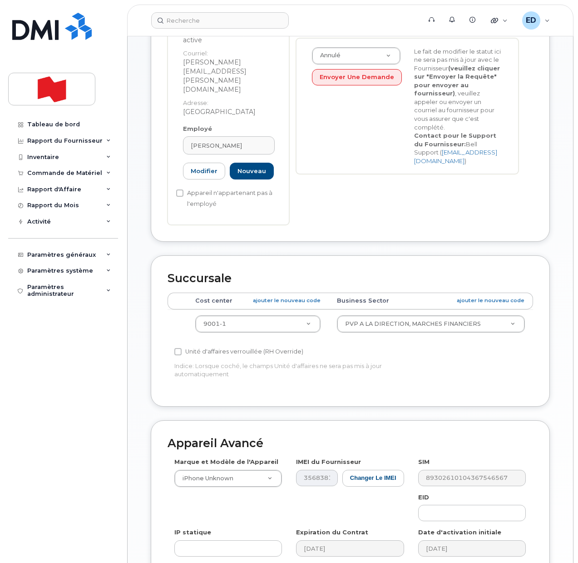
scroll to position [284, 0]
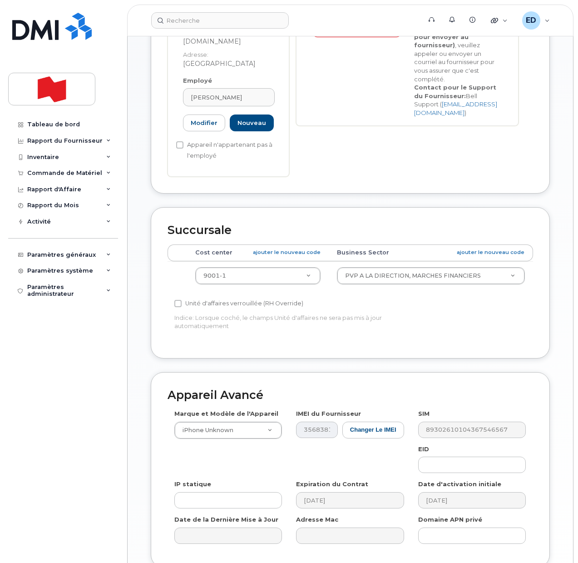
type input "Sauvegarde..."
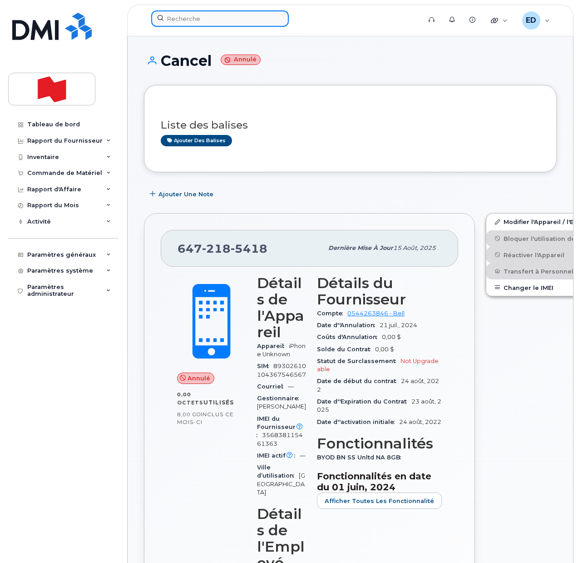
click at [200, 22] on input at bounding box center [220, 18] width 138 height 16
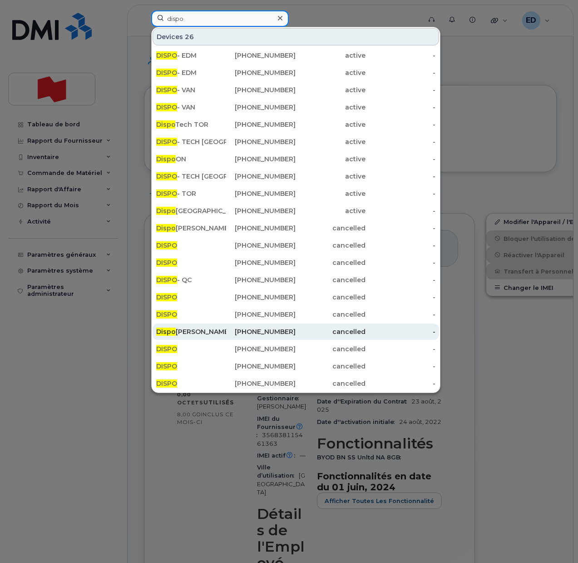
type input "dispo"
click at [184, 329] on div "Dispo Thomas Riley Paterson" at bounding box center [191, 331] width 70 height 9
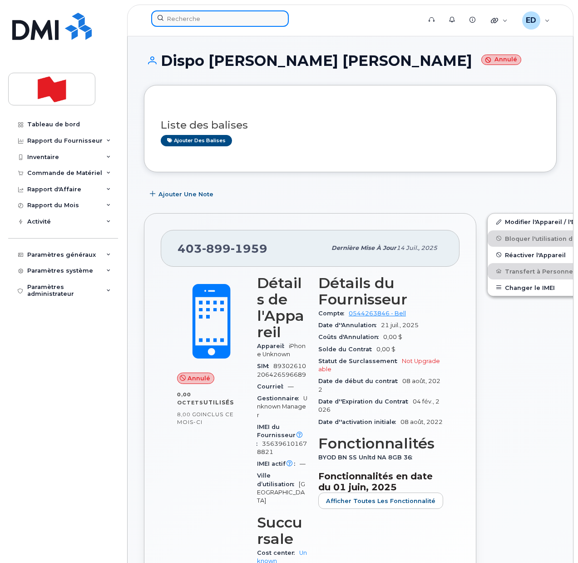
click at [204, 19] on input at bounding box center [220, 18] width 138 height 16
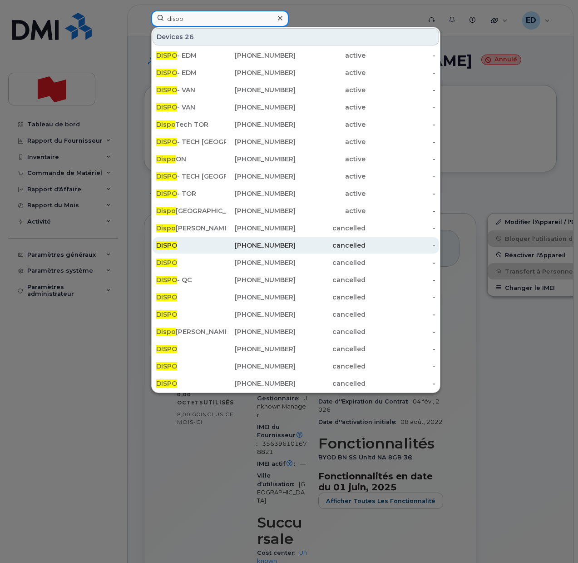
type input "dispo"
click at [235, 244] on div "416-201-1474" at bounding box center [261, 245] width 70 height 9
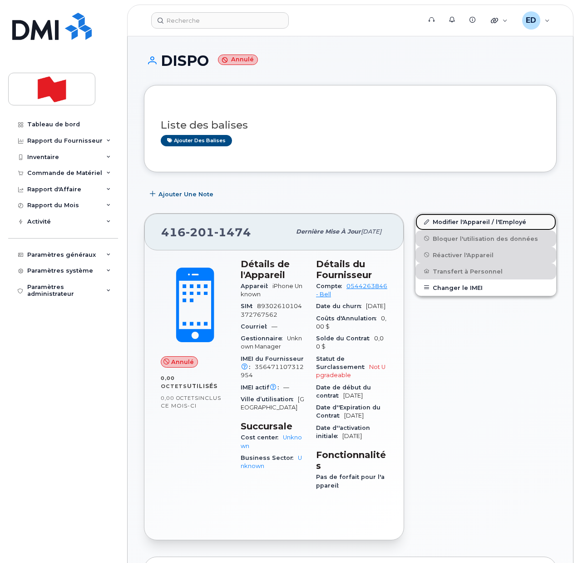
click at [444, 222] on link "Modifier l'Appareil / l'Employé" at bounding box center [485, 221] width 141 height 16
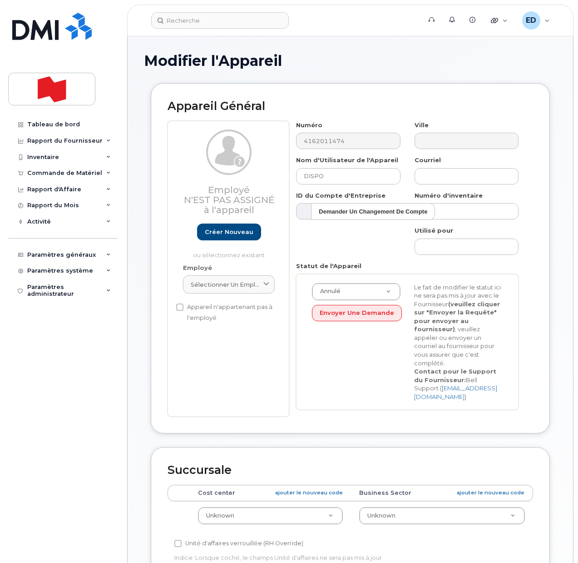
select select "22916206"
click at [318, 179] on input "DISPO" at bounding box center [348, 176] width 104 height 16
type input "Cancel"
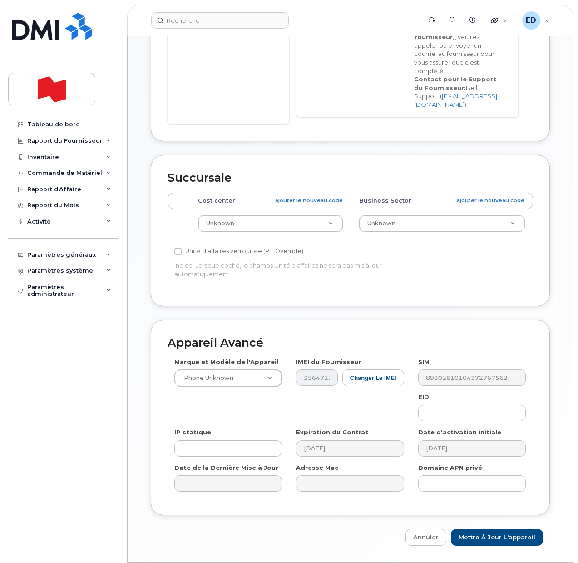
scroll to position [311, 0]
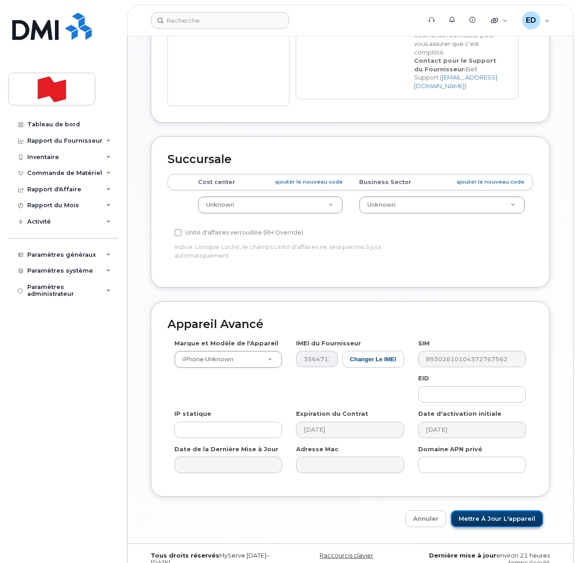
click at [493, 510] on input "Mettre à jour l'appareil" at bounding box center [497, 518] width 92 height 17
type input "Sauvegarde..."
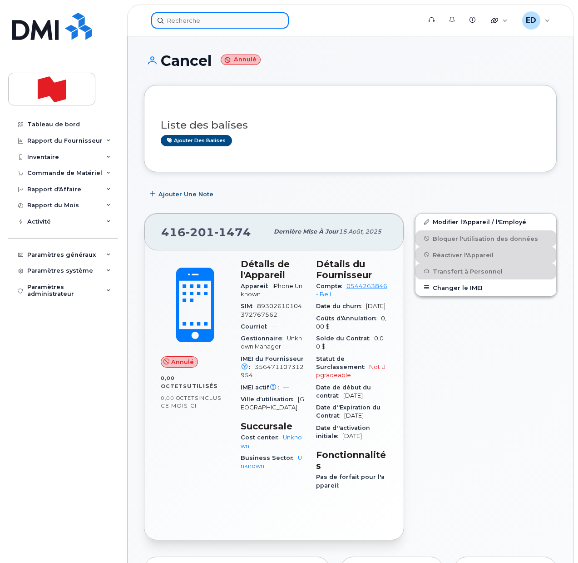
click at [198, 23] on input at bounding box center [220, 20] width 138 height 16
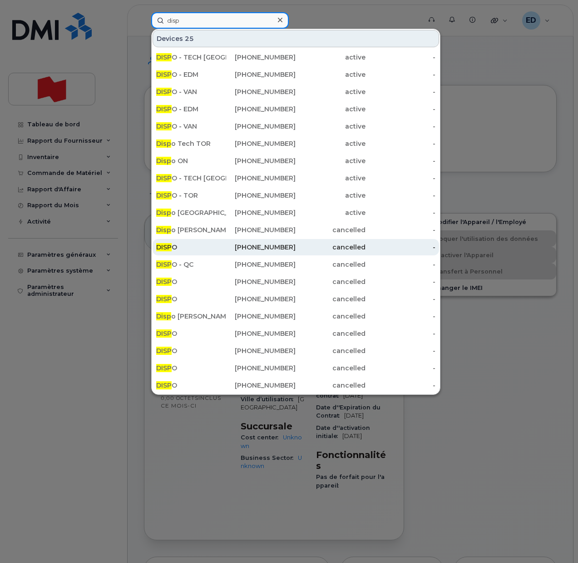
type input "disp"
click at [209, 245] on div "DISP O" at bounding box center [191, 246] width 70 height 9
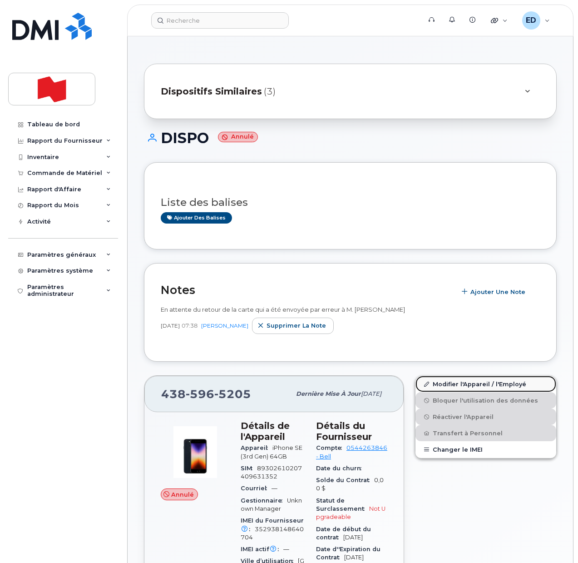
click at [443, 383] on link "Modifier l'Appareil / l'Employé" at bounding box center [485, 383] width 141 height 16
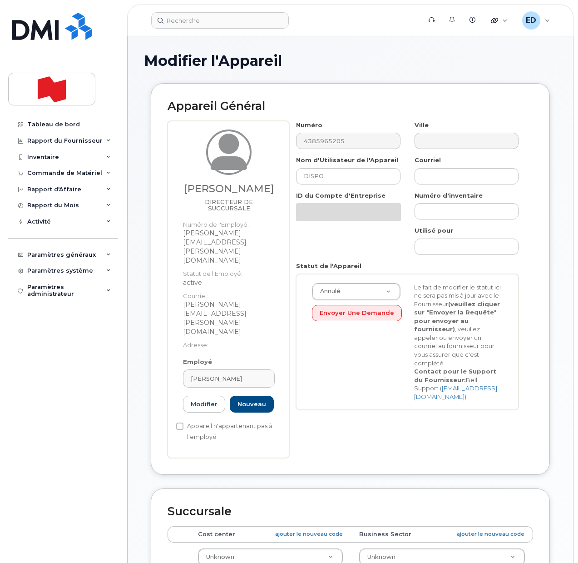
select select "22916206"
drag, startPoint x: 305, startPoint y: 176, endPoint x: 274, endPoint y: 177, distance: 30.9
click at [274, 177] on div "[PERSON_NAME] DIRECTEUR DE SUCCURSALE Numéro de l'Employé: [PERSON_NAME][EMAIL_…" at bounding box center [350, 289] width 365 height 337
type input "Cancel"
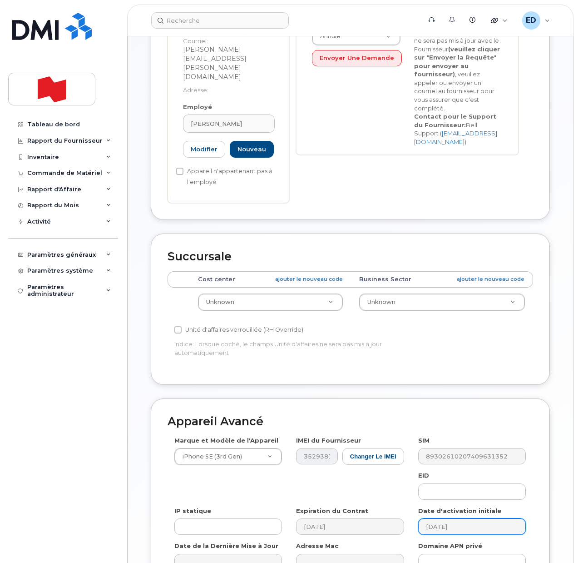
scroll to position [311, 0]
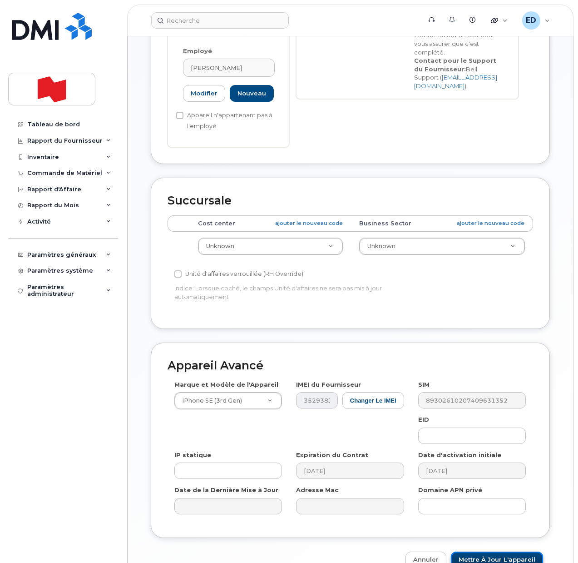
click at [481, 551] on input "Mettre à jour l'appareil" at bounding box center [497, 559] width 92 height 17
type input "Sauvegarde..."
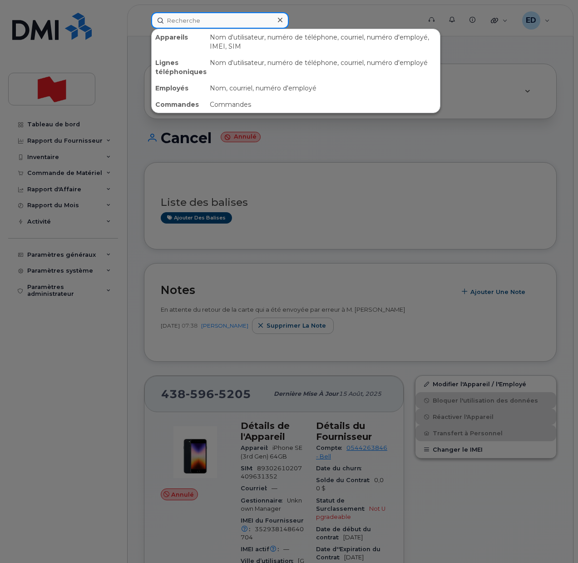
click at [198, 24] on input at bounding box center [220, 20] width 138 height 16
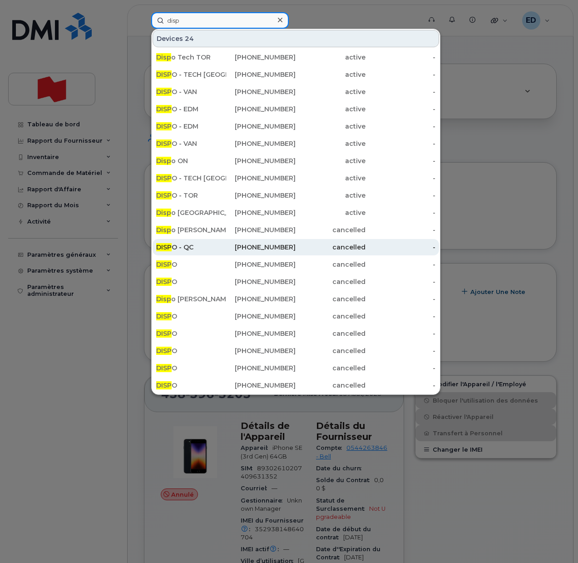
type input "disp"
click at [196, 247] on div "DISP O - QC" at bounding box center [191, 246] width 70 height 9
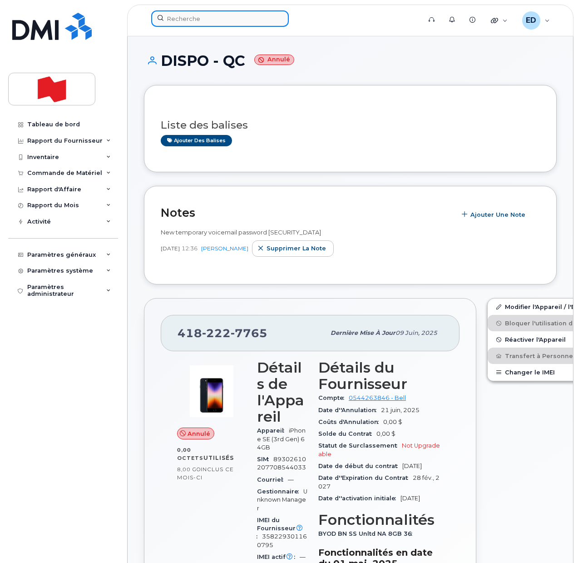
click at [202, 21] on input at bounding box center [220, 18] width 138 height 16
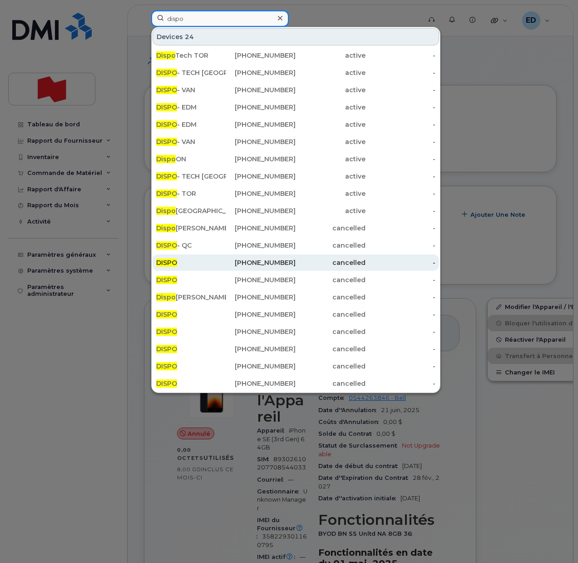
type input "dispo"
click at [197, 264] on div "DISPO" at bounding box center [191, 262] width 70 height 9
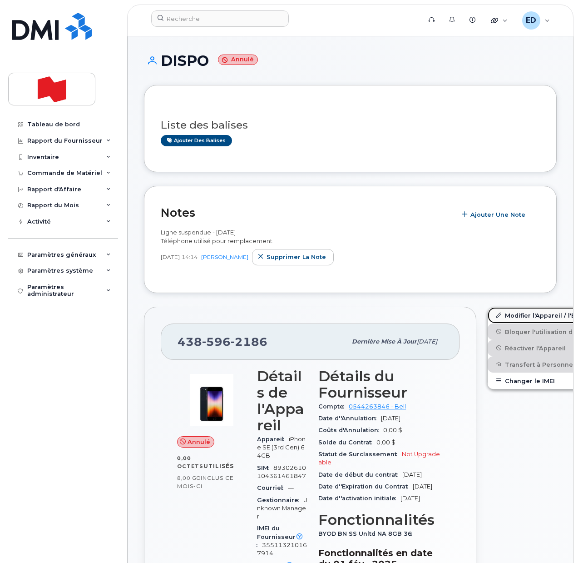
click at [494, 318] on link "Modifier l'Appareil / l'Employé" at bounding box center [558, 315] width 141 height 16
click at [494, 313] on link "Modifier l'Appareil / l'Employé" at bounding box center [558, 315] width 141 height 16
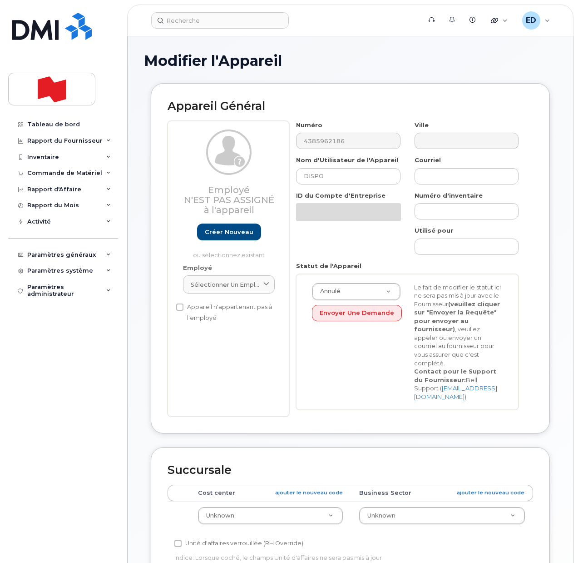
select select "22916206"
drag, startPoint x: 329, startPoint y: 179, endPoint x: 273, endPoint y: 181, distance: 56.3
click at [273, 181] on div "Employé N'est pas assigné à l'appareil Créer nouveau ou sélectionnez existant E…" at bounding box center [350, 269] width 365 height 296
select select "22916206"
click at [317, 174] on input "DISPO" at bounding box center [348, 176] width 104 height 16
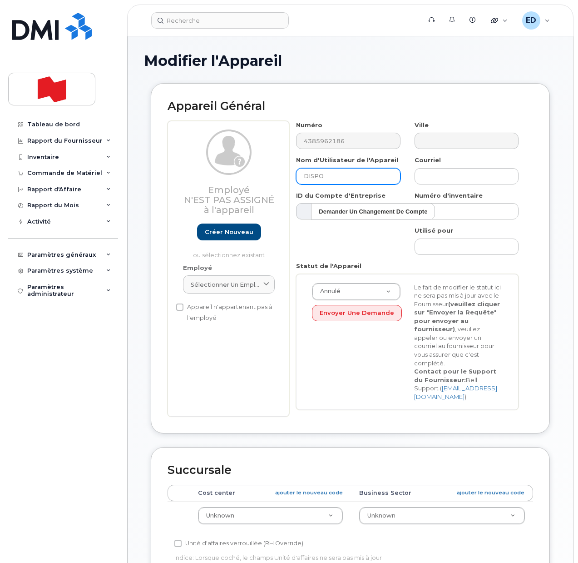
click at [317, 174] on input "DISPO" at bounding box center [348, 176] width 104 height 16
type input "Cancel"
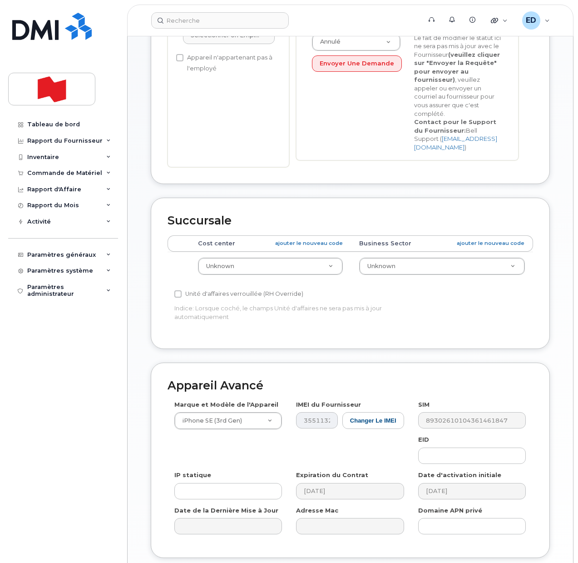
scroll to position [311, 0]
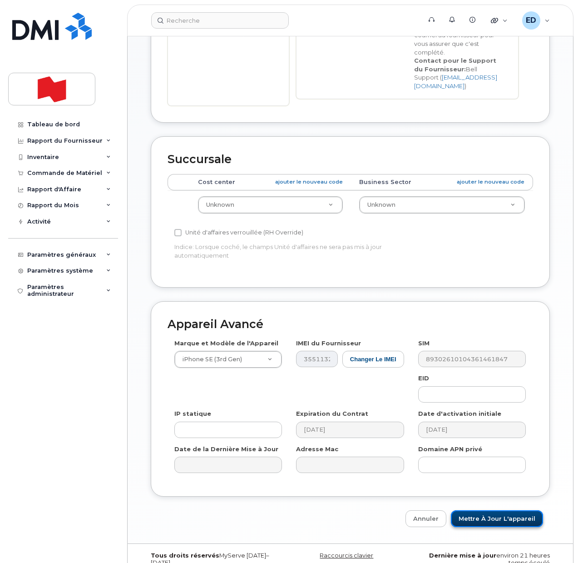
click at [488, 510] on input "Mettre à jour l'appareil" at bounding box center [497, 518] width 92 height 17
type input "Sauvegarde..."
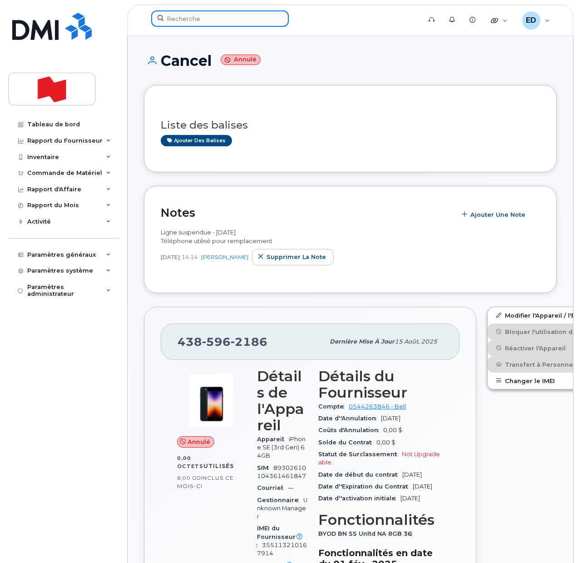
click at [195, 20] on input at bounding box center [220, 18] width 138 height 16
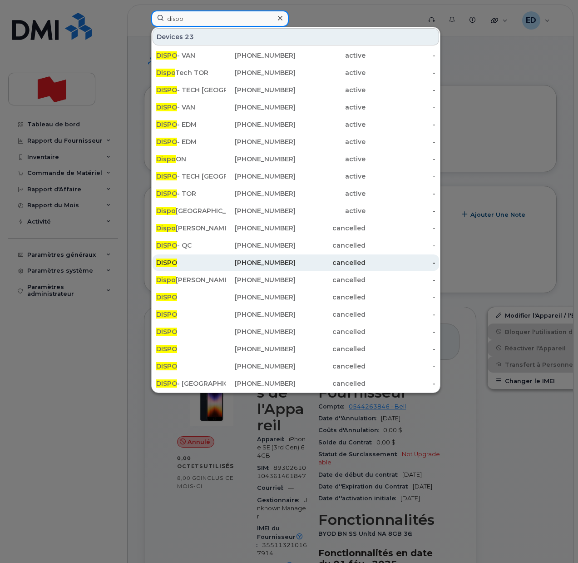
type input "dispo"
click at [213, 258] on div "DISPO" at bounding box center [191, 262] width 70 height 9
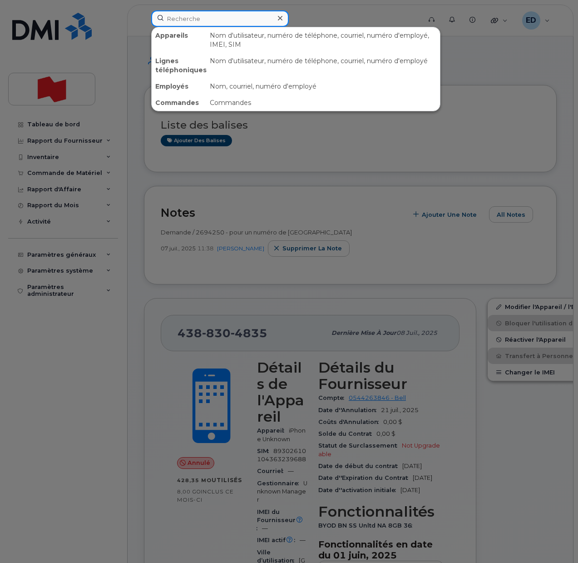
click at [189, 18] on input at bounding box center [220, 18] width 138 height 16
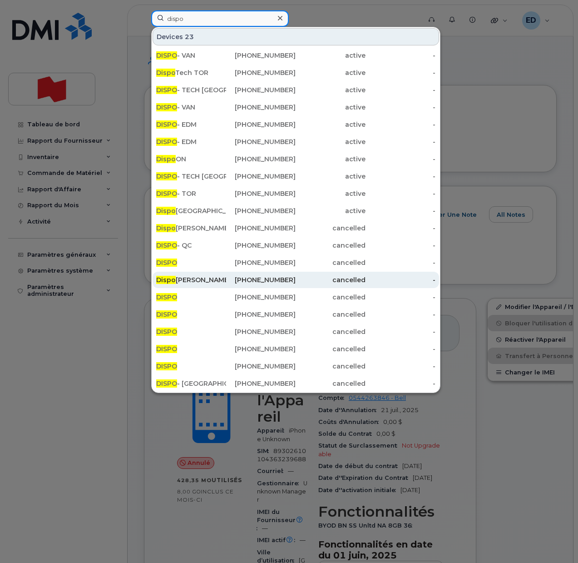
type input "dispo"
click at [196, 278] on div "Dispo [PERSON_NAME] [PERSON_NAME]" at bounding box center [191, 279] width 70 height 9
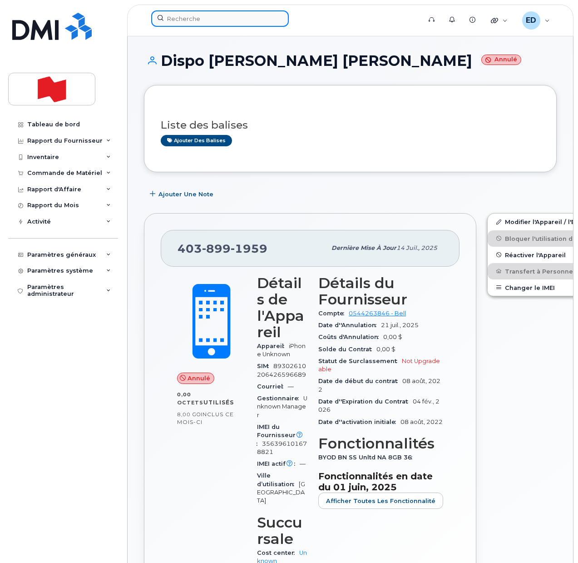
click at [190, 20] on input at bounding box center [220, 18] width 138 height 16
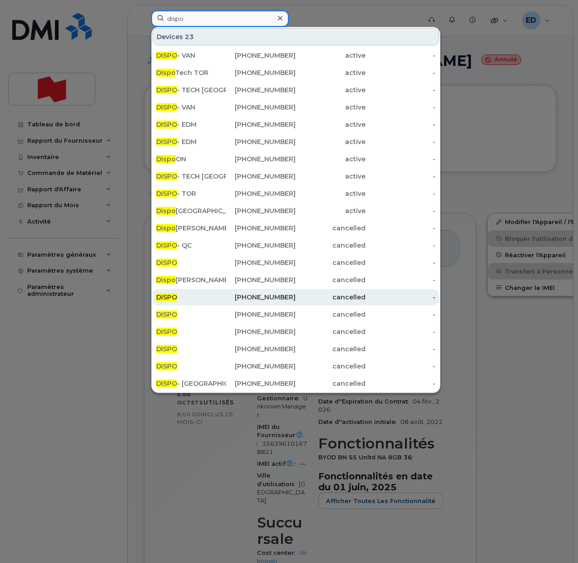
type input "dispo"
click at [214, 295] on div "DISPO" at bounding box center [191, 296] width 70 height 9
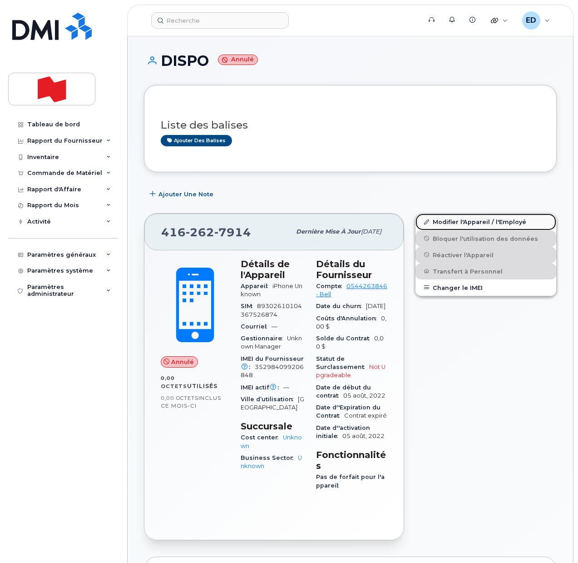
click at [445, 223] on link "Modifier l'Appareil / l'Employé" at bounding box center [485, 221] width 141 height 16
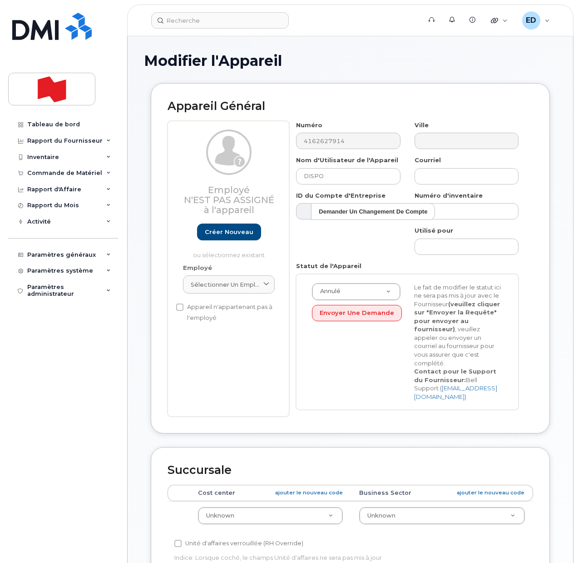
select select "22916206"
drag, startPoint x: 341, startPoint y: 176, endPoint x: 286, endPoint y: 179, distance: 54.6
click at [287, 179] on div "Employé N'est pas assigné à l'appareil Créer nouveau ou sélectionnez existant E…" at bounding box center [350, 269] width 365 height 296
type input "Cancel"
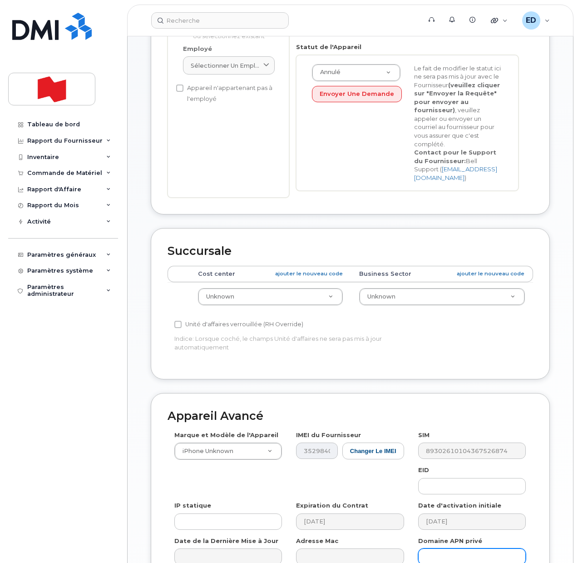
scroll to position [311, 0]
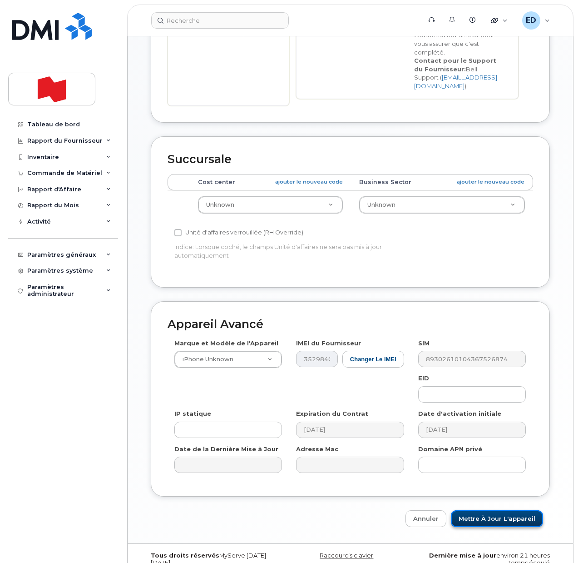
click at [507, 510] on input "Mettre à jour l'appareil" at bounding box center [497, 518] width 92 height 17
type input "Sauvegarde..."
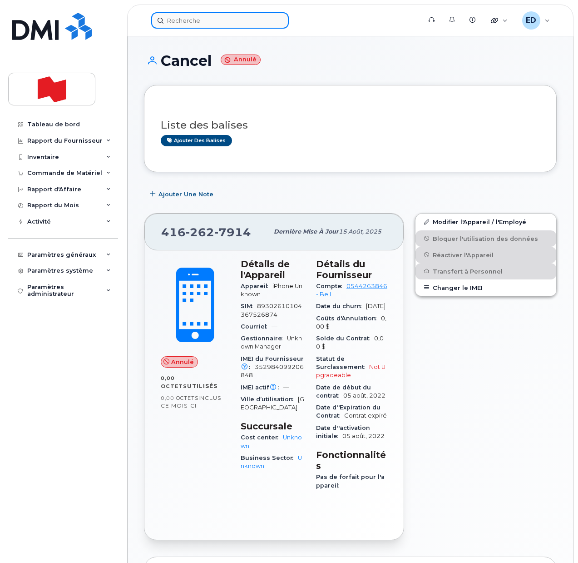
click at [198, 24] on input at bounding box center [220, 20] width 138 height 16
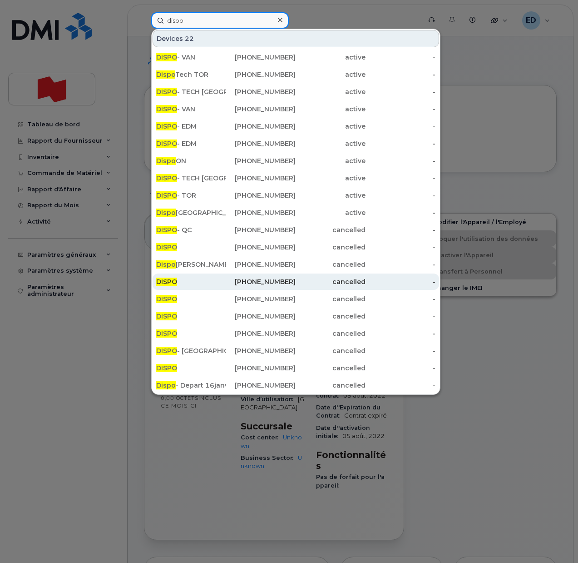
type input "dispo"
click at [216, 278] on div "DISPO" at bounding box center [191, 281] width 70 height 9
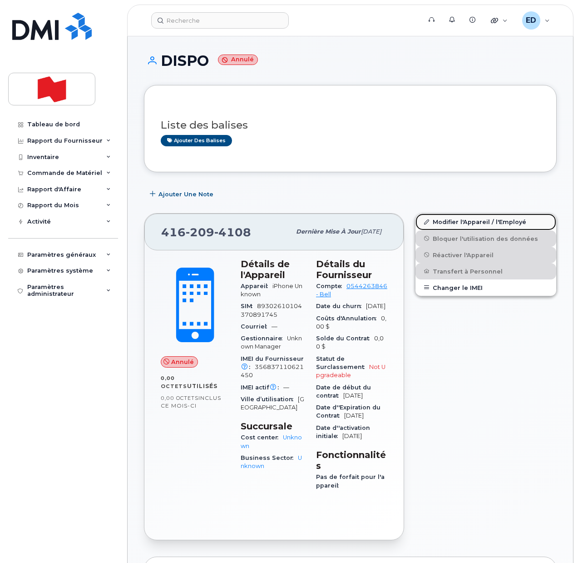
click at [437, 219] on link "Modifier l'Appareil / l'Employé" at bounding box center [485, 221] width 141 height 16
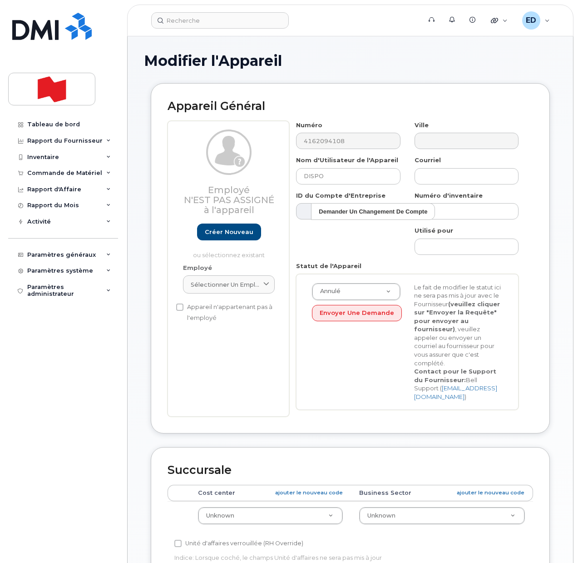
select select "22916206"
click at [321, 173] on input "DISPO" at bounding box center [348, 176] width 104 height 16
type input "Cancel"
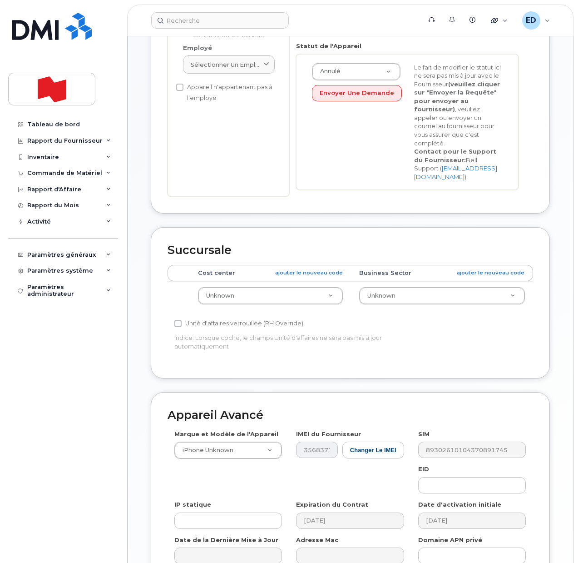
scroll to position [311, 0]
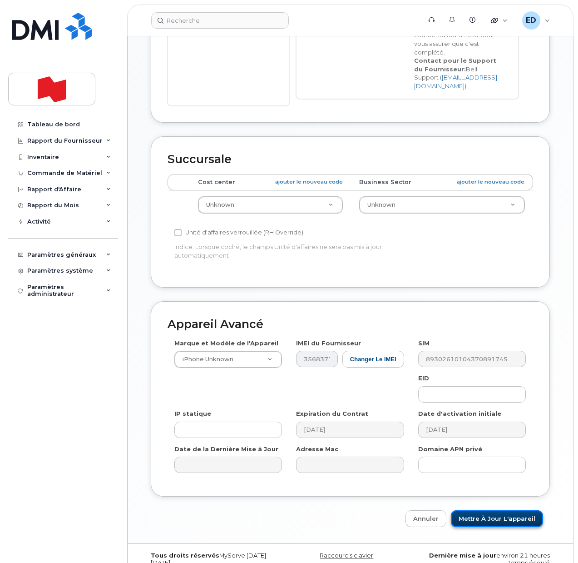
click at [486, 510] on input "Mettre à jour l'appareil" at bounding box center [497, 518] width 92 height 17
type input "Sauvegarde..."
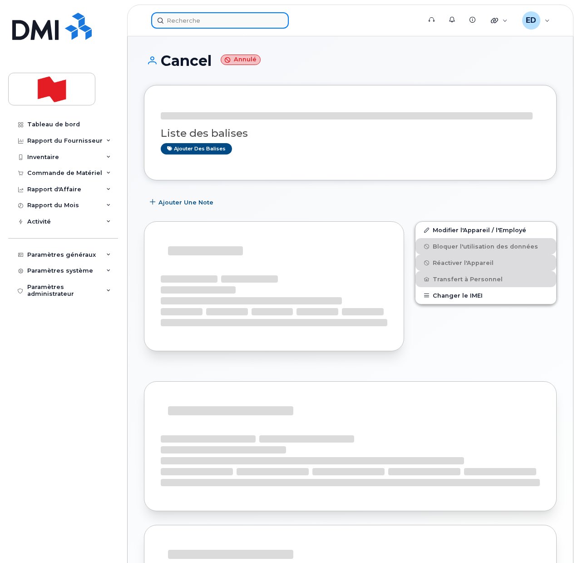
drag, startPoint x: 187, startPoint y: 25, endPoint x: 191, endPoint y: 22, distance: 4.7
click at [188, 24] on input at bounding box center [220, 20] width 138 height 16
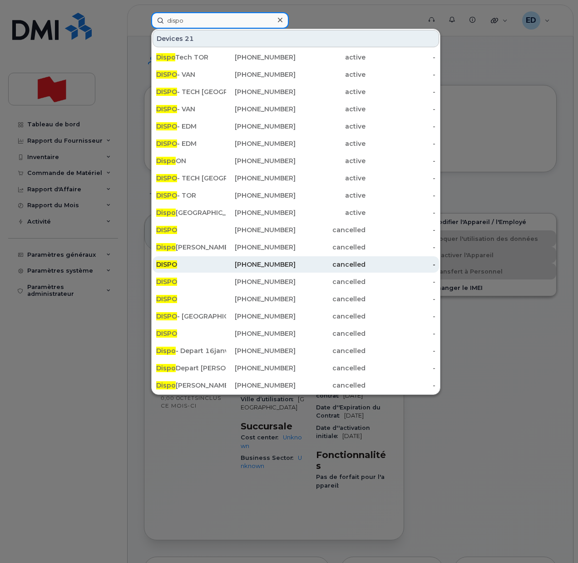
type input "dispo"
click at [205, 262] on div "DISPO" at bounding box center [191, 264] width 70 height 9
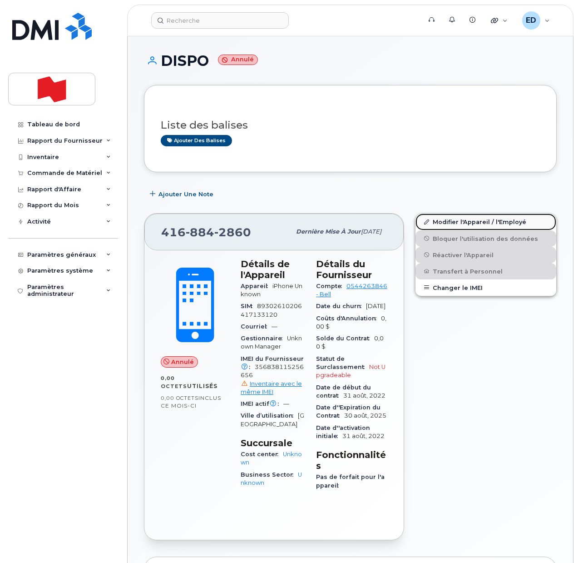
click at [441, 223] on link "Modifier l'Appareil / l'Employé" at bounding box center [485, 221] width 141 height 16
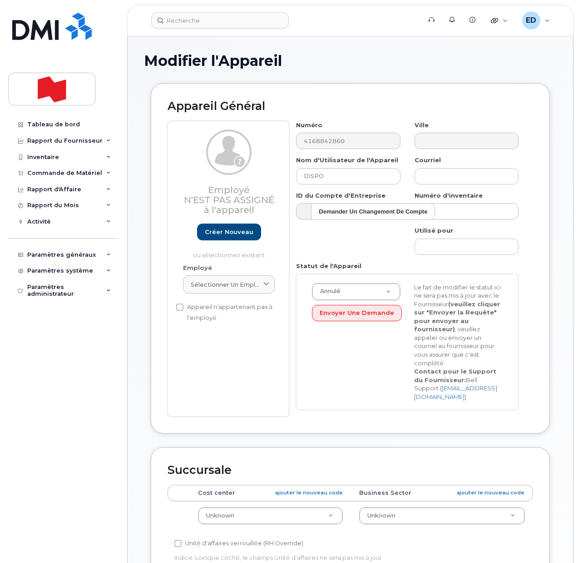
select select "22916206"
drag, startPoint x: 332, startPoint y: 174, endPoint x: 288, endPoint y: 175, distance: 44.5
click at [288, 175] on div "Employé N'est pas assigné à l'appareil Créer nouveau ou sélectionnez existant E…" at bounding box center [350, 269] width 365 height 296
type input "Cancel"
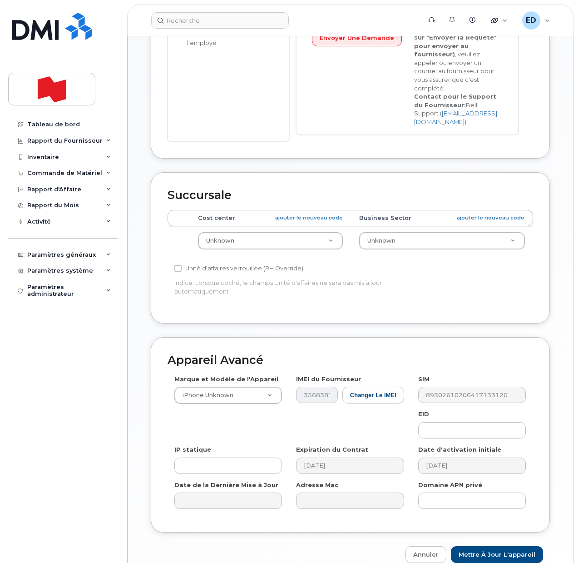
scroll to position [311, 0]
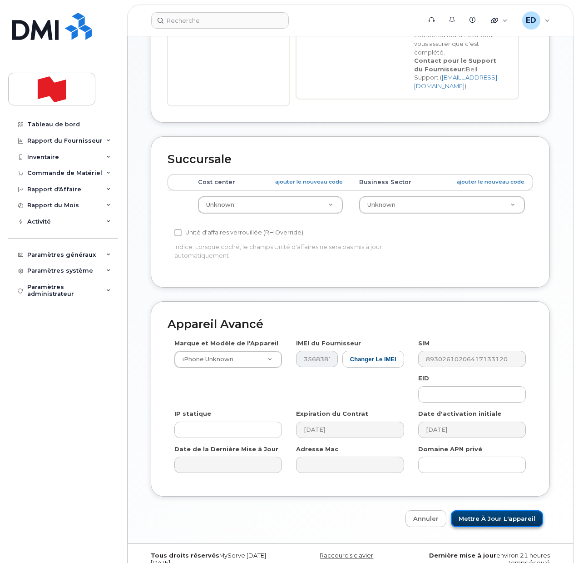
click at [483, 510] on input "Mettre à jour l'appareil" at bounding box center [497, 518] width 92 height 17
type input "Sauvegarde..."
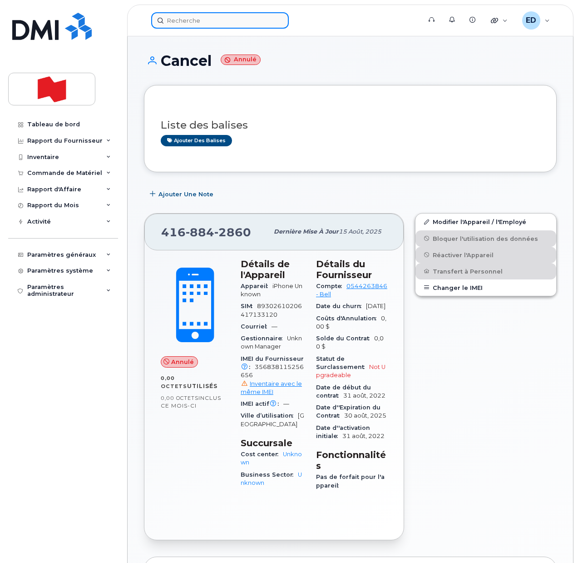
click at [188, 16] on input at bounding box center [220, 20] width 138 height 16
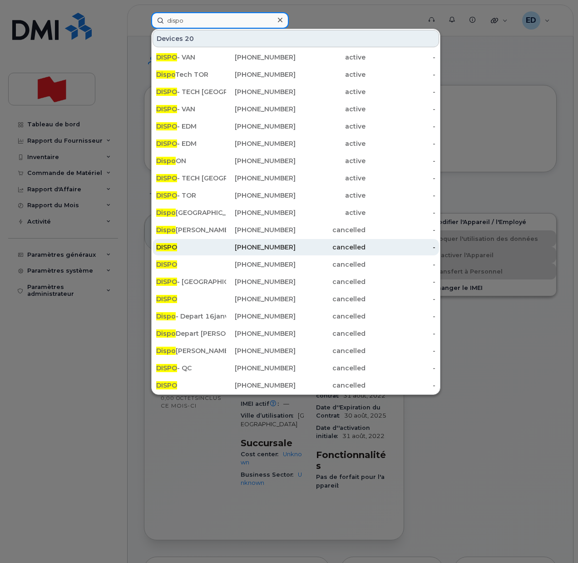
type input "dispo"
click at [217, 246] on div "DISPO" at bounding box center [191, 246] width 70 height 9
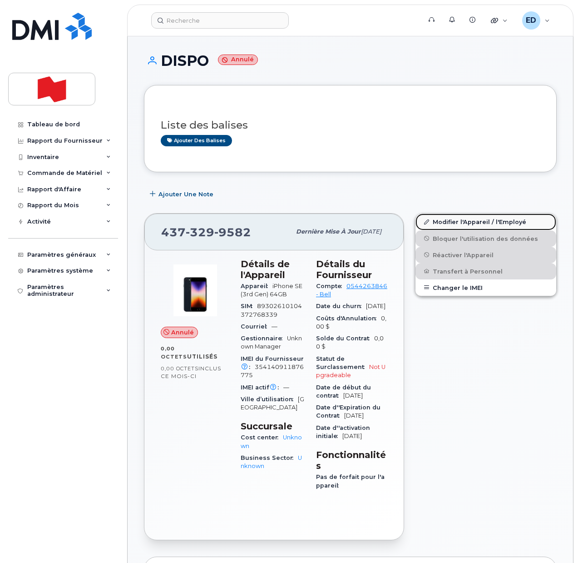
click at [447, 222] on link "Modifier l'Appareil / l'Employé" at bounding box center [485, 221] width 141 height 16
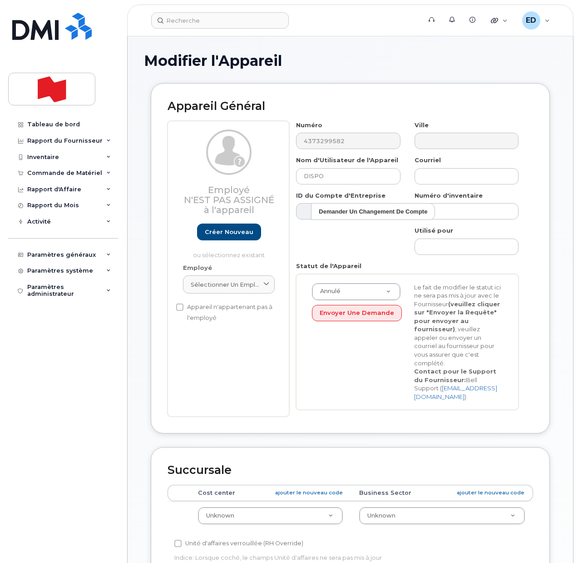
select select "22916206"
click at [314, 179] on input "DISPO" at bounding box center [348, 176] width 104 height 16
type input "Cancel"
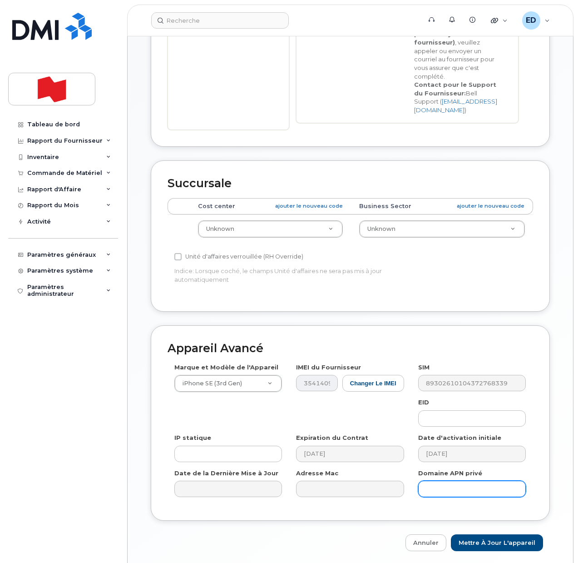
scroll to position [311, 0]
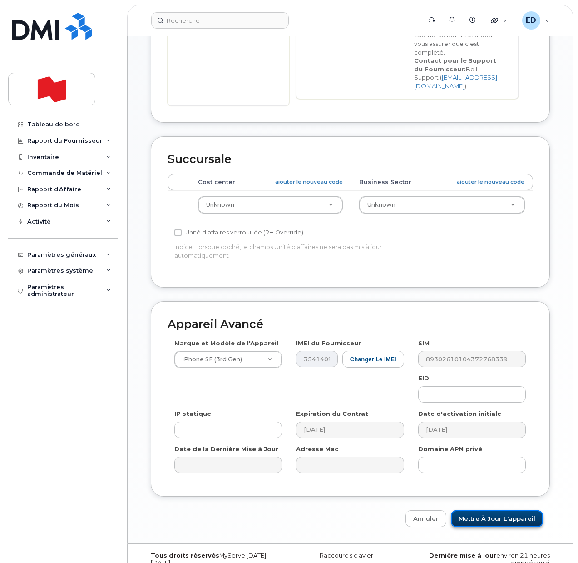
click at [479, 510] on input "Mettre à jour l'appareil" at bounding box center [497, 518] width 92 height 17
type input "Sauvegarde..."
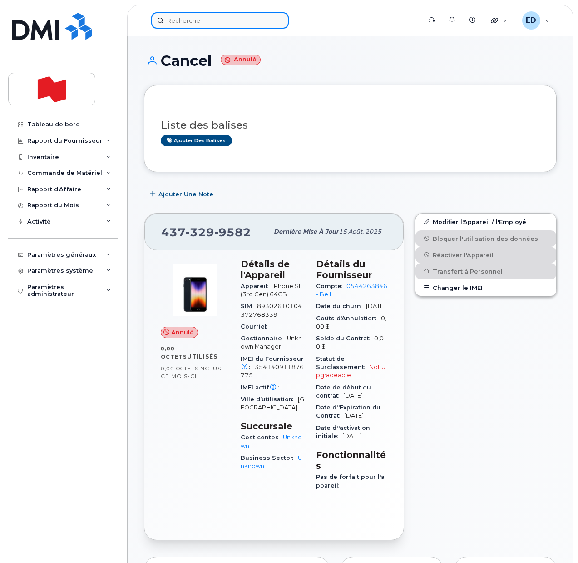
click at [194, 19] on input at bounding box center [220, 20] width 138 height 16
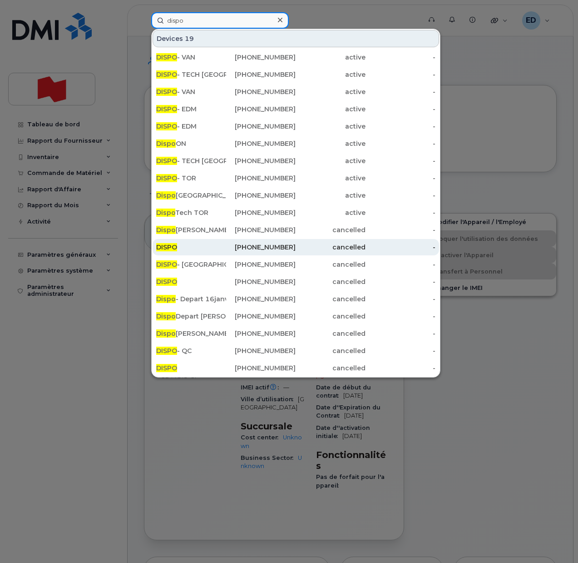
type input "dispo"
click at [208, 246] on div "DISPO" at bounding box center [191, 246] width 70 height 9
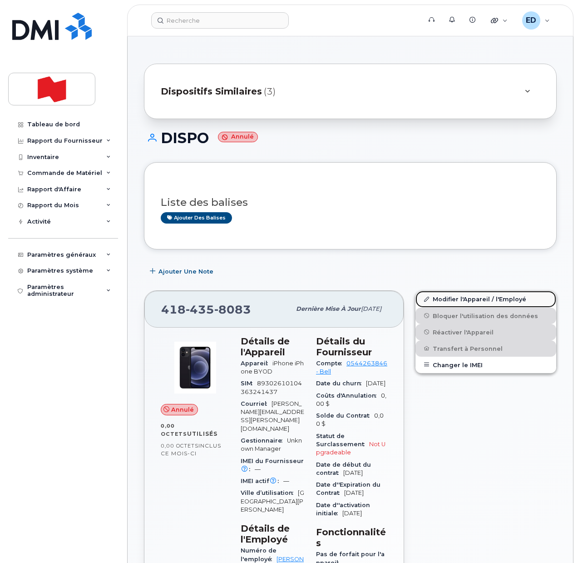
click at [450, 299] on link "Modifier l'Appareil / l'Employé" at bounding box center [485, 299] width 141 height 16
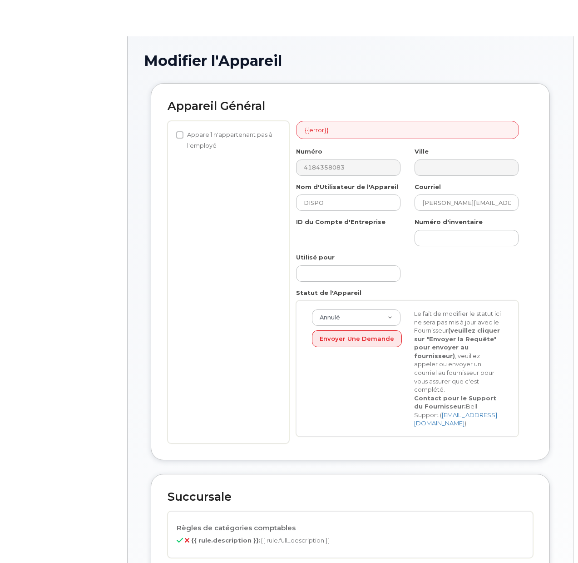
select select "29657619"
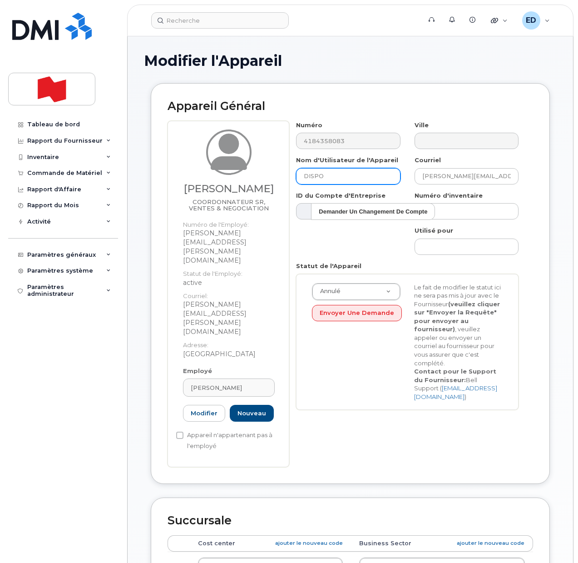
click at [314, 173] on input "DISPO" at bounding box center [348, 176] width 104 height 16
type input "Cancel"
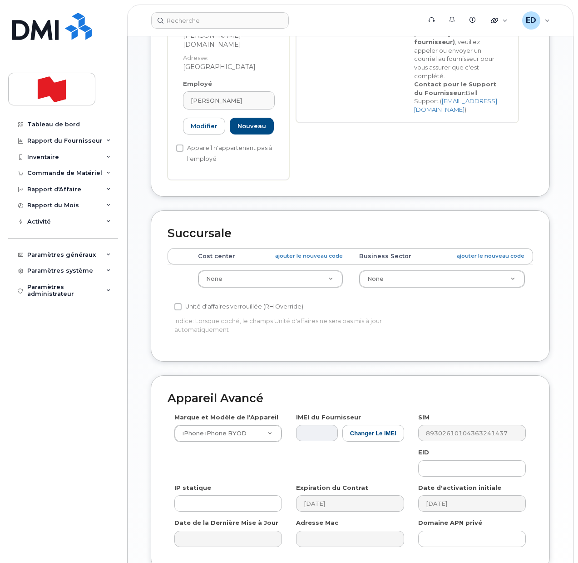
scroll to position [323, 0]
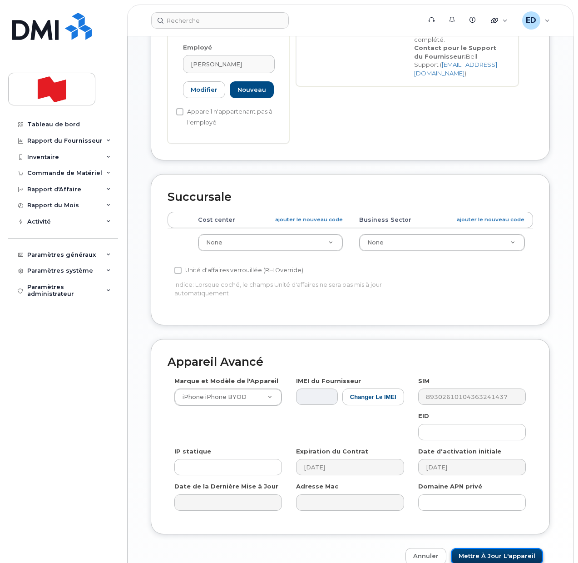
click at [496, 548] on input "Mettre à jour l'appareil" at bounding box center [497, 556] width 92 height 17
type input "Sauvegarde..."
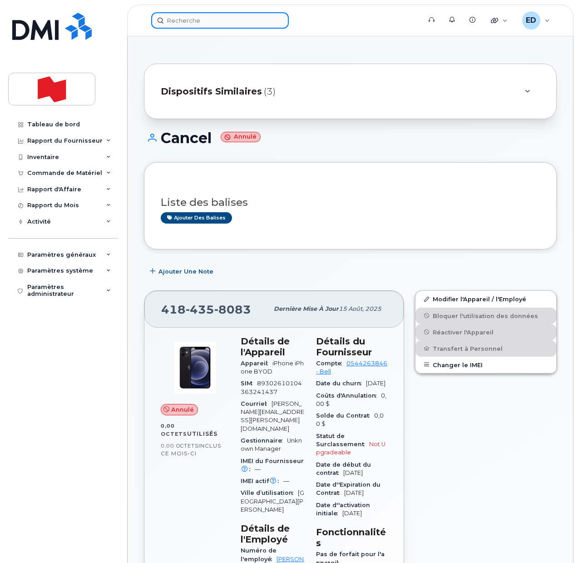
click at [198, 23] on input at bounding box center [220, 20] width 138 height 16
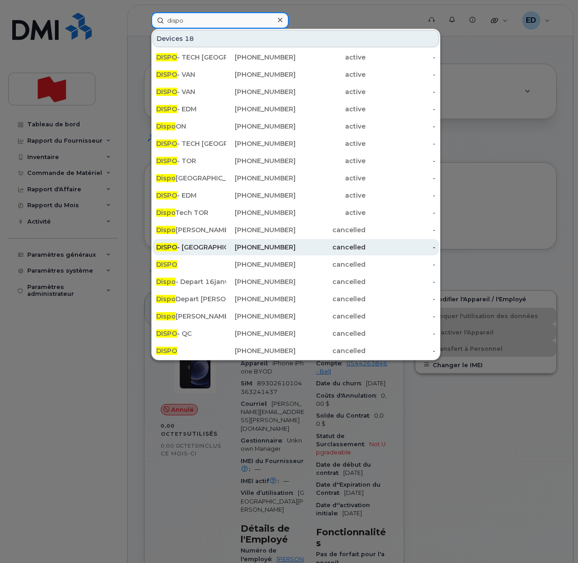
type input "dispo"
click at [196, 249] on div "DISPO - [GEOGRAPHIC_DATA]" at bounding box center [191, 246] width 70 height 9
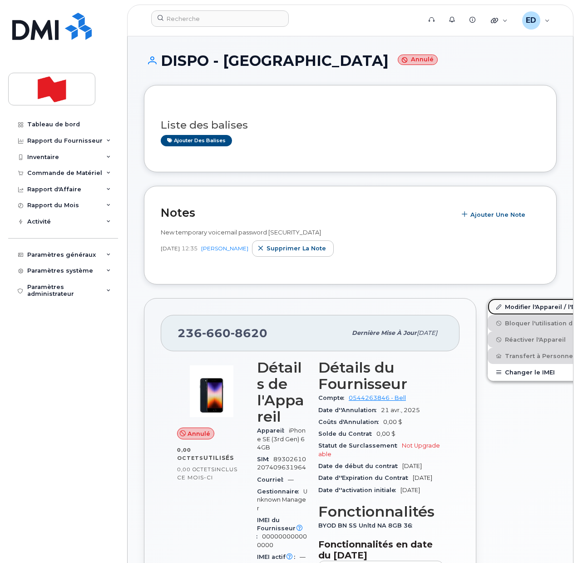
click at [489, 305] on link "Modifier l'Appareil / l'Employé" at bounding box center [558, 306] width 141 height 16
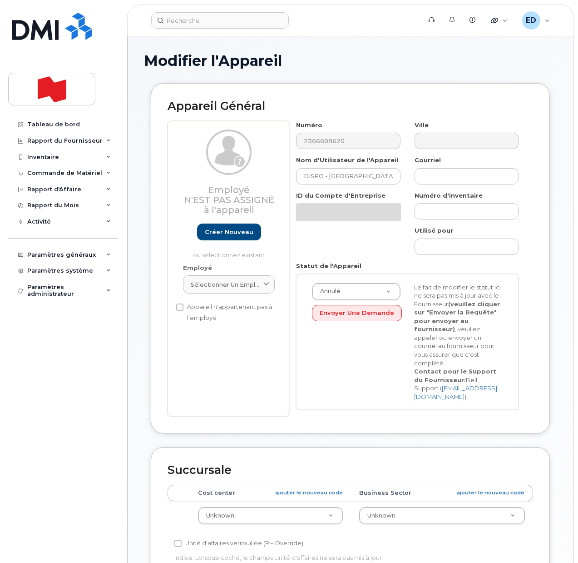
select select "22916206"
drag, startPoint x: 351, startPoint y: 177, endPoint x: 283, endPoint y: 177, distance: 67.2
click at [283, 177] on div "Employé N'est pas assigné à l'appareil Créer nouveau ou sélectionnez existant E…" at bounding box center [350, 269] width 365 height 296
click at [307, 178] on input "DISPO - BC" at bounding box center [348, 176] width 104 height 16
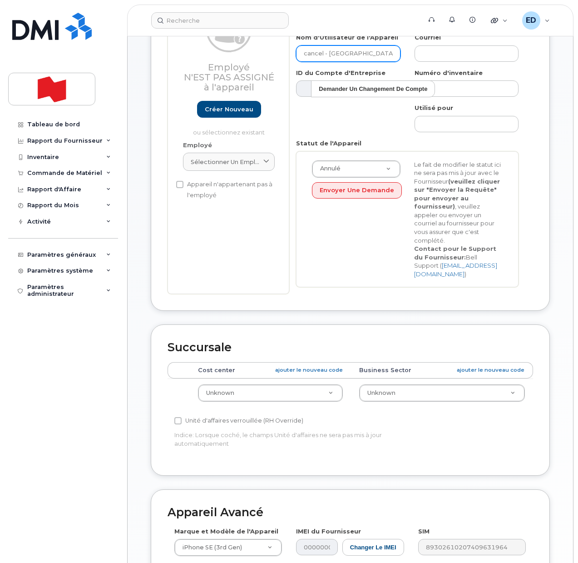
scroll to position [311, 0]
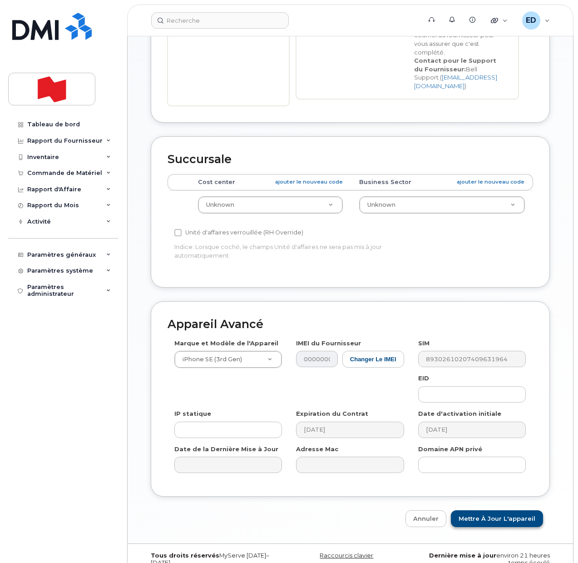
type input "cancel - BC"
click at [492, 510] on input "Mettre à jour l'appareil" at bounding box center [497, 518] width 92 height 17
type input "Sauvegarde..."
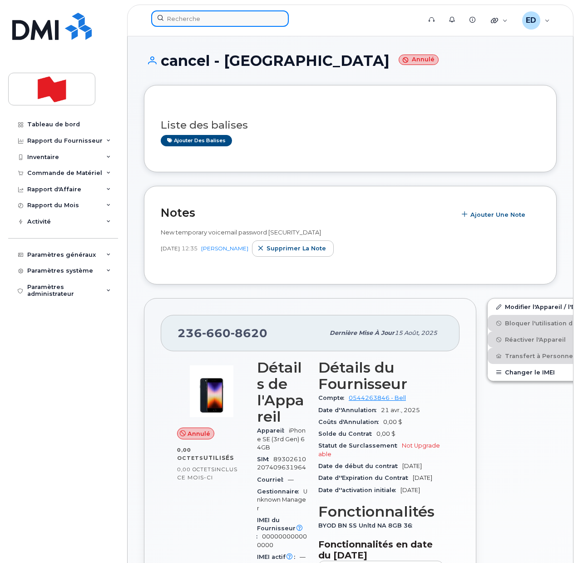
click at [191, 25] on input at bounding box center [220, 18] width 138 height 16
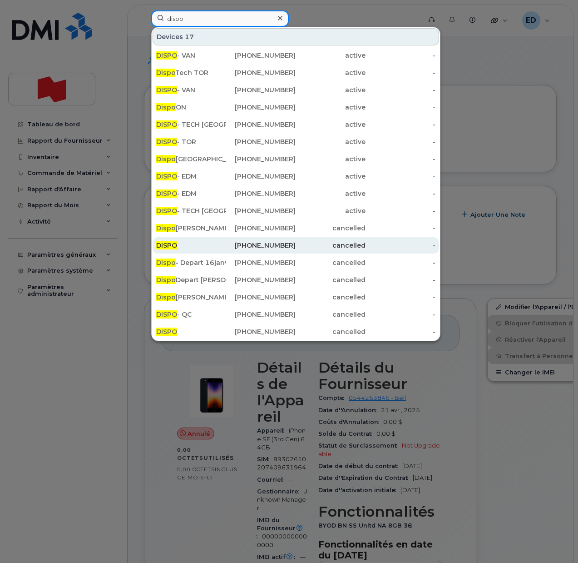
type input "dispo"
click at [202, 248] on div "DISPO" at bounding box center [191, 245] width 70 height 9
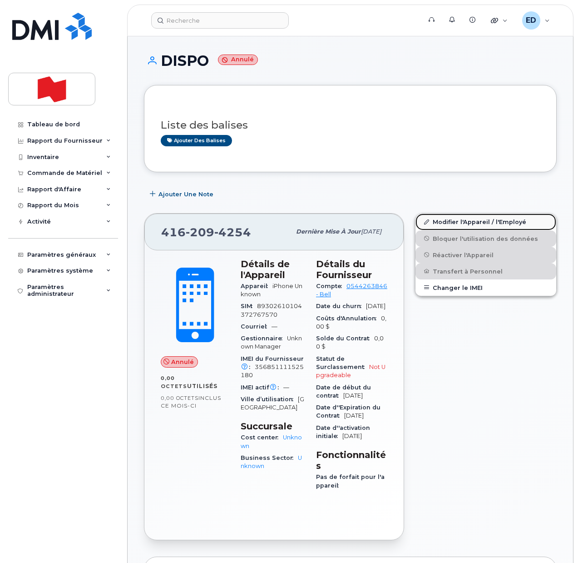
click at [443, 222] on link "Modifier l'Appareil / l'Employé" at bounding box center [485, 221] width 141 height 16
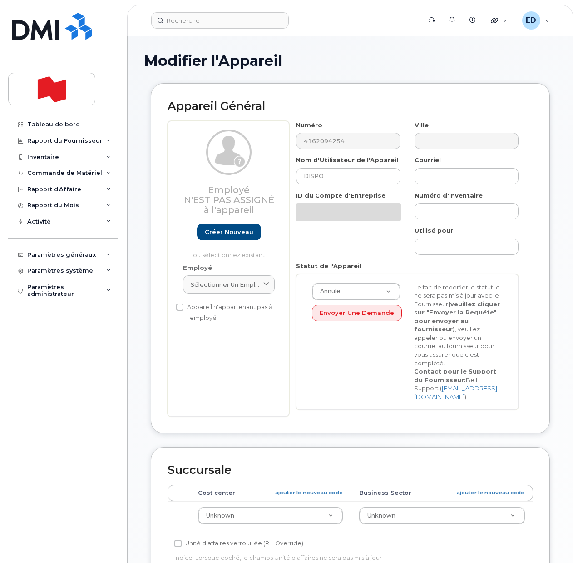
select select "22916206"
drag, startPoint x: 337, startPoint y: 176, endPoint x: 284, endPoint y: 174, distance: 53.2
click at [282, 174] on div "Employé N'est pas assigné à l'appareil Créer nouveau ou sélectionnez existant E…" at bounding box center [350, 269] width 365 height 296
type input "Cancel"
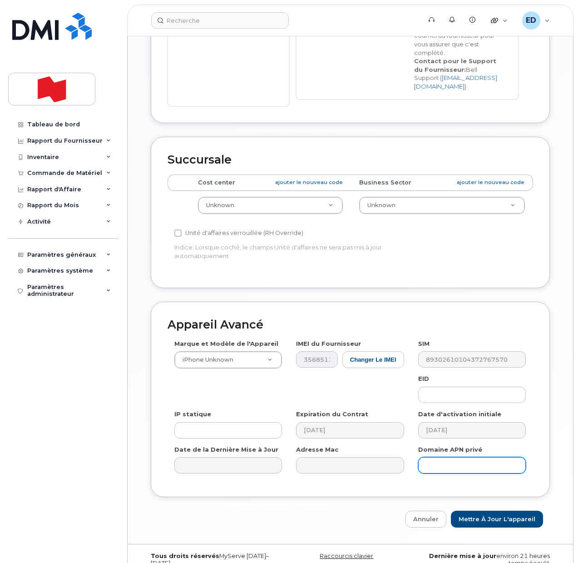
scroll to position [311, 0]
click at [480, 510] on input "Mettre à jour l'appareil" at bounding box center [497, 518] width 92 height 17
type input "Sauvegarde..."
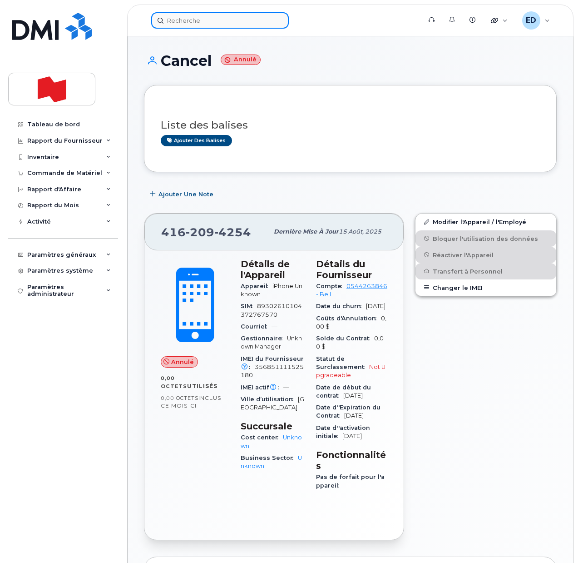
click at [193, 25] on input at bounding box center [220, 20] width 138 height 16
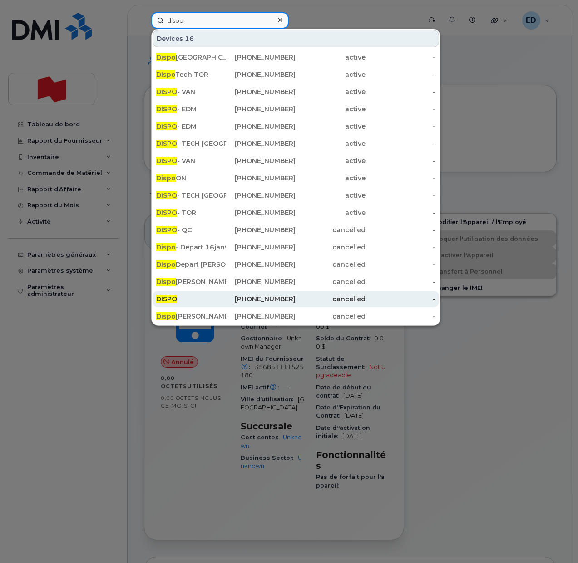
type input "dispo"
click at [202, 301] on div "DISPO" at bounding box center [191, 298] width 70 height 9
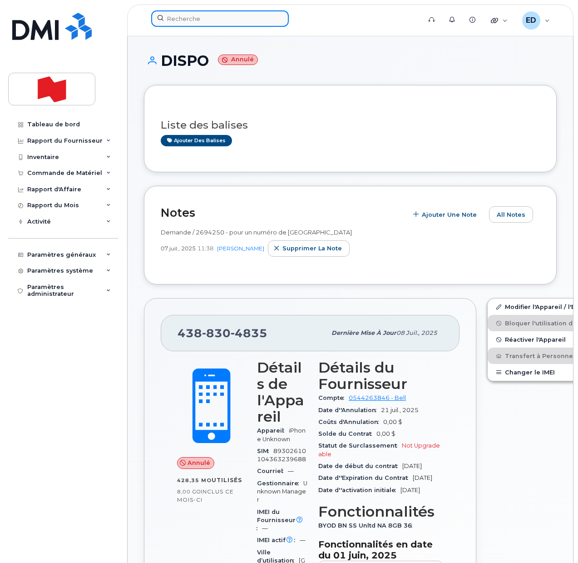
click at [197, 25] on input at bounding box center [220, 18] width 138 height 16
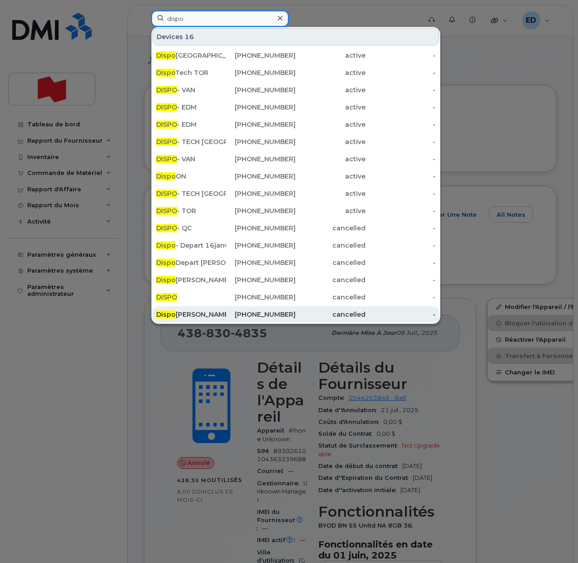
type input "dispo"
click at [201, 315] on div "Dispo Thomas Riley Paterson" at bounding box center [191, 314] width 70 height 9
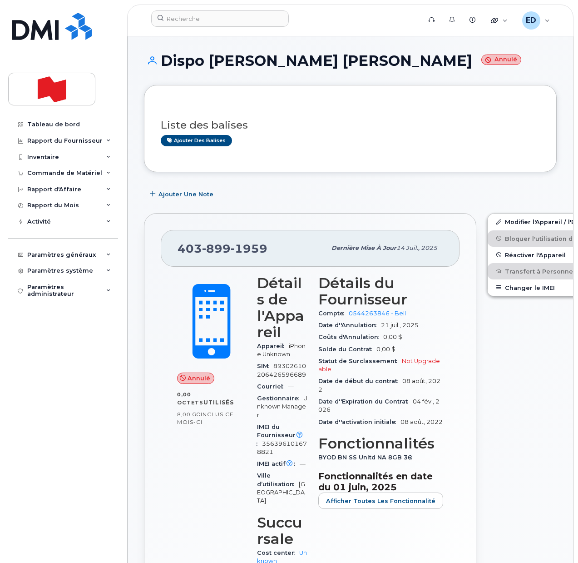
click at [346, 131] on div "Liste des balises Ajouter des balises" at bounding box center [350, 128] width 379 height 35
click at [188, 18] on input at bounding box center [220, 18] width 138 height 16
paste input "4373292111"
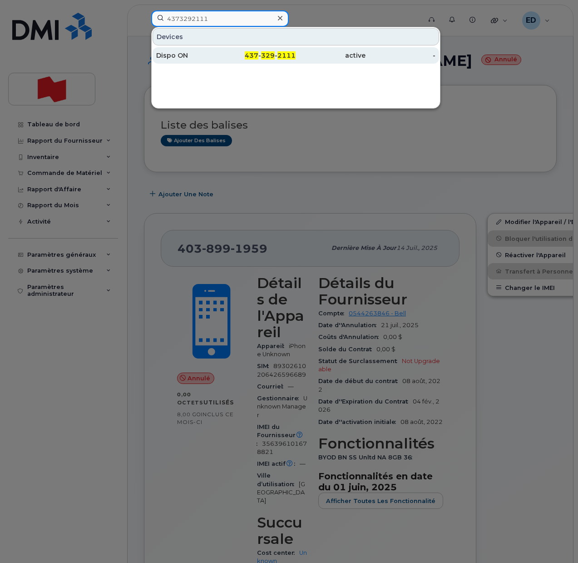
type input "4373292111"
click at [192, 59] on div "Dispo ON" at bounding box center [191, 55] width 70 height 9
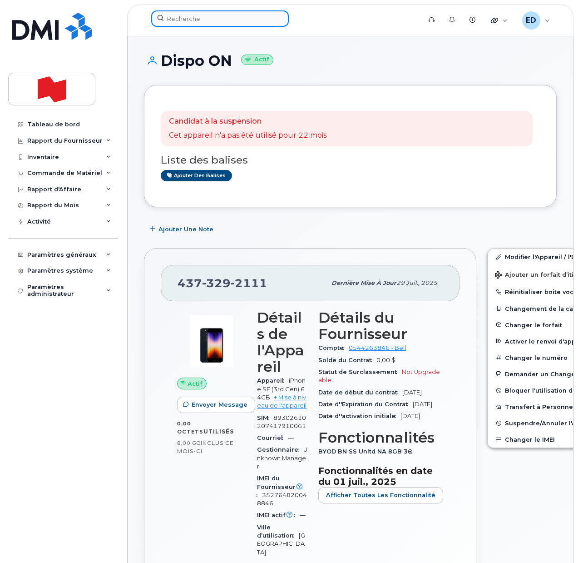
click at [197, 19] on input at bounding box center [220, 18] width 138 height 16
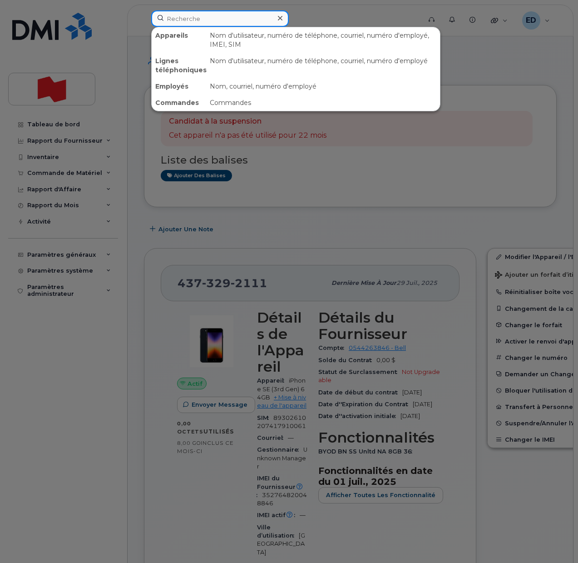
paste input "403-462-5234"
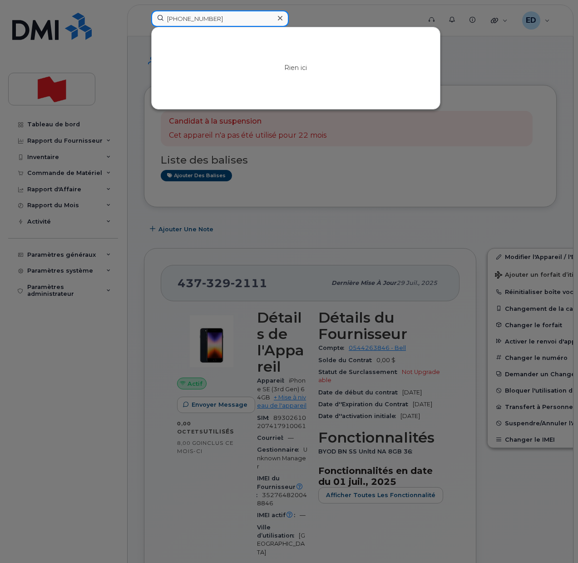
drag, startPoint x: 227, startPoint y: 19, endPoint x: 172, endPoint y: 18, distance: 54.9
click at [215, 18] on input "403-462-5234" at bounding box center [220, 18] width 138 height 16
drag, startPoint x: 230, startPoint y: 20, endPoint x: 164, endPoint y: 18, distance: 65.4
click at [164, 18] on input "403-462-5234" at bounding box center [220, 18] width 138 height 16
paste input "373292111"
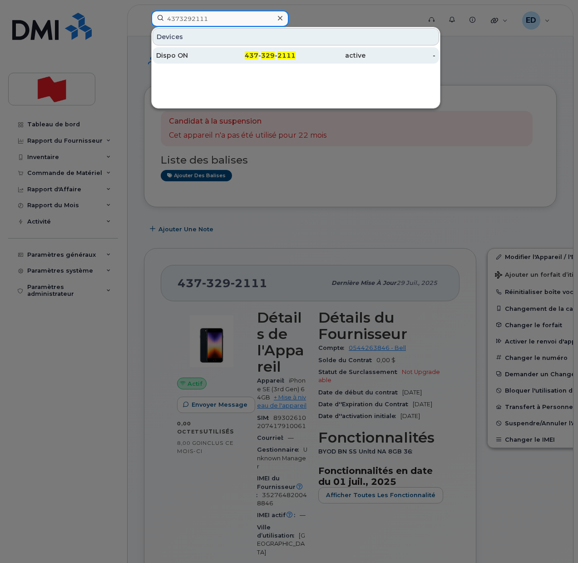
type input "4373292111"
click at [178, 53] on div "Dispo ON" at bounding box center [191, 55] width 70 height 9
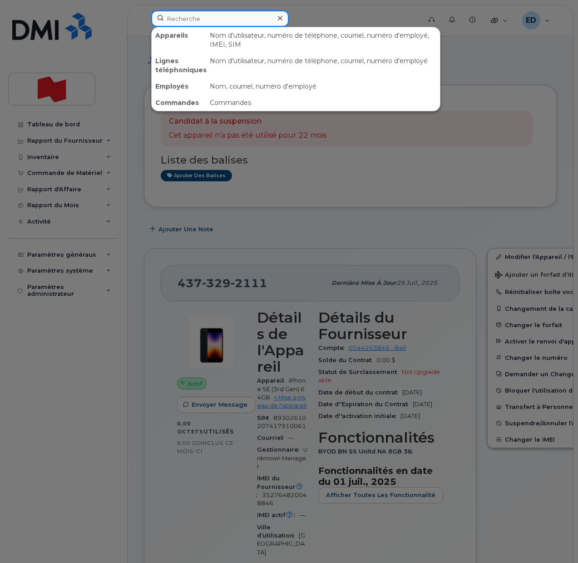
click at [202, 21] on input at bounding box center [220, 18] width 138 height 16
paste input "[PERSON_NAME]"
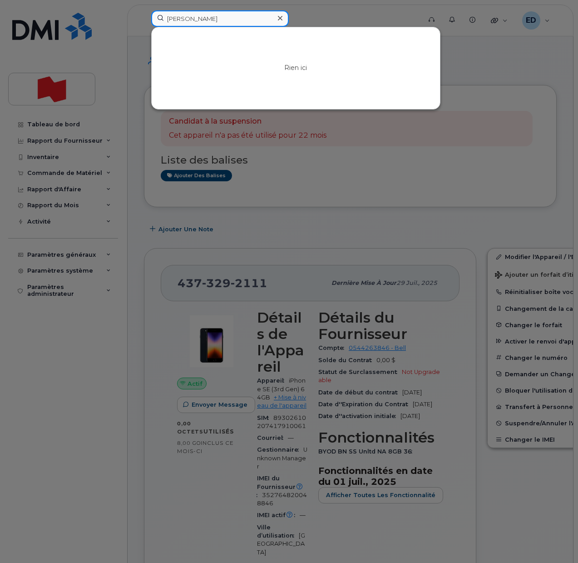
type input "[PERSON_NAME]"
click at [336, 14] on div at bounding box center [289, 281] width 578 height 563
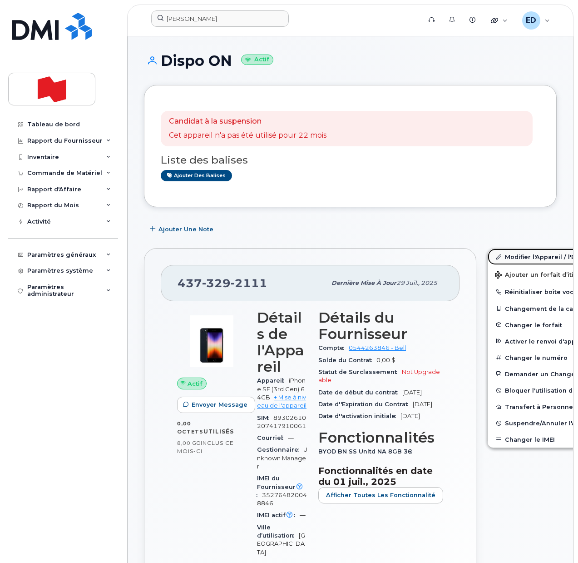
click at [496, 254] on link "Modifier l'Appareil / l'Employé" at bounding box center [558, 256] width 141 height 16
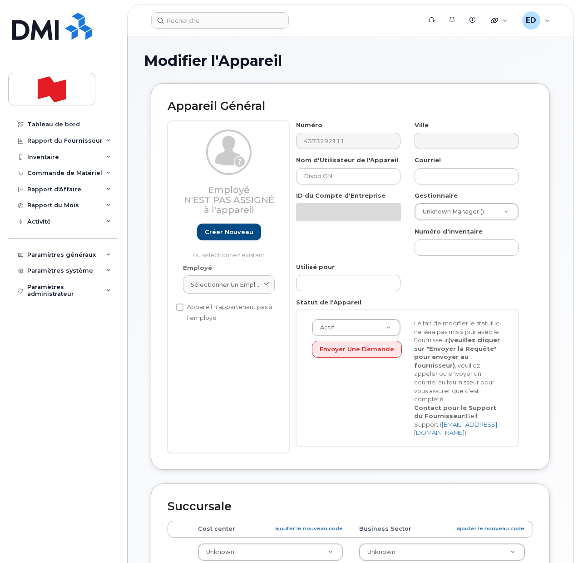
select select "22916206"
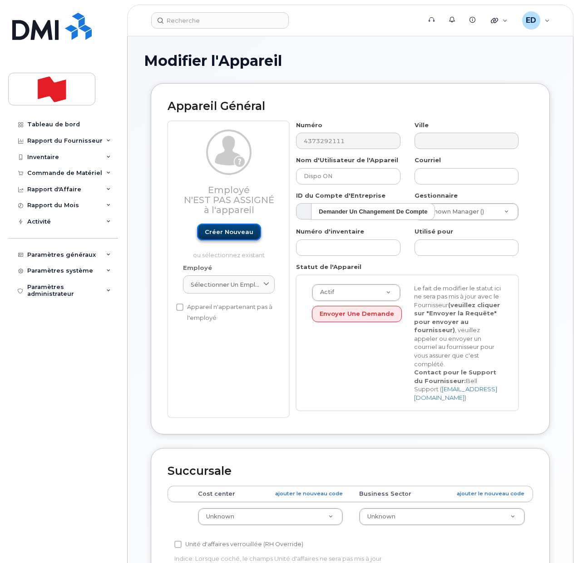
click at [234, 233] on link "Créer nouveau" at bounding box center [229, 231] width 64 height 17
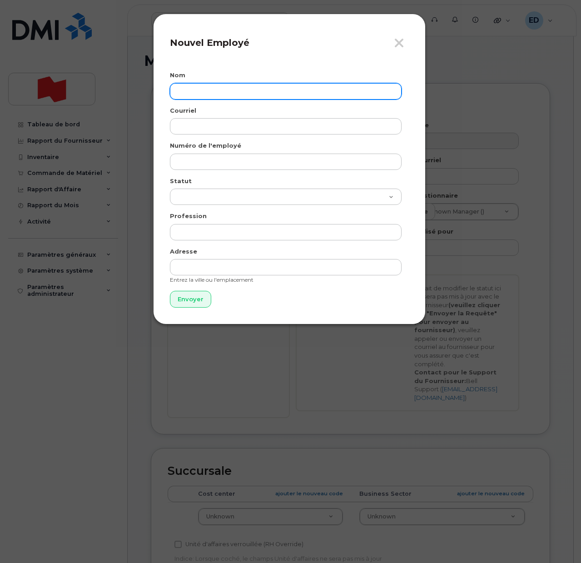
click at [213, 94] on input "text" at bounding box center [286, 91] width 232 height 16
paste input "[PERSON_NAME]"
type input "[PERSON_NAME]"
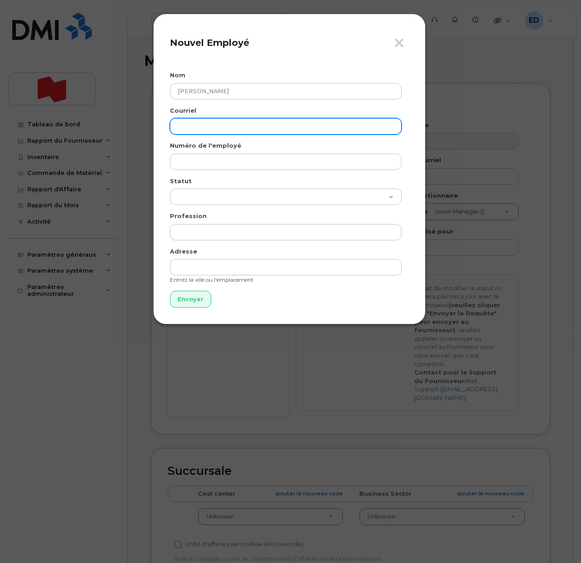
drag, startPoint x: 192, startPoint y: 125, endPoint x: 195, endPoint y: 133, distance: 9.4
click at [192, 125] on input "email" at bounding box center [286, 126] width 232 height 16
paste input "[PERSON_NAME][EMAIL_ADDRESS][PERSON_NAME][DOMAIN_NAME]"
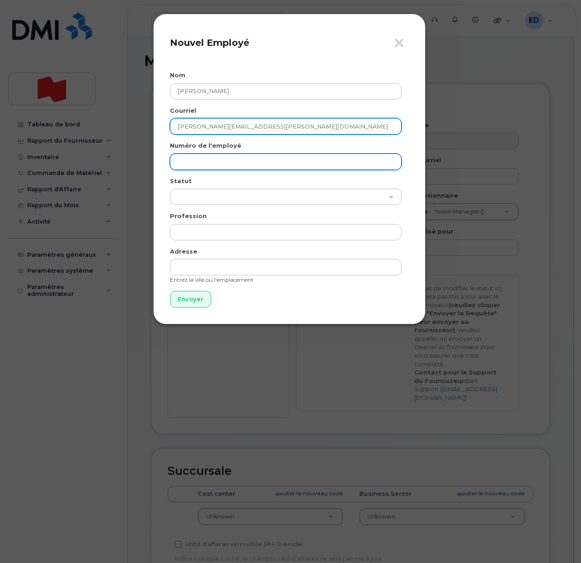
type input "[PERSON_NAME][EMAIL_ADDRESS][PERSON_NAME][DOMAIN_NAME]"
click at [195, 155] on input "text" at bounding box center [286, 161] width 232 height 16
paste input "[PERSON_NAME][EMAIL_ADDRESS][PERSON_NAME][DOMAIN_NAME]"
type input "[PERSON_NAME][EMAIL_ADDRESS][PERSON_NAME][DOMAIN_NAME]"
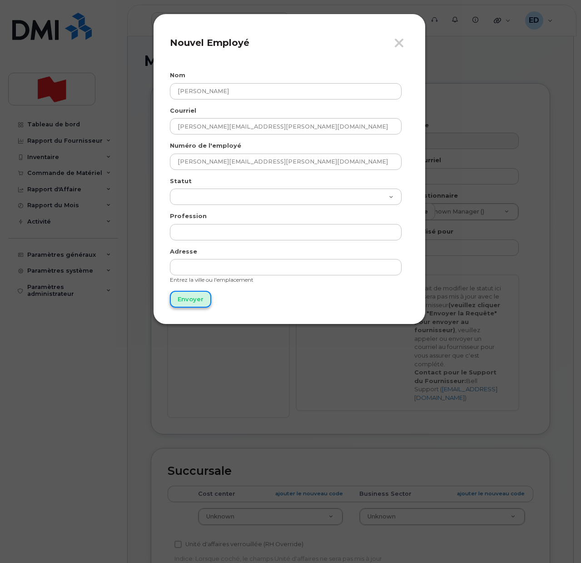
click at [182, 300] on input "Envoyer" at bounding box center [190, 299] width 41 height 17
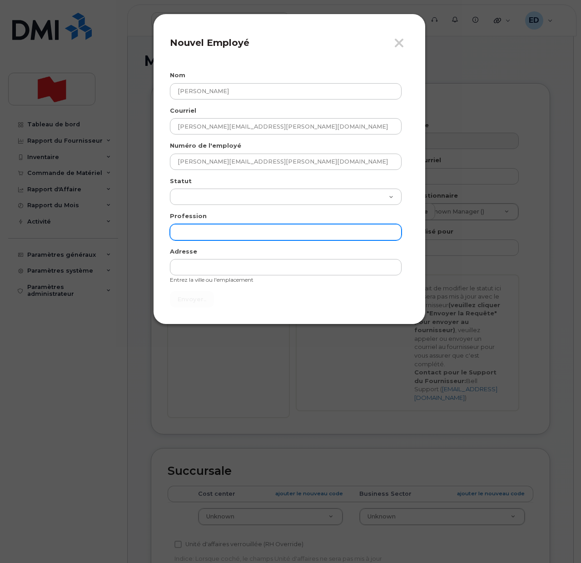
type input "Envoyer"
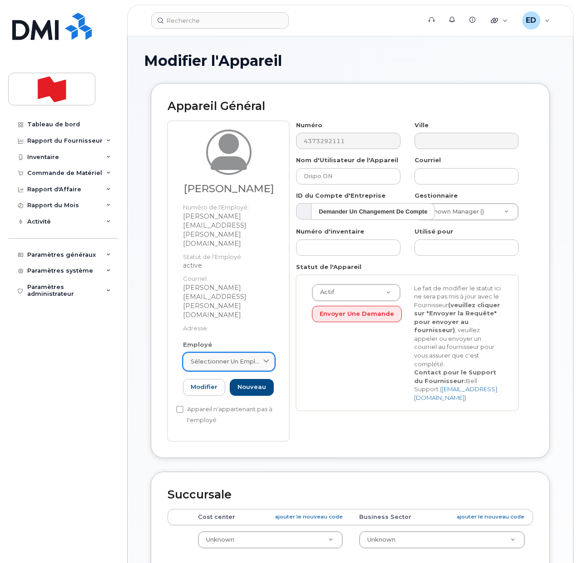
drag, startPoint x: 250, startPoint y: 302, endPoint x: 253, endPoint y: 306, distance: 4.8
click at [252, 357] on span "Sélectionner un employé" at bounding box center [225, 361] width 69 height 9
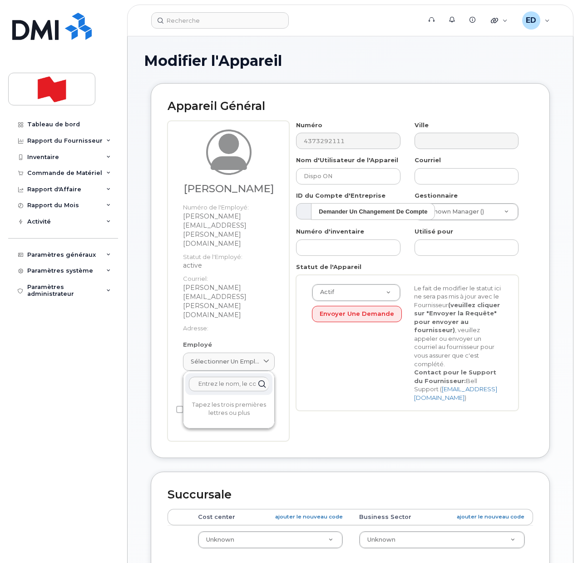
paste input "cody.nadeau@nbc.ca"
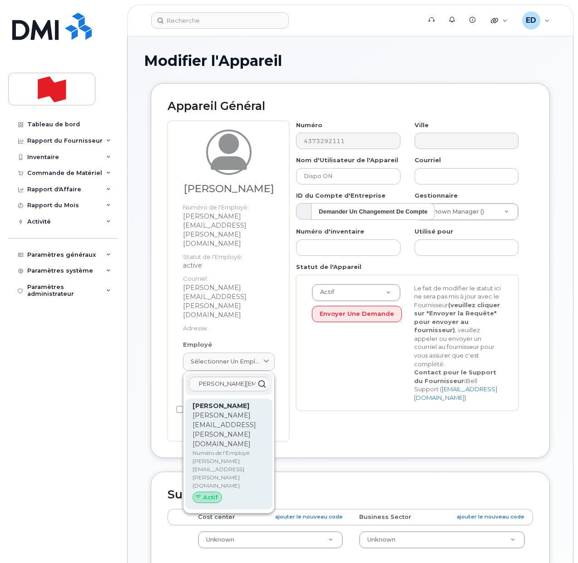
type input "cody.nadeau@nbc.ca"
click at [218, 449] on p "Numéro de l'Employé: cody.nadeau@nbc.ca" at bounding box center [229, 469] width 73 height 41
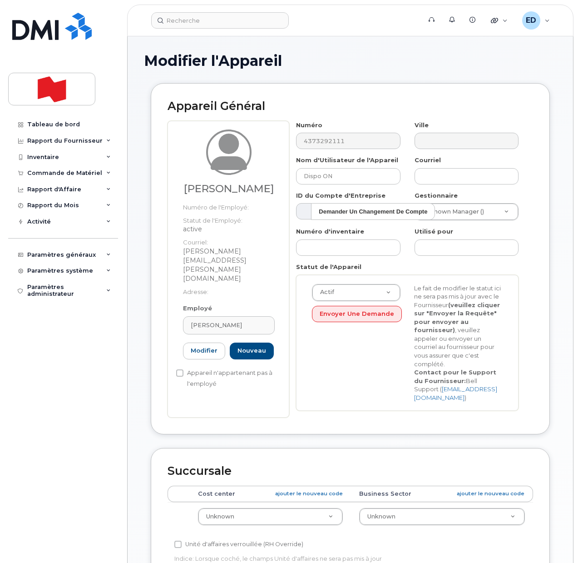
type input "cody.nadeau@nbc.ca"
type input "Cody Nadeau"
type input "cody.nadeau@nbc.ca"
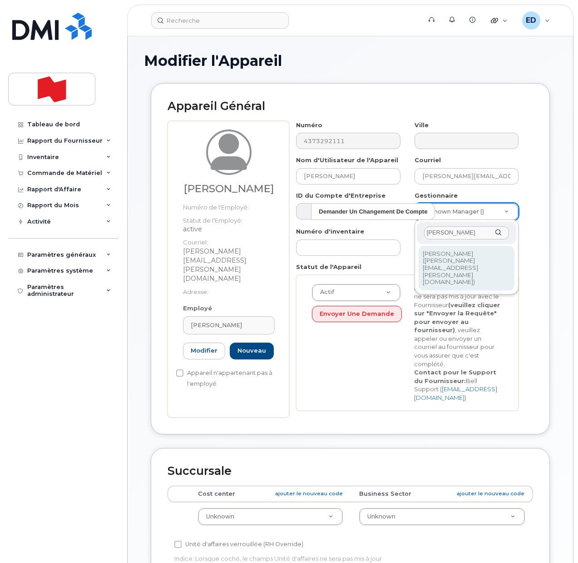
type input "Beau Filkowski"
type input "1987434"
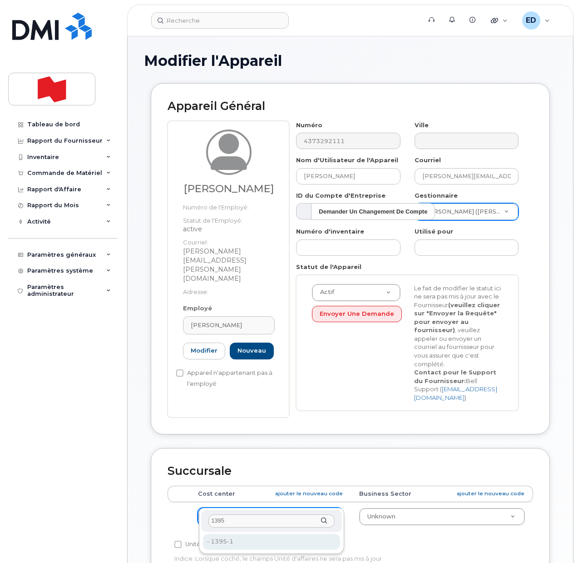
type input "1395"
type input "22916796"
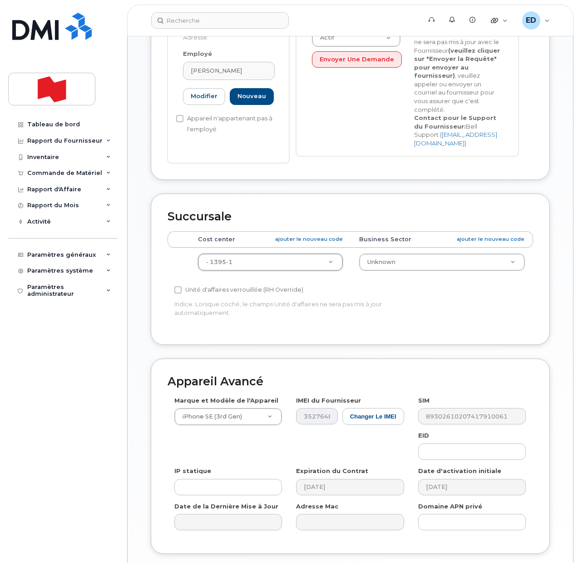
scroll to position [311, 0]
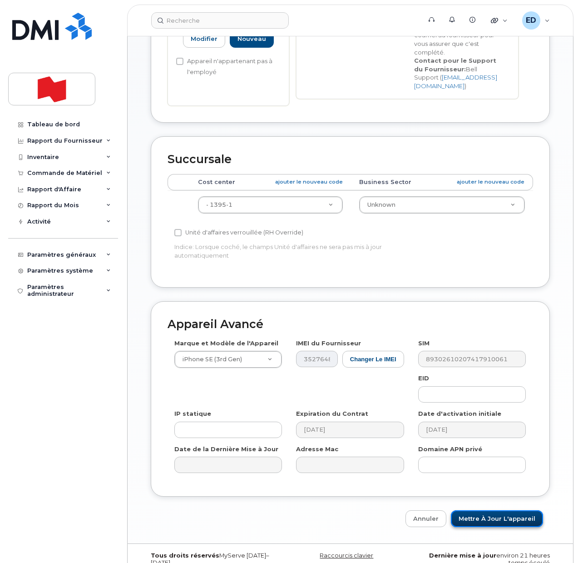
click at [491, 510] on input "Mettre à jour l'appareil" at bounding box center [497, 518] width 92 height 17
type input "Sauvegarde..."
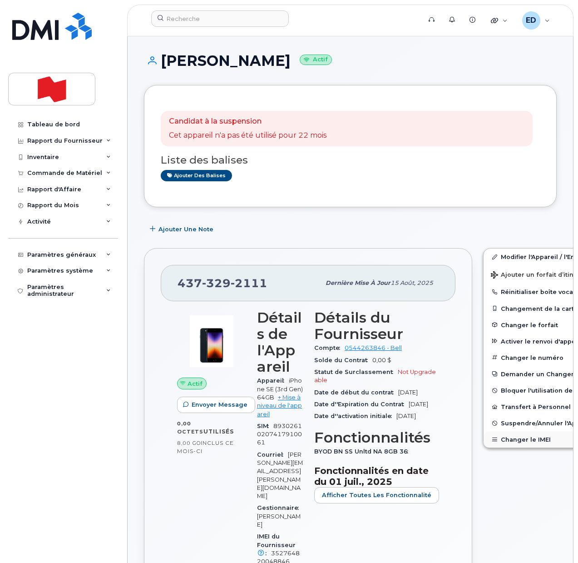
click at [493, 439] on button "Changer le IMEI" at bounding box center [554, 439] width 141 height 16
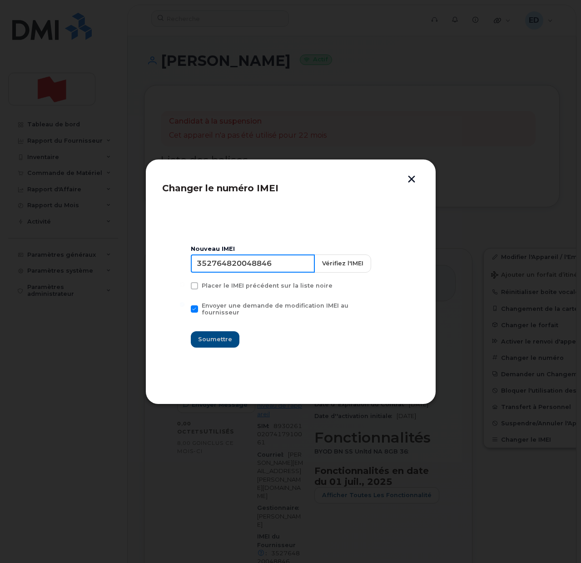
click at [254, 267] on input "352764820048846" at bounding box center [253, 263] width 124 height 18
type input "353927601229401"
click at [217, 335] on span "Soumettre" at bounding box center [215, 339] width 34 height 9
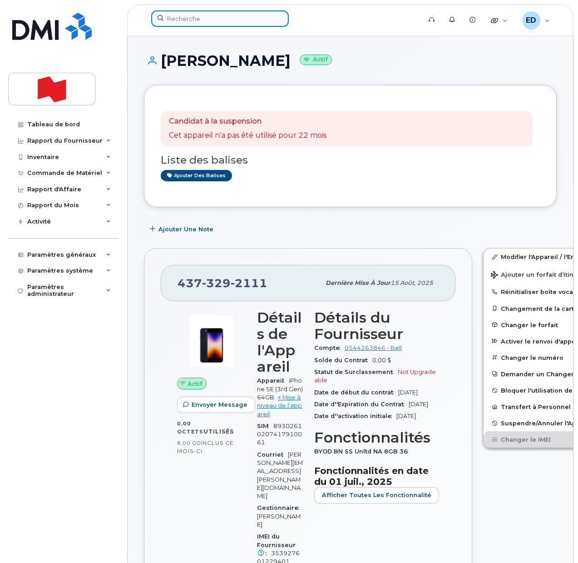
click at [228, 22] on input at bounding box center [220, 18] width 138 height 16
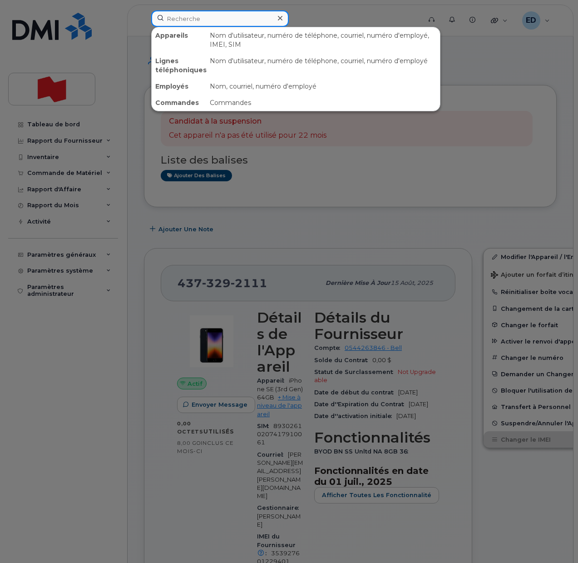
paste input "[PERSON_NAME]"
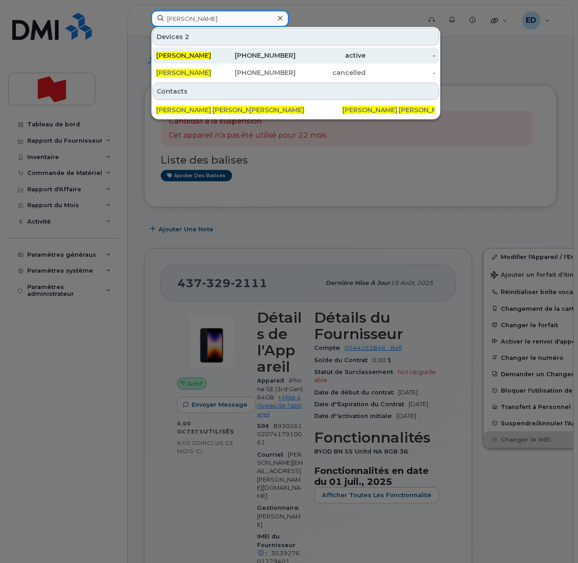
type input "[PERSON_NAME]"
click at [195, 55] on span "[PERSON_NAME]" at bounding box center [183, 55] width 55 height 8
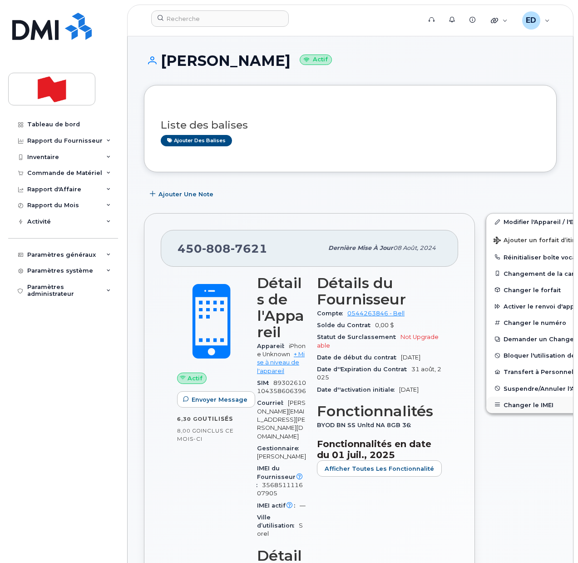
click at [503, 403] on button "Changer le IMEI" at bounding box center [556, 404] width 141 height 16
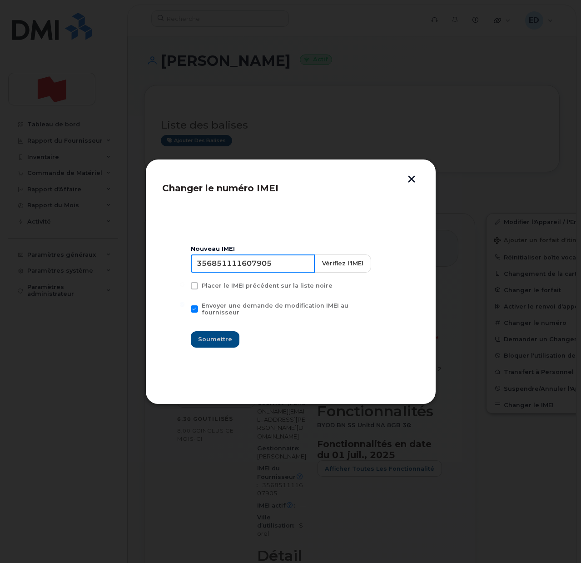
click at [236, 266] on input "356851111607905" at bounding box center [253, 263] width 124 height 18
click at [418, 176] on button "button" at bounding box center [412, 180] width 14 height 10
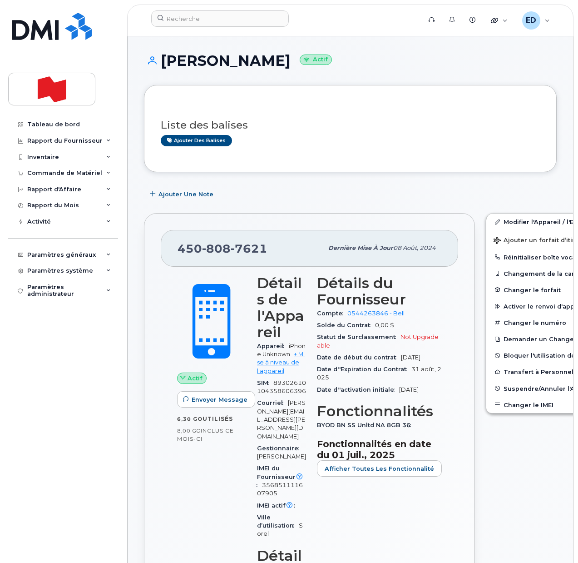
click at [289, 198] on div "Ajouter une Note" at bounding box center [350, 194] width 413 height 16
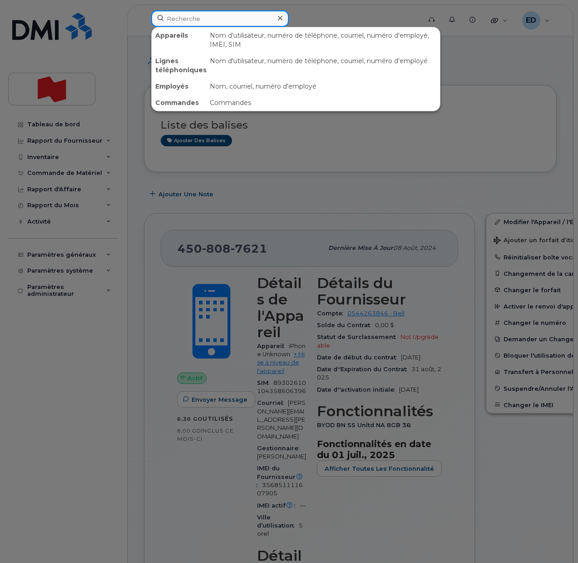
click at [218, 19] on input at bounding box center [220, 18] width 138 height 16
paste input "[PERSON_NAME]"
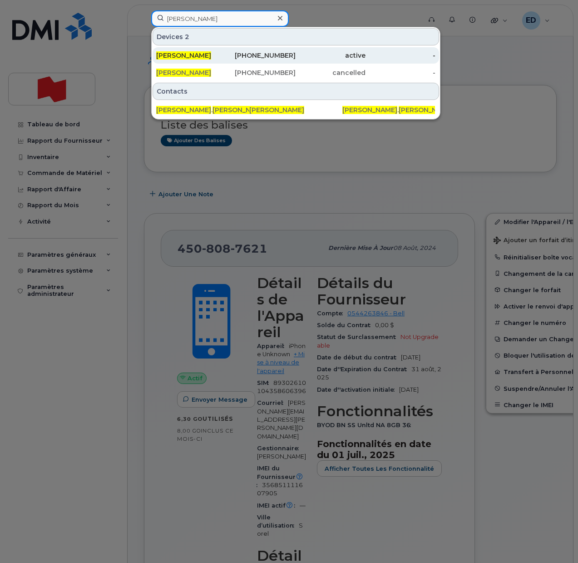
type input "[PERSON_NAME]"
click at [196, 54] on span "[PERSON_NAME]" at bounding box center [183, 55] width 55 height 8
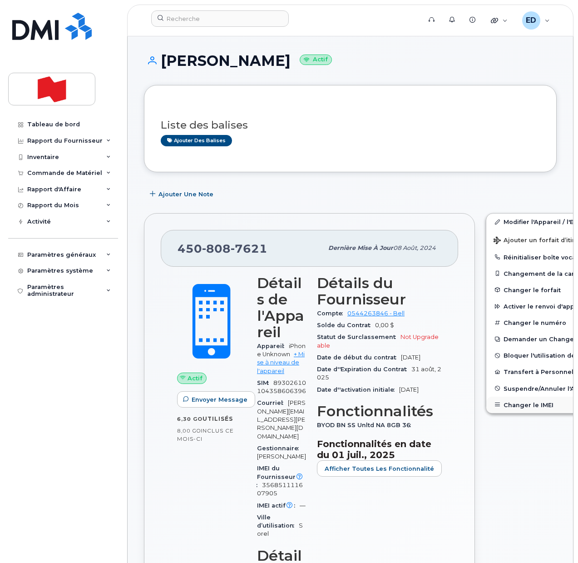
click at [512, 406] on button "Changer le IMEI" at bounding box center [556, 404] width 141 height 16
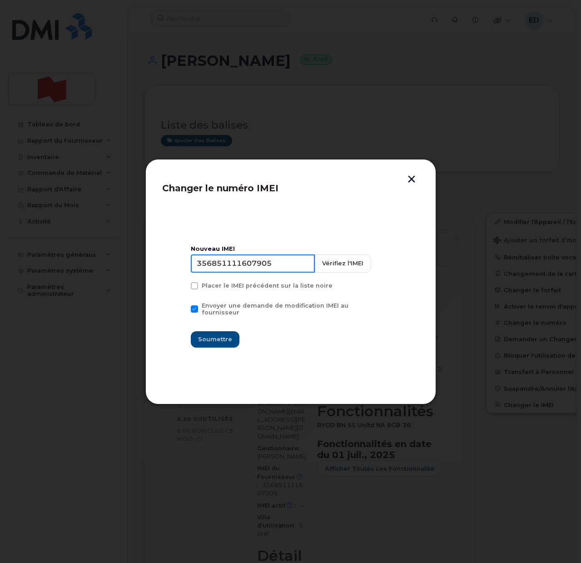
click at [246, 271] on input "356851111607905" at bounding box center [253, 263] width 124 height 18
type input "353927601449835"
click at [226, 337] on span "Soumettre" at bounding box center [215, 339] width 34 height 9
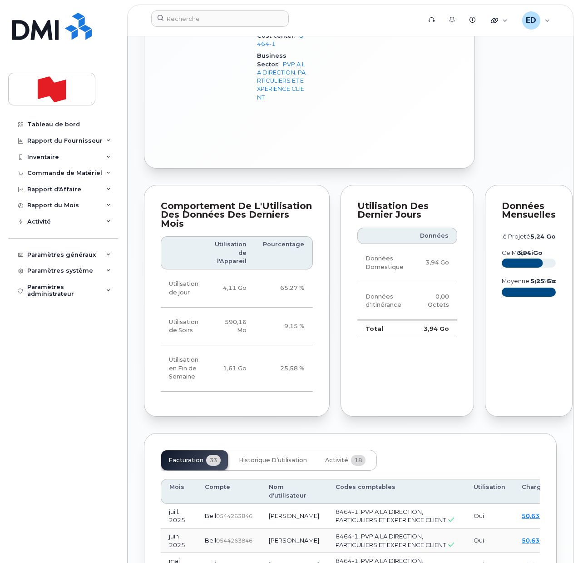
scroll to position [851, 0]
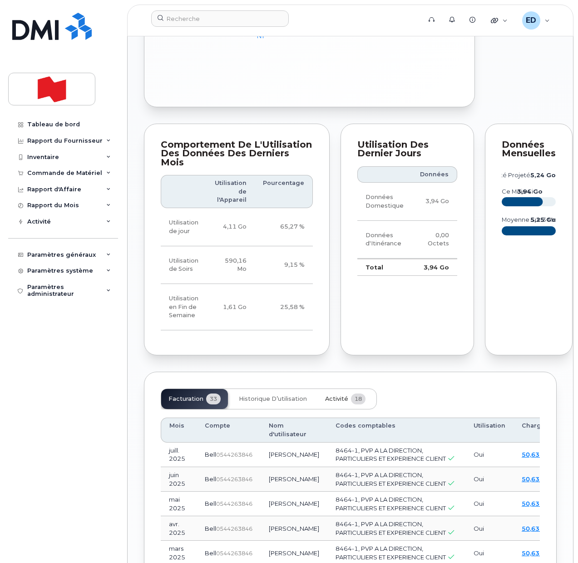
click at [331, 402] on span "Activité" at bounding box center [336, 398] width 23 height 7
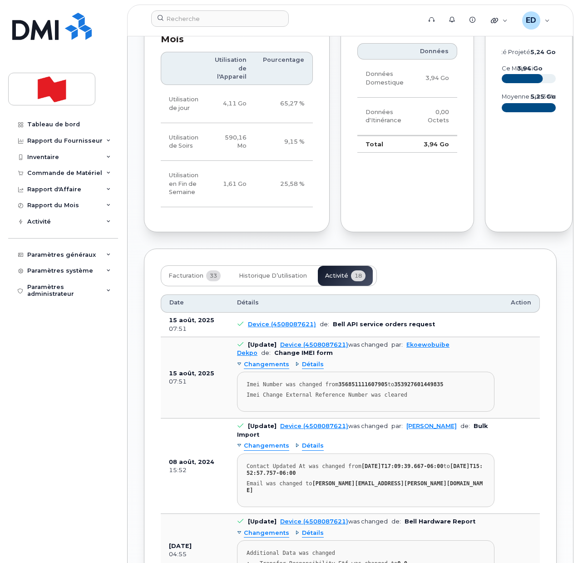
scroll to position [996, 0]
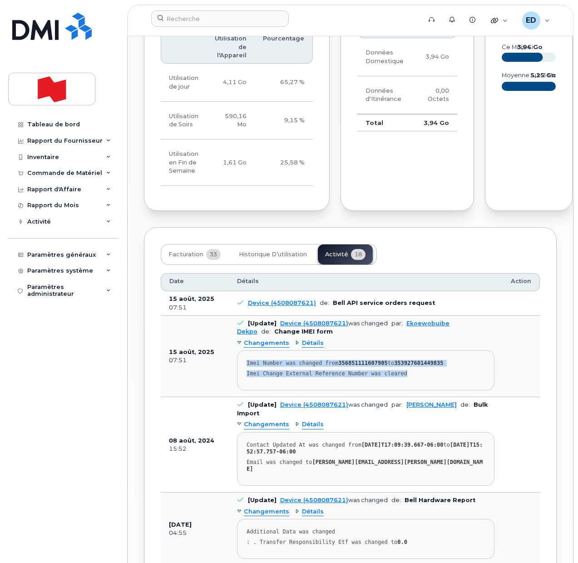
drag, startPoint x: 414, startPoint y: 410, endPoint x: 242, endPoint y: 398, distance: 172.5
click at [242, 390] on pre "Imei Number was changed from 356851111607905 to 353927601449835 Imei Change Ext…" at bounding box center [365, 370] width 257 height 40
copy pre "Imei Number was changed from 356851111607905 to 353927601449835 Imei Change Ext…"
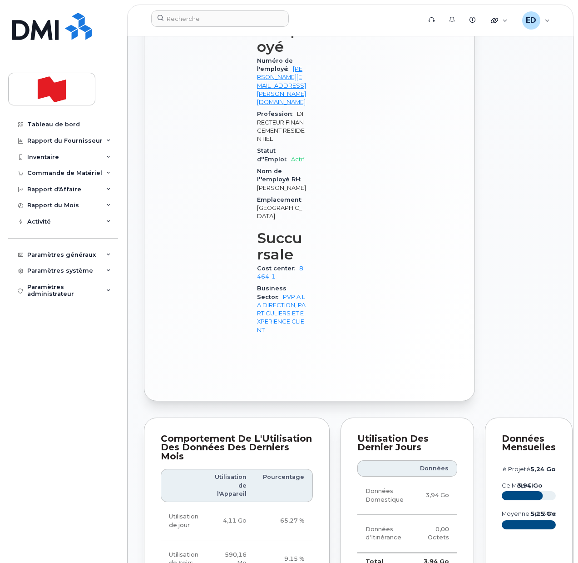
scroll to position [485, 0]
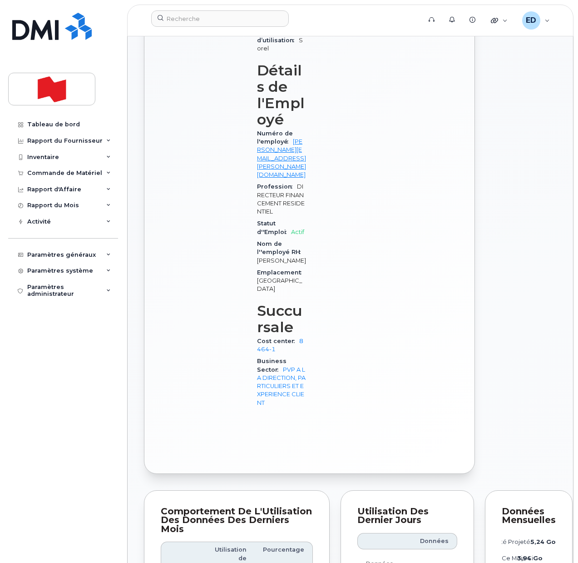
click at [537, 173] on div "Modifier l'Appareil / l'Employé Ajouter un forfait d’itinérance Réinitialiser b…" at bounding box center [556, 101] width 153 height 756
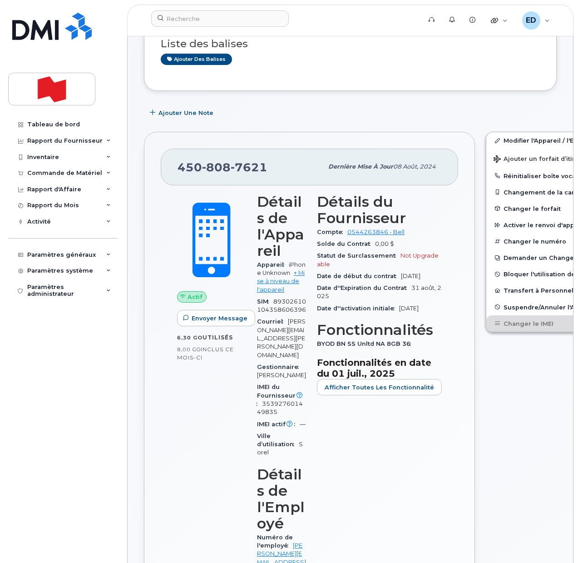
scroll to position [0, 0]
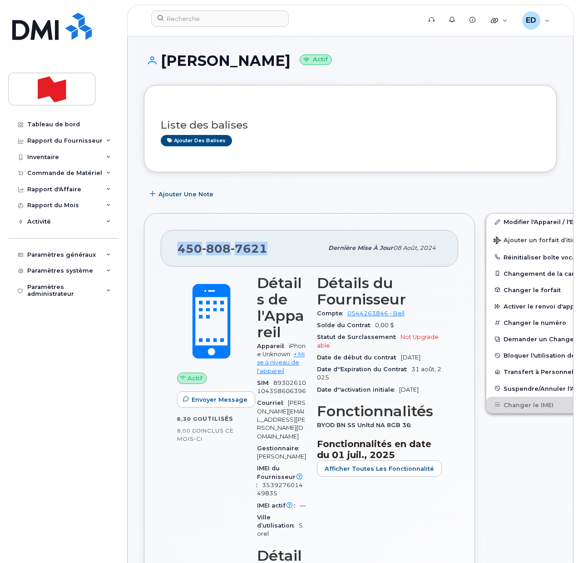
drag, startPoint x: 263, startPoint y: 246, endPoint x: 180, endPoint y: 247, distance: 83.1
click at [180, 247] on div "450 808 7621" at bounding box center [250, 247] width 145 height 19
copy span "450 808 7621"
click at [349, 115] on div "Liste des balises Ajouter des balises" at bounding box center [350, 128] width 379 height 35
click at [225, 24] on input at bounding box center [220, 18] width 138 height 16
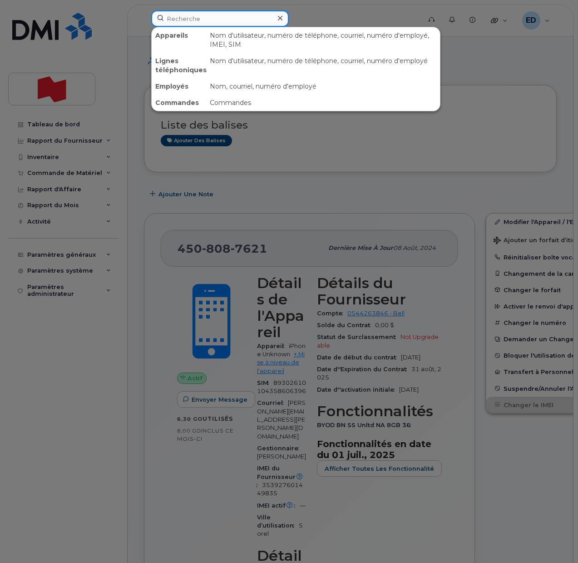
paste input "catherine.fournier@bnc.ca"
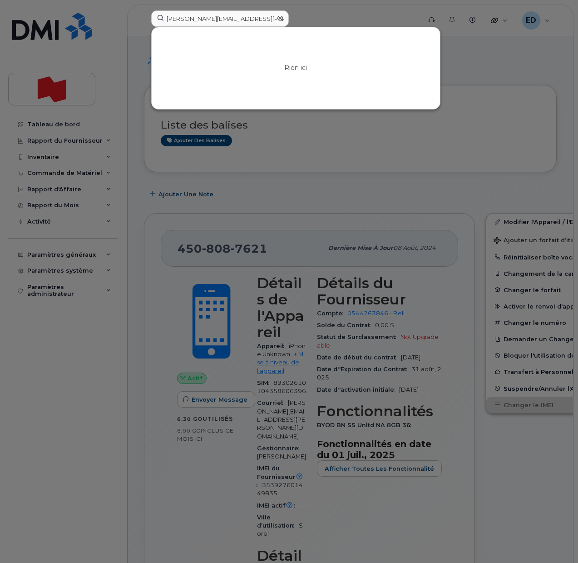
click at [321, 139] on div at bounding box center [289, 281] width 578 height 563
drag, startPoint x: 272, startPoint y: 19, endPoint x: 161, endPoint y: 18, distance: 110.3
click at [161, 18] on input "catherine.fournier@bnc.ca" at bounding box center [220, 18] width 138 height 16
paste input "Catherine (1859) Fournier"
click at [219, 17] on input "Catherine (1859) Fournier" at bounding box center [220, 18] width 138 height 16
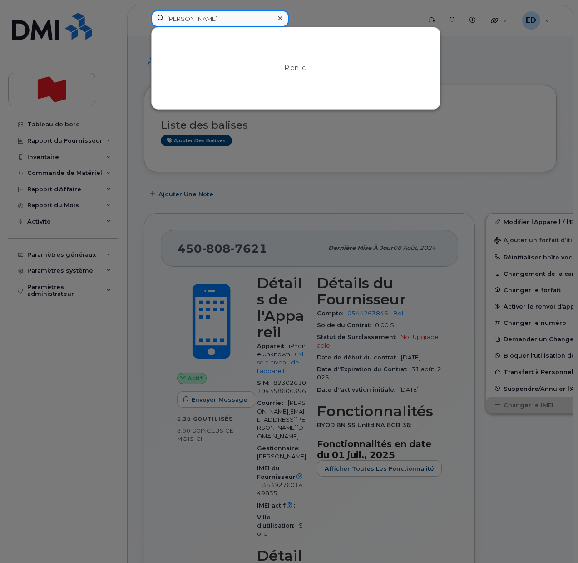
drag, startPoint x: 235, startPoint y: 17, endPoint x: 160, endPoint y: 18, distance: 74.5
click at [160, 18] on input "Catherine Fournier" at bounding box center [220, 18] width 138 height 16
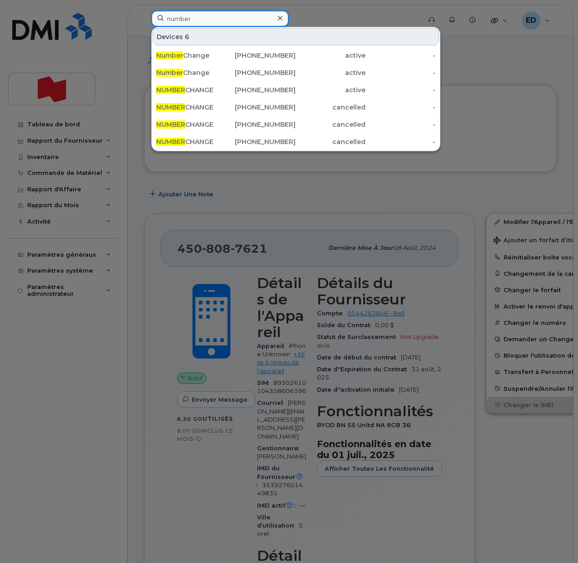
drag, startPoint x: 204, startPoint y: 20, endPoint x: 162, endPoint y: 19, distance: 42.3
click at [162, 19] on input "number" at bounding box center [220, 18] width 138 height 16
paste input "4383420262"
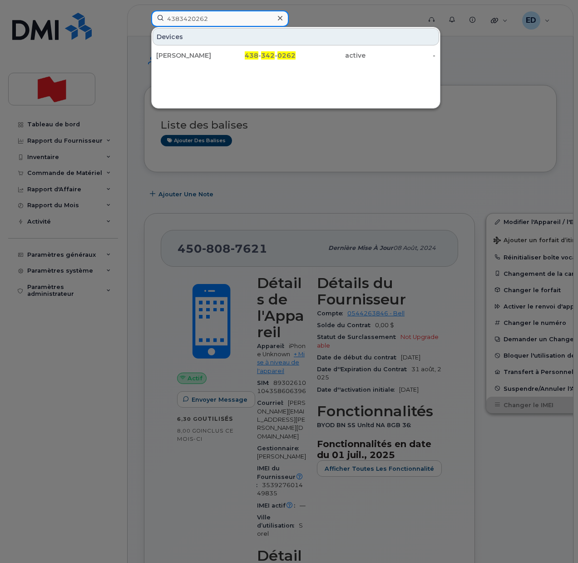
drag, startPoint x: 219, startPoint y: 18, endPoint x: 156, endPoint y: 12, distance: 62.9
click at [156, 12] on input "4383420262" at bounding box center [220, 18] width 138 height 16
paste input "6778"
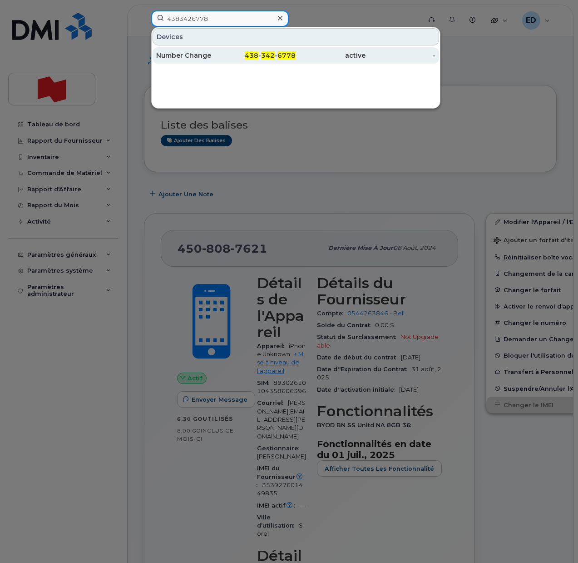
type input "4383426778"
click at [200, 55] on div "Number Change" at bounding box center [191, 55] width 70 height 9
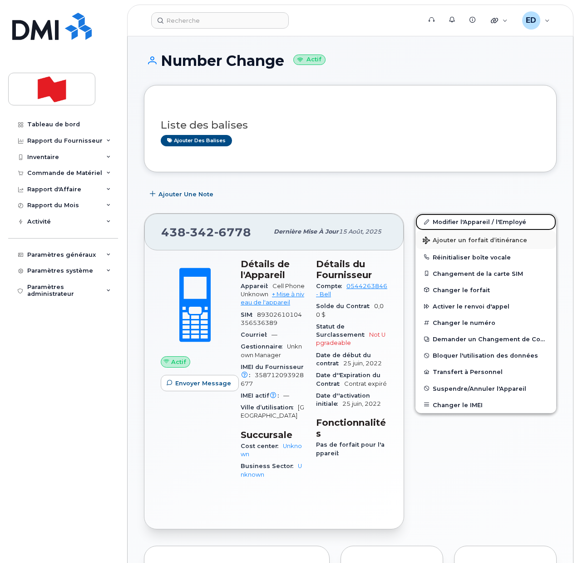
drag, startPoint x: 449, startPoint y: 222, endPoint x: 460, endPoint y: 237, distance: 19.0
click at [449, 222] on link "Modifier l'Appareil / l'Employé" at bounding box center [485, 221] width 141 height 16
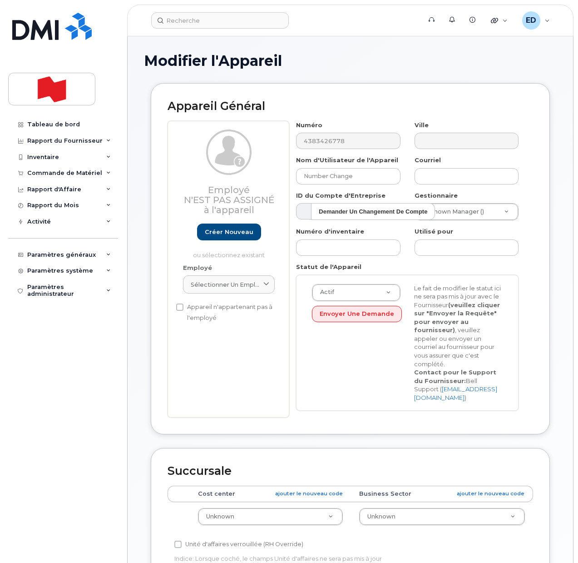
select select "22916206"
click at [222, 229] on link "Créer nouveau" at bounding box center [229, 231] width 64 height 17
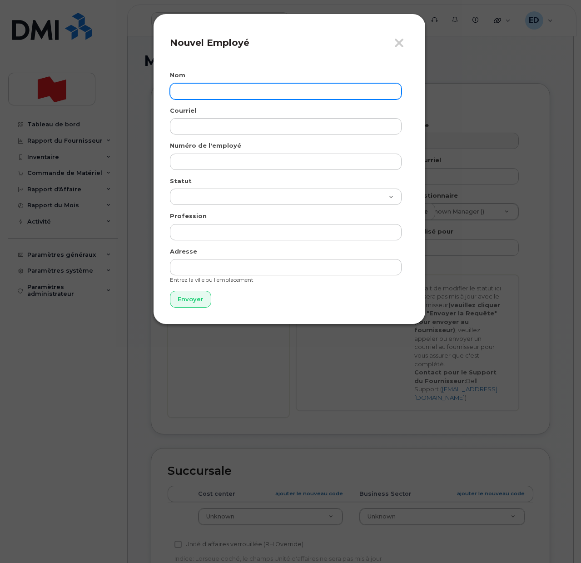
click at [237, 87] on input "text" at bounding box center [286, 91] width 232 height 16
paste input "[PERSON_NAME] (1859) [PERSON_NAME]"
click at [230, 93] on input "[PERSON_NAME] (1859) [PERSON_NAME]" at bounding box center [286, 91] width 232 height 16
type input "[PERSON_NAME]"
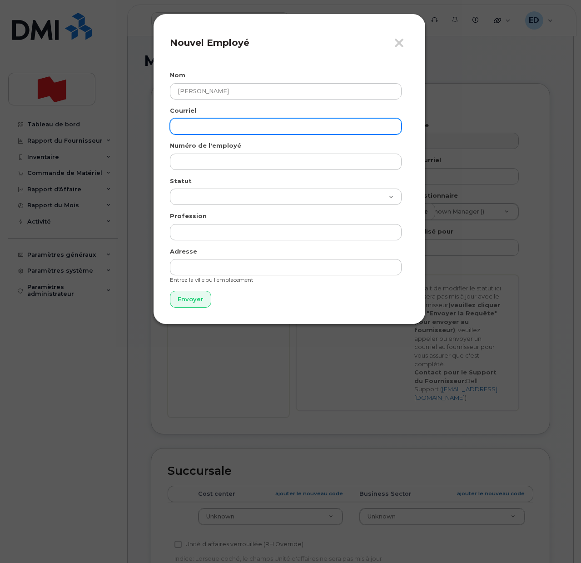
drag, startPoint x: 224, startPoint y: 126, endPoint x: 217, endPoint y: 137, distance: 13.2
click at [224, 126] on input "email" at bounding box center [286, 126] width 232 height 16
paste input "[PERSON_NAME][EMAIL_ADDRESS][PERSON_NAME][DOMAIN_NAME]"
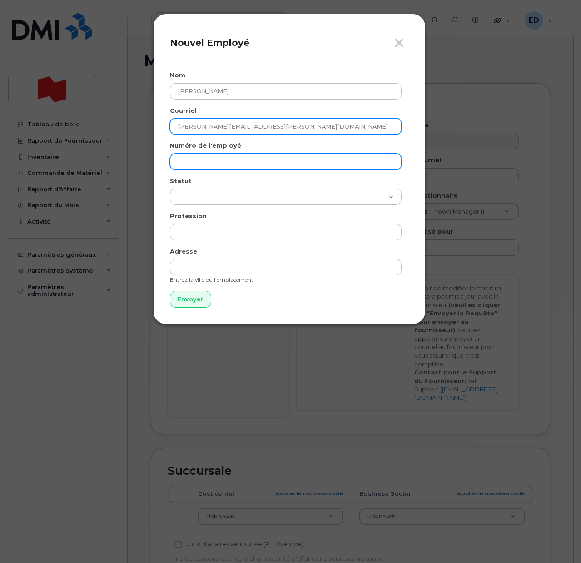
type input "[PERSON_NAME][EMAIL_ADDRESS][PERSON_NAME][DOMAIN_NAME]"
click at [206, 162] on input "text" at bounding box center [286, 161] width 232 height 16
paste input "[PERSON_NAME][EMAIL_ADDRESS][PERSON_NAME][DOMAIN_NAME]"
type input "[PERSON_NAME][EMAIL_ADDRESS][PERSON_NAME][DOMAIN_NAME]"
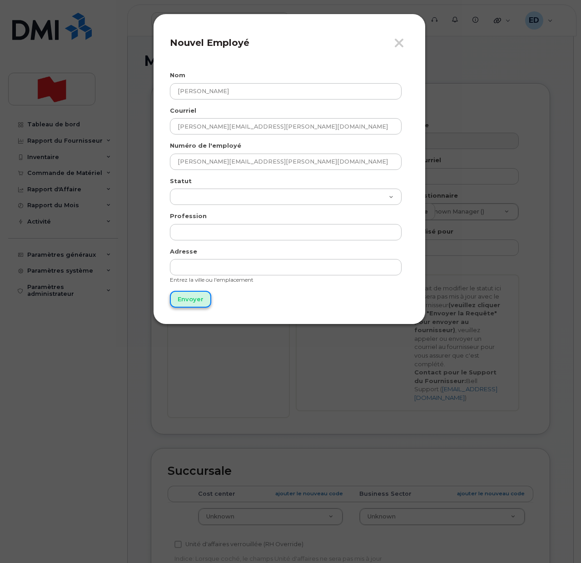
click at [191, 294] on input "Envoyer" at bounding box center [190, 299] width 41 height 17
type input "Envoyer"
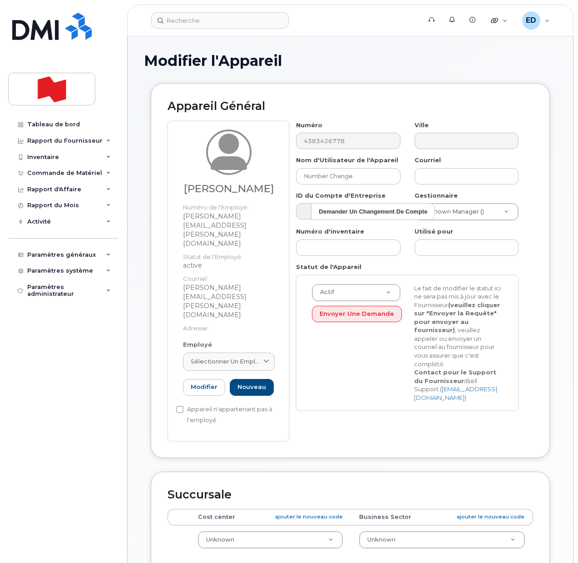
drag, startPoint x: 259, startPoint y: 315, endPoint x: 226, endPoint y: 353, distance: 50.2
click at [258, 357] on span "Sélectionner un employé" at bounding box center [225, 361] width 69 height 9
paste input "[PERSON_NAME][EMAIL_ADDRESS][PERSON_NAME][DOMAIN_NAME]"
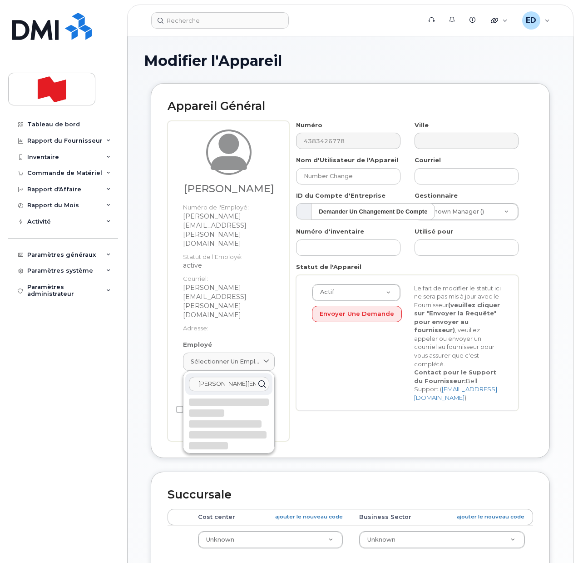
scroll to position [0, 16]
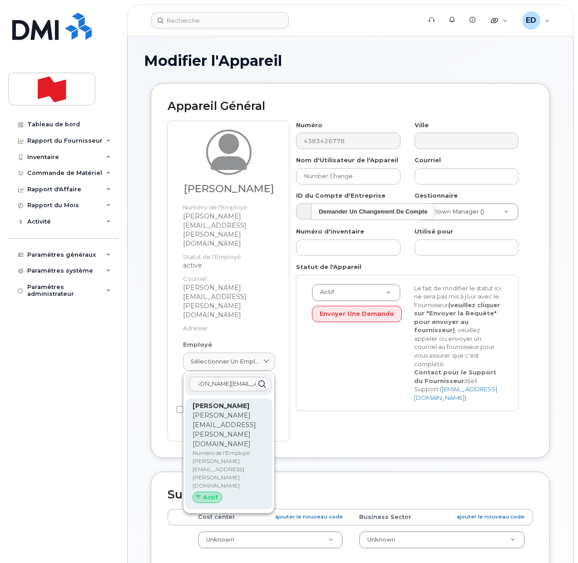
type input "[PERSON_NAME][EMAIL_ADDRESS][PERSON_NAME][DOMAIN_NAME]"
click at [215, 410] on p "[PERSON_NAME][EMAIL_ADDRESS][PERSON_NAME][DOMAIN_NAME]" at bounding box center [229, 429] width 73 height 38
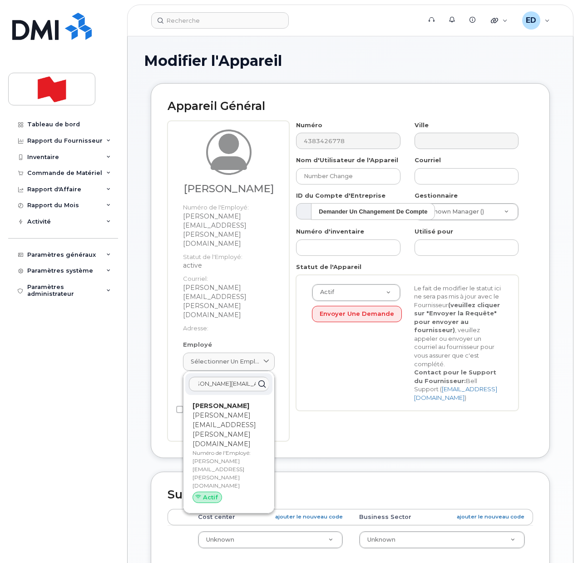
type input "[PERSON_NAME][EMAIL_ADDRESS][PERSON_NAME][DOMAIN_NAME]"
type input "[PERSON_NAME]"
type input "[PERSON_NAME][EMAIL_ADDRESS][PERSON_NAME][DOMAIN_NAME]"
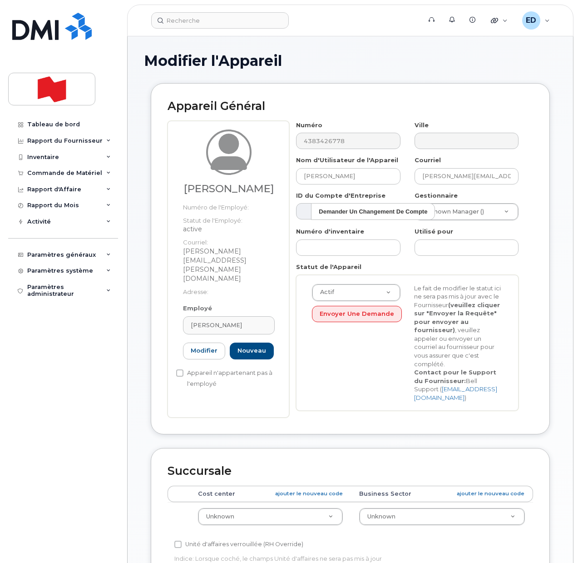
scroll to position [0, 0]
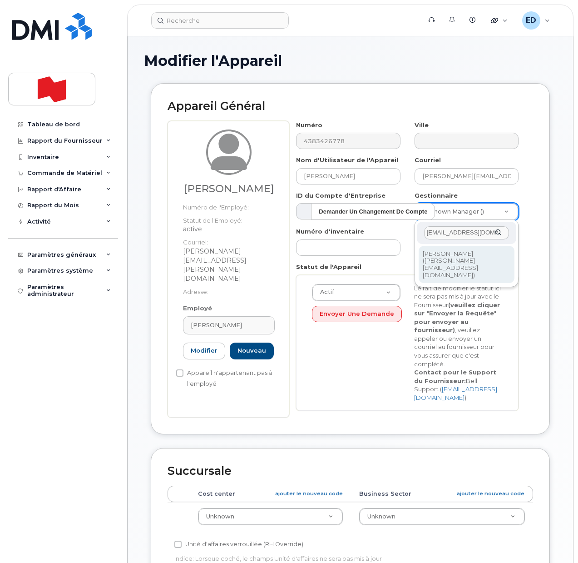
type input "jeanfrancois.julien@bnc.ca"
type input "1987724"
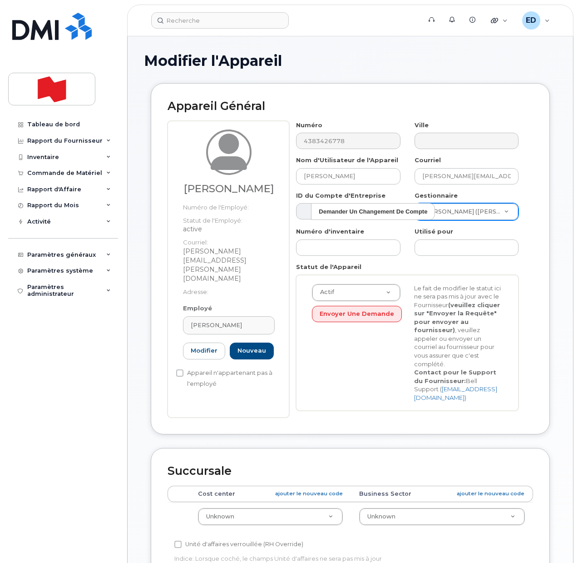
drag, startPoint x: 325, startPoint y: 494, endPoint x: 316, endPoint y: 499, distance: 10.0
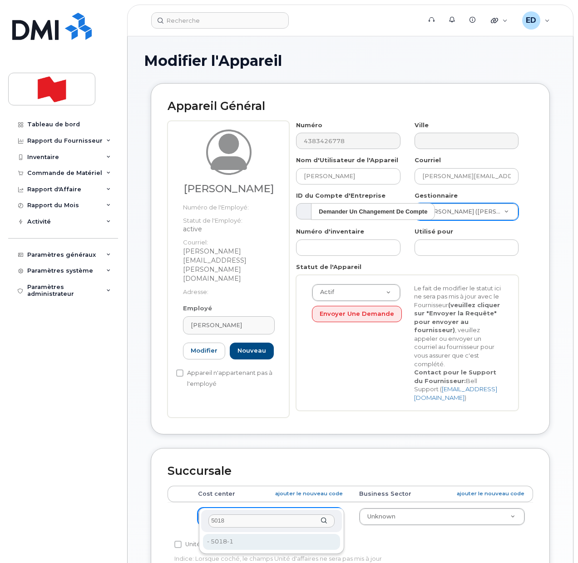
type input "5018"
type input "22917023"
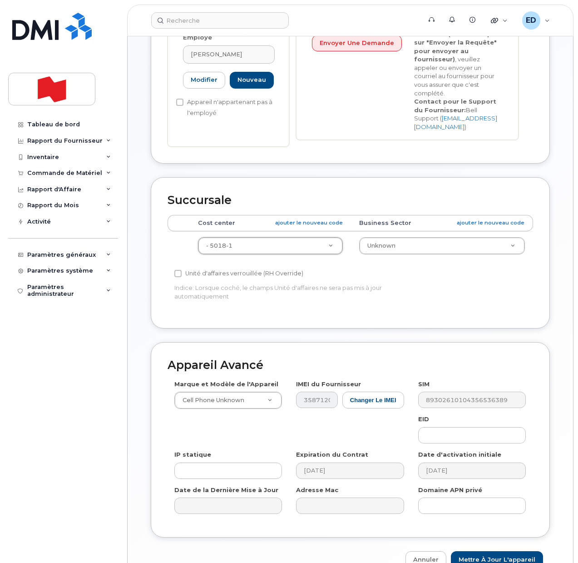
scroll to position [284, 0]
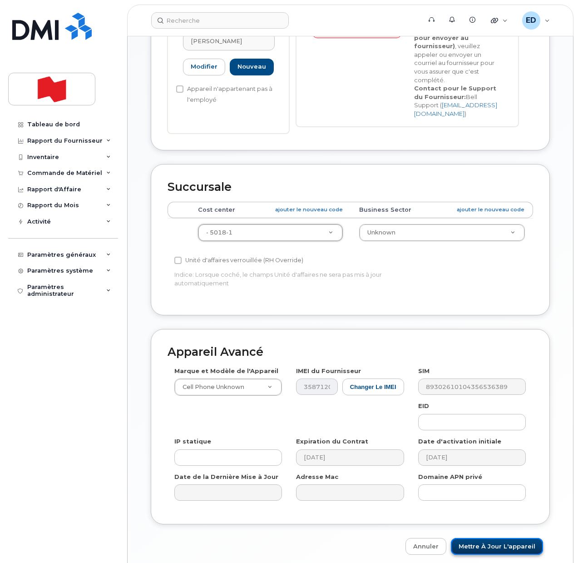
click at [487, 538] on input "Mettre à jour l'appareil" at bounding box center [497, 546] width 92 height 17
type input "Sauvegarde..."
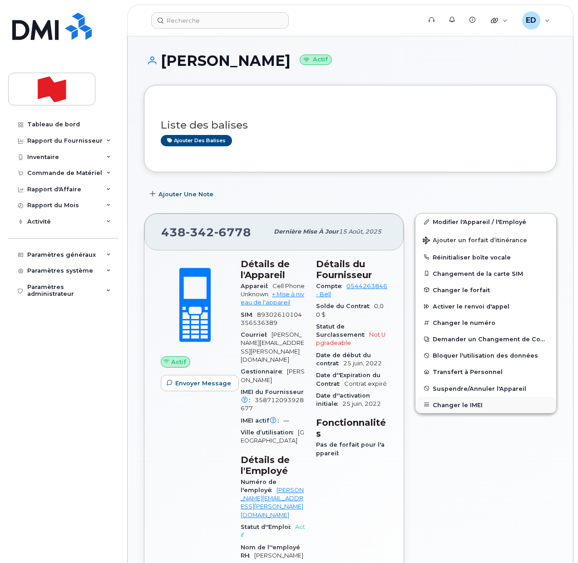
click at [454, 404] on button "Changer le IMEI" at bounding box center [485, 404] width 141 height 16
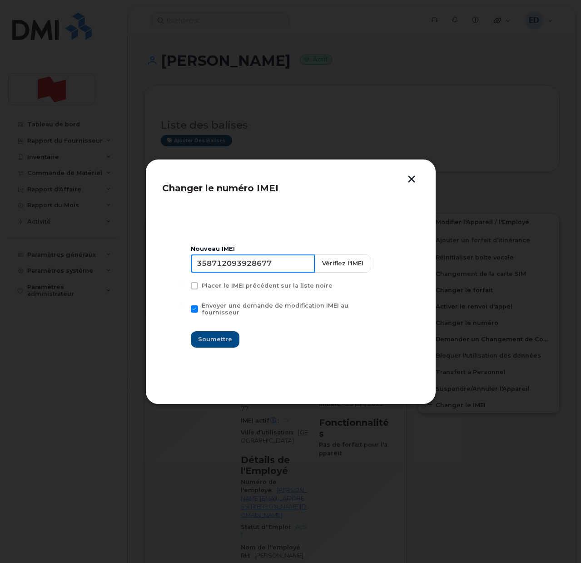
click at [266, 265] on input "358712093928677" at bounding box center [253, 263] width 124 height 18
type input "353927601221531"
click at [212, 338] on span "Soumettre" at bounding box center [215, 339] width 34 height 9
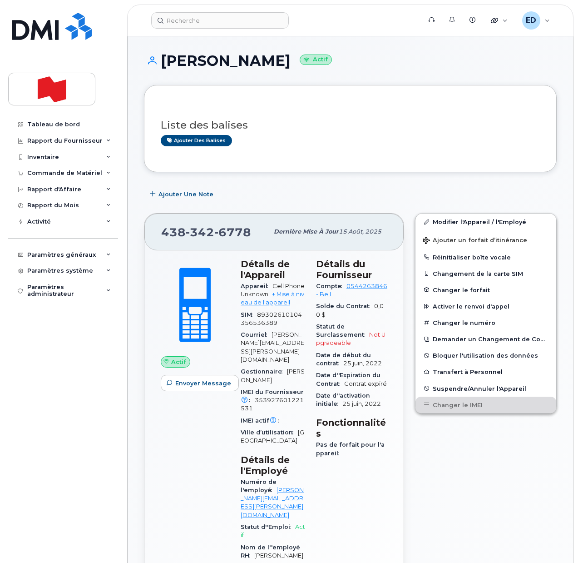
click at [315, 136] on div "Ajouter des balises" at bounding box center [347, 140] width 372 height 11
drag, startPoint x: 251, startPoint y: 233, endPoint x: 168, endPoint y: 232, distance: 82.6
click at [173, 233] on div "[PHONE_NUMBER]" at bounding box center [214, 231] width 107 height 19
click at [162, 232] on span "[PHONE_NUMBER]" at bounding box center [206, 232] width 90 height 14
drag, startPoint x: 252, startPoint y: 232, endPoint x: 164, endPoint y: 235, distance: 87.2
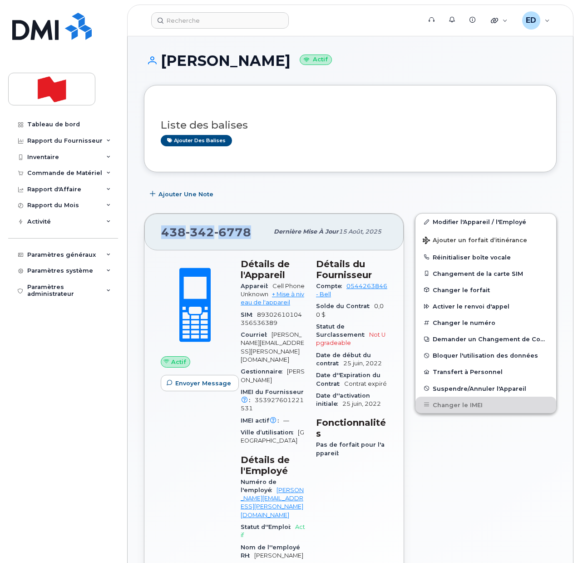
click at [164, 235] on div "[PHONE_NUMBER]" at bounding box center [214, 231] width 107 height 19
copy span "[PHONE_NUMBER]"
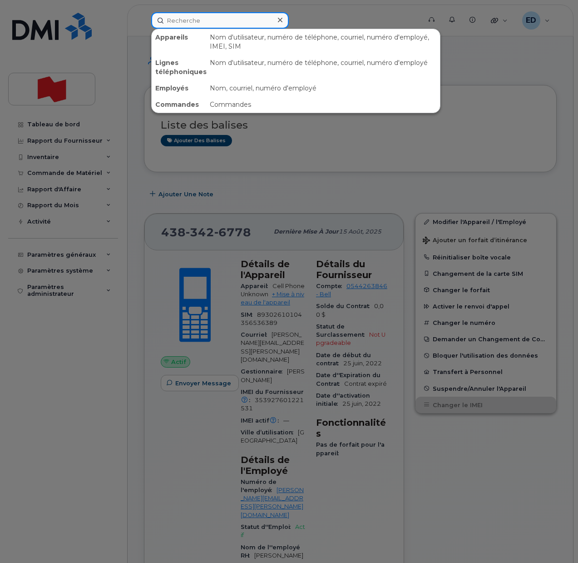
click at [188, 17] on input at bounding box center [220, 20] width 138 height 16
paste input "[PERSON_NAME]"
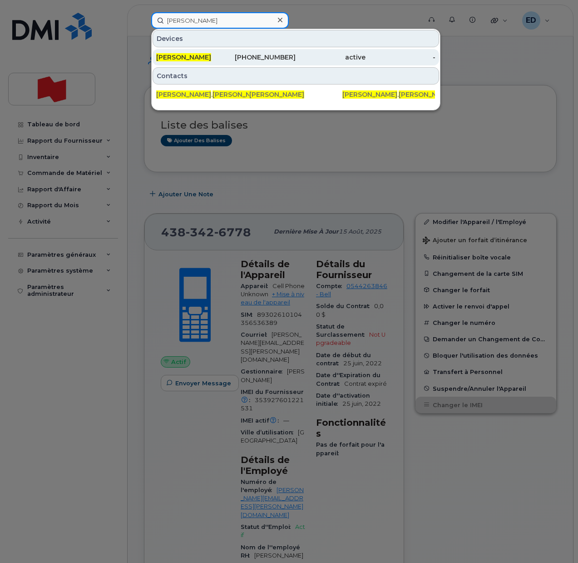
type input "[PERSON_NAME]"
click at [187, 59] on span "[PERSON_NAME]" at bounding box center [183, 57] width 55 height 8
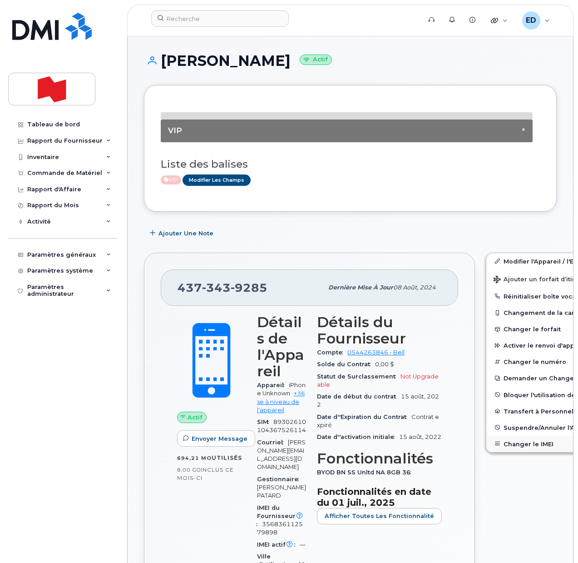
click at [499, 442] on button "Changer le IMEI" at bounding box center [556, 443] width 141 height 16
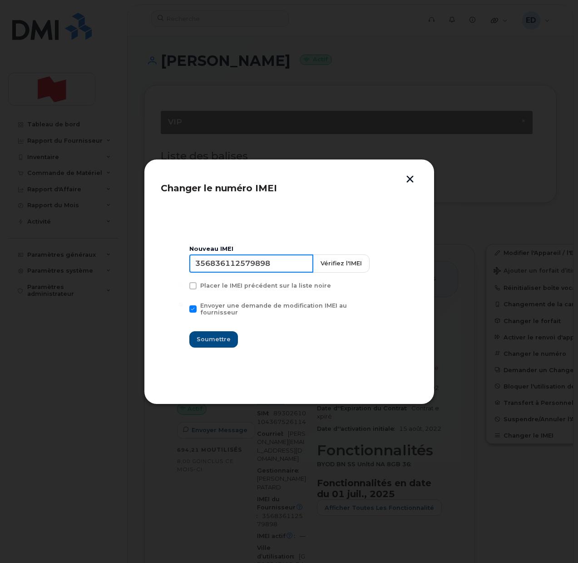
click at [250, 269] on input "356836112579898" at bounding box center [251, 263] width 124 height 18
click at [410, 176] on button "button" at bounding box center [410, 180] width 14 height 10
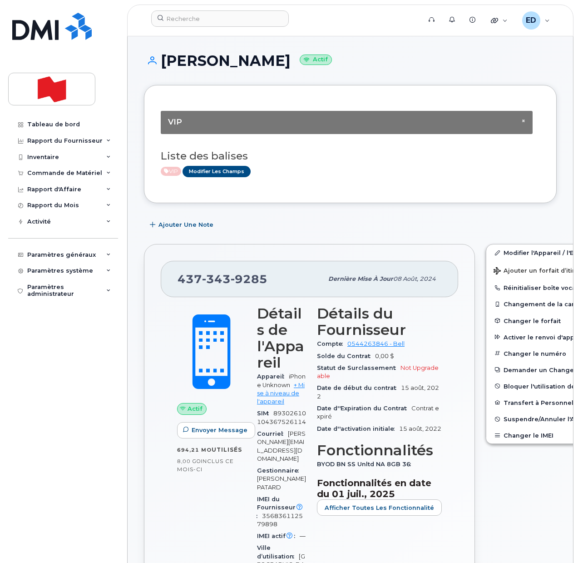
click at [338, 179] on div "× VIP Liste des balises VIP Modifier les Champs" at bounding box center [350, 144] width 379 height 84
click at [222, 17] on input at bounding box center [220, 18] width 138 height 16
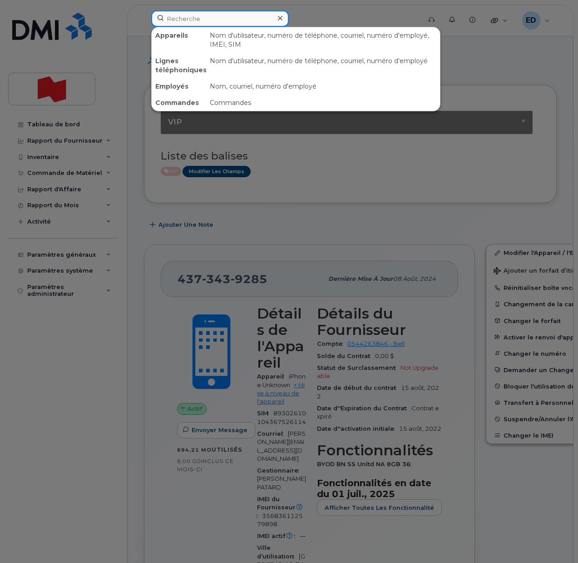
paste input "catherine.fournier@bnc.ca"
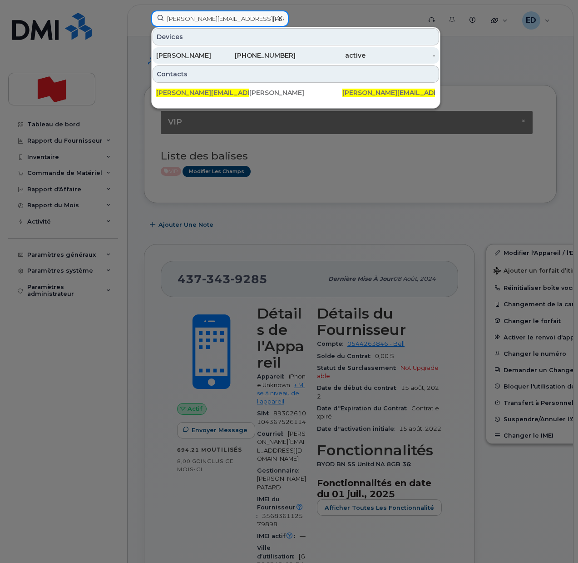
type input "catherine.fournier@bnc.ca"
click at [199, 51] on div "Catherine Fournier" at bounding box center [191, 55] width 70 height 9
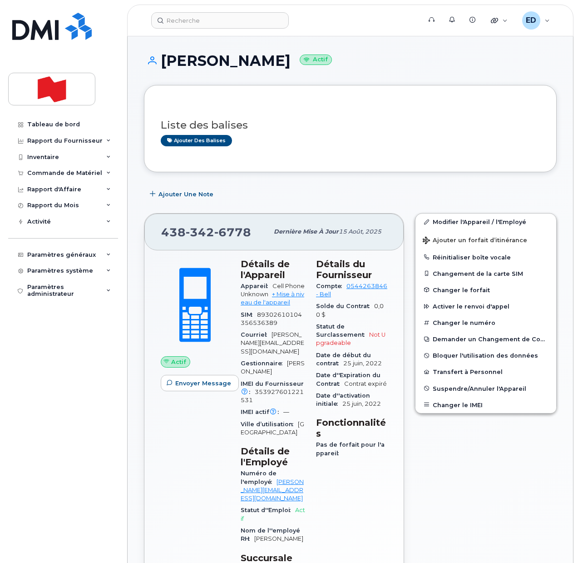
click at [207, 24] on input at bounding box center [220, 20] width 138 height 16
paste input "[PERSON_NAME]"
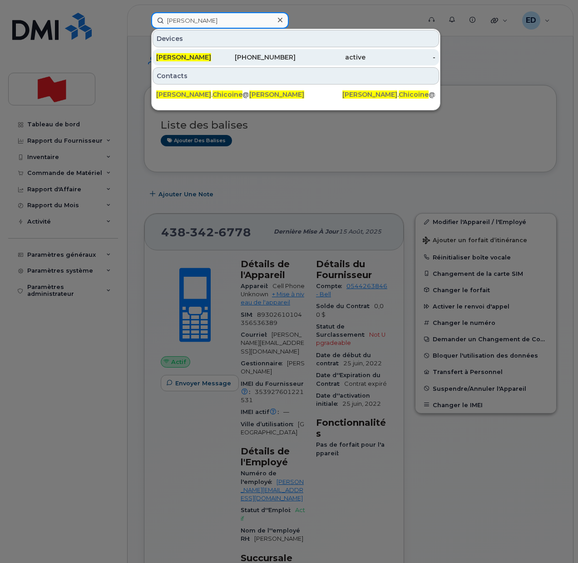
type input "[PERSON_NAME]"
click at [200, 58] on span "[PERSON_NAME]" at bounding box center [183, 57] width 55 height 8
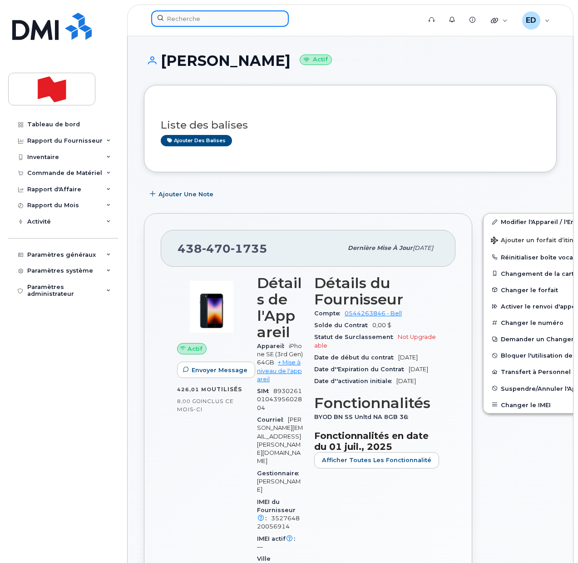
drag, startPoint x: 193, startPoint y: 16, endPoint x: 199, endPoint y: 25, distance: 10.5
click at [193, 21] on input at bounding box center [220, 18] width 138 height 16
paste input "[PERSON_NAME]"
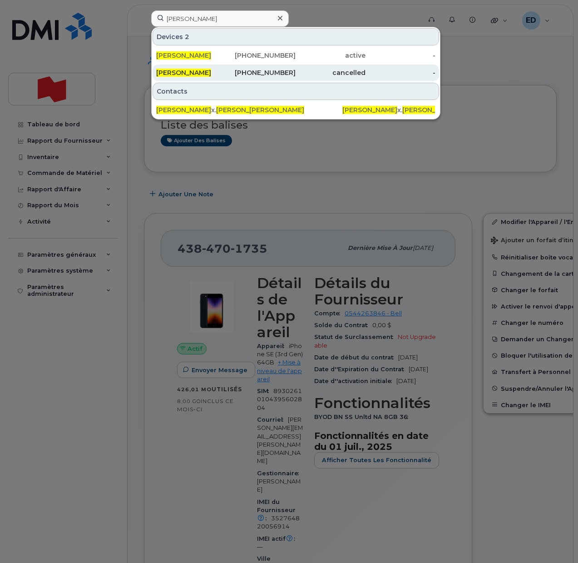
click at [190, 70] on span "[PERSON_NAME]" at bounding box center [183, 73] width 55 height 8
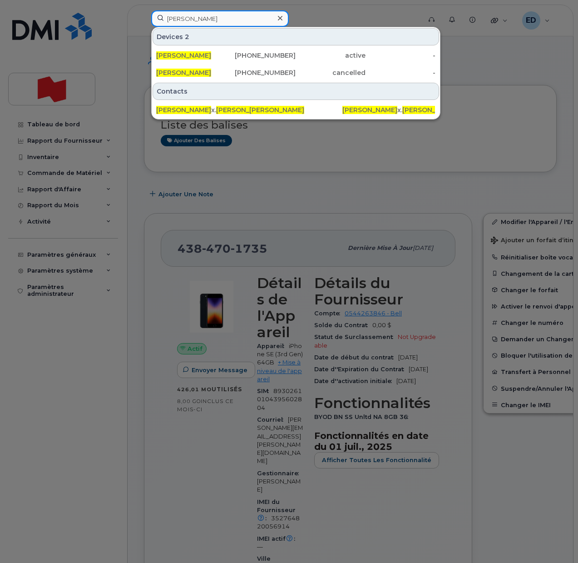
drag, startPoint x: 223, startPoint y: 20, endPoint x: 156, endPoint y: 24, distance: 66.9
click at [160, 24] on input "[PERSON_NAME]" at bounding box center [220, 18] width 138 height 16
paste input "[PERSON_NAME]"
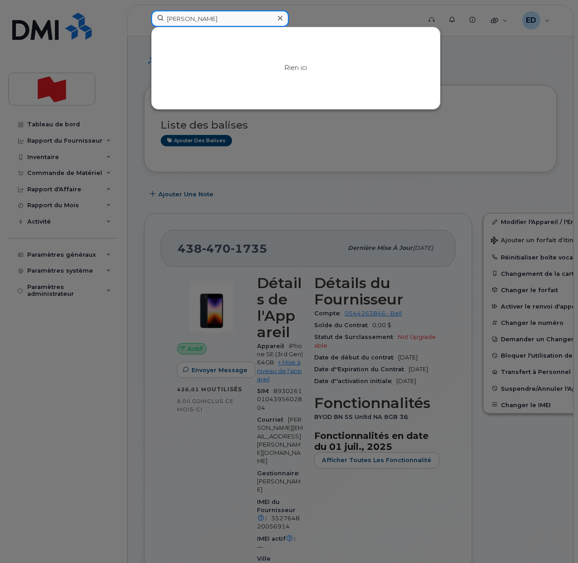
click at [188, 17] on input "[PERSON_NAME]" at bounding box center [220, 18] width 138 height 16
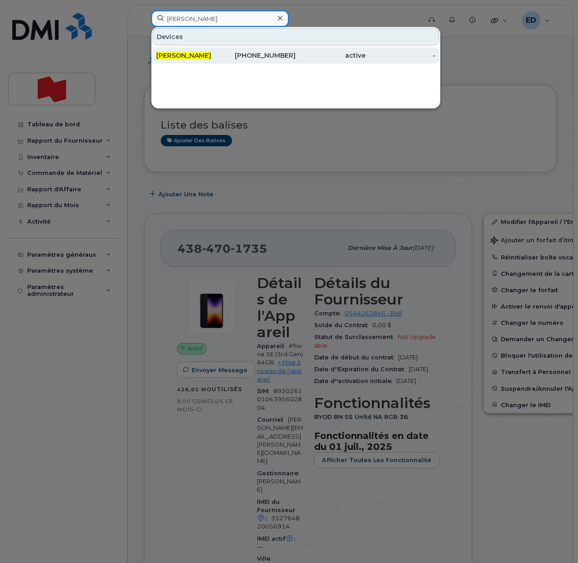
type input "[PERSON_NAME]"
click at [179, 52] on span "[PERSON_NAME]" at bounding box center [183, 55] width 55 height 8
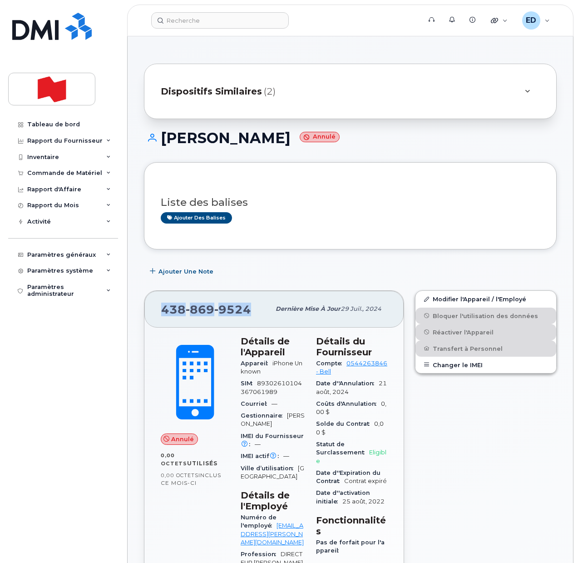
drag, startPoint x: 252, startPoint y: 312, endPoint x: 164, endPoint y: 314, distance: 88.1
click at [164, 314] on div "438 869 9524" at bounding box center [215, 308] width 109 height 19
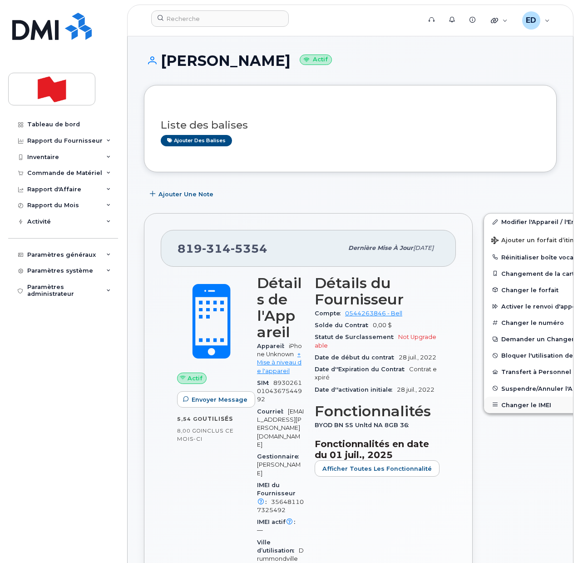
click at [501, 405] on button "Changer le IMEI" at bounding box center [554, 404] width 141 height 16
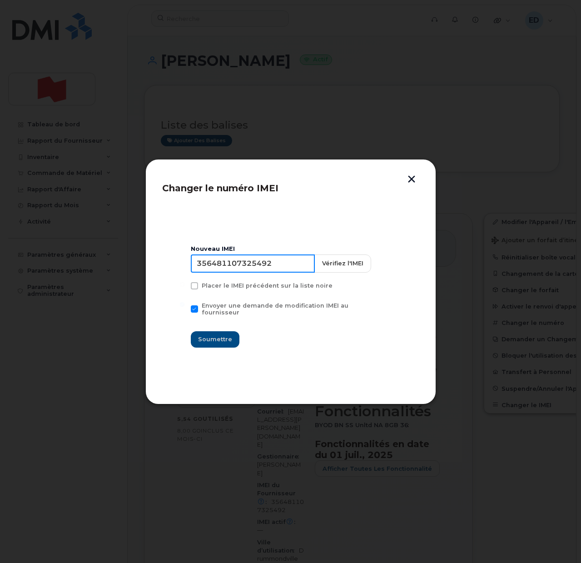
click at [239, 266] on input "356481107325492" at bounding box center [253, 263] width 124 height 18
click at [259, 267] on input "356481107325492" at bounding box center [253, 263] width 124 height 18
type input "350515301367036"
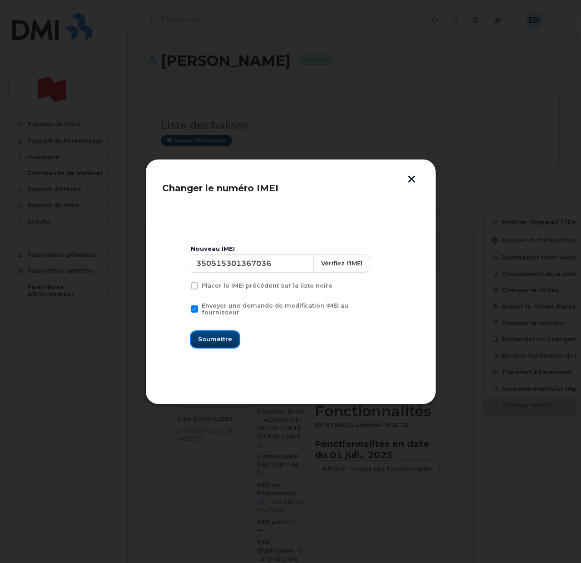
click at [227, 335] on span "Soumettre" at bounding box center [215, 339] width 34 height 9
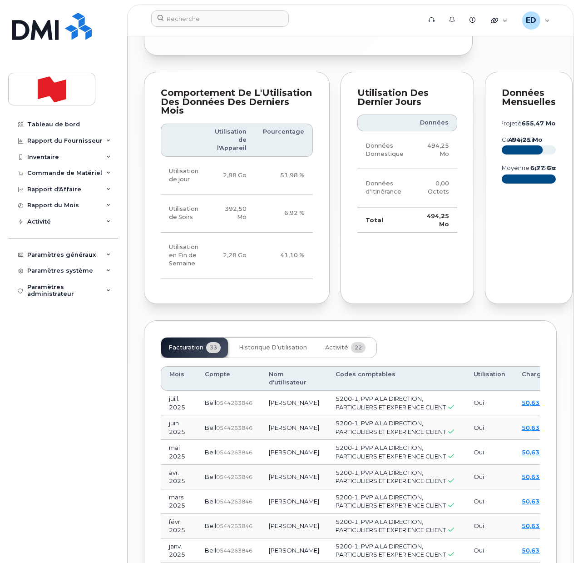
scroll to position [908, 0]
click at [333, 351] on span "Activité" at bounding box center [336, 346] width 23 height 7
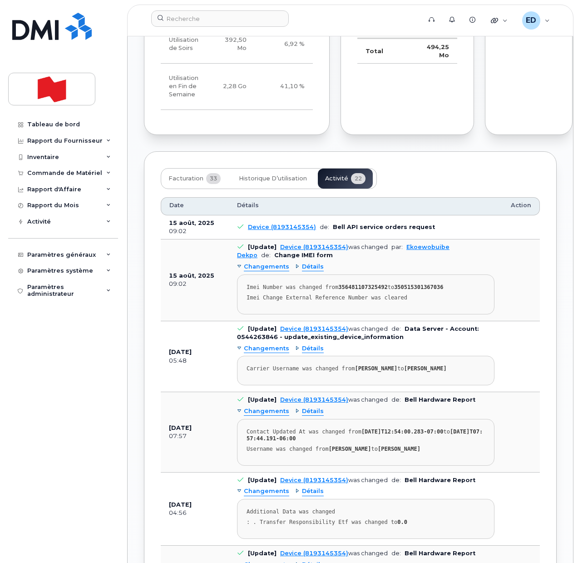
scroll to position [1078, 0]
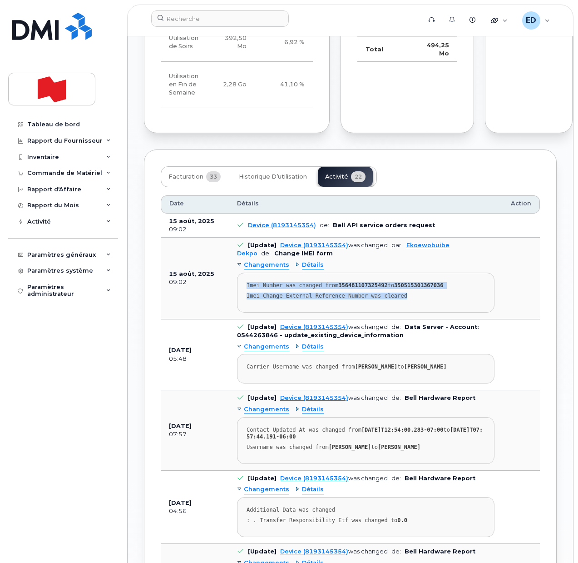
drag, startPoint x: 402, startPoint y: 384, endPoint x: 242, endPoint y: 374, distance: 159.6
click at [242, 312] on pre "Imei Number was changed from 356481107325492 to 350515301367036 Imei Change Ext…" at bounding box center [365, 292] width 257 height 40
copy pre "Imei Number was changed from 356481107325492 to 350515301367036 Imei Change Ext…"
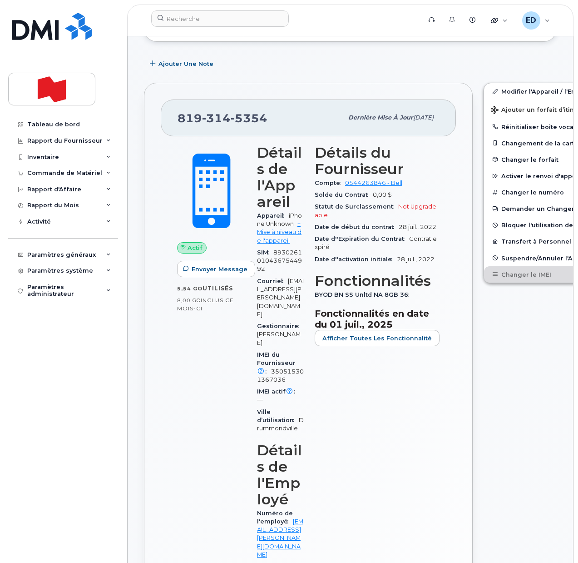
scroll to position [0, 0]
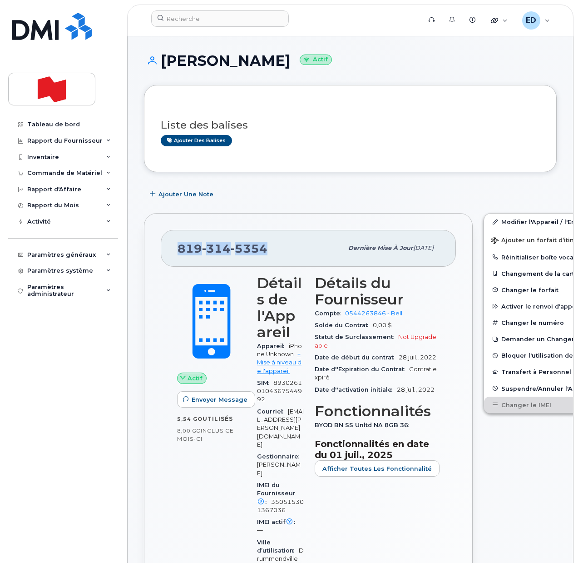
drag, startPoint x: 269, startPoint y: 248, endPoint x: 181, endPoint y: 244, distance: 88.2
click at [181, 244] on div "819 314 5354" at bounding box center [260, 247] width 165 height 19
copy span "819 314 5354"
click at [185, 18] on input at bounding box center [220, 18] width 138 height 16
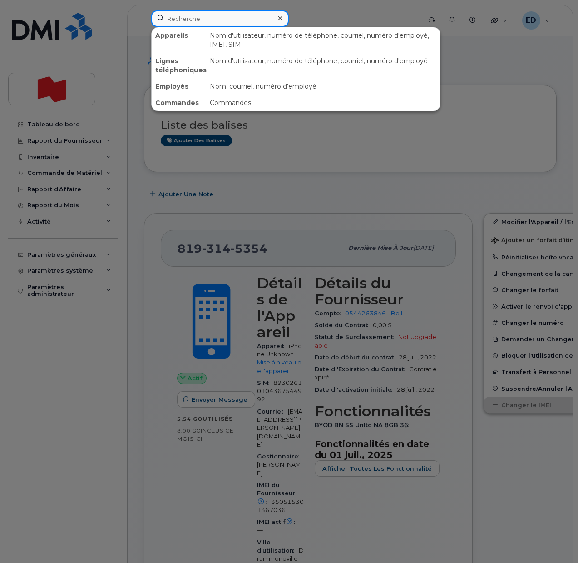
paste input "[PERSON_NAME]"
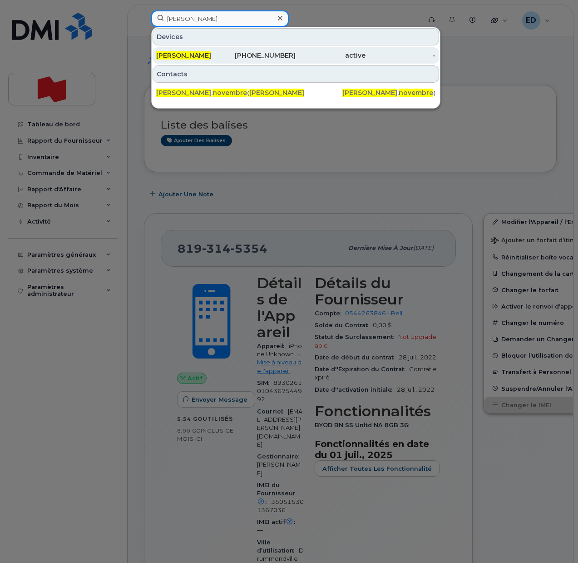
type input "[PERSON_NAME]"
click at [201, 57] on span "[PERSON_NAME]" at bounding box center [183, 55] width 55 height 8
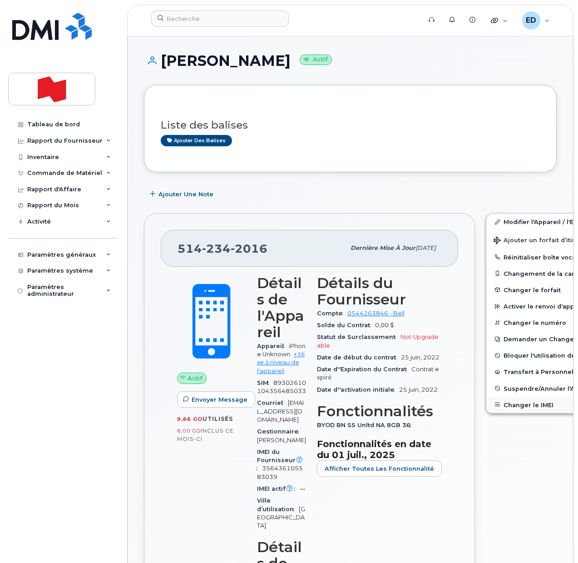
click at [501, 405] on button "Changer le IMEI" at bounding box center [556, 404] width 141 height 16
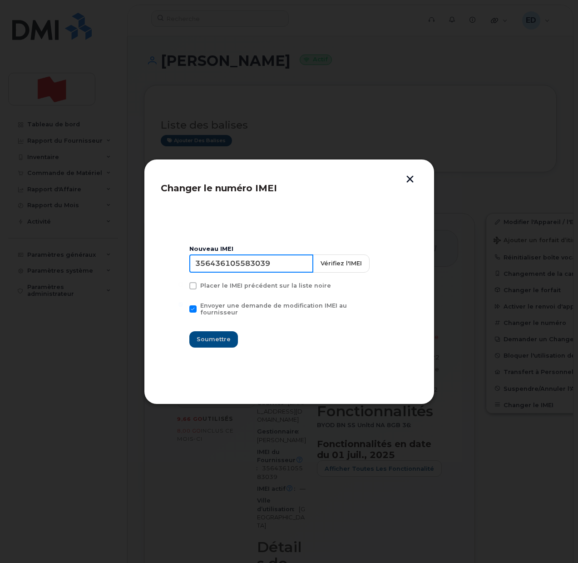
click at [261, 268] on input "356436105583039" at bounding box center [251, 263] width 124 height 18
click at [411, 177] on button "button" at bounding box center [410, 180] width 14 height 10
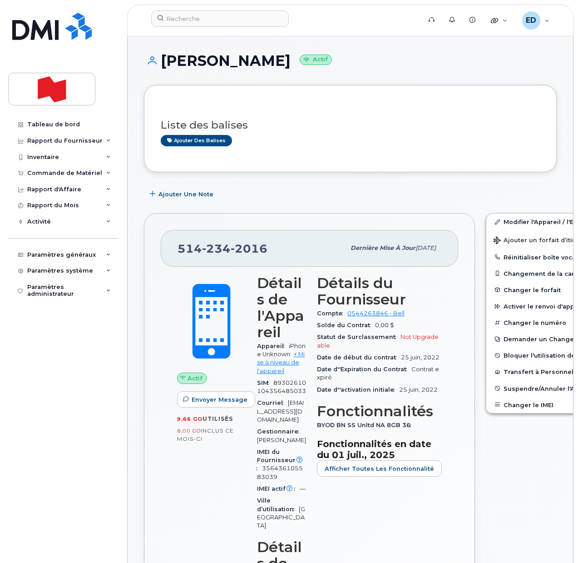
drag, startPoint x: 293, startPoint y: 133, endPoint x: 304, endPoint y: 145, distance: 15.7
click at [293, 133] on div "Liste des balises Ajouter des balises" at bounding box center [350, 128] width 379 height 35
click at [504, 406] on button "Changer le IMEI" at bounding box center [556, 404] width 141 height 16
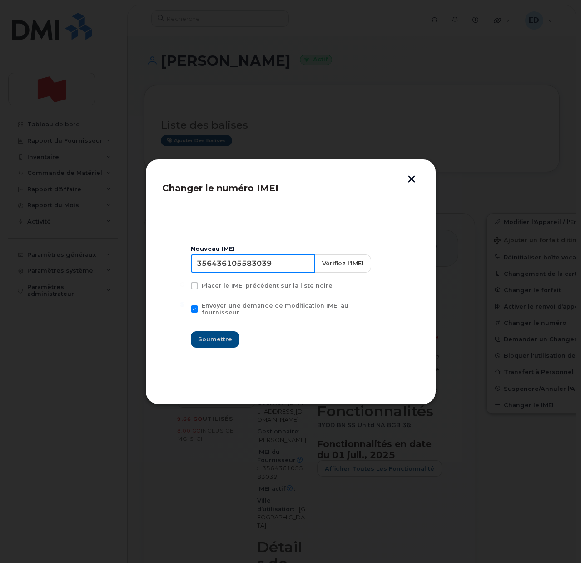
click at [231, 268] on input "356436105583039" at bounding box center [253, 263] width 124 height 18
type input "353927601416669"
click at [217, 338] on span "Soumettre" at bounding box center [215, 339] width 34 height 9
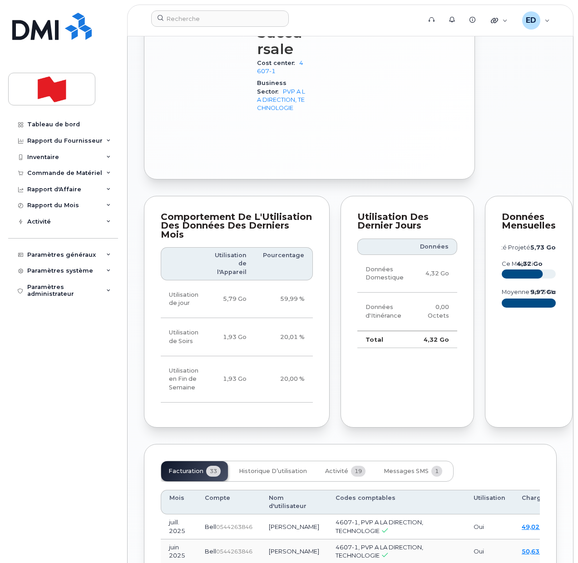
scroll to position [795, 0]
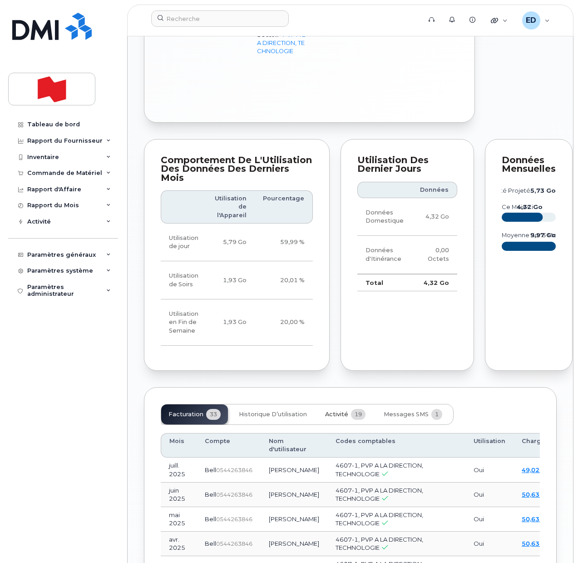
click at [337, 418] on span "Activité" at bounding box center [336, 413] width 23 height 7
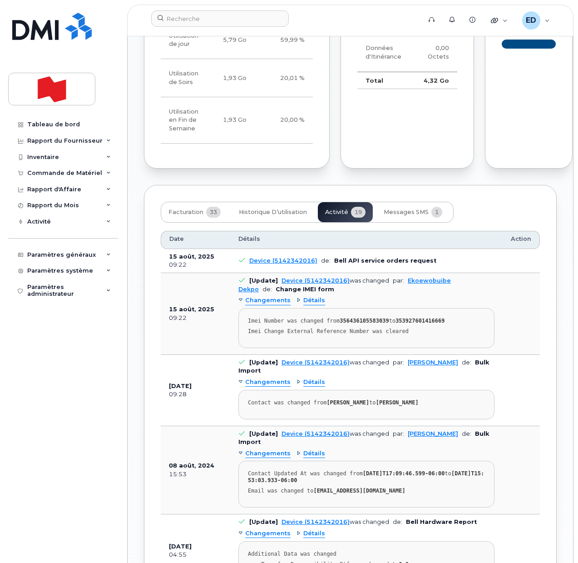
scroll to position [1022, 0]
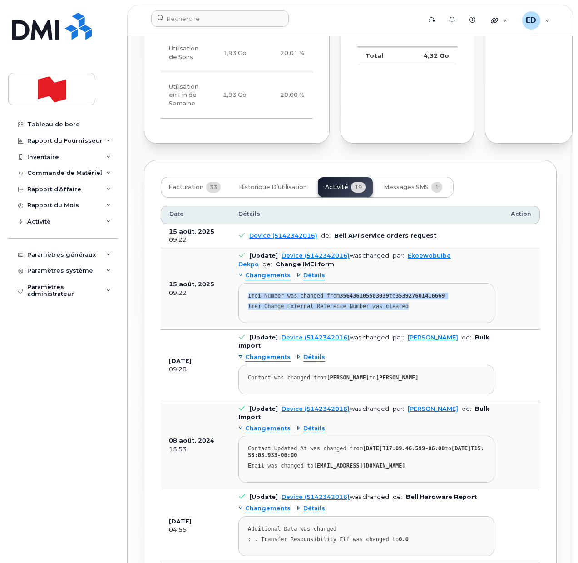
drag, startPoint x: 406, startPoint y: 366, endPoint x: 245, endPoint y: 354, distance: 161.6
click at [245, 323] on pre "Imei Number was changed from 356436105583039 to 353927601416669 Imei Change Ext…" at bounding box center [366, 303] width 256 height 40
copy pre "Imei Number was changed from 356436105583039 to 353927601416669 Imei Change Ext…"
click at [49, 394] on div "Tableau de bord Rapport du Fournisseur Facturation mensuelle Quotidiennes des D…" at bounding box center [64, 332] width 112 height 433
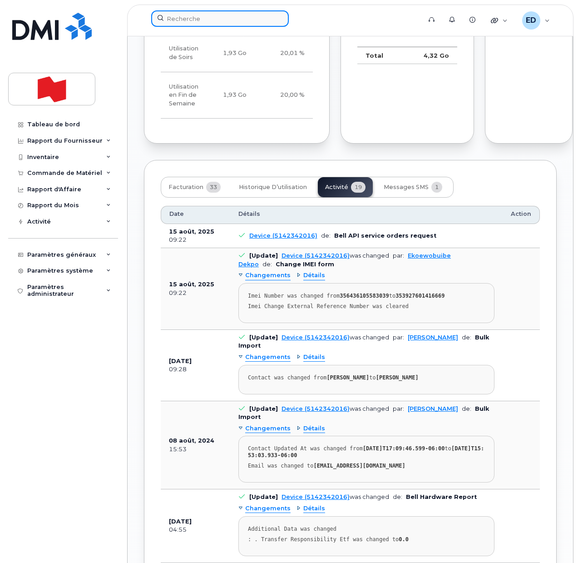
click at [195, 20] on input at bounding box center [220, 18] width 138 height 16
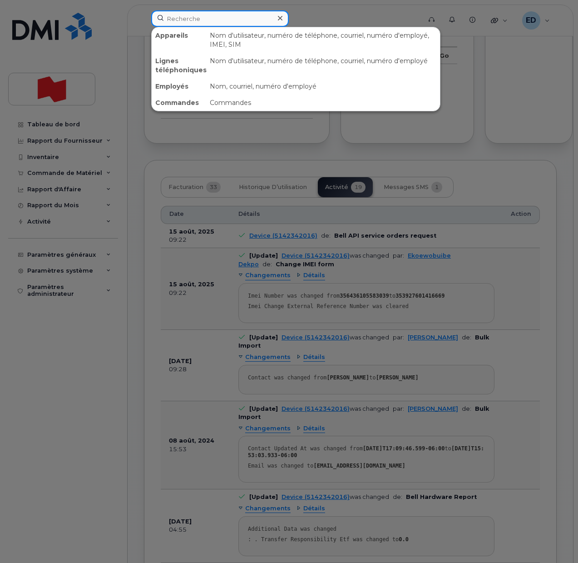
paste input "355060640983651"
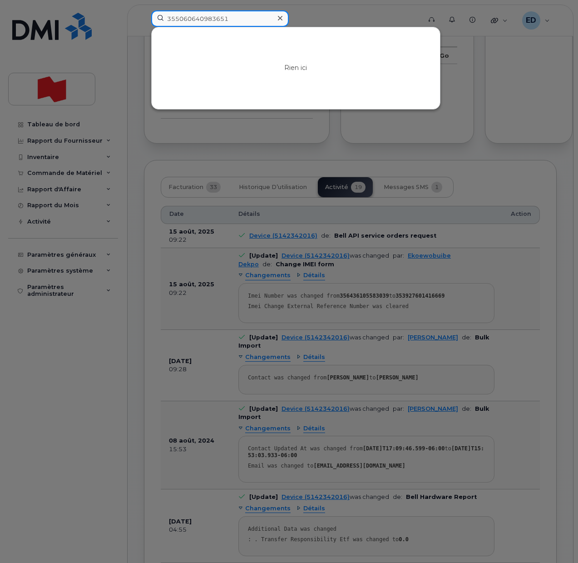
type input "355060640983651"
click at [279, 19] on icon at bounding box center [280, 18] width 5 height 5
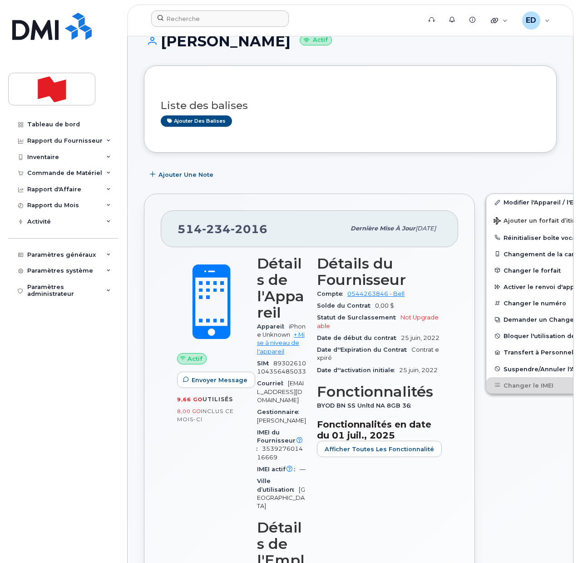
scroll to position [0, 0]
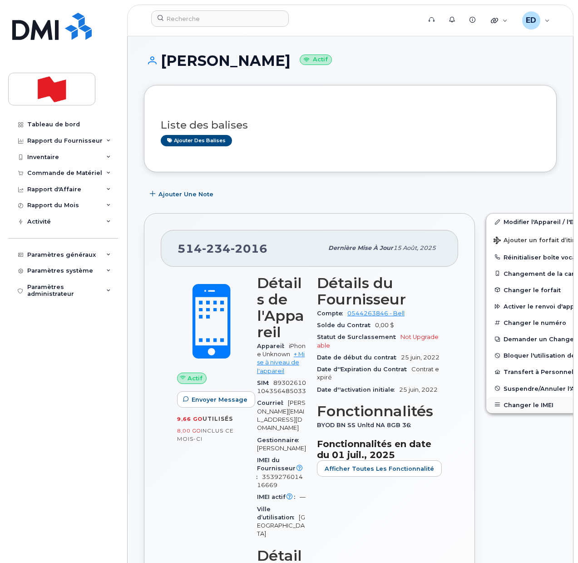
click at [507, 403] on button "Changer le IMEI" at bounding box center [556, 404] width 141 height 16
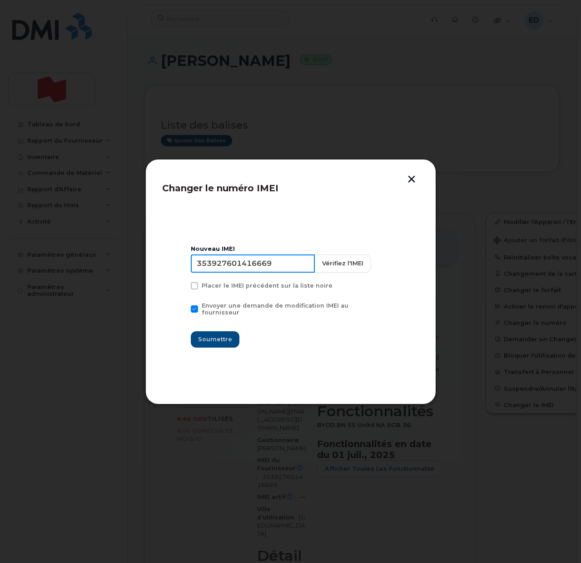
click at [253, 270] on input "353927601416669" at bounding box center [253, 263] width 124 height 18
paste input "5060640983651"
type input "355060640983651"
drag, startPoint x: 224, startPoint y: 334, endPoint x: 243, endPoint y: 355, distance: 27.9
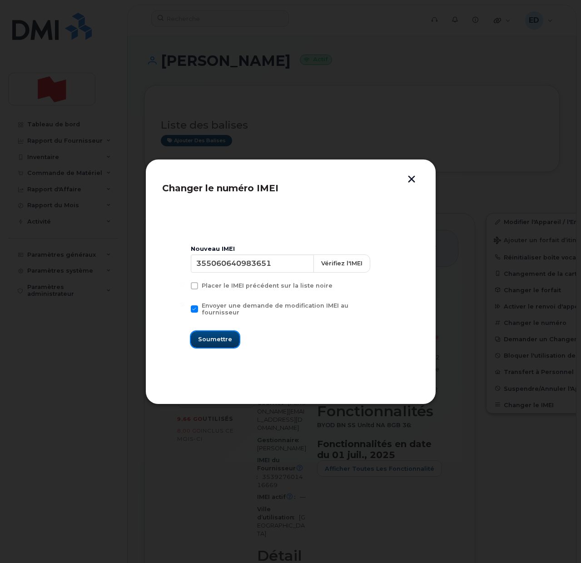
click at [224, 335] on span "Soumettre" at bounding box center [215, 339] width 34 height 9
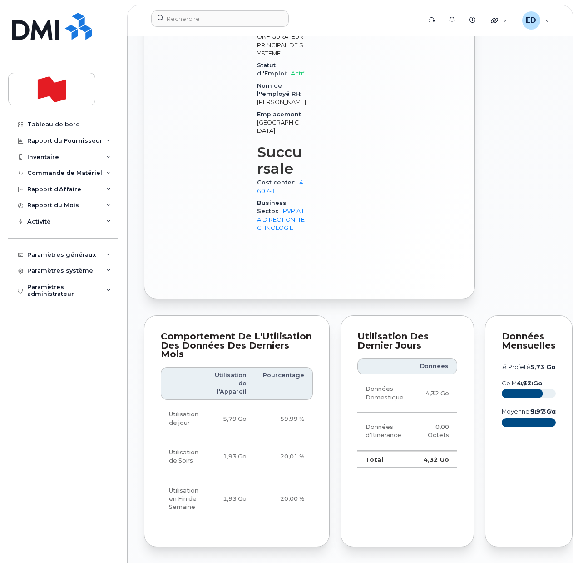
scroll to position [738, 0]
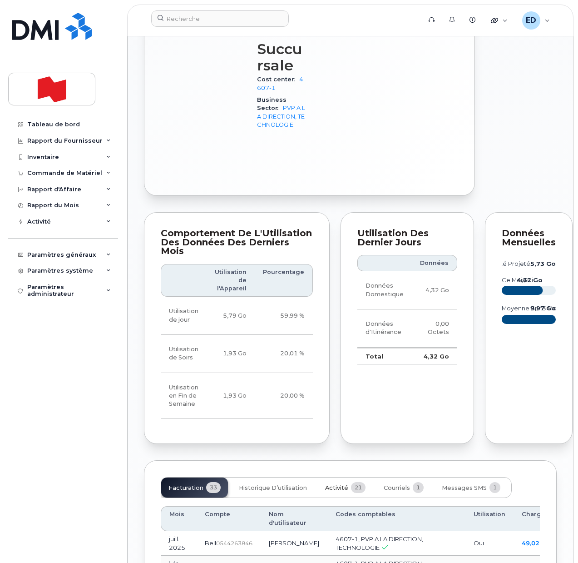
click at [336, 491] on span "Activité" at bounding box center [336, 487] width 23 height 7
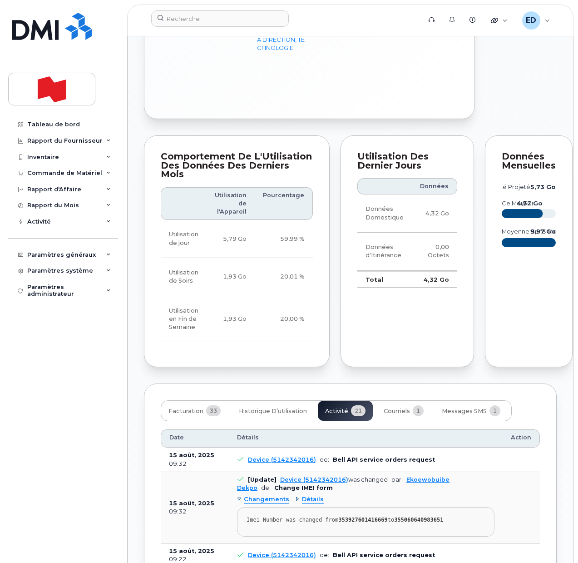
scroll to position [965, 0]
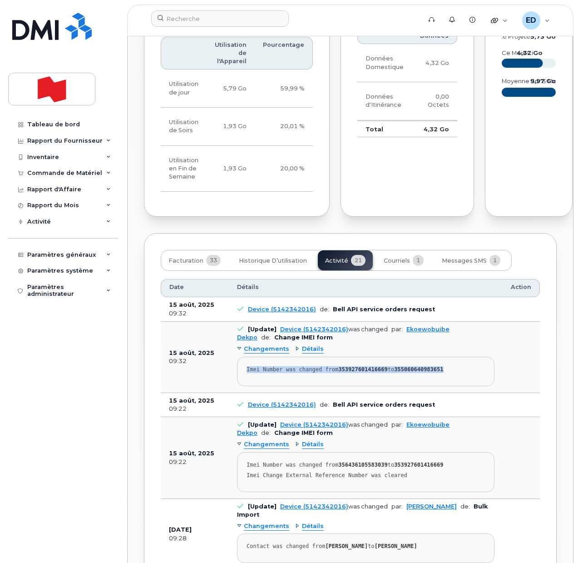
drag, startPoint x: 447, startPoint y: 413, endPoint x: 237, endPoint y: 416, distance: 209.8
click at [237, 386] on pre "Imei Number was changed from 353927601416669 to 355060640983651" at bounding box center [365, 371] width 257 height 30
copy div "Imei Number was changed from 353927601416669 to 355060640983651"
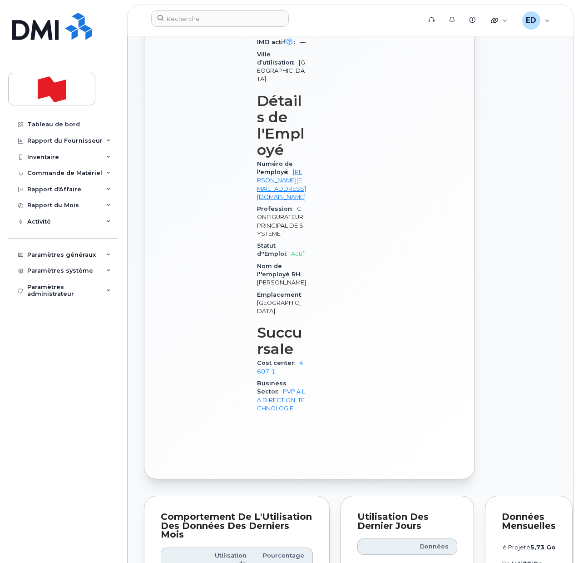
scroll to position [454, 0]
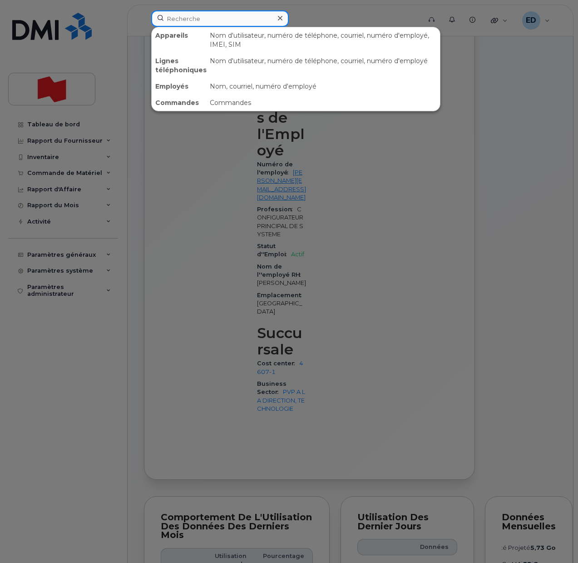
click at [210, 25] on input at bounding box center [220, 18] width 138 height 16
paste input "355060640983651"
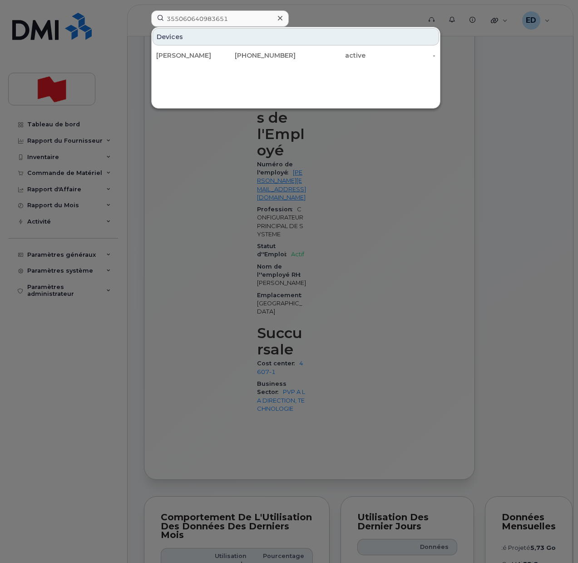
click at [536, 249] on div at bounding box center [289, 281] width 578 height 563
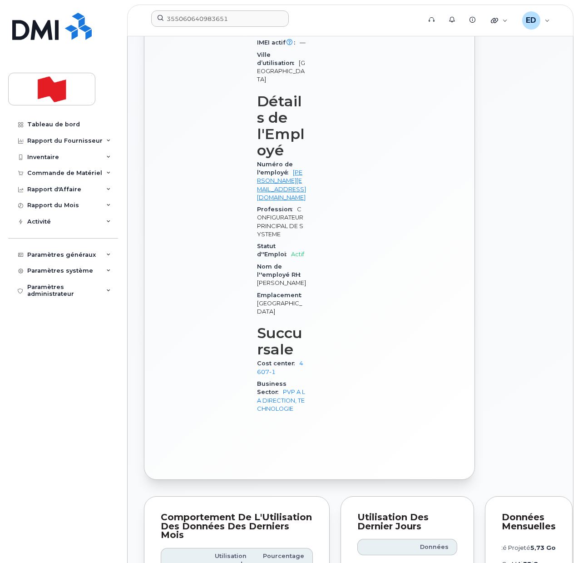
click at [524, 273] on div "Modifier l'Appareil / l'Employé Ajouter un forfait d’itinérance Réinitialiser b…" at bounding box center [556, 118] width 153 height 731
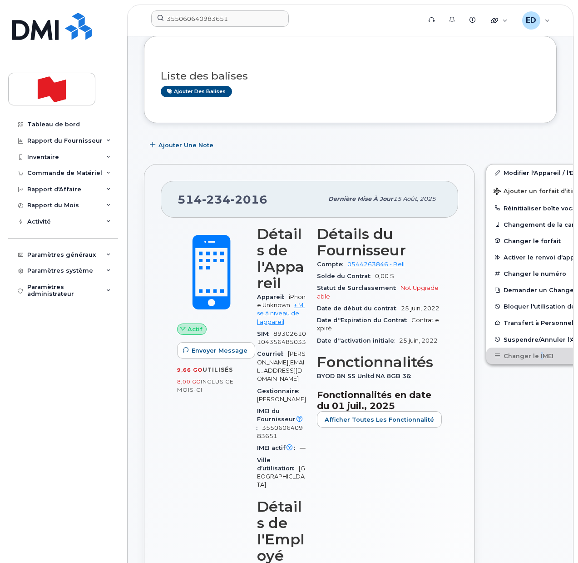
scroll to position [0, 0]
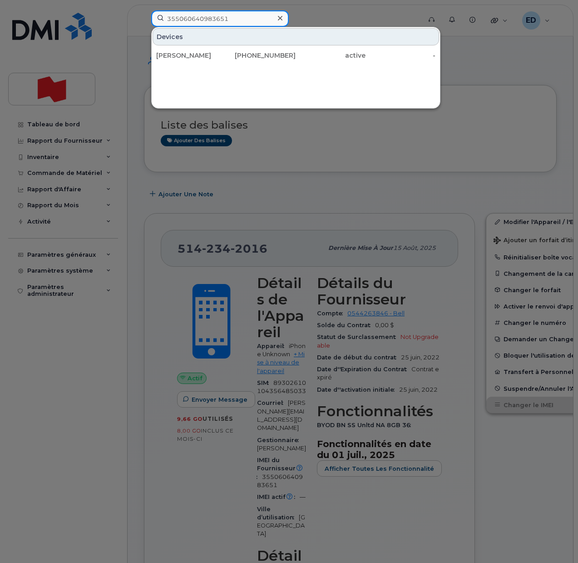
drag, startPoint x: 237, startPoint y: 18, endPoint x: 132, endPoint y: 14, distance: 105.4
click at [144, 14] on div "355060640983651 Devices Victor Novembre 514-234-2016 active -" at bounding box center [283, 20] width 278 height 20
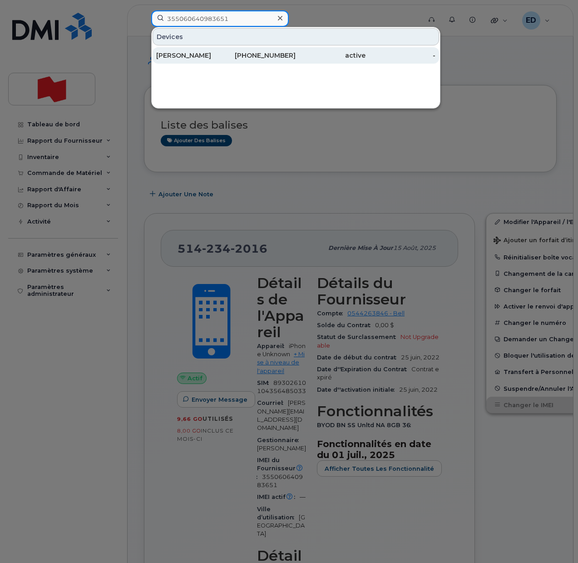
paste input "Jarrid Yates"
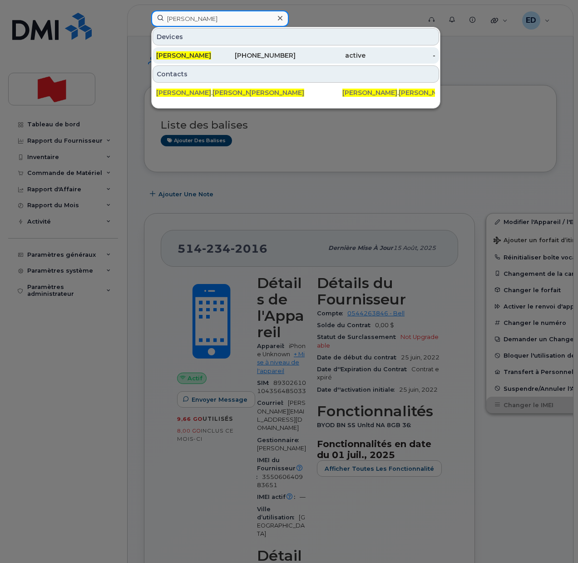
type input "Jarrid Yates"
click at [226, 50] on div "Jarrid Yates" at bounding box center [261, 55] width 70 height 16
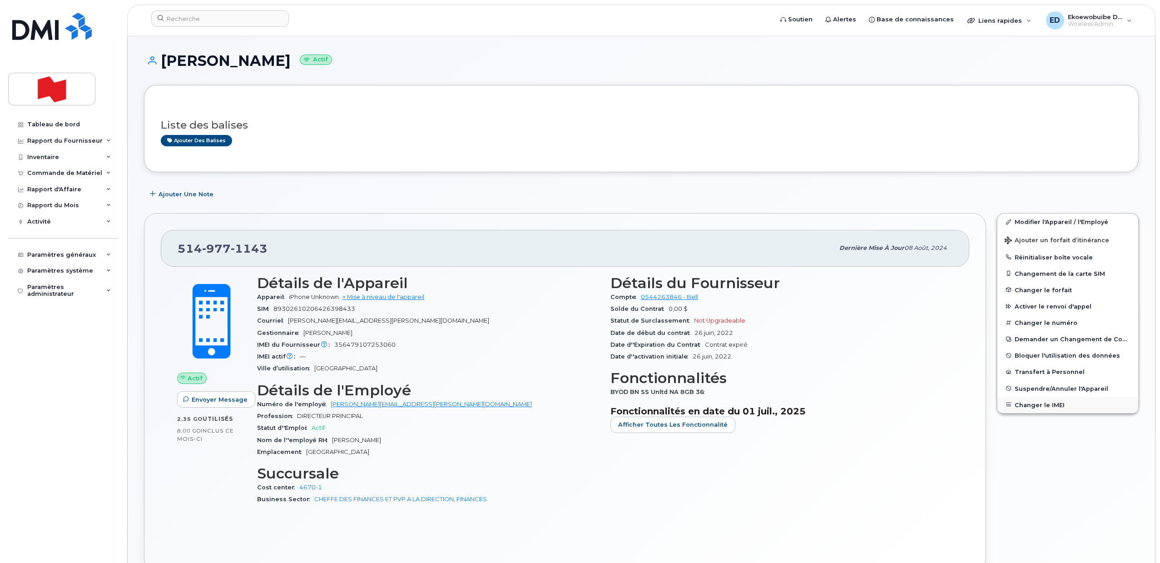
click at [578, 404] on button "Changer le IMEI" at bounding box center [1067, 404] width 141 height 16
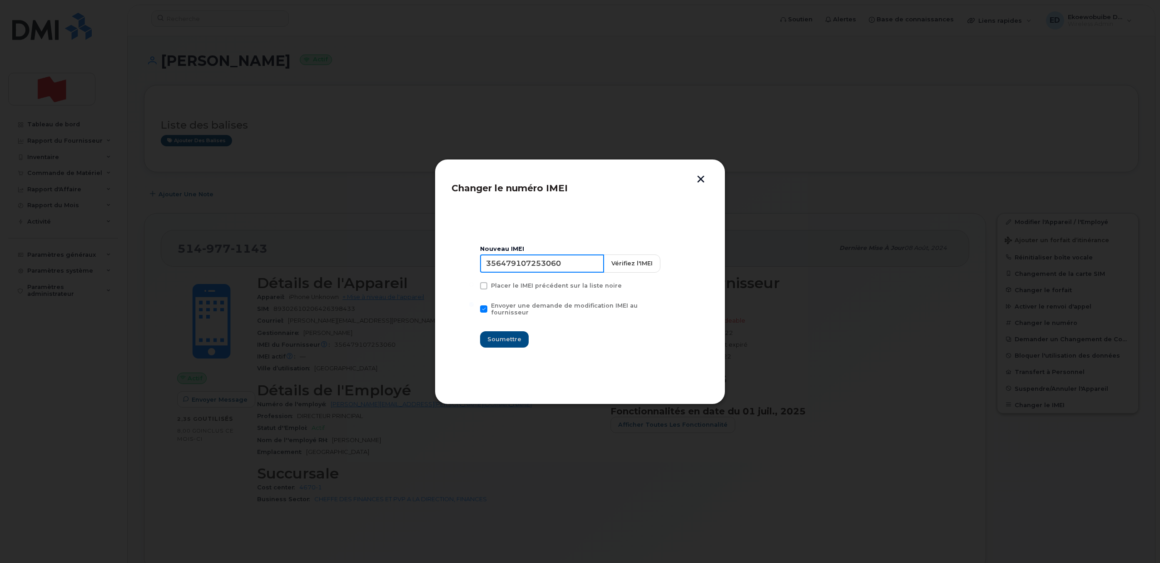
click at [548, 266] on input "356479107253060" at bounding box center [542, 263] width 124 height 18
click at [548, 265] on input "356479107253060" at bounding box center [542, 263] width 124 height 18
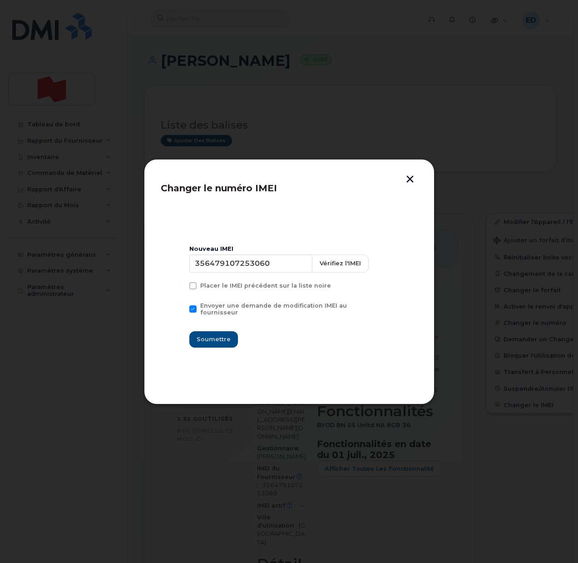
click at [411, 179] on button "button" at bounding box center [410, 180] width 14 height 10
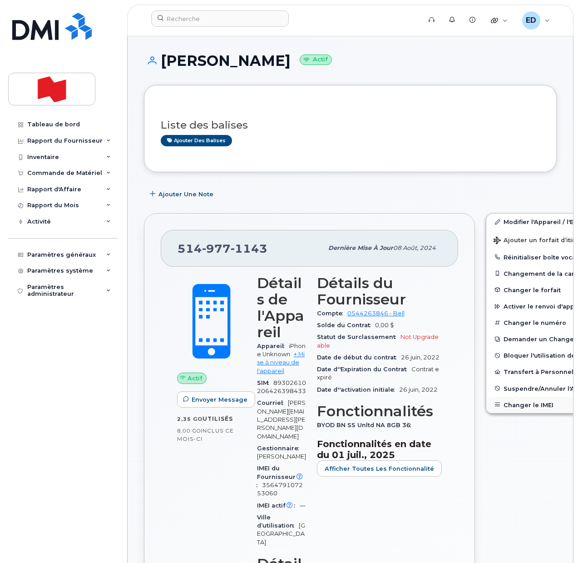
click at [503, 411] on button "Changer le IMEI" at bounding box center [556, 404] width 141 height 16
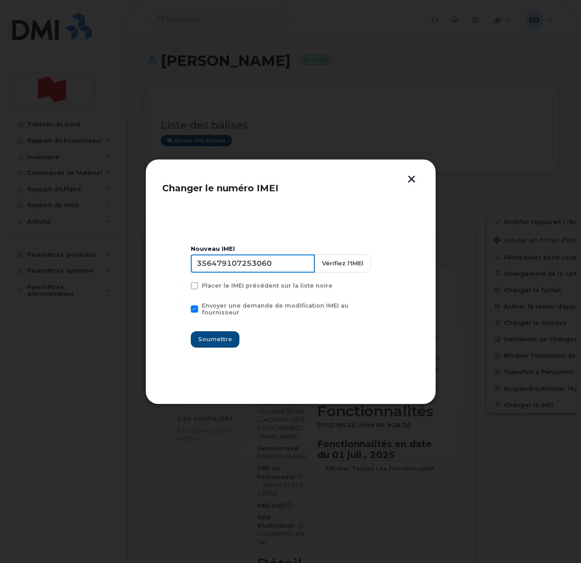
click at [262, 270] on input "356479107253060" at bounding box center [253, 263] width 124 height 18
click at [237, 267] on input "356479107253060" at bounding box center [253, 263] width 124 height 18
drag, startPoint x: 237, startPoint y: 267, endPoint x: 232, endPoint y: 263, distance: 6.3
click at [237, 267] on input "356479107253060" at bounding box center [253, 263] width 124 height 18
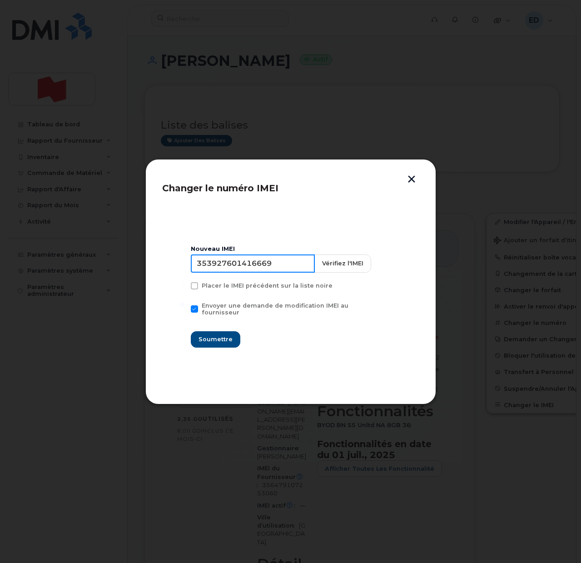
type input "353927601416669"
click at [216, 335] on span "Soumettre" at bounding box center [215, 339] width 34 height 9
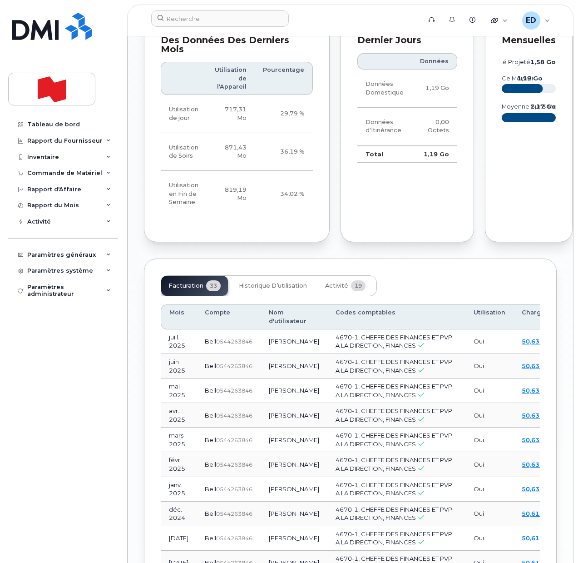
scroll to position [965, 0]
click at [331, 289] on span "Activité" at bounding box center [336, 284] width 23 height 7
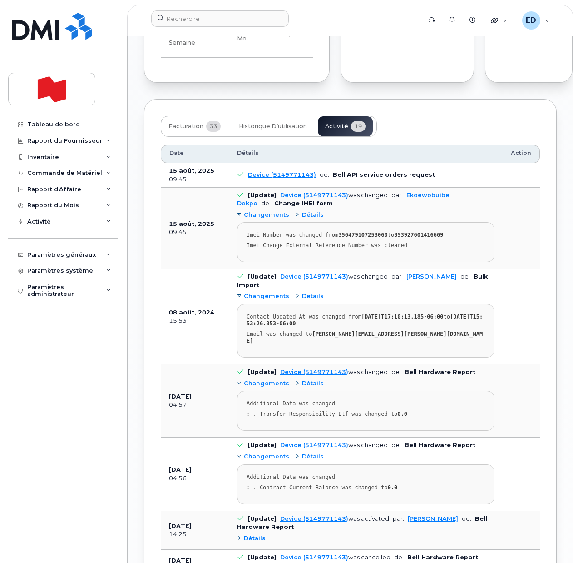
scroll to position [1192, 0]
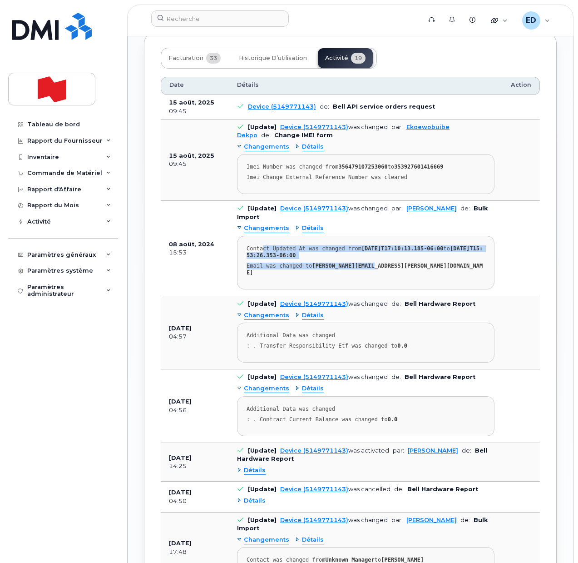
drag, startPoint x: 381, startPoint y: 276, endPoint x: 260, endPoint y: 259, distance: 122.4
click at [260, 259] on pre "Contact Updated At was changed from 2023-11-03T17:10:13.185-06:00 to 2024-08-08…" at bounding box center [365, 263] width 257 height 54
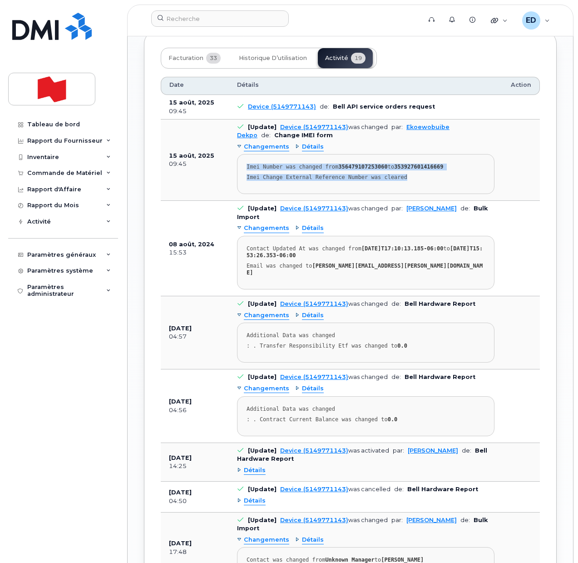
drag, startPoint x: 380, startPoint y: 201, endPoint x: 247, endPoint y: 186, distance: 133.4
click at [247, 186] on pre "Imei Number was changed from 356479107253060 to 353927601416669 Imei Change Ext…" at bounding box center [365, 174] width 257 height 40
copy pre "Imei Number was changed from 356479107253060 to 353927601416669 Imei Change Ext…"
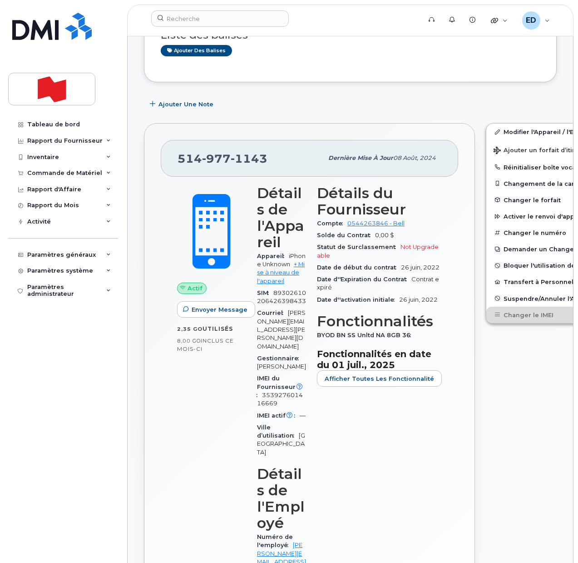
scroll to position [0, 0]
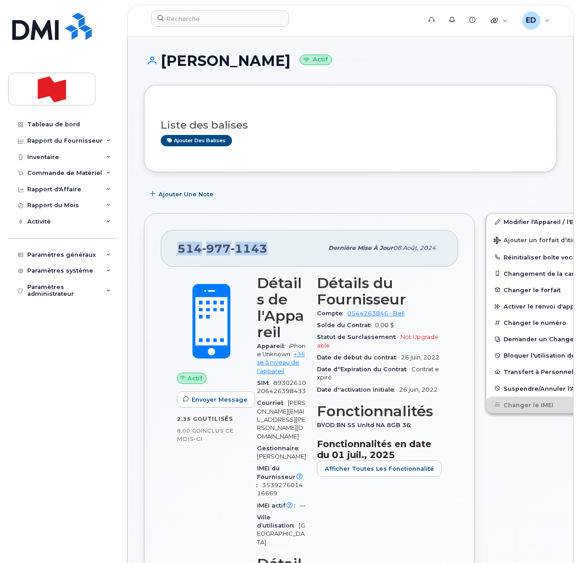
drag, startPoint x: 267, startPoint y: 246, endPoint x: 176, endPoint y: 249, distance: 90.4
click at [176, 249] on div "514 977 1143 Dernière mise à jour 08 août, 2024" at bounding box center [309, 248] width 297 height 36
copy span "514 977 1143"
click at [194, 22] on input at bounding box center [220, 18] width 138 height 16
paste input "Najjar, Jimmy <jimmy.najjar@bnc.ca>"
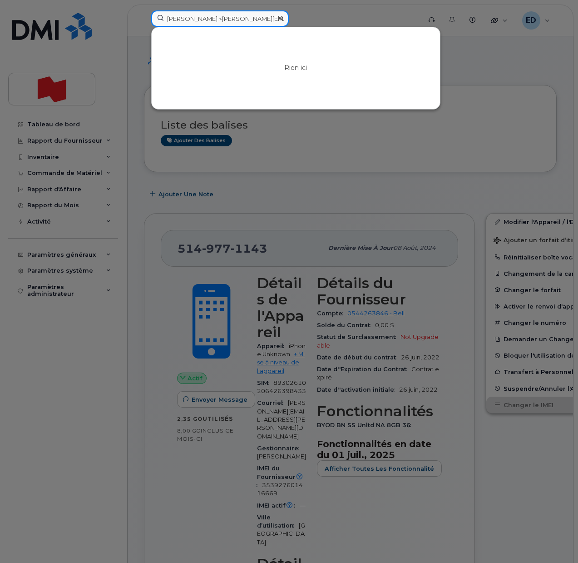
click at [188, 18] on input "Najjar, Jimmy <jimmy.najjar@bnc.ca>" at bounding box center [220, 18] width 138 height 16
drag, startPoint x: 212, startPoint y: 18, endPoint x: 160, endPoint y: 18, distance: 51.8
click at [160, 18] on input "Najjar, Jimmy <jimmy.najjar@bnc.ca>" at bounding box center [220, 18] width 138 height 16
drag, startPoint x: 236, startPoint y: 19, endPoint x: 247, endPoint y: 28, distance: 14.3
click at [236, 18] on input "jimmy.najjar@bnc.ca>" at bounding box center [220, 18] width 138 height 16
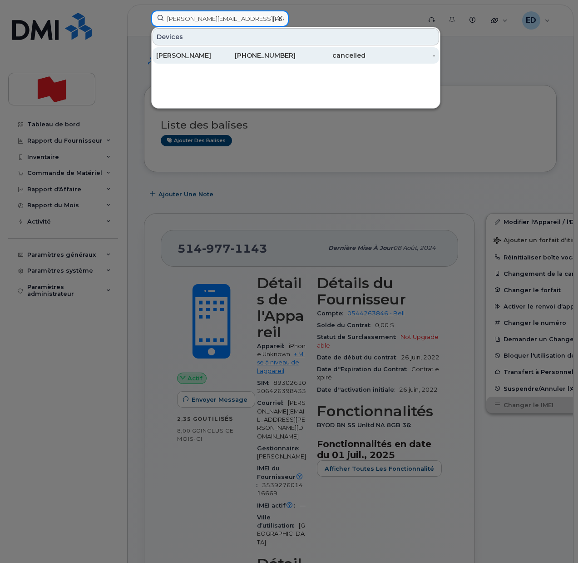
type input "jimmy.najjar@bnc.ca"
click at [185, 51] on div "Jimmy Najjar" at bounding box center [191, 55] width 70 height 9
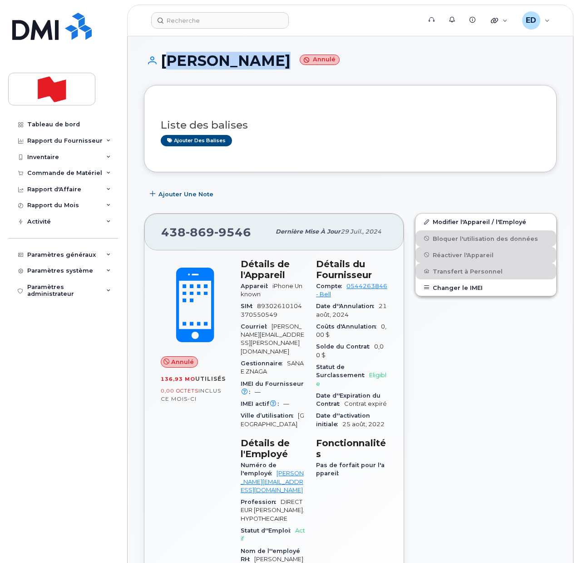
drag, startPoint x: 263, startPoint y: 59, endPoint x: 162, endPoint y: 61, distance: 101.3
click at [162, 61] on h1 "Jimmy Najjar Annulé" at bounding box center [350, 61] width 413 height 16
copy h1 "Jimmy Najjar"
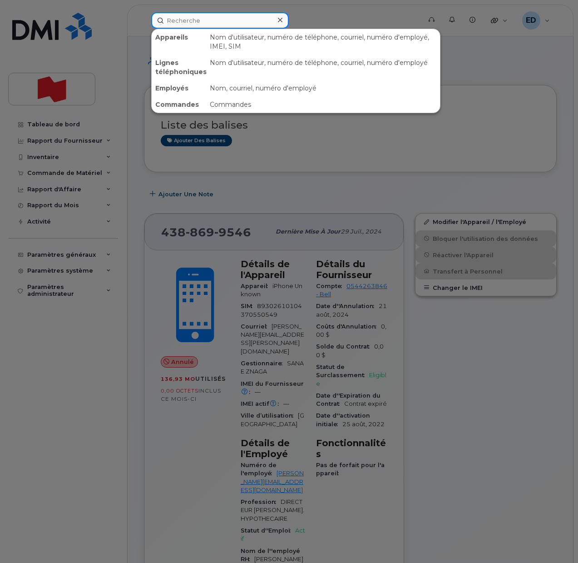
drag, startPoint x: 193, startPoint y: 17, endPoint x: 200, endPoint y: 32, distance: 17.1
click at [192, 17] on input at bounding box center [220, 20] width 138 height 16
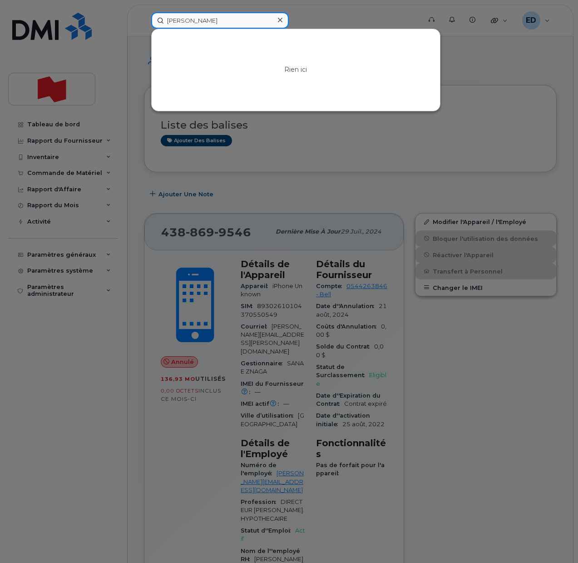
drag, startPoint x: 212, startPoint y: 17, endPoint x: 135, endPoint y: 27, distance: 77.0
click at [144, 17] on div "dory daoud Rien ici" at bounding box center [283, 20] width 278 height 16
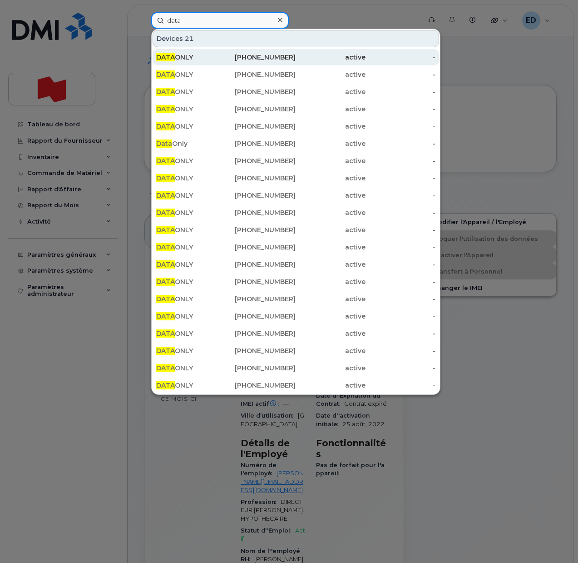
type input "data"
click at [245, 56] on div "438-882-0360" at bounding box center [261, 57] width 70 height 9
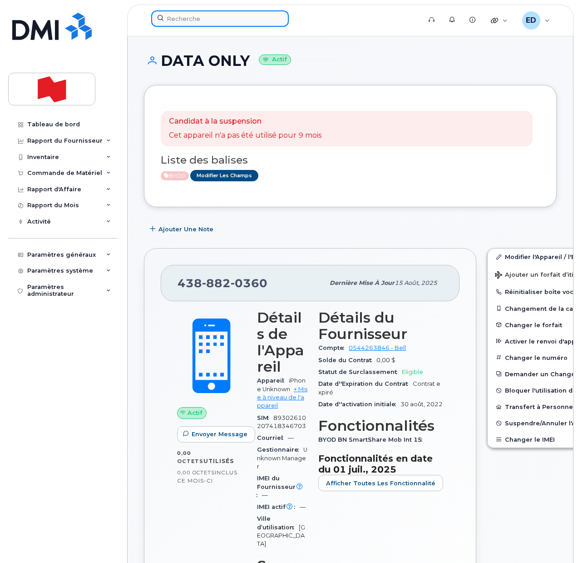
click at [206, 20] on input at bounding box center [220, 18] width 138 height 16
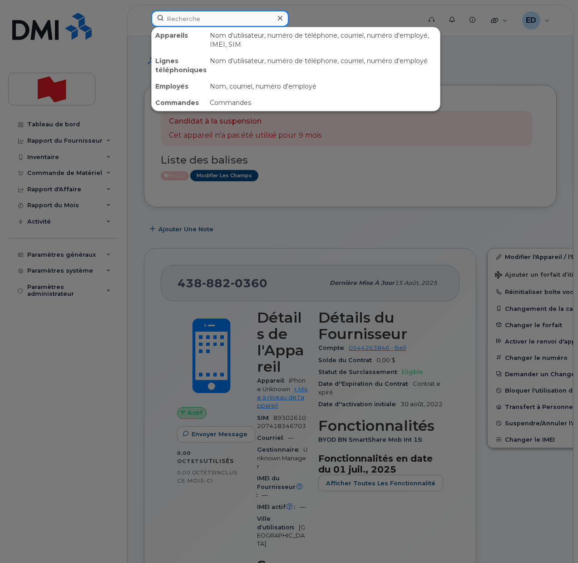
paste input "[PHONE_NUMBER]"
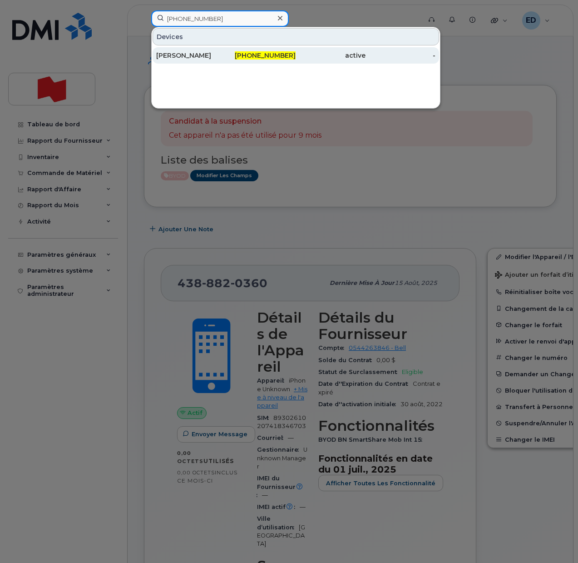
type input "[PHONE_NUMBER]"
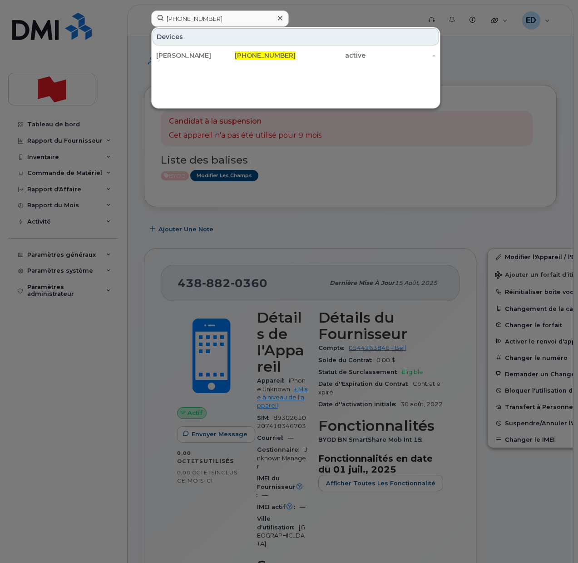
drag, startPoint x: 187, startPoint y: 56, endPoint x: 217, endPoint y: 88, distance: 43.4
click at [188, 55] on div "[PERSON_NAME]" at bounding box center [191, 55] width 70 height 9
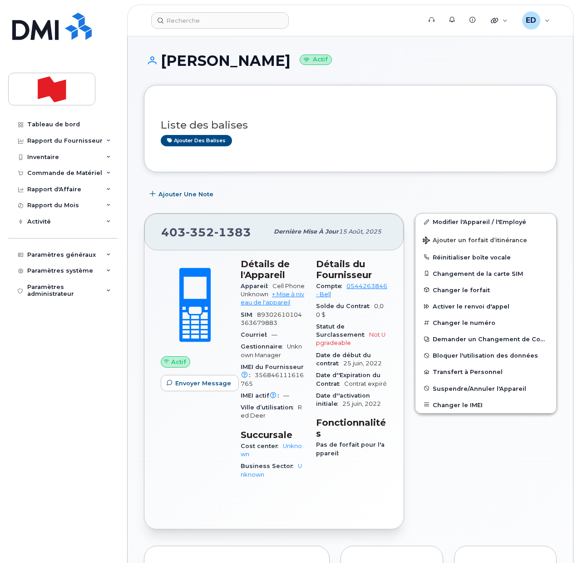
drag, startPoint x: 521, startPoint y: 485, endPoint x: 486, endPoint y: 515, distance: 46.0
click at [521, 485] on div "Modifier l'Appareil / l'Employé Ajouter un forfait d’itinérance Réinitialiser b…" at bounding box center [486, 370] width 153 height 326
drag, startPoint x: 250, startPoint y: 233, endPoint x: 163, endPoint y: 235, distance: 87.2
click at [163, 235] on div "403 352 1383" at bounding box center [214, 231] width 107 height 19
copy span "403 352 1383"
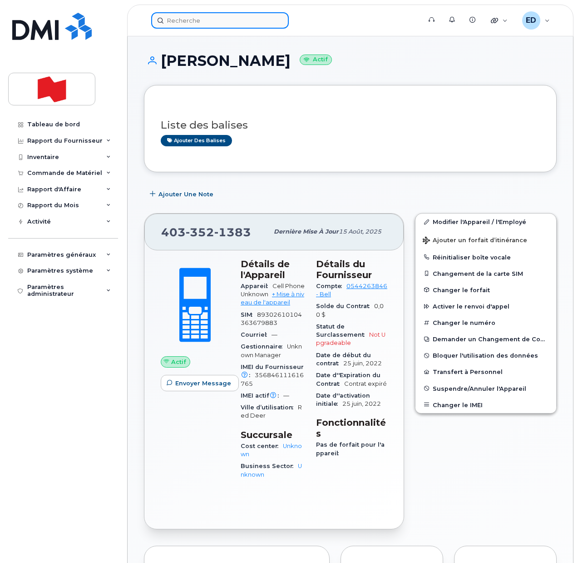
click at [204, 15] on input at bounding box center [220, 20] width 138 height 16
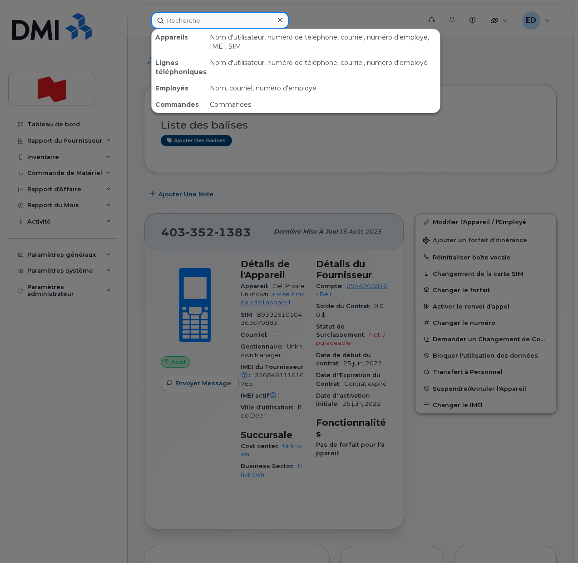
paste input "Najjar, Jimmy <jimmy.najjar@bnc.ca>"
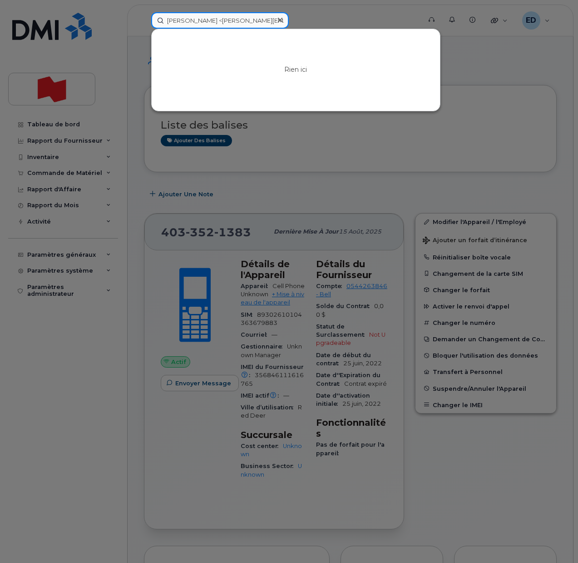
drag, startPoint x: 212, startPoint y: 20, endPoint x: 143, endPoint y: 25, distance: 69.7
click at [144, 25] on div "Najjar, Jimmy <jimmy.najjar@bnc.ca> Rien ici" at bounding box center [283, 20] width 278 height 16
click at [252, 20] on input "jimmy.najjar@bnc.ca>" at bounding box center [220, 20] width 138 height 16
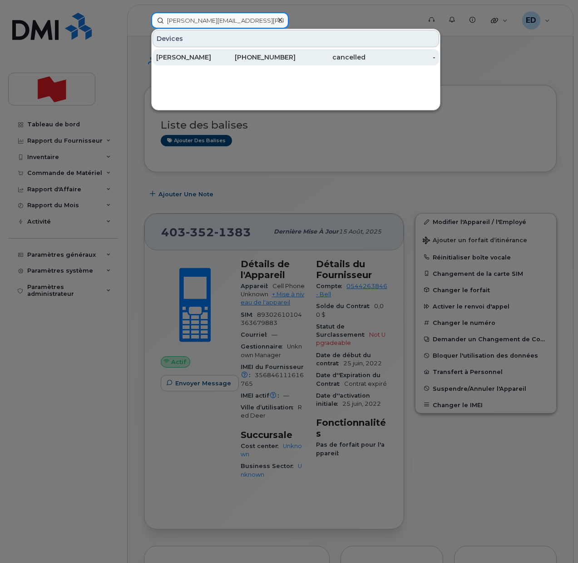
type input "jimmy.najjar@bnc.ca"
click at [160, 55] on div "Jimmy Najjar" at bounding box center [191, 57] width 70 height 9
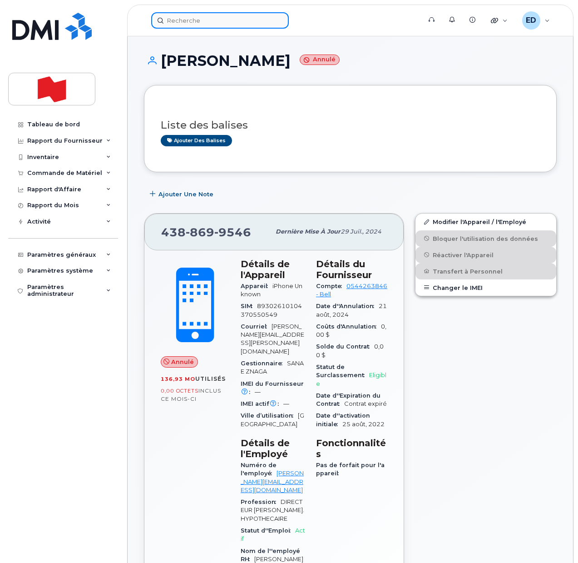
click at [189, 25] on input at bounding box center [220, 20] width 138 height 16
paste input "14388699546"
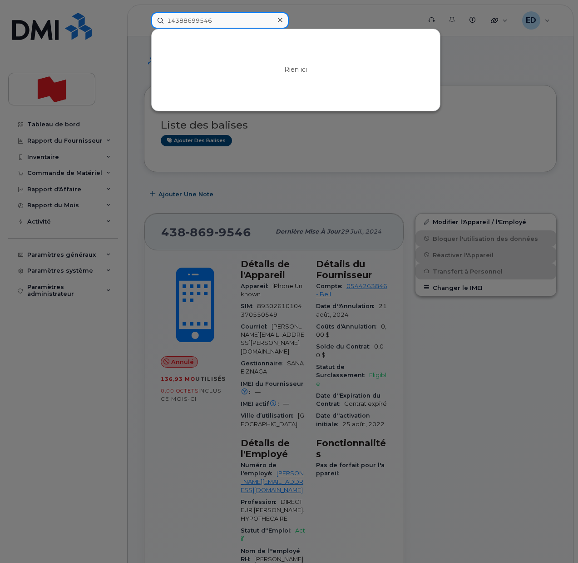
click at [171, 20] on input "14388699546" at bounding box center [220, 20] width 138 height 16
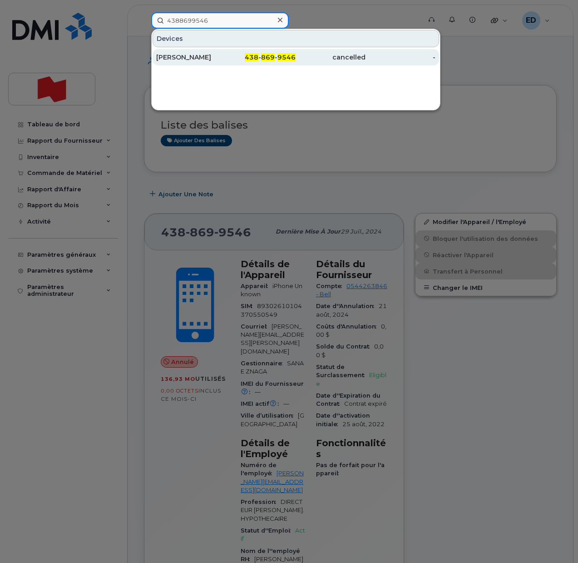
type input "4388699546"
click at [209, 59] on div "[PERSON_NAME]" at bounding box center [191, 57] width 70 height 9
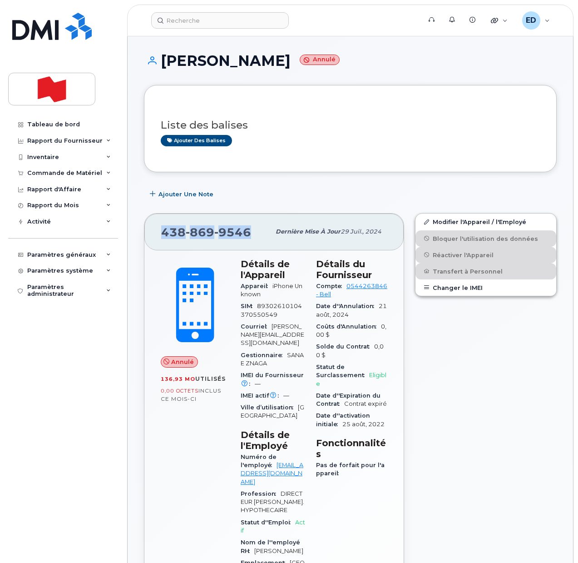
drag, startPoint x: 253, startPoint y: 231, endPoint x: 144, endPoint y: 233, distance: 109.0
click at [144, 233] on div "[PHONE_NUMBER] Dernière mise à jour [DATE] Annulé 136,93 Mo  utilisés 0,00 Octe…" at bounding box center [274, 457] width 260 height 488
copy span "[PHONE_NUMBER]"
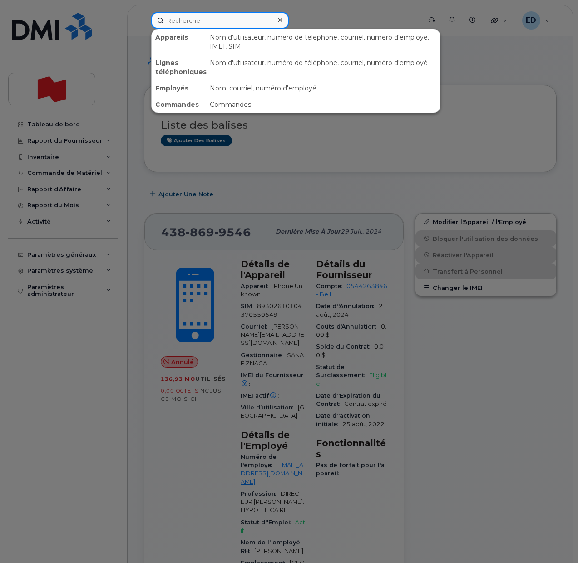
click at [189, 21] on input at bounding box center [220, 20] width 138 height 16
paste input "[PERSON_NAME]"
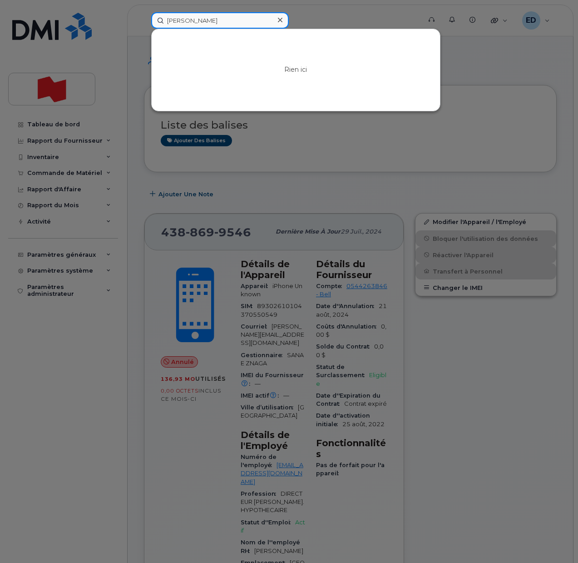
click at [184, 22] on input "[PERSON_NAME]" at bounding box center [220, 20] width 138 height 16
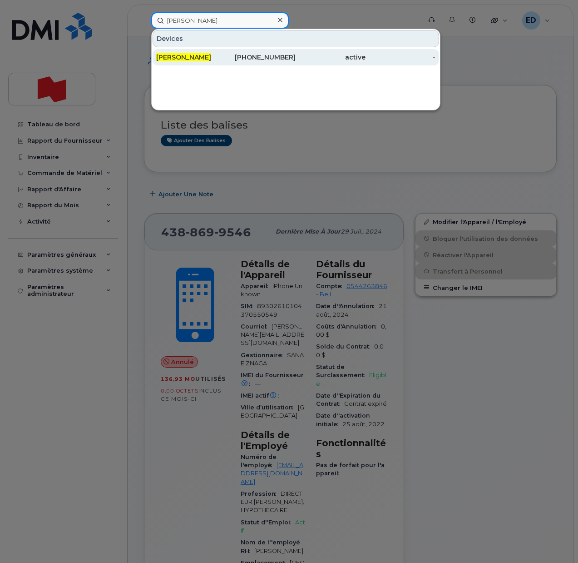
type input "[PERSON_NAME]"
click at [210, 54] on span "[PERSON_NAME]" at bounding box center [183, 57] width 55 height 8
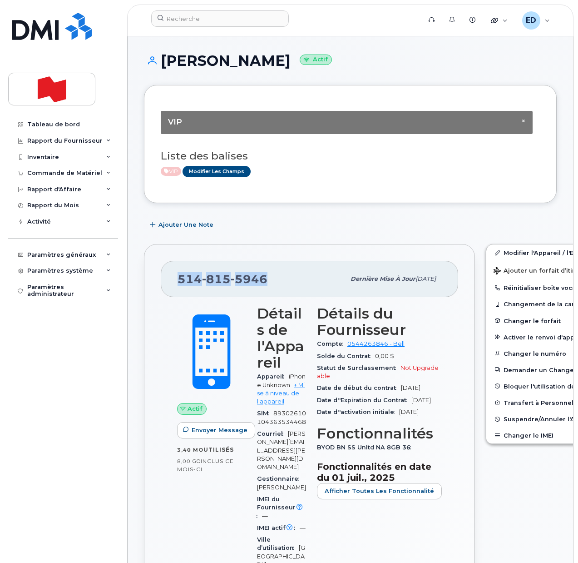
drag, startPoint x: 268, startPoint y: 278, endPoint x: 178, endPoint y: 281, distance: 89.9
click at [178, 281] on div "[PHONE_NUMBER]" at bounding box center [262, 278] width 168 height 19
copy span "[PHONE_NUMBER]"
